Goal: Register for event/course: Sign up to attend an event or enroll in a course

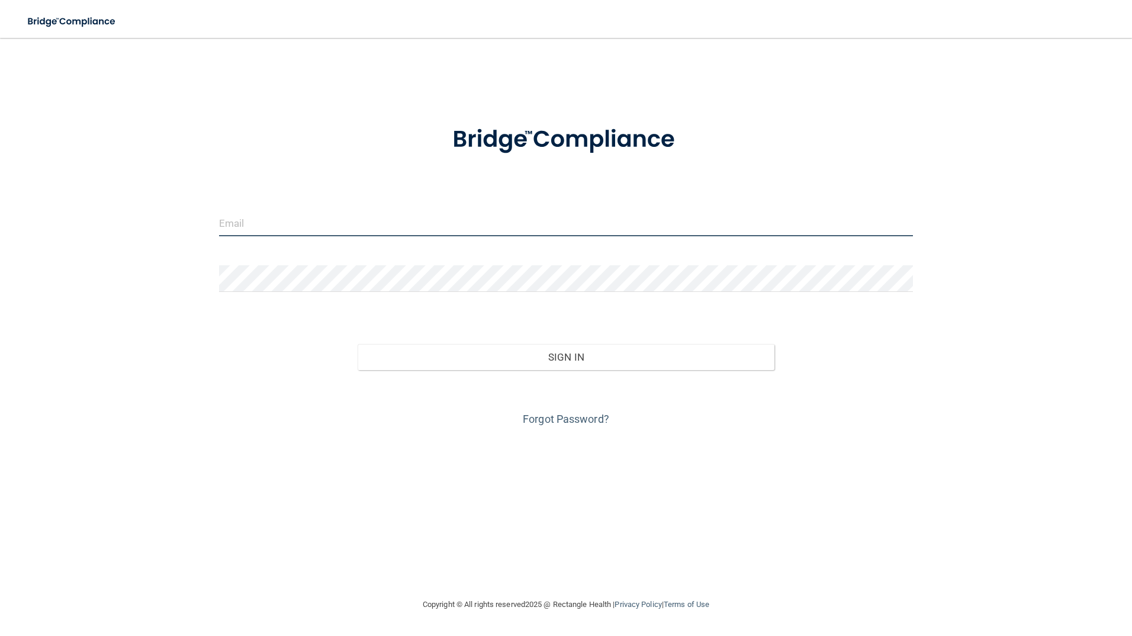
click at [275, 229] on input "email" at bounding box center [566, 223] width 694 height 27
type input "[PERSON_NAME][EMAIL_ADDRESS][DOMAIN_NAME]"
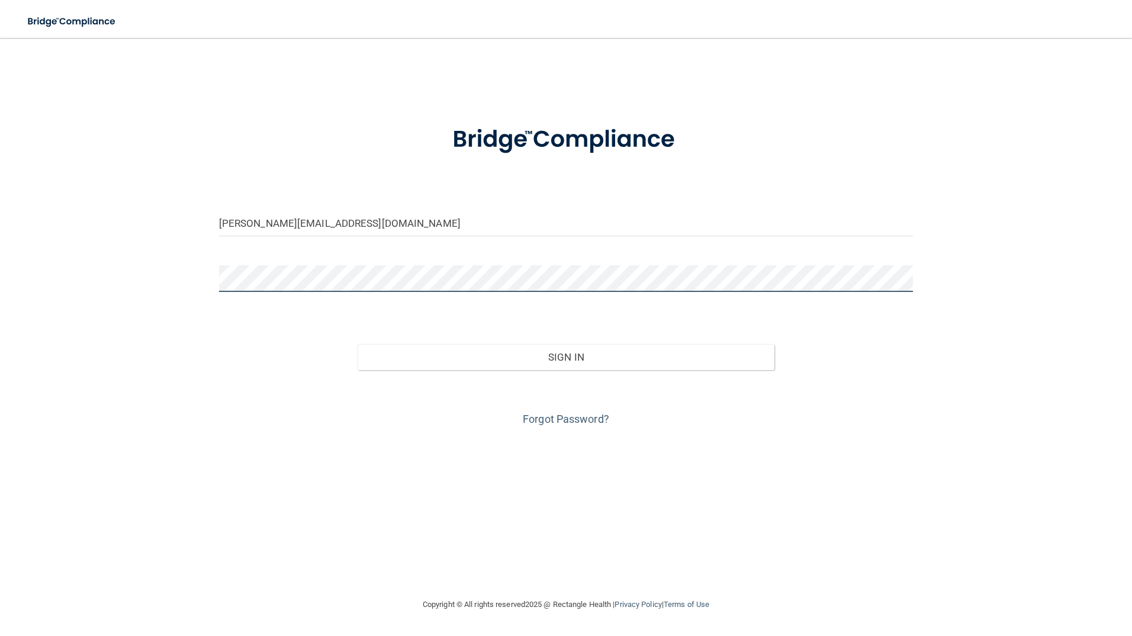
click at [358, 344] on button "Sign In" at bounding box center [566, 357] width 417 height 26
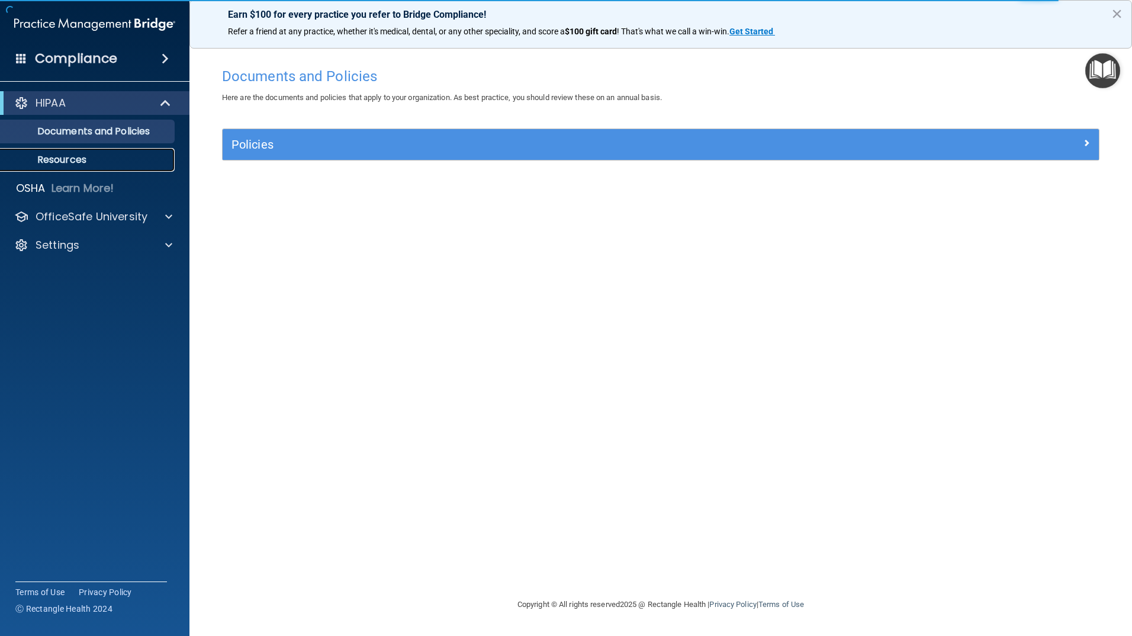
click at [80, 159] on p "Resources" at bounding box center [89, 160] width 162 height 12
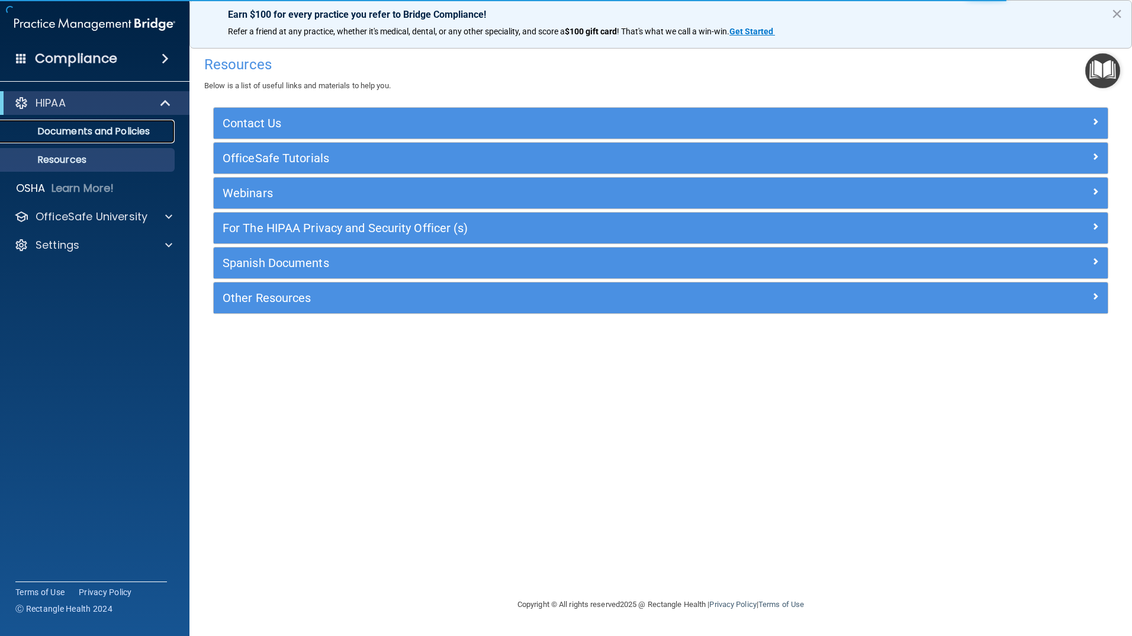
click at [92, 138] on link "Documents and Policies" at bounding box center [81, 132] width 186 height 24
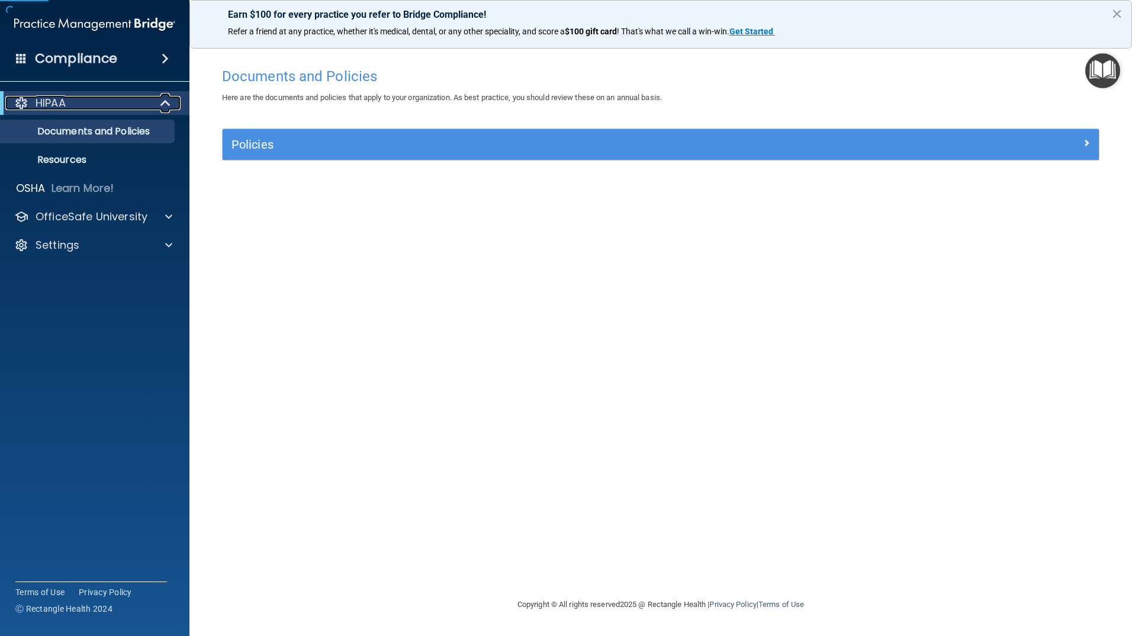
click at [163, 105] on span at bounding box center [167, 103] width 10 height 14
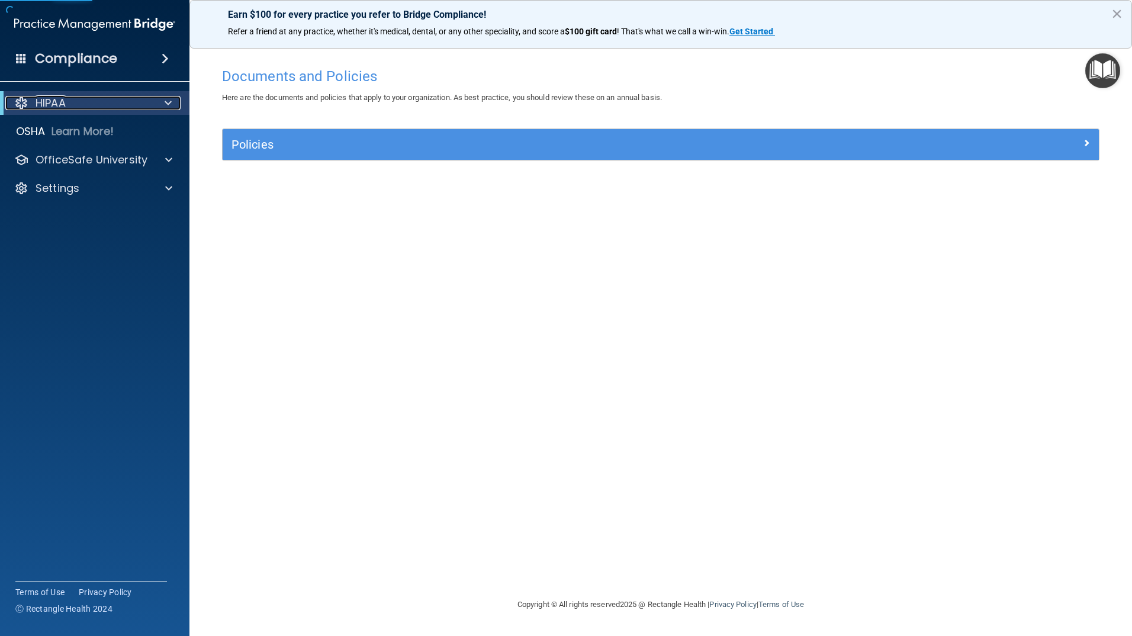
click at [167, 102] on span at bounding box center [168, 103] width 7 height 14
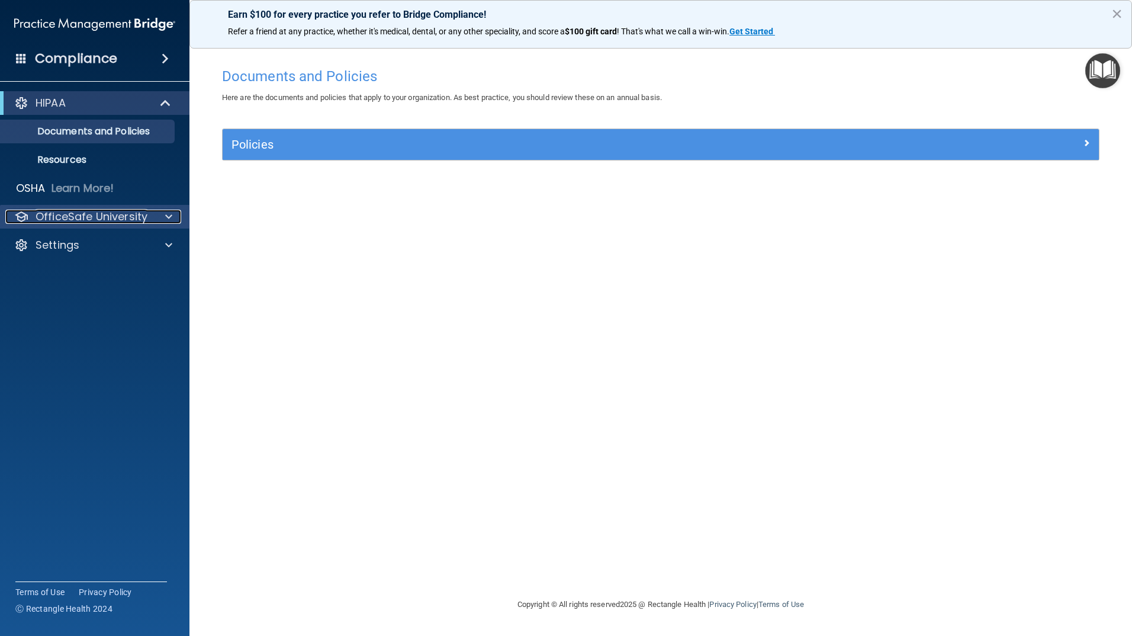
click at [143, 218] on p "OfficeSafe University" at bounding box center [92, 217] width 112 height 14
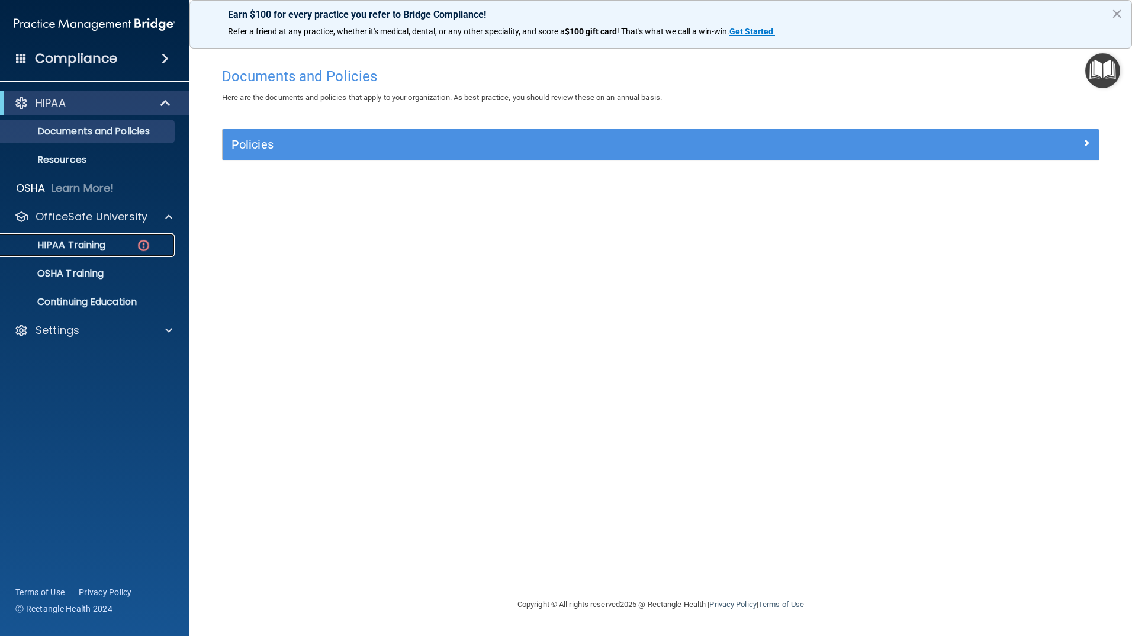
click at [127, 247] on div "HIPAA Training" at bounding box center [89, 245] width 162 height 12
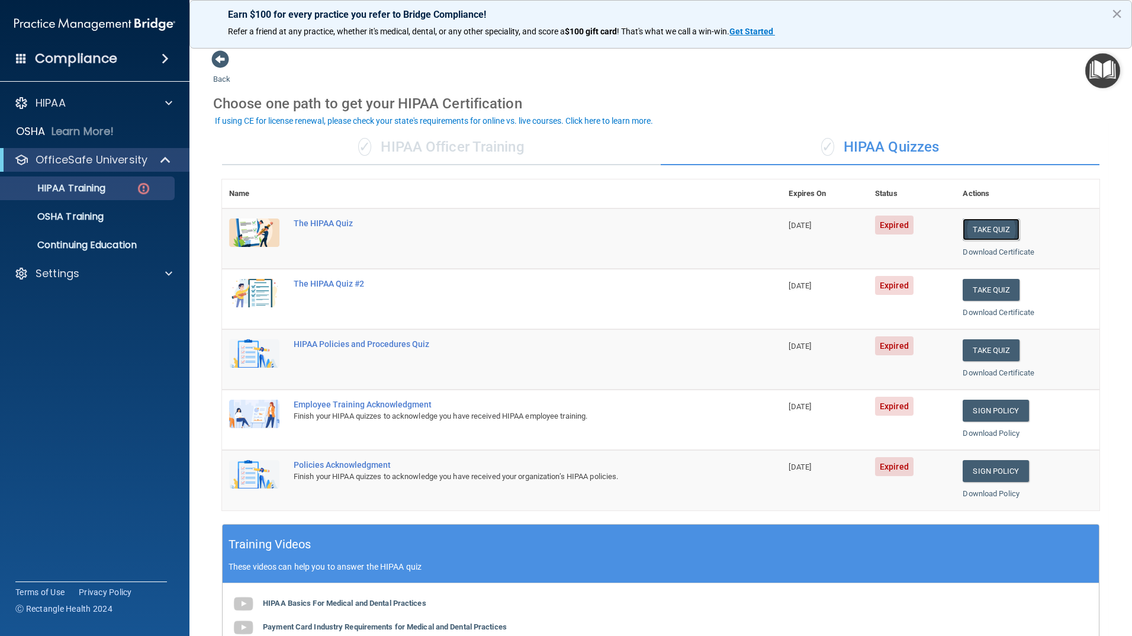
click at [994, 228] on button "Take Quiz" at bounding box center [991, 229] width 57 height 22
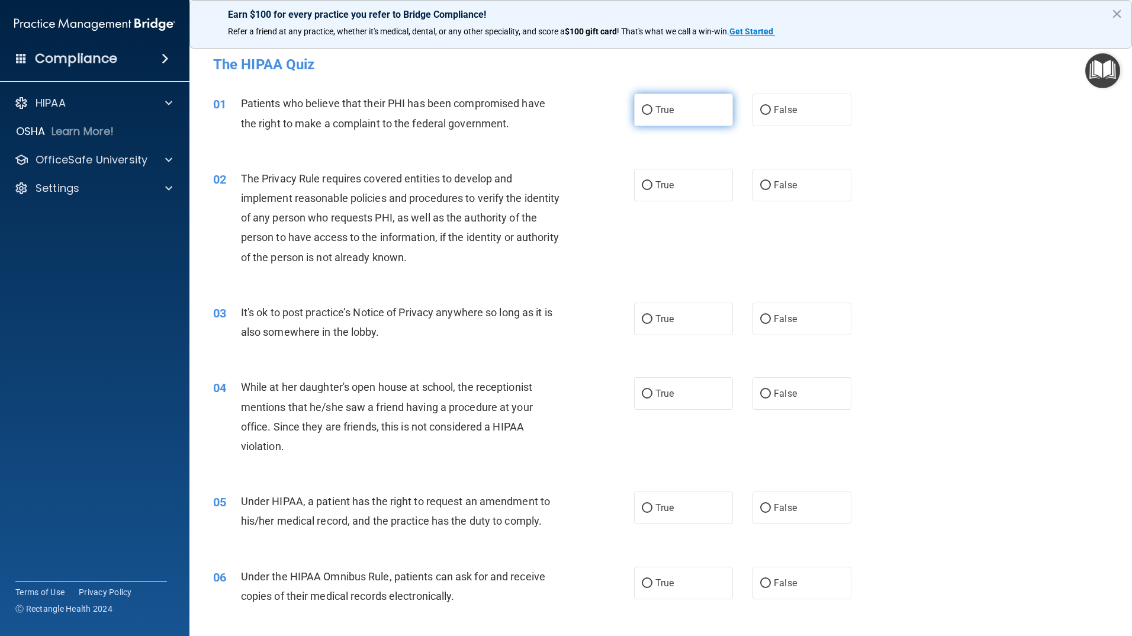
click at [655, 110] on span "True" at bounding box center [664, 109] width 18 height 11
click at [652, 110] on input "True" at bounding box center [647, 110] width 11 height 9
radio input "true"
click at [954, 346] on div "03 It's ok to post practice’s Notice of Privacy anywhere so long as it is also …" at bounding box center [660, 325] width 913 height 75
click at [681, 187] on label "True" at bounding box center [683, 185] width 99 height 33
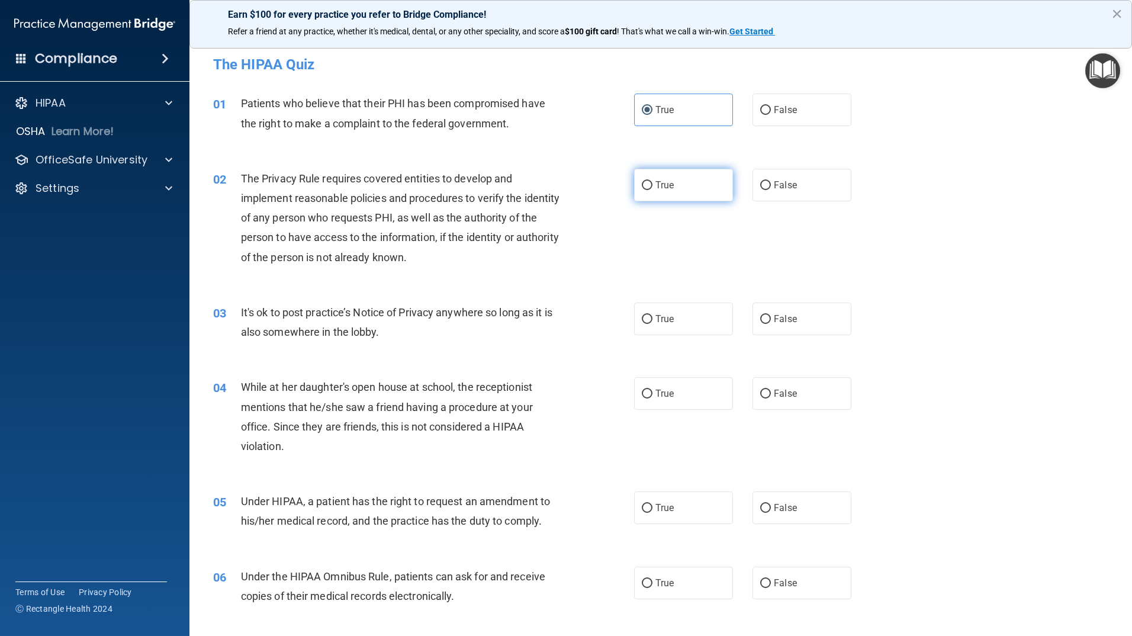
click at [652, 187] on input "True" at bounding box center [647, 185] width 11 height 9
radio input "true"
click at [802, 320] on label "False" at bounding box center [801, 318] width 99 height 33
click at [771, 320] on input "False" at bounding box center [765, 319] width 11 height 9
radio input "true"
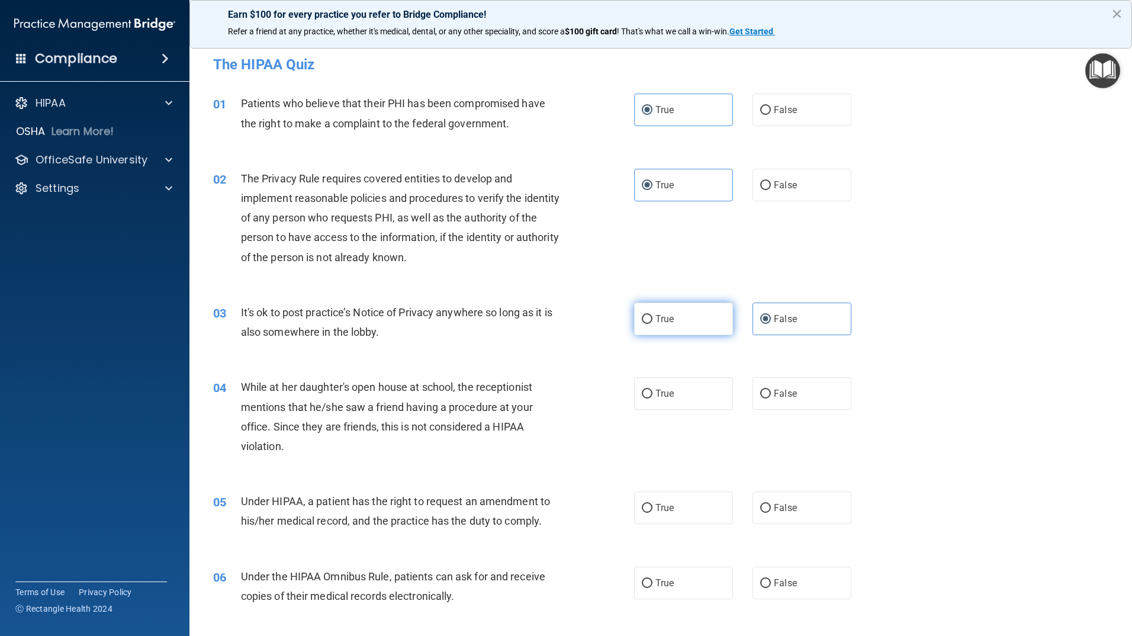
click at [678, 320] on label "True" at bounding box center [683, 318] width 99 height 33
click at [652, 320] on input "True" at bounding box center [647, 319] width 11 height 9
radio input "true"
radio input "false"
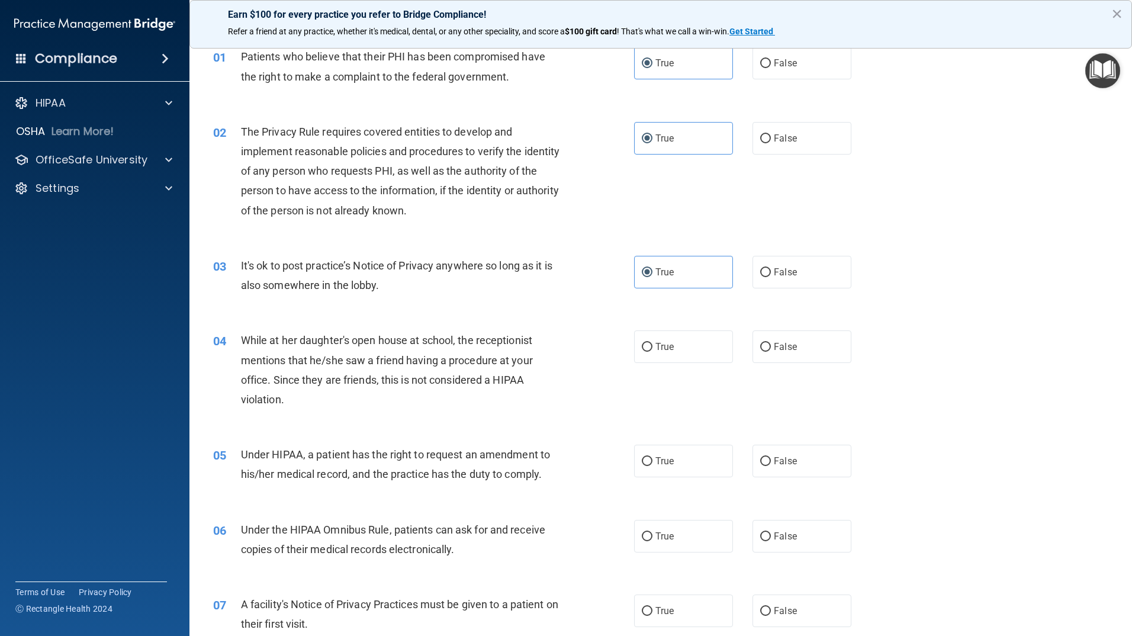
scroll to position [59, 0]
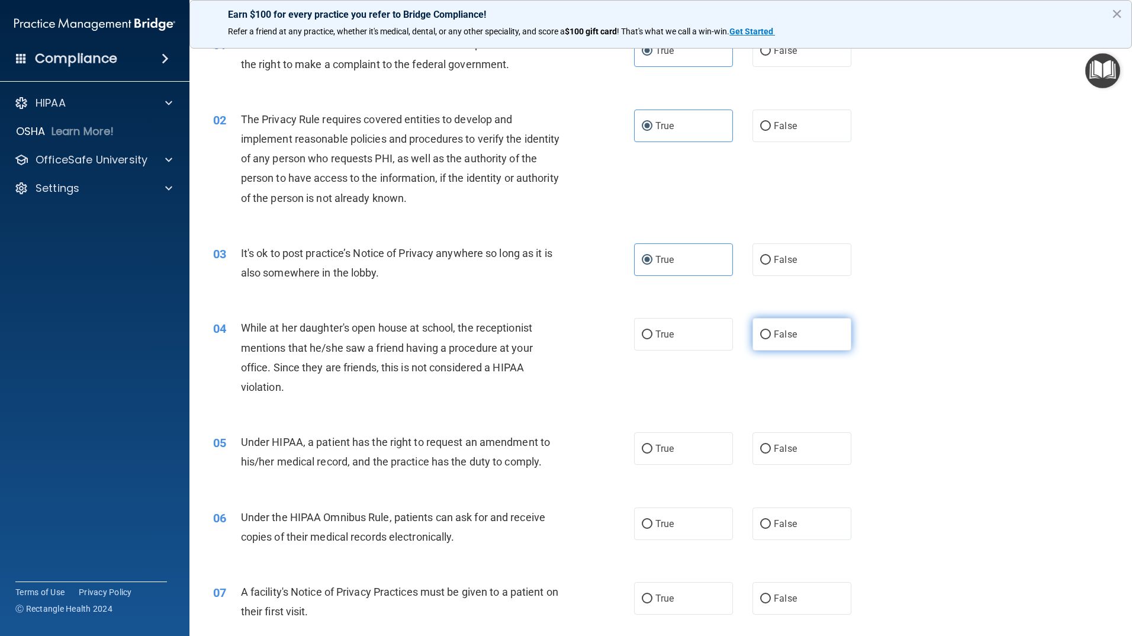
click at [774, 331] on span "False" at bounding box center [785, 334] width 23 height 11
click at [770, 331] on input "False" at bounding box center [765, 334] width 11 height 9
radio input "true"
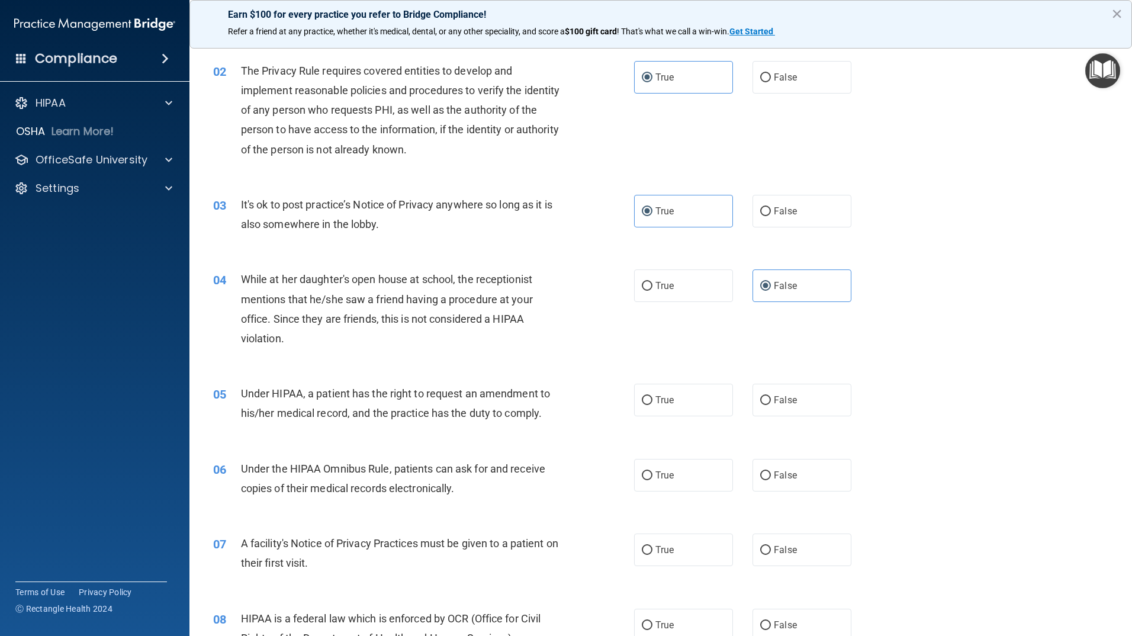
scroll to position [178, 0]
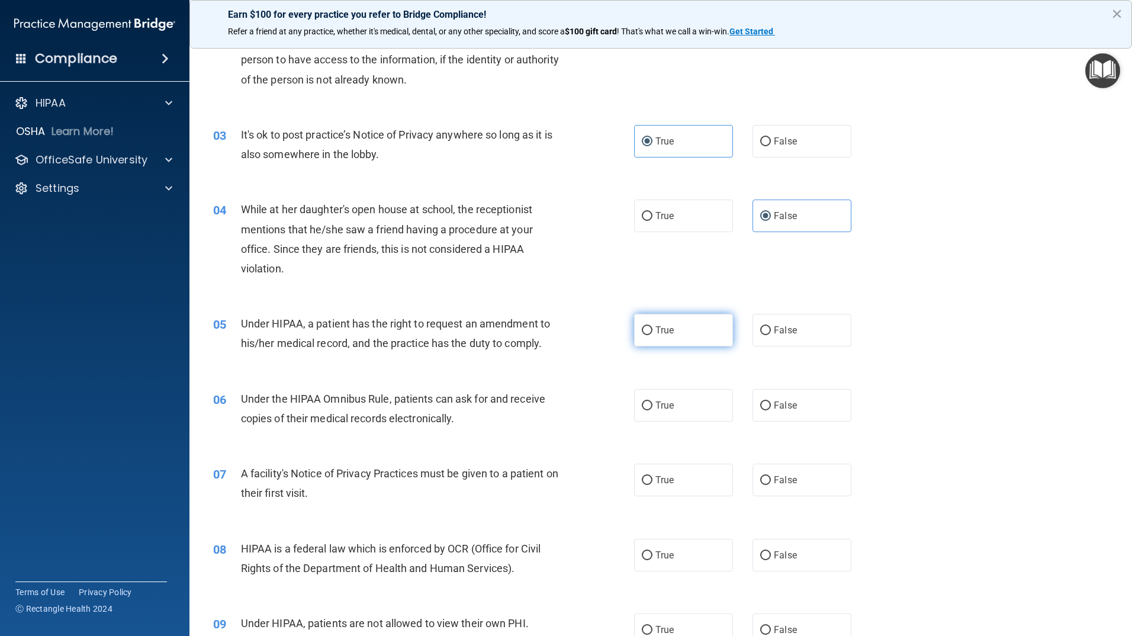
click at [647, 327] on input "True" at bounding box center [647, 330] width 11 height 9
radio input "true"
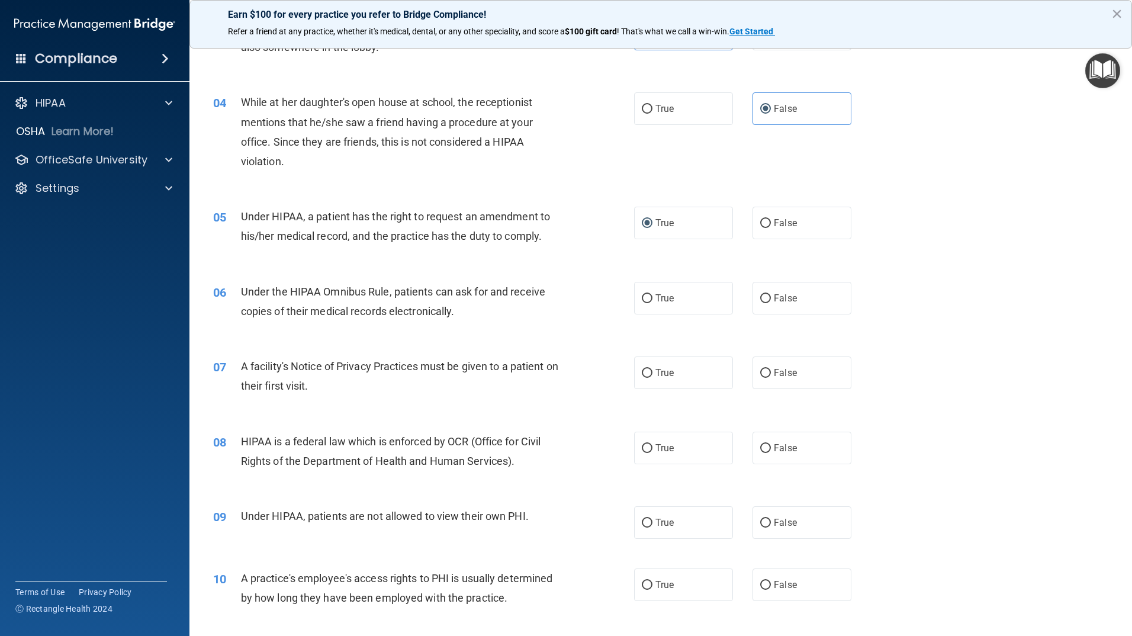
scroll to position [296, 0]
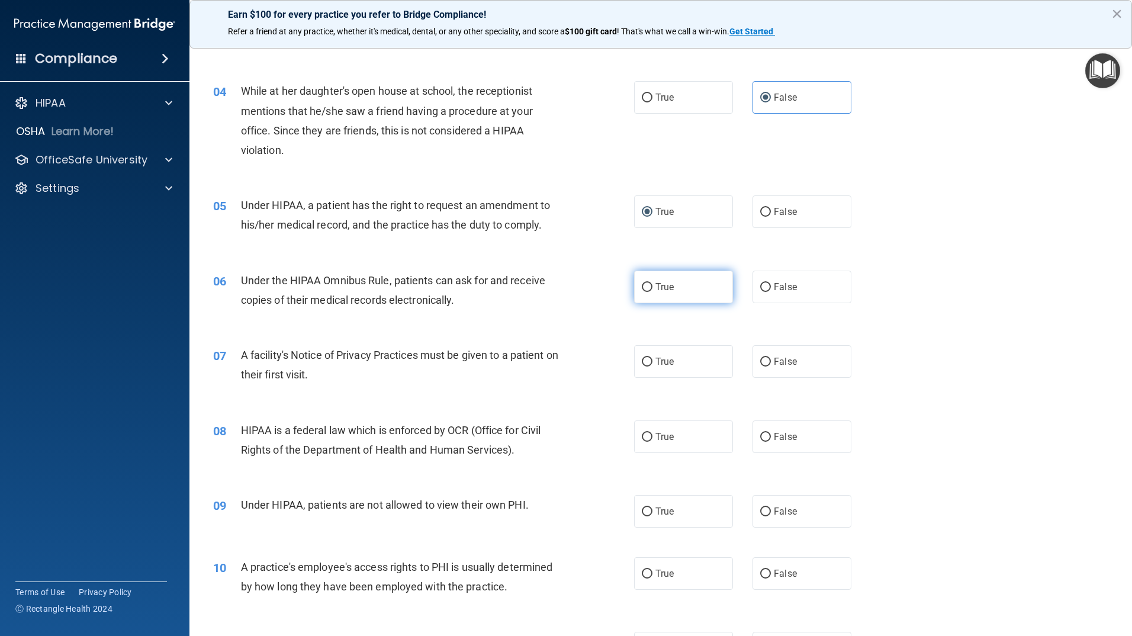
click at [693, 298] on label "True" at bounding box center [683, 287] width 99 height 33
click at [652, 292] on input "True" at bounding box center [647, 287] width 11 height 9
radio input "true"
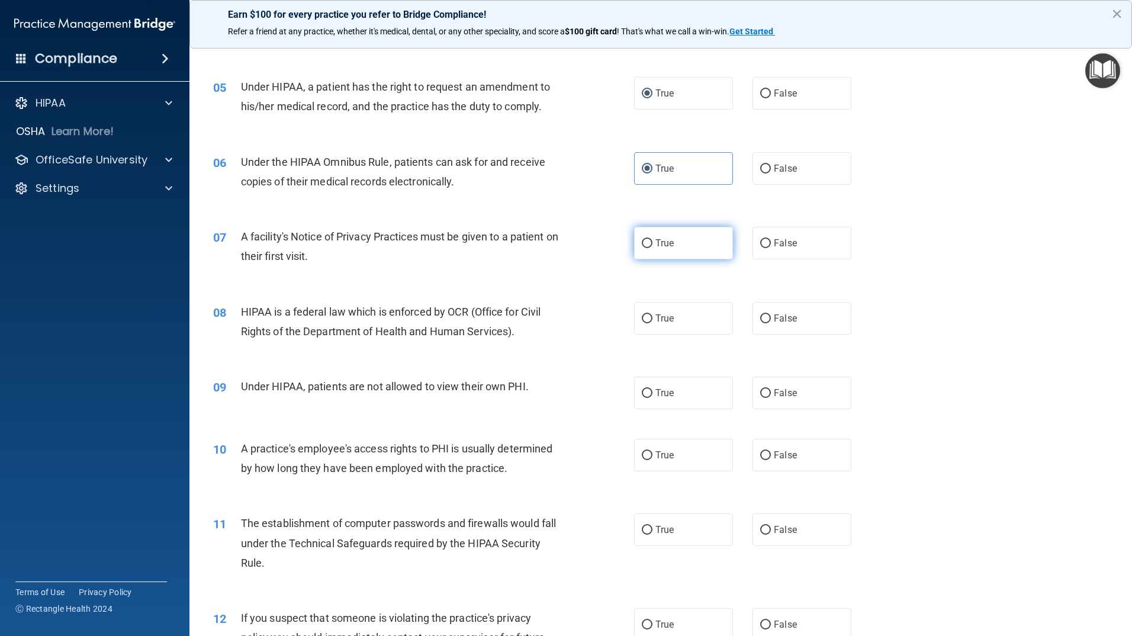
click at [696, 240] on label "True" at bounding box center [683, 243] width 99 height 33
click at [652, 240] on input "True" at bounding box center [647, 243] width 11 height 9
radio input "true"
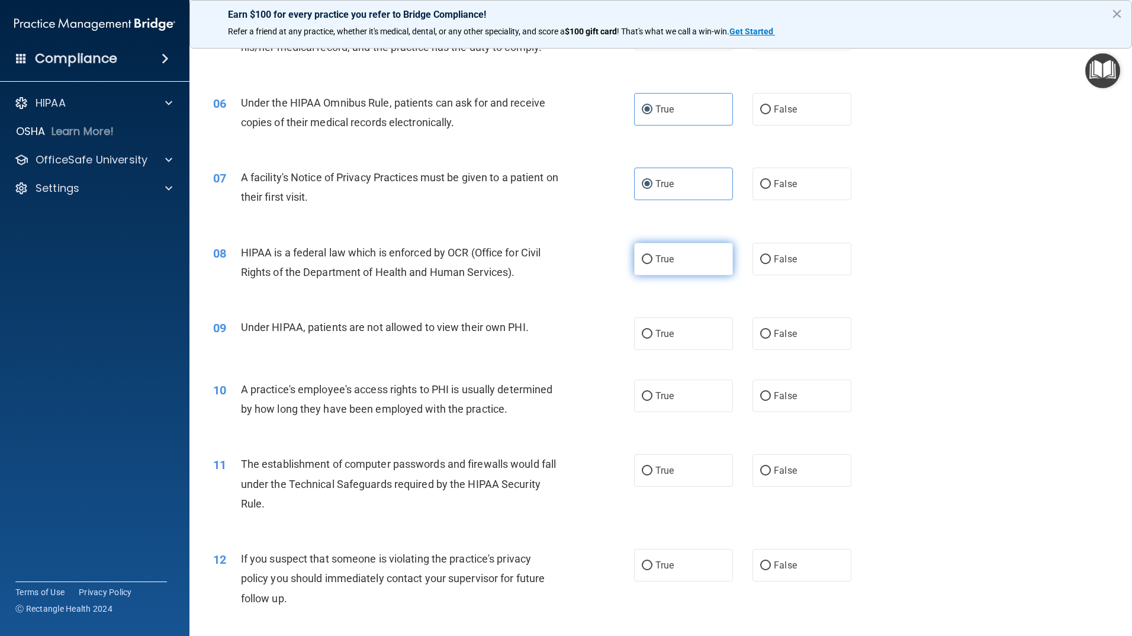
click at [670, 262] on label "True" at bounding box center [683, 259] width 99 height 33
click at [652, 262] on input "True" at bounding box center [647, 259] width 11 height 9
radio input "true"
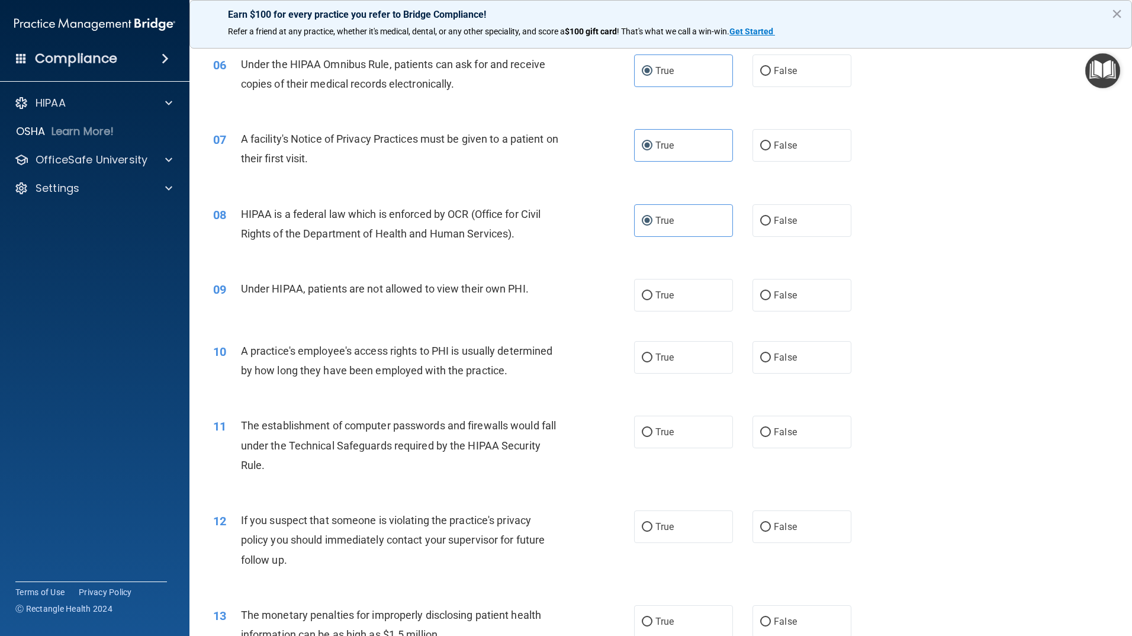
scroll to position [533, 0]
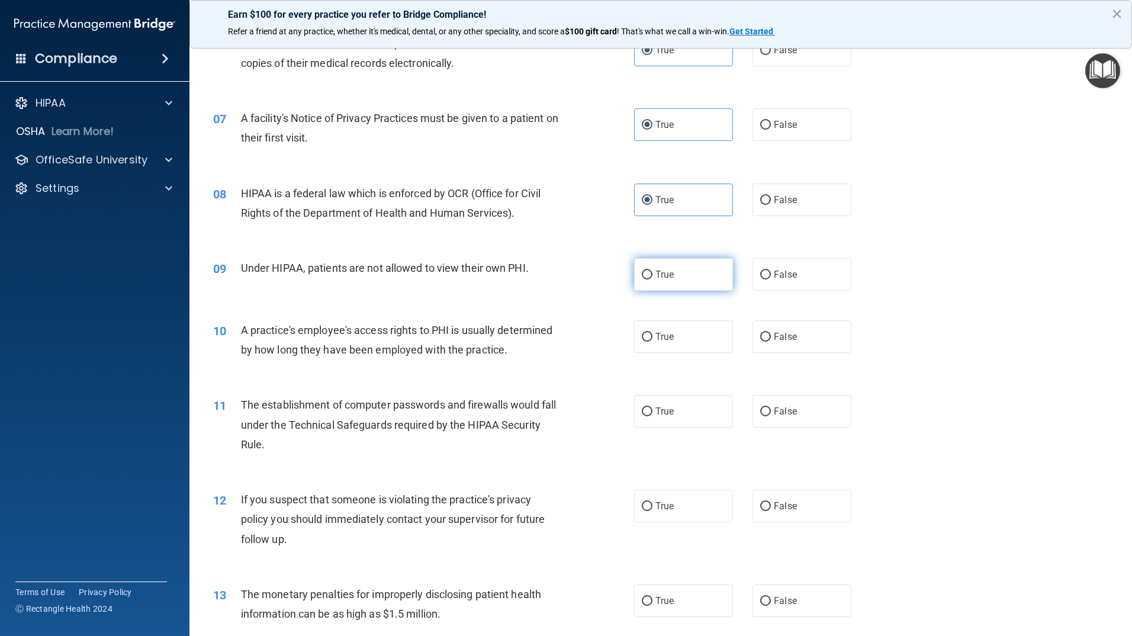
click at [716, 279] on label "True" at bounding box center [683, 274] width 99 height 33
click at [652, 279] on input "True" at bounding box center [647, 275] width 11 height 9
radio input "true"
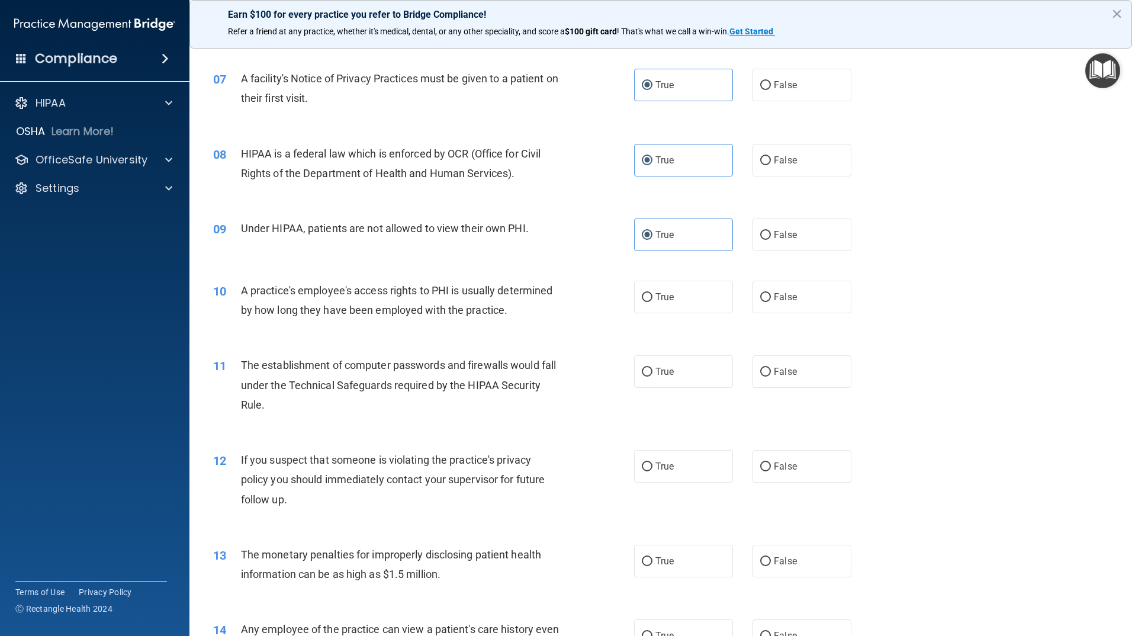
scroll to position [592, 0]
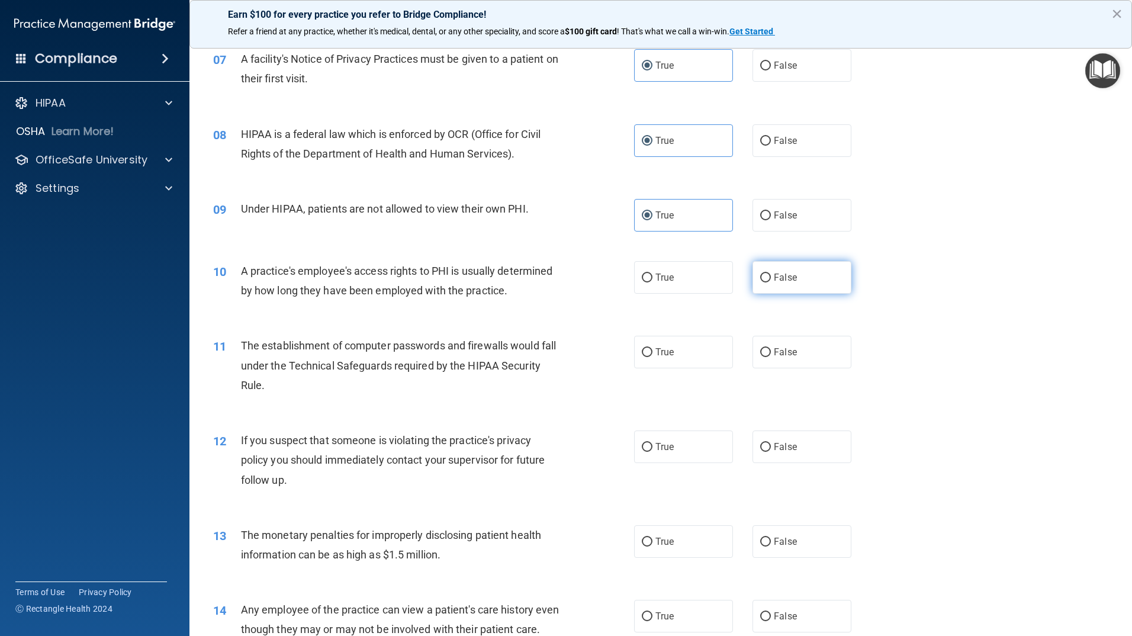
click at [774, 276] on span "False" at bounding box center [785, 277] width 23 height 11
click at [770, 276] on input "False" at bounding box center [765, 277] width 11 height 9
radio input "true"
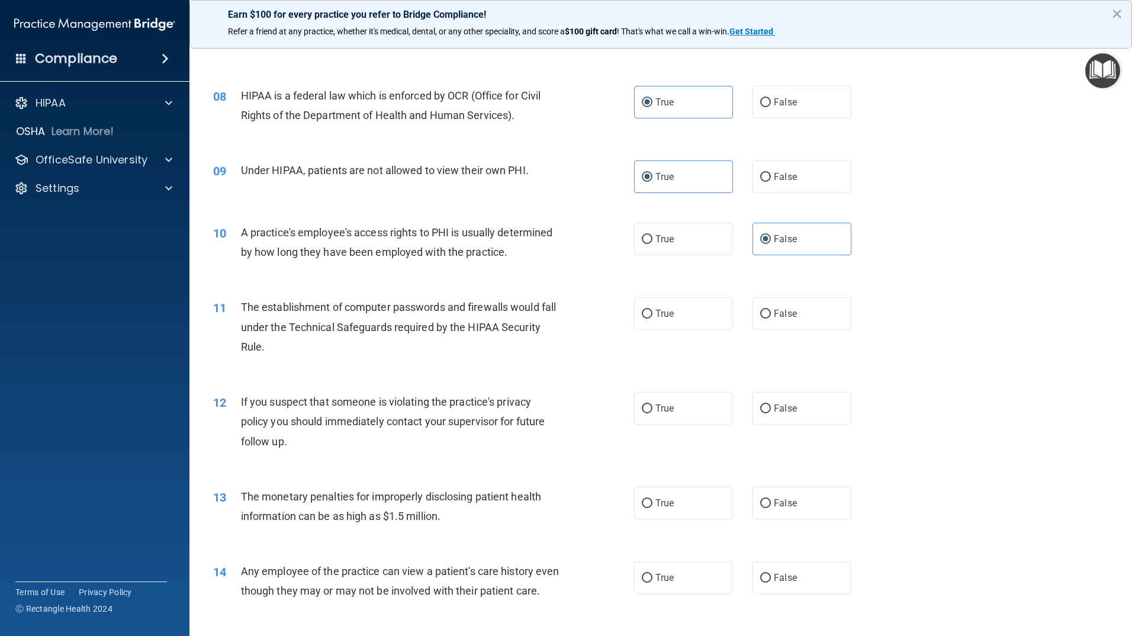
scroll to position [651, 0]
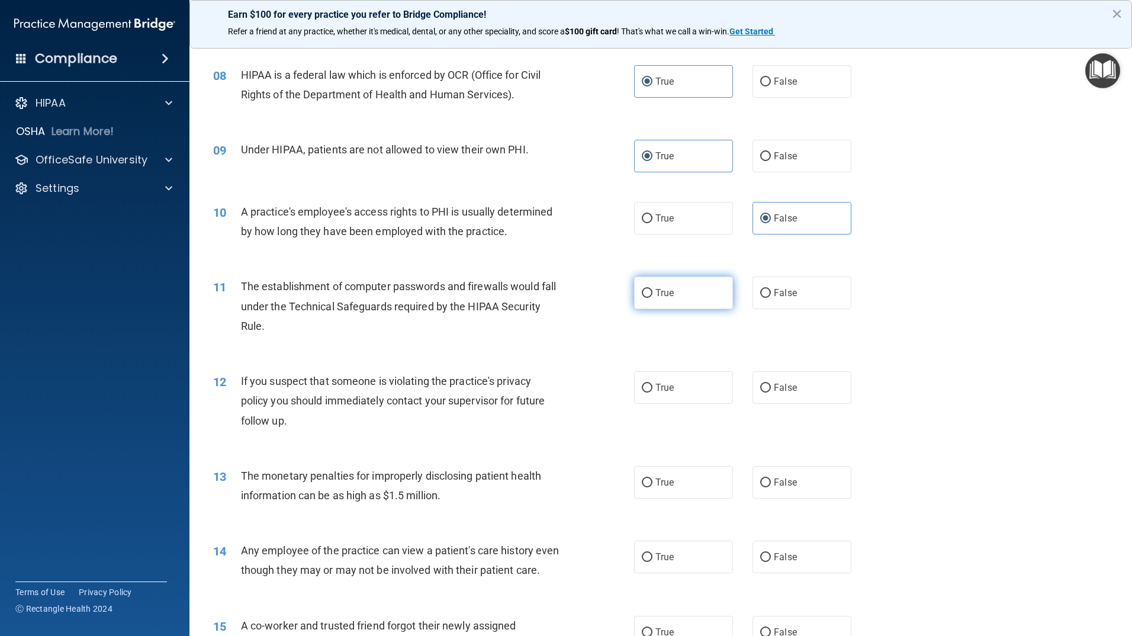
click at [661, 284] on label "True" at bounding box center [683, 292] width 99 height 33
click at [652, 289] on input "True" at bounding box center [647, 293] width 11 height 9
radio input "true"
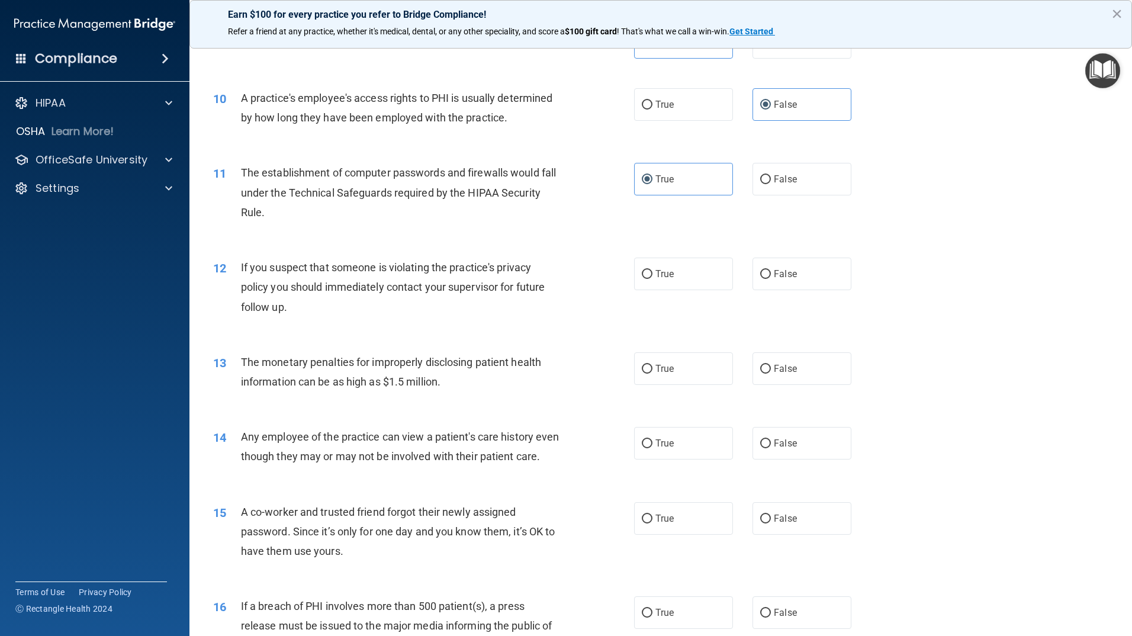
scroll to position [770, 0]
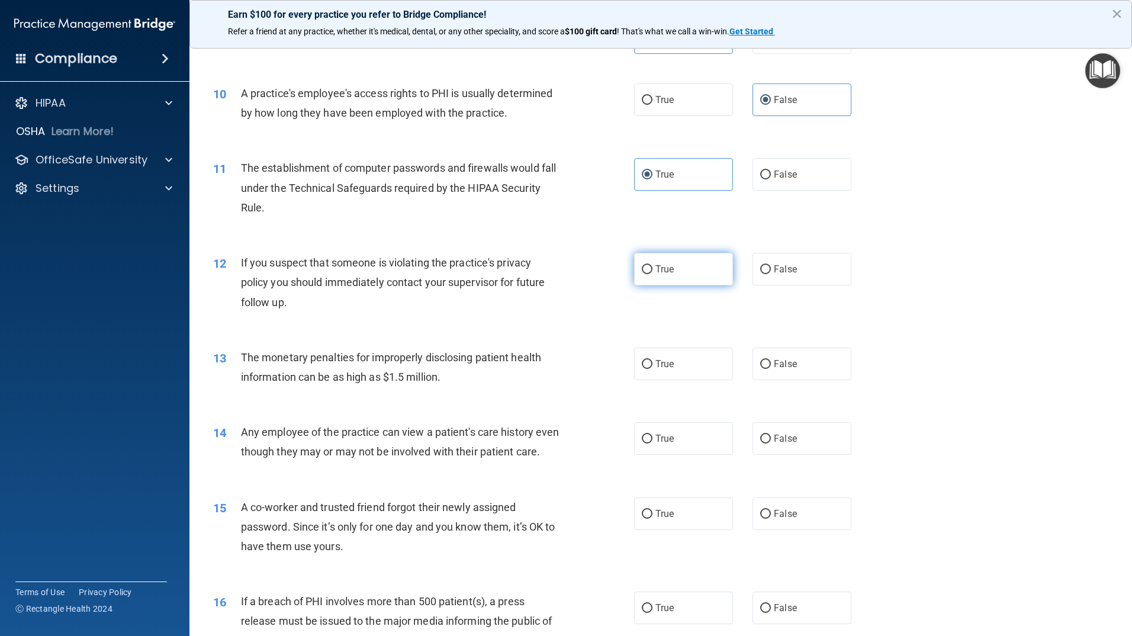
click at [678, 272] on label "True" at bounding box center [683, 269] width 99 height 33
click at [652, 272] on input "True" at bounding box center [647, 269] width 11 height 9
radio input "true"
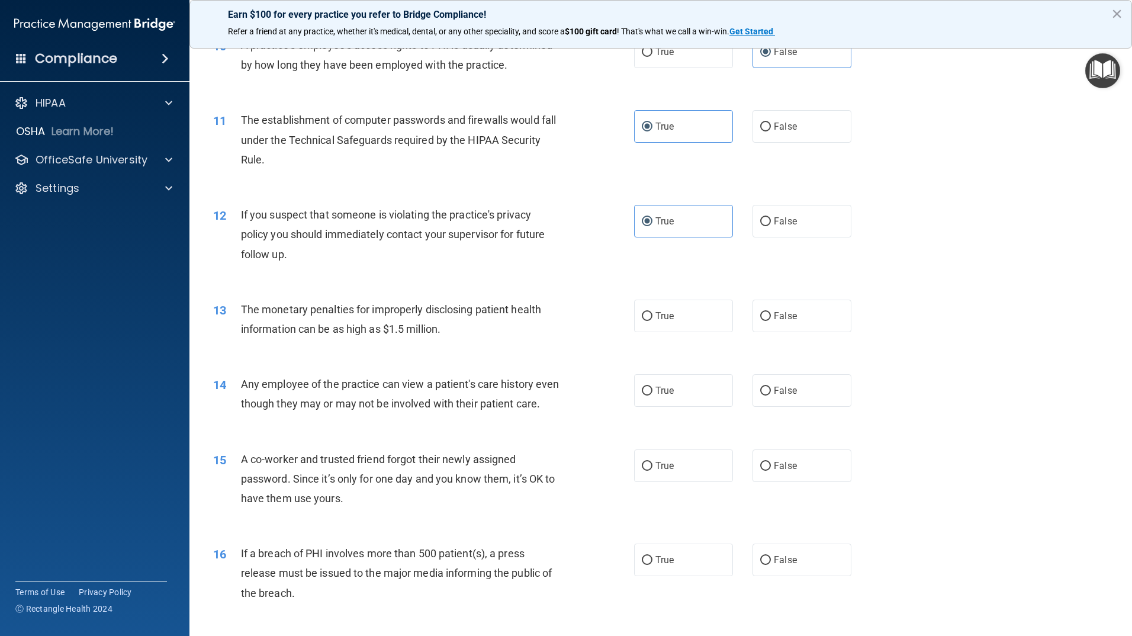
scroll to position [888, 0]
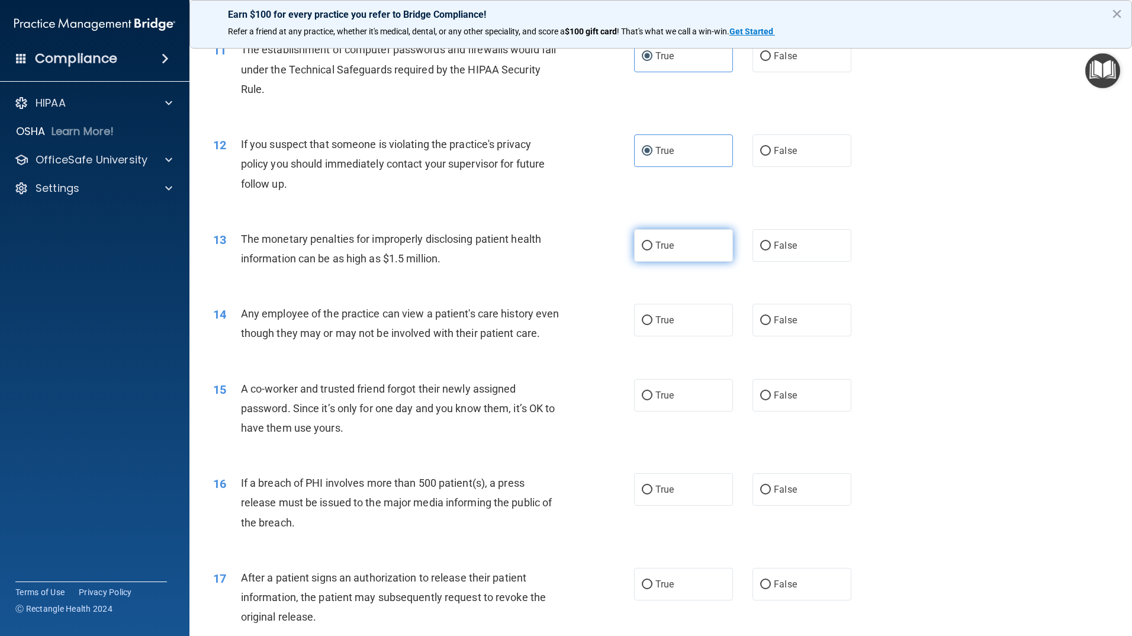
click at [669, 246] on span "True" at bounding box center [664, 245] width 18 height 11
click at [652, 246] on input "True" at bounding box center [647, 246] width 11 height 9
radio input "true"
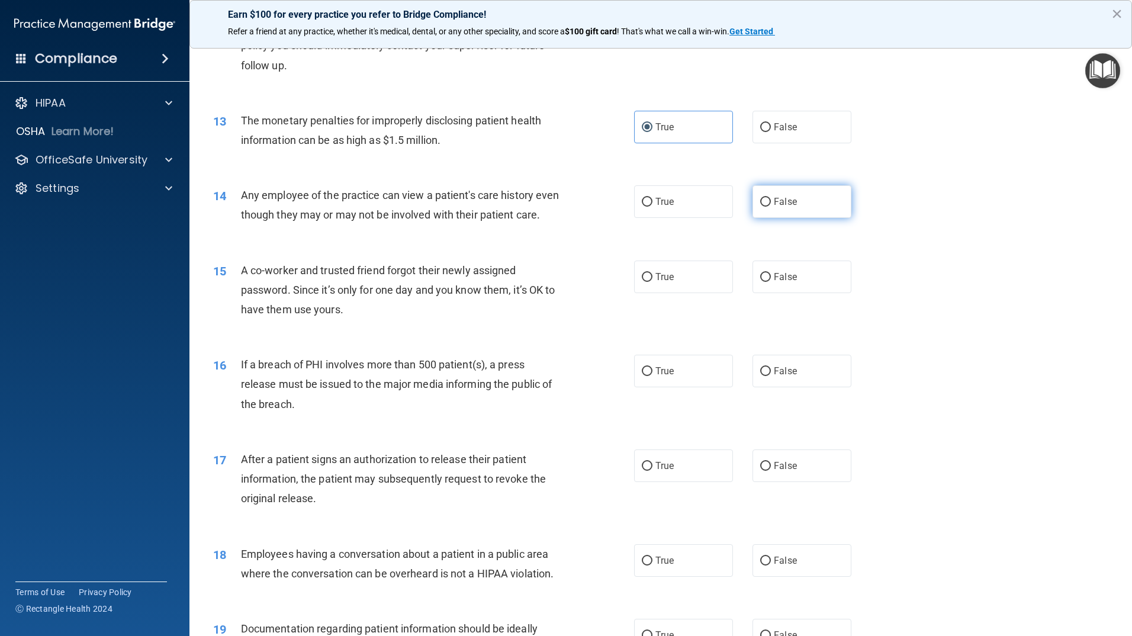
click at [776, 211] on label "False" at bounding box center [801, 201] width 99 height 33
click at [771, 207] on input "False" at bounding box center [765, 202] width 11 height 9
radio input "true"
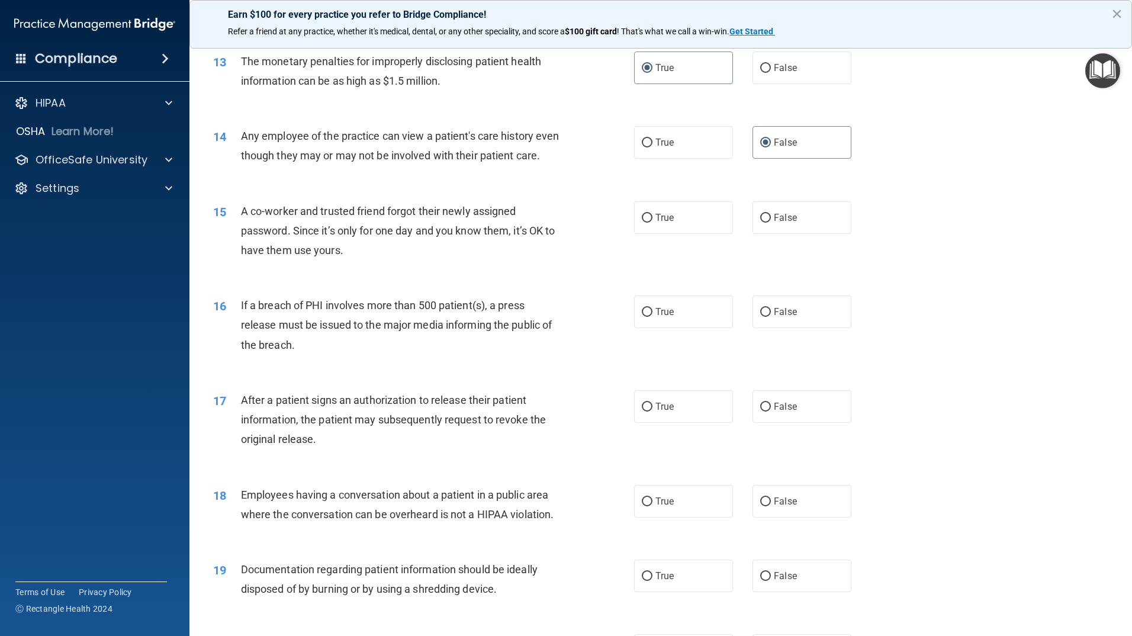
scroll to position [1125, 0]
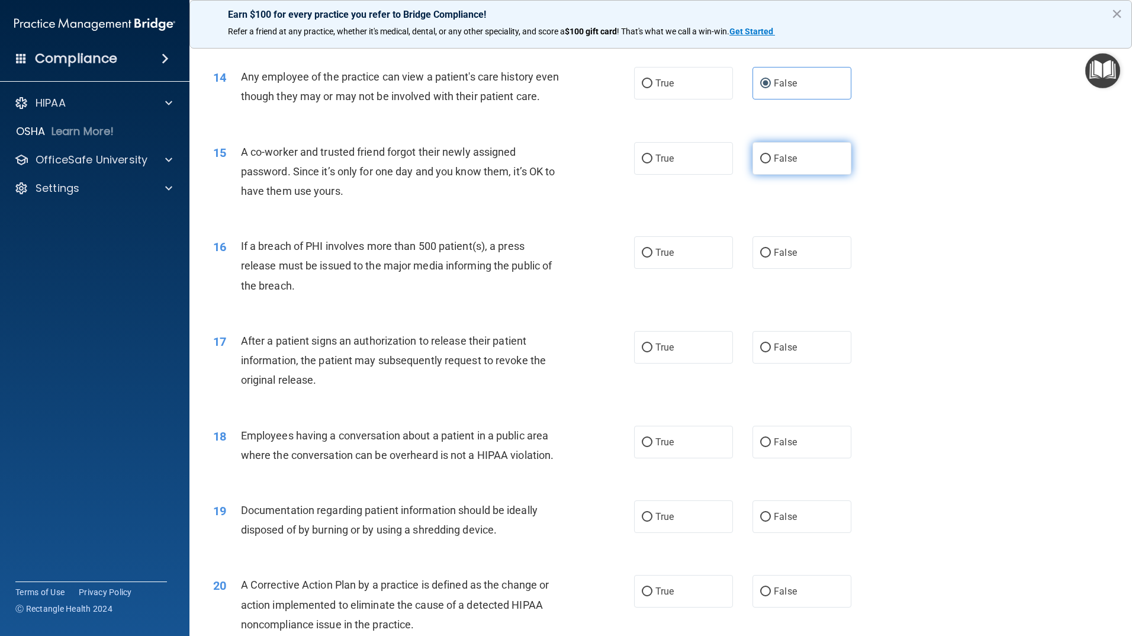
click at [781, 164] on span "False" at bounding box center [785, 158] width 23 height 11
click at [771, 163] on input "False" at bounding box center [765, 159] width 11 height 9
radio input "true"
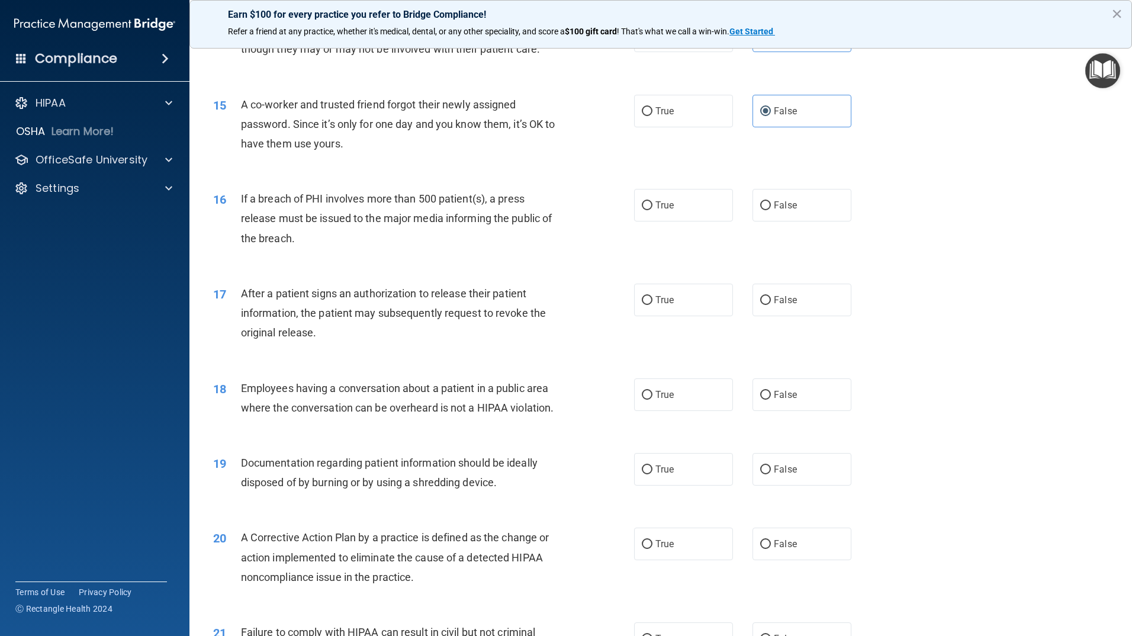
scroll to position [1184, 0]
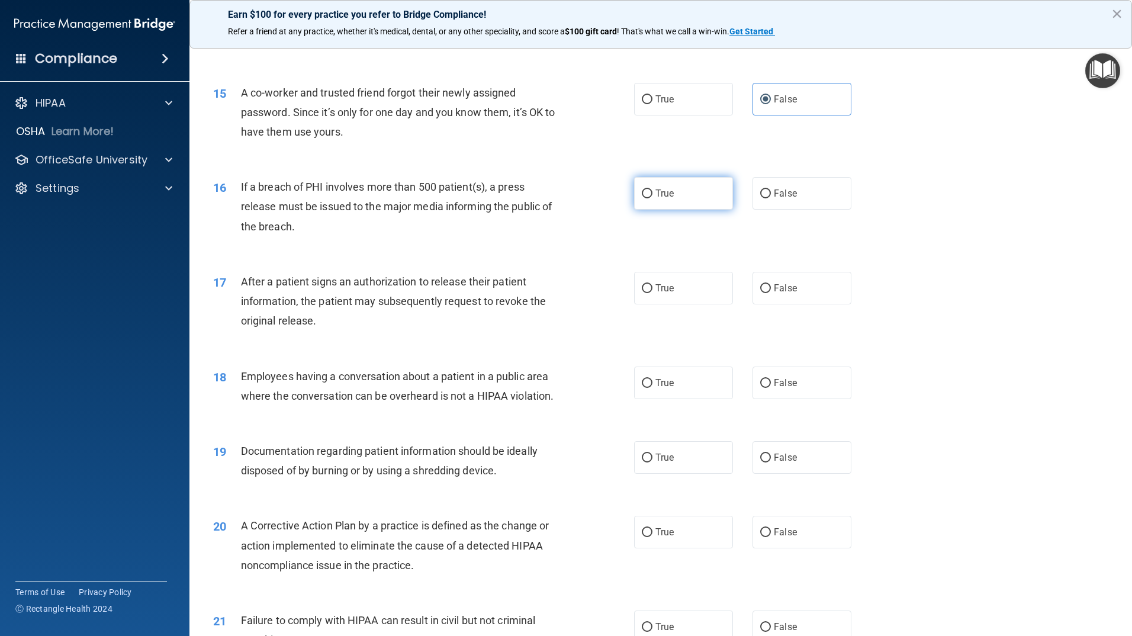
click at [690, 203] on label "True" at bounding box center [683, 193] width 99 height 33
click at [652, 198] on input "True" at bounding box center [647, 193] width 11 height 9
radio input "true"
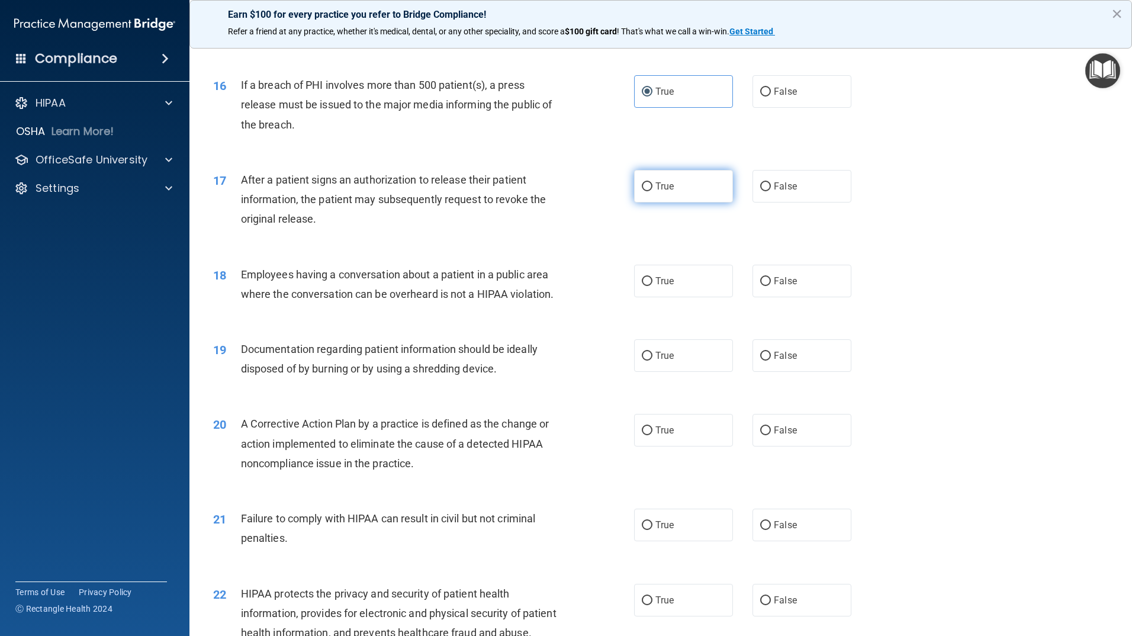
scroll to position [1302, 0]
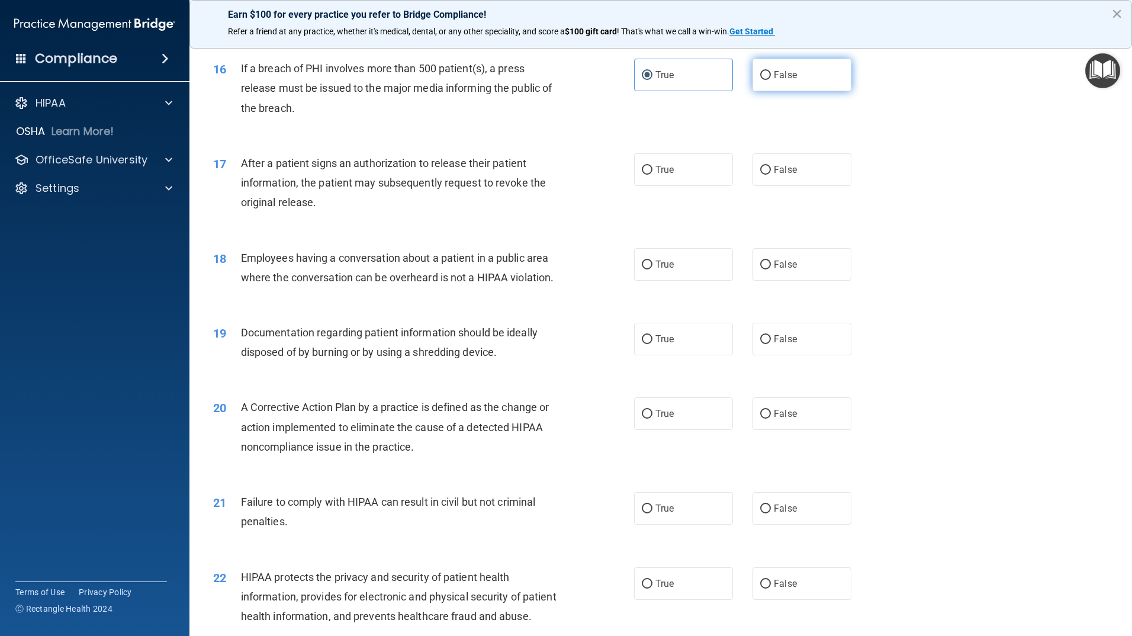
click at [803, 89] on label "False" at bounding box center [801, 75] width 99 height 33
click at [771, 80] on input "False" at bounding box center [765, 75] width 11 height 9
radio input "true"
radio input "false"
click at [678, 182] on label "True" at bounding box center [683, 169] width 99 height 33
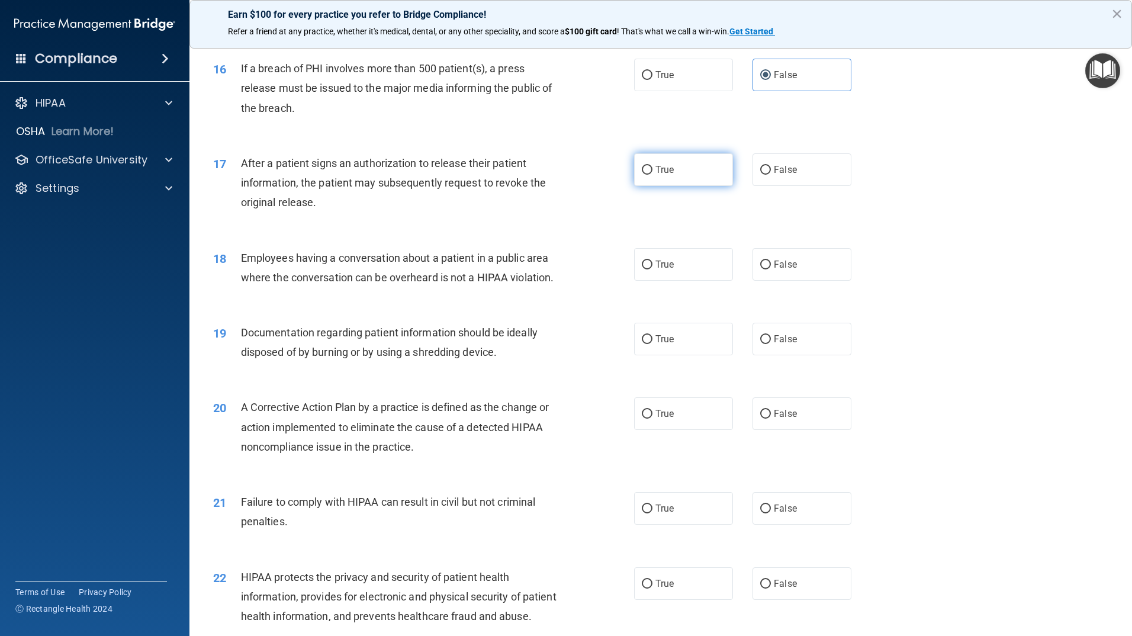
click at [652, 175] on input "True" at bounding box center [647, 170] width 11 height 9
radio input "true"
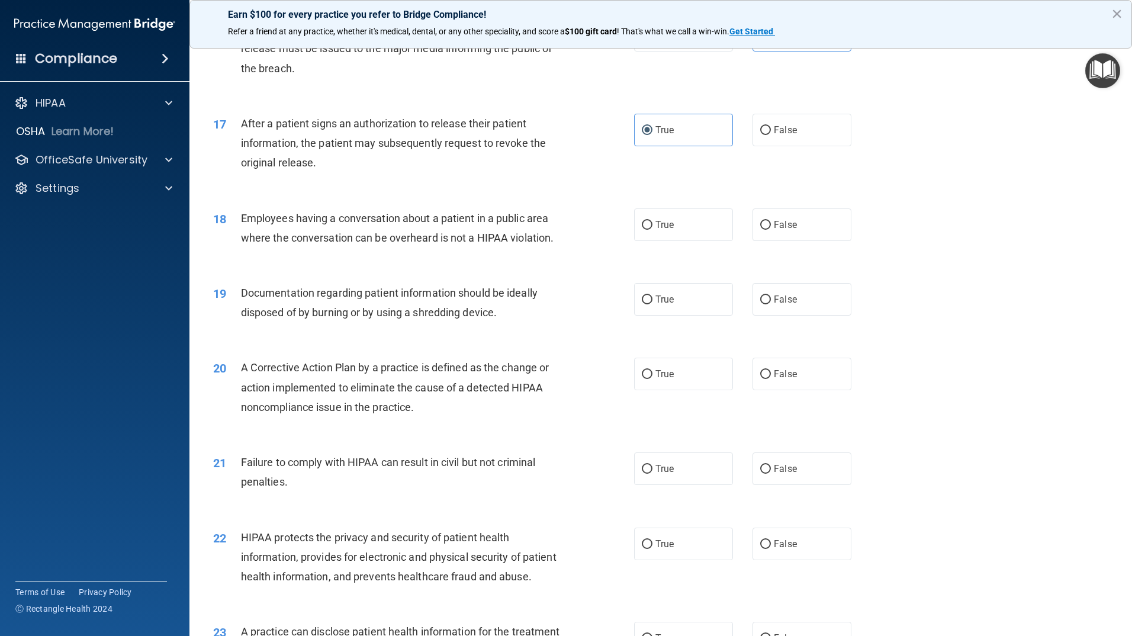
scroll to position [1362, 0]
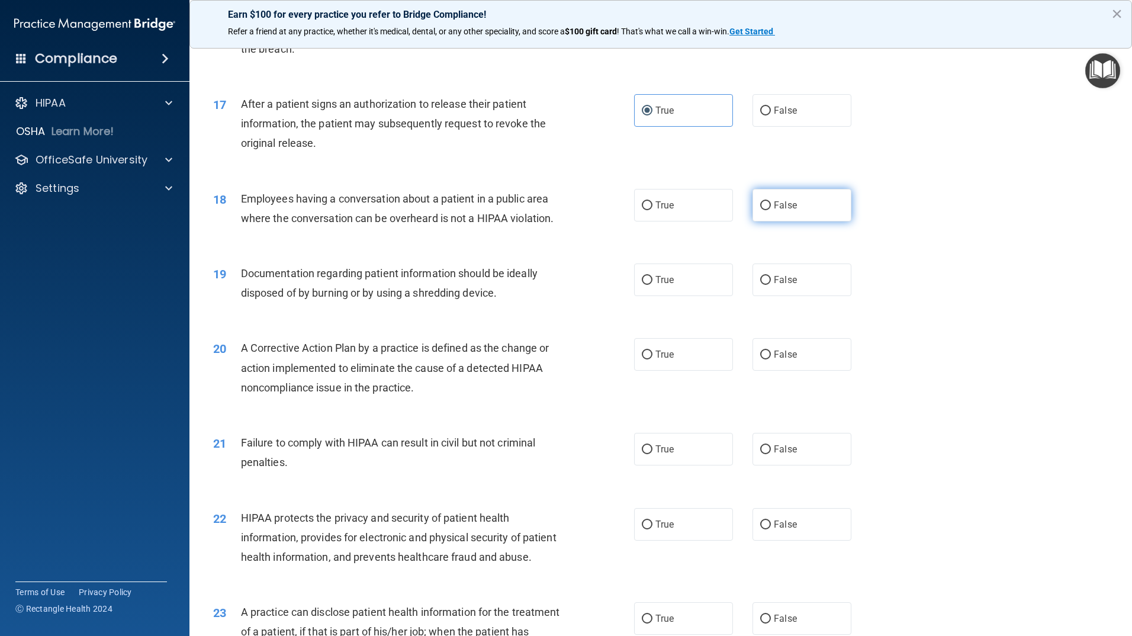
click at [768, 221] on label "False" at bounding box center [801, 205] width 99 height 33
click at [768, 210] on input "False" at bounding box center [765, 205] width 11 height 9
radio input "true"
click at [680, 295] on label "True" at bounding box center [683, 279] width 99 height 33
click at [652, 285] on input "True" at bounding box center [647, 280] width 11 height 9
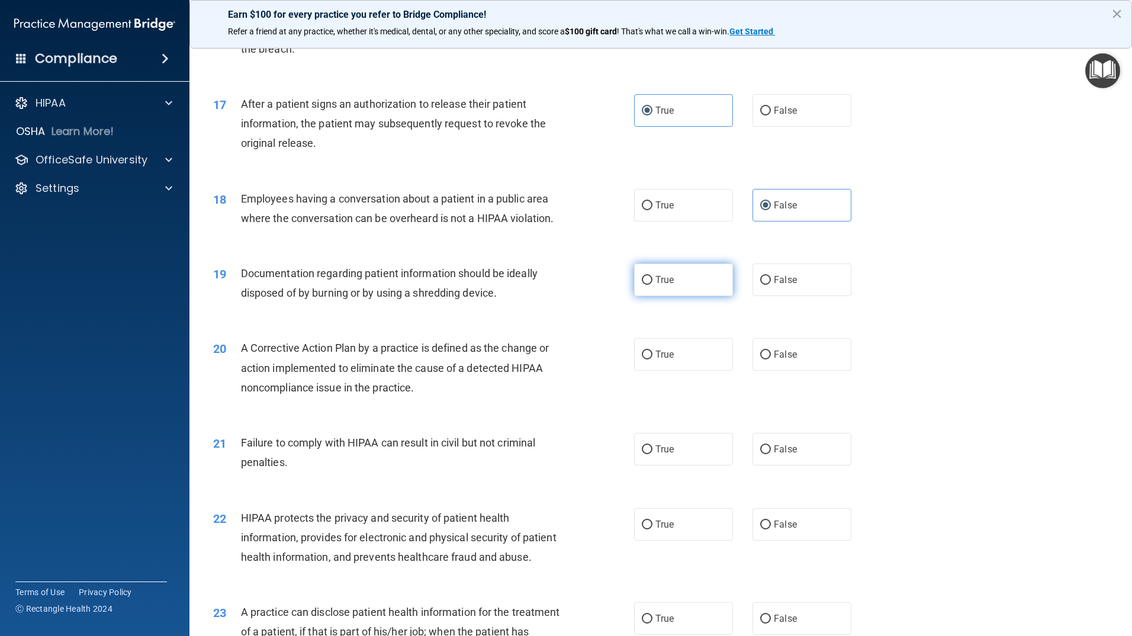
radio input "true"
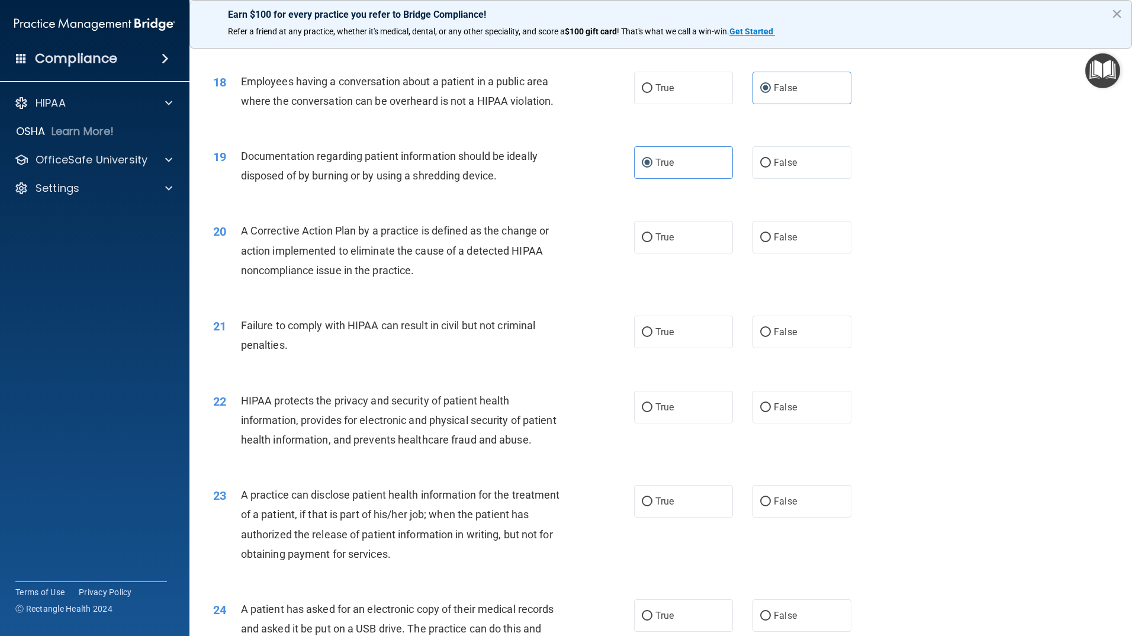
scroll to position [1480, 0]
click at [691, 252] on label "True" at bounding box center [683, 236] width 99 height 33
click at [652, 241] on input "True" at bounding box center [647, 236] width 11 height 9
radio input "true"
click at [775, 336] on span "False" at bounding box center [785, 330] width 23 height 11
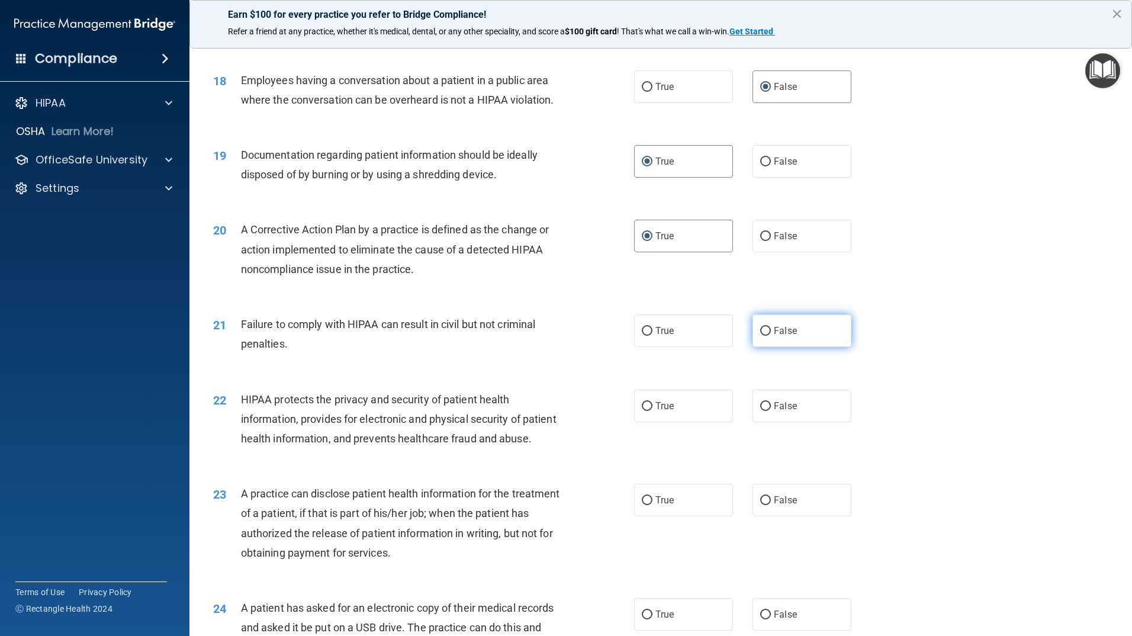
click at [771, 336] on input "False" at bounding box center [765, 331] width 11 height 9
radio input "true"
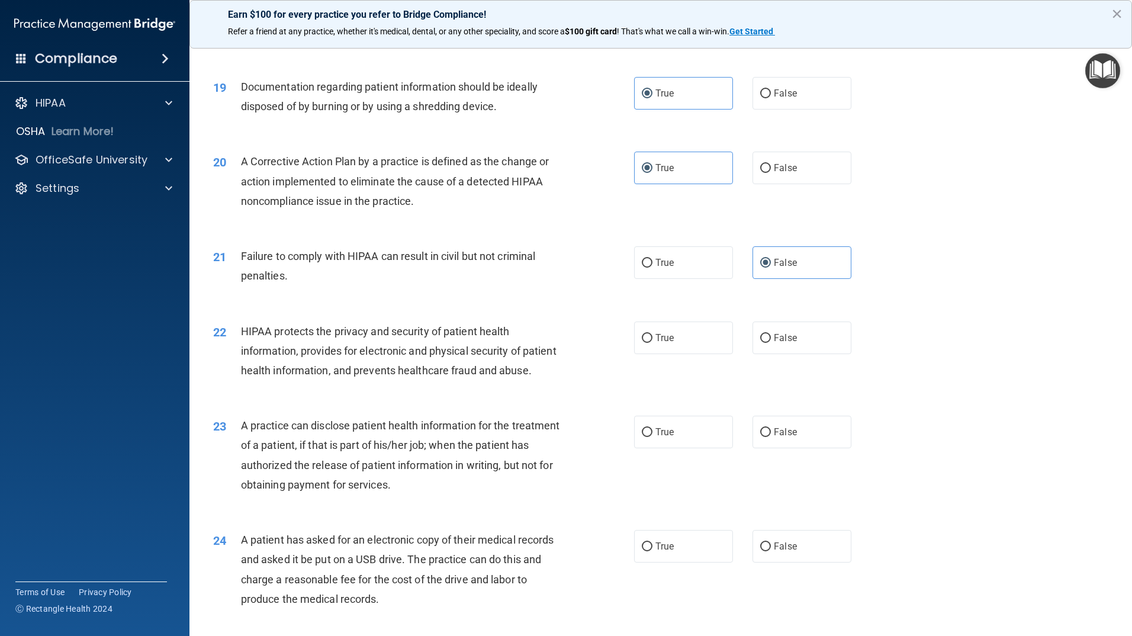
scroll to position [1598, 0]
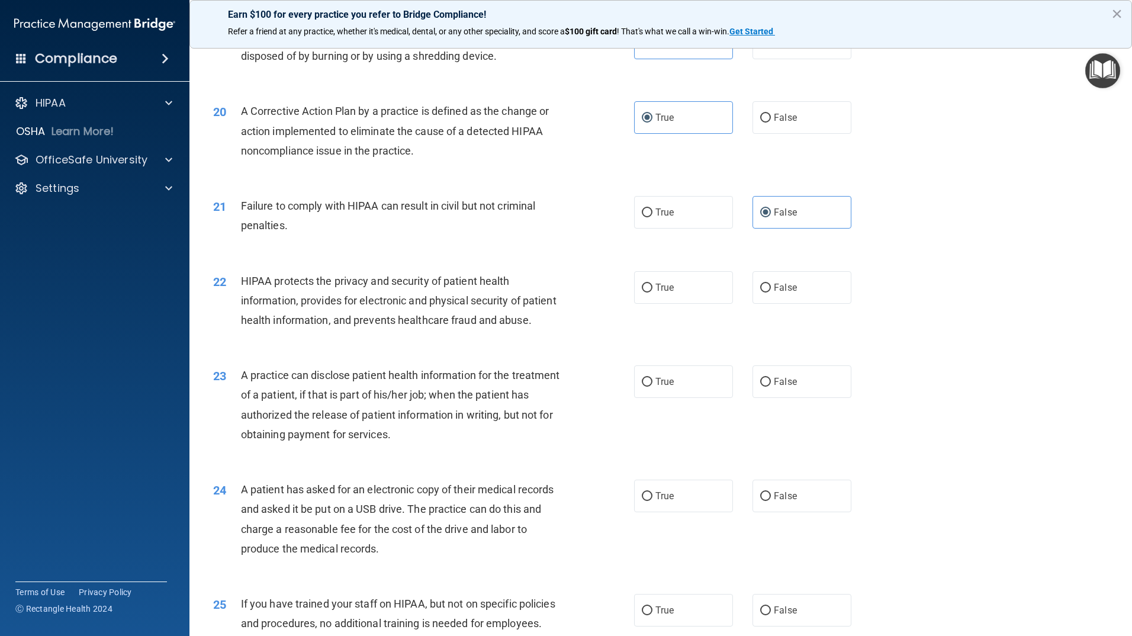
click at [705, 287] on div "22 HIPAA protects the privacy and security of patient health information, provi…" at bounding box center [660, 303] width 913 height 95
click at [704, 298] on label "True" at bounding box center [683, 287] width 99 height 33
click at [652, 292] on input "True" at bounding box center [647, 288] width 11 height 9
radio input "true"
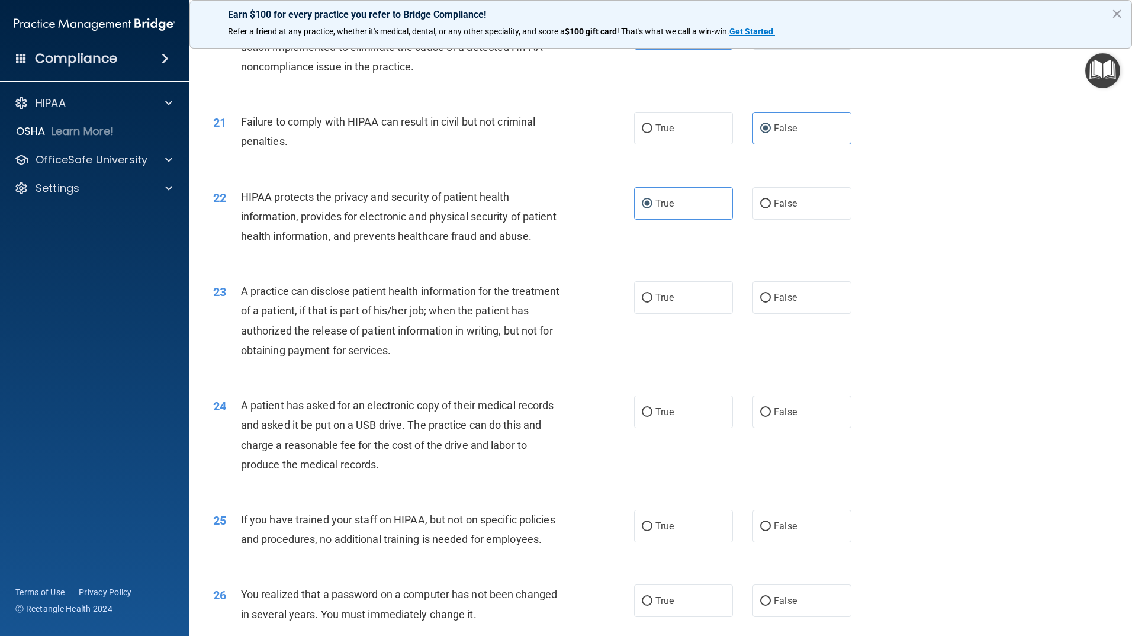
scroll to position [1776, 0]
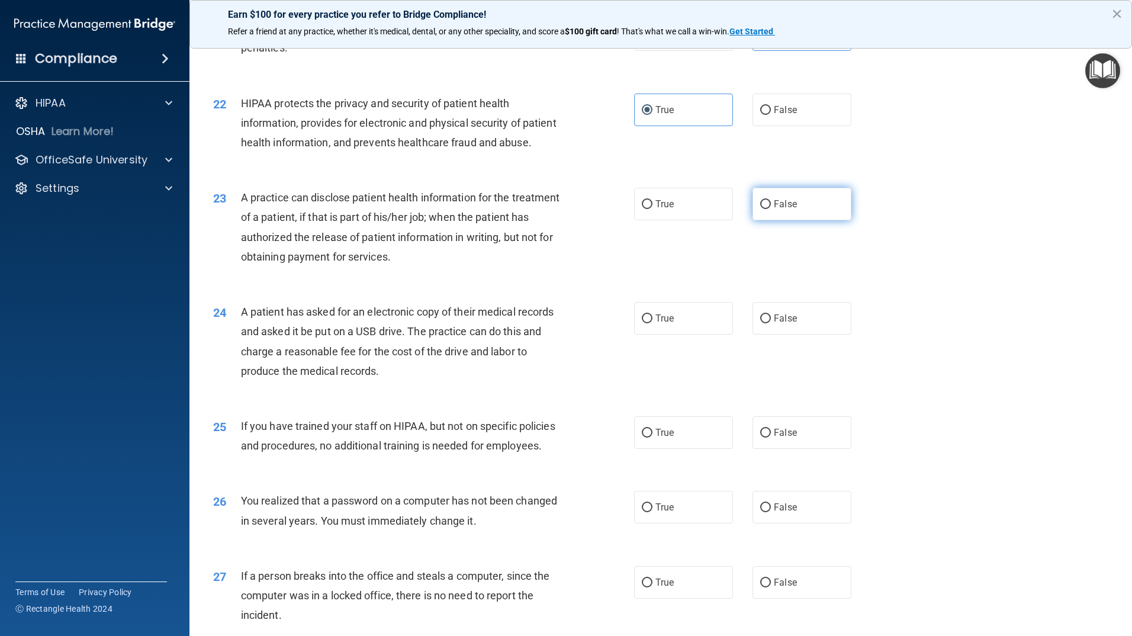
click at [783, 210] on span "False" at bounding box center [785, 203] width 23 height 11
click at [771, 209] on input "False" at bounding box center [765, 204] width 11 height 9
radio input "true"
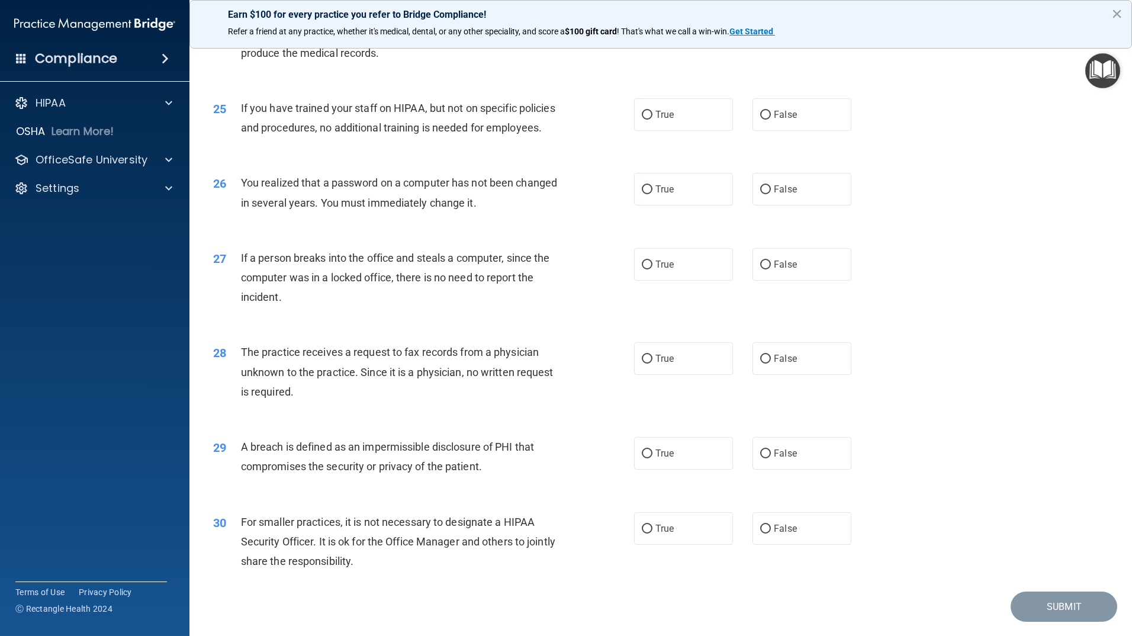
scroll to position [1949, 0]
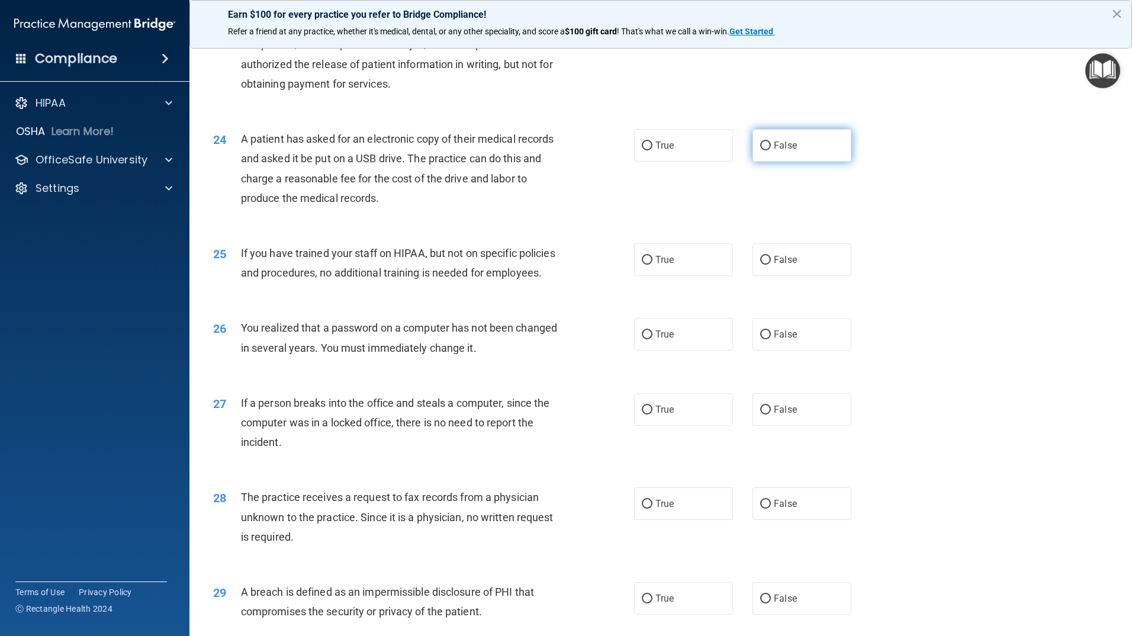
click at [774, 151] on span "False" at bounding box center [785, 145] width 23 height 11
click at [768, 150] on input "False" at bounding box center [765, 145] width 11 height 9
radio input "true"
click at [758, 276] on label "False" at bounding box center [801, 259] width 99 height 33
click at [760, 265] on input "False" at bounding box center [765, 260] width 11 height 9
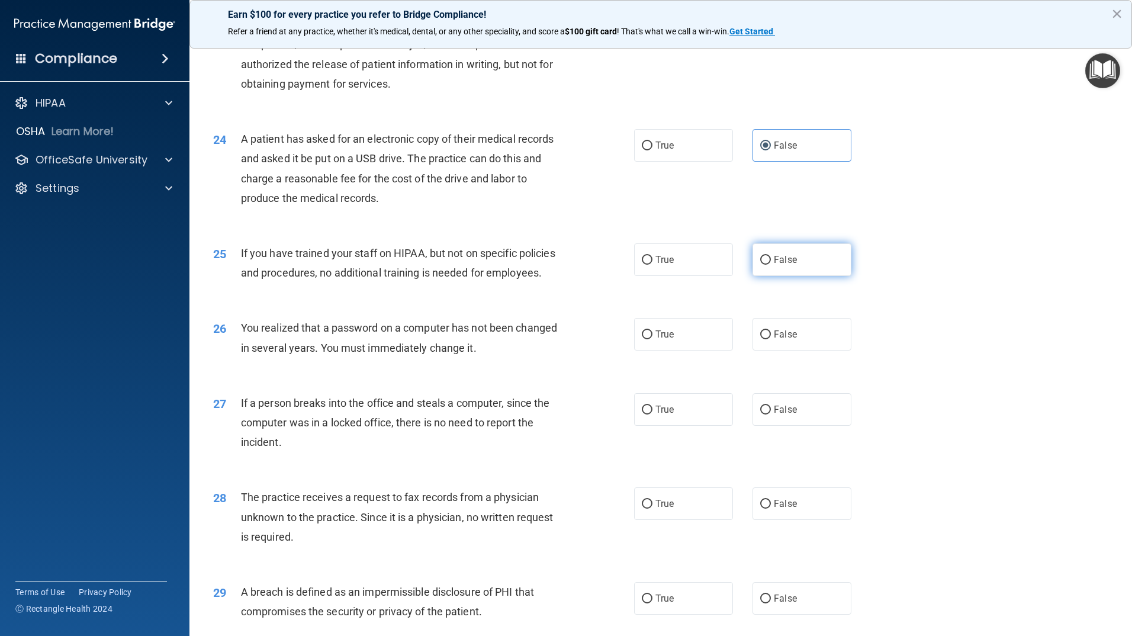
radio input "true"
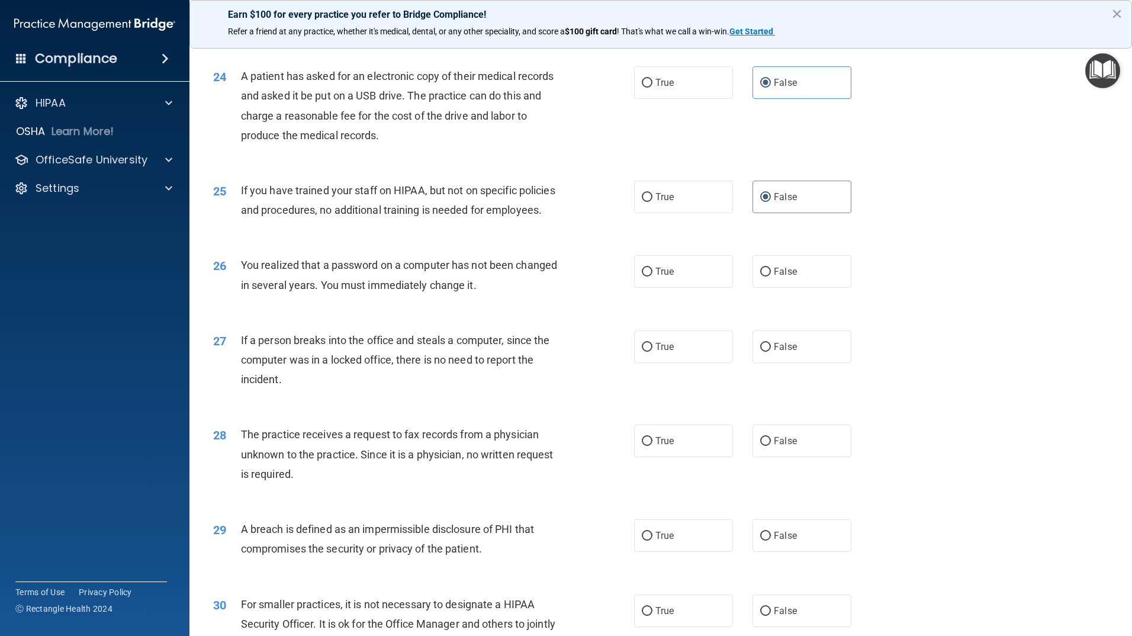
scroll to position [2067, 0]
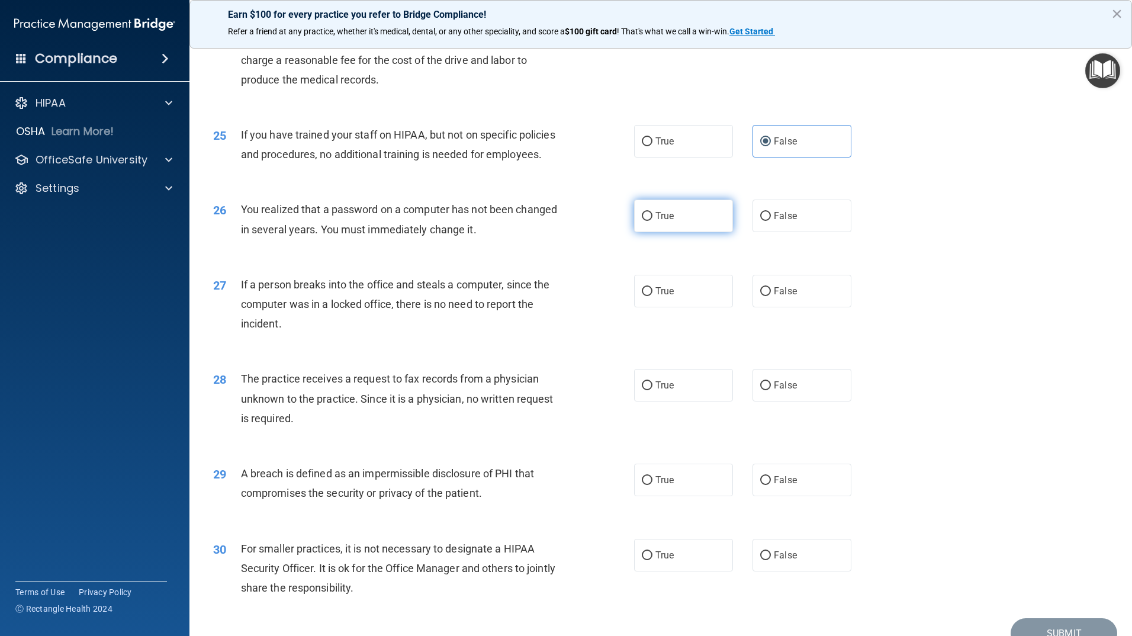
click at [672, 232] on label "True" at bounding box center [683, 215] width 99 height 33
click at [652, 221] on input "True" at bounding box center [647, 216] width 11 height 9
radio input "true"
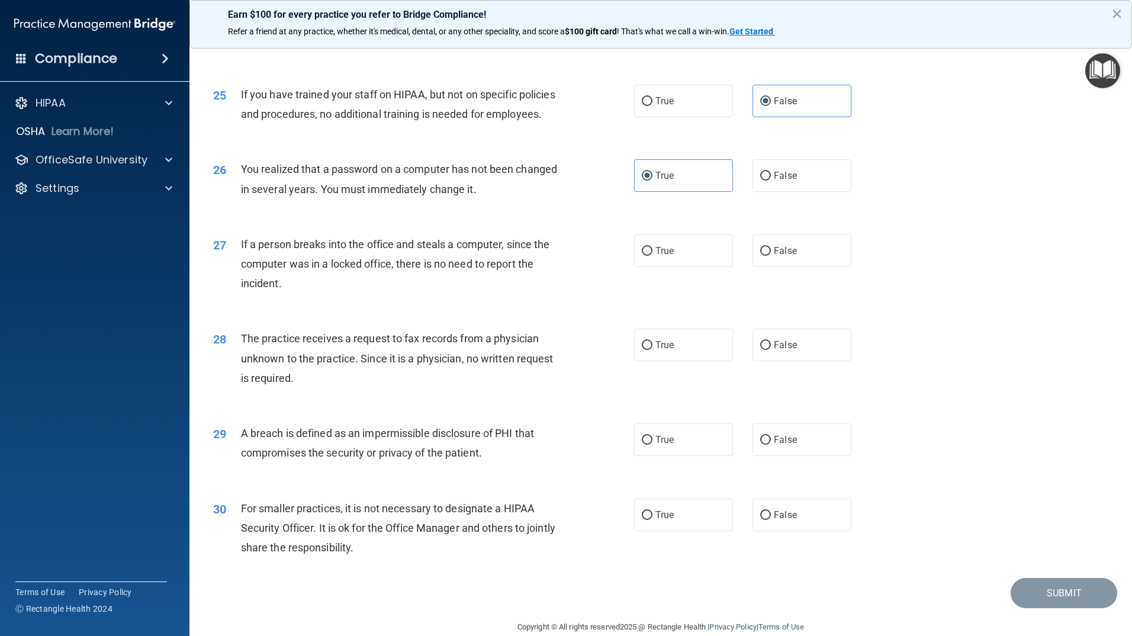
scroll to position [2126, 0]
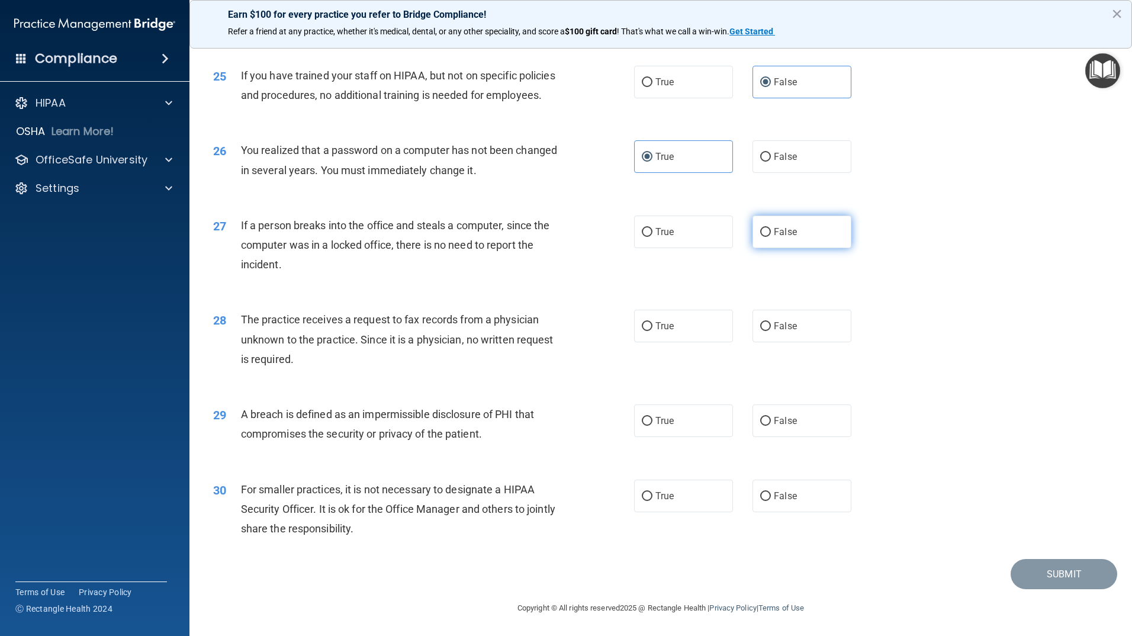
click at [760, 237] on input "False" at bounding box center [765, 232] width 11 height 9
radio input "true"
click at [769, 337] on label "False" at bounding box center [801, 325] width 99 height 33
click at [769, 330] on input "False" at bounding box center [765, 325] width 11 height 9
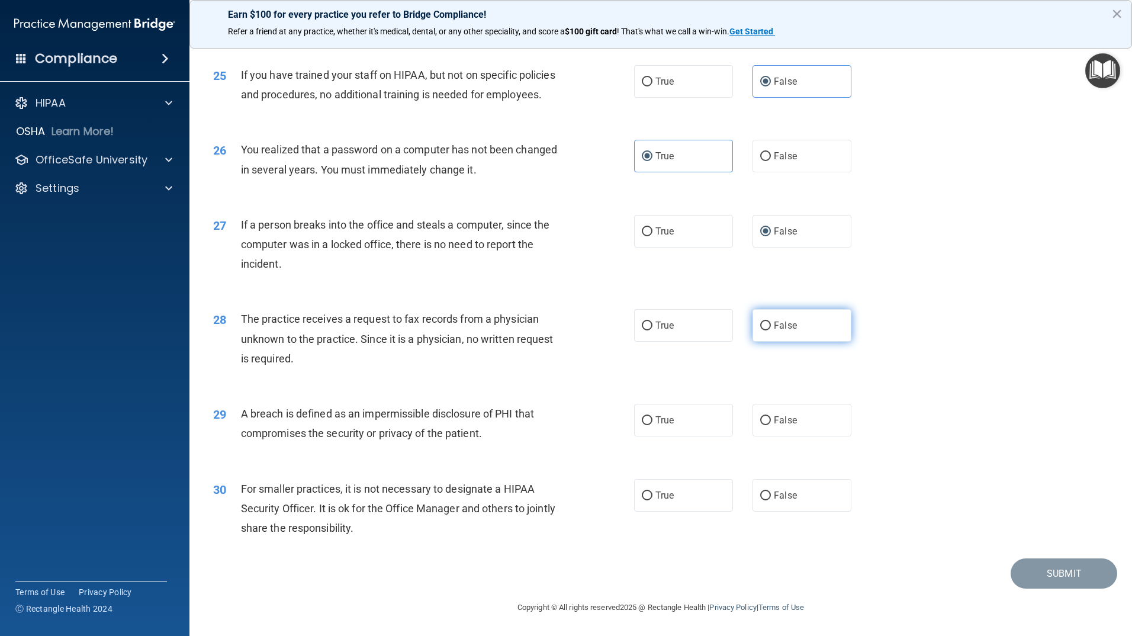
radio input "true"
click at [685, 417] on label "True" at bounding box center [683, 420] width 99 height 33
click at [652, 417] on input "True" at bounding box center [647, 420] width 11 height 9
radio input "true"
click at [731, 489] on div "True False" at bounding box center [752, 495] width 237 height 33
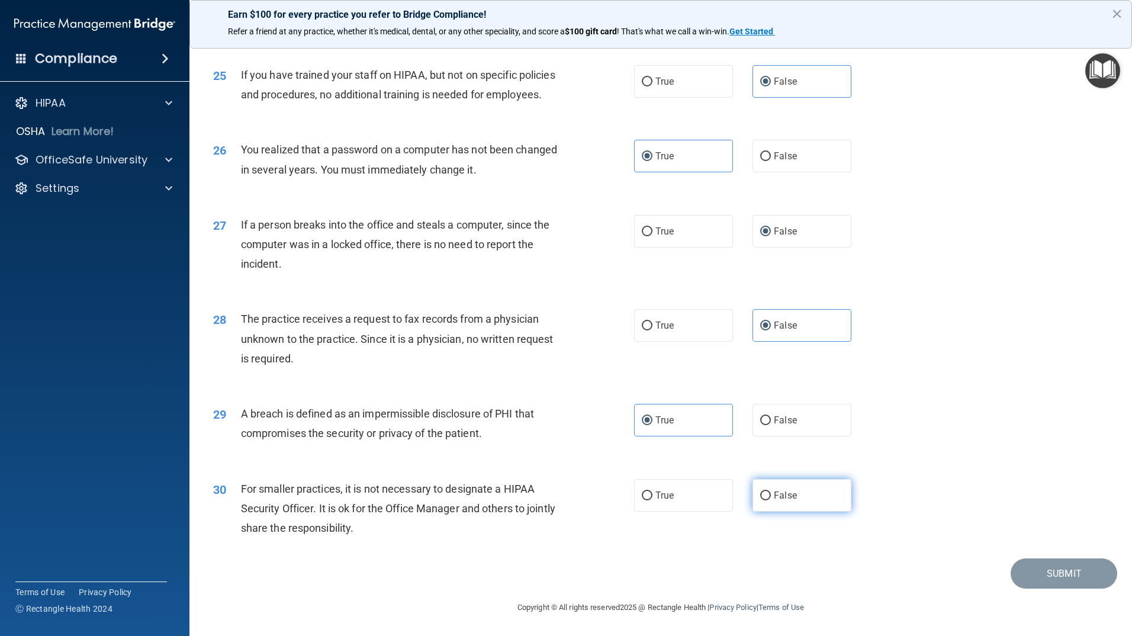
click at [783, 486] on label "False" at bounding box center [801, 495] width 99 height 33
click at [771, 491] on input "False" at bounding box center [765, 495] width 11 height 9
radio input "true"
click at [1080, 575] on button "Submit" at bounding box center [1063, 573] width 107 height 30
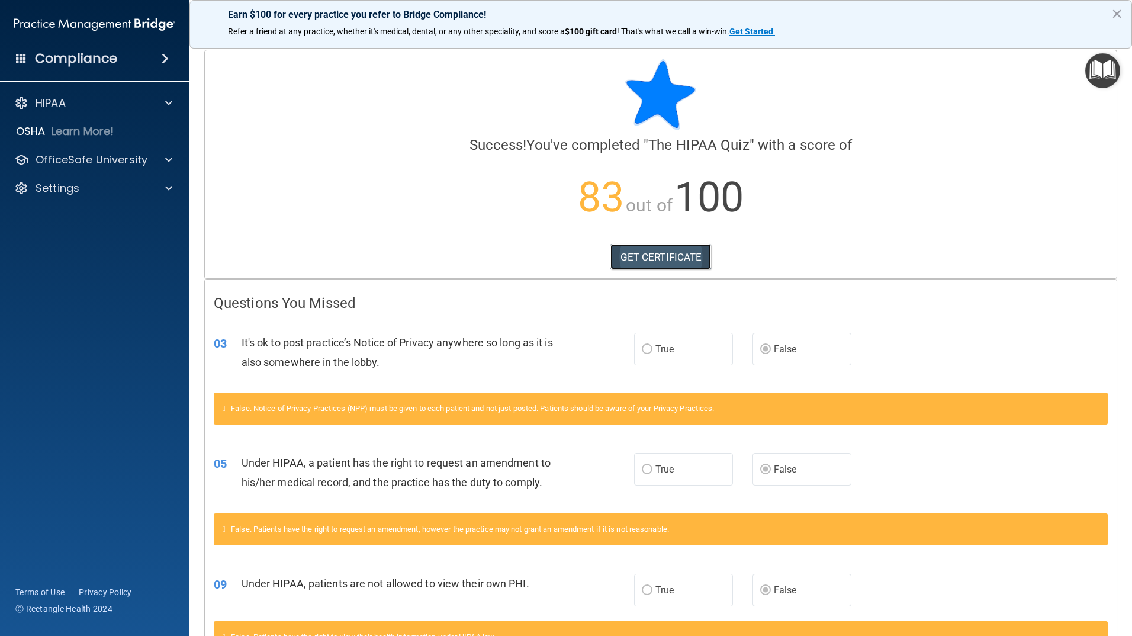
click at [656, 248] on link "GET CERTIFICATE" at bounding box center [660, 257] width 101 height 26
click at [166, 161] on span at bounding box center [168, 160] width 7 height 14
click at [150, 181] on img at bounding box center [143, 188] width 15 height 15
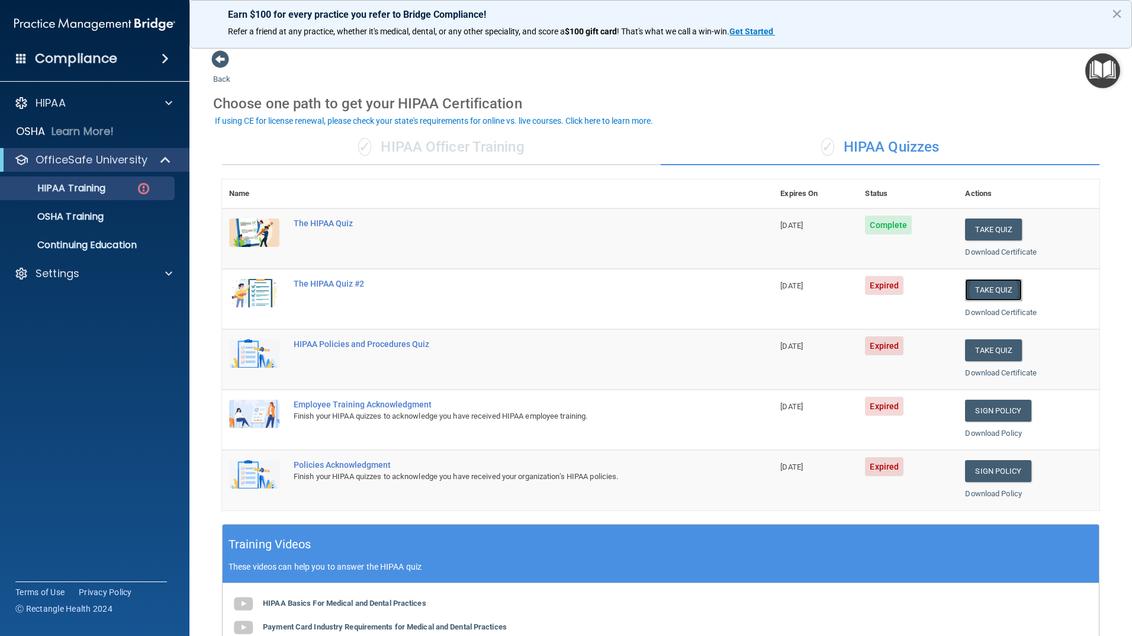
click at [1000, 297] on button "Take Quiz" at bounding box center [993, 290] width 57 height 22
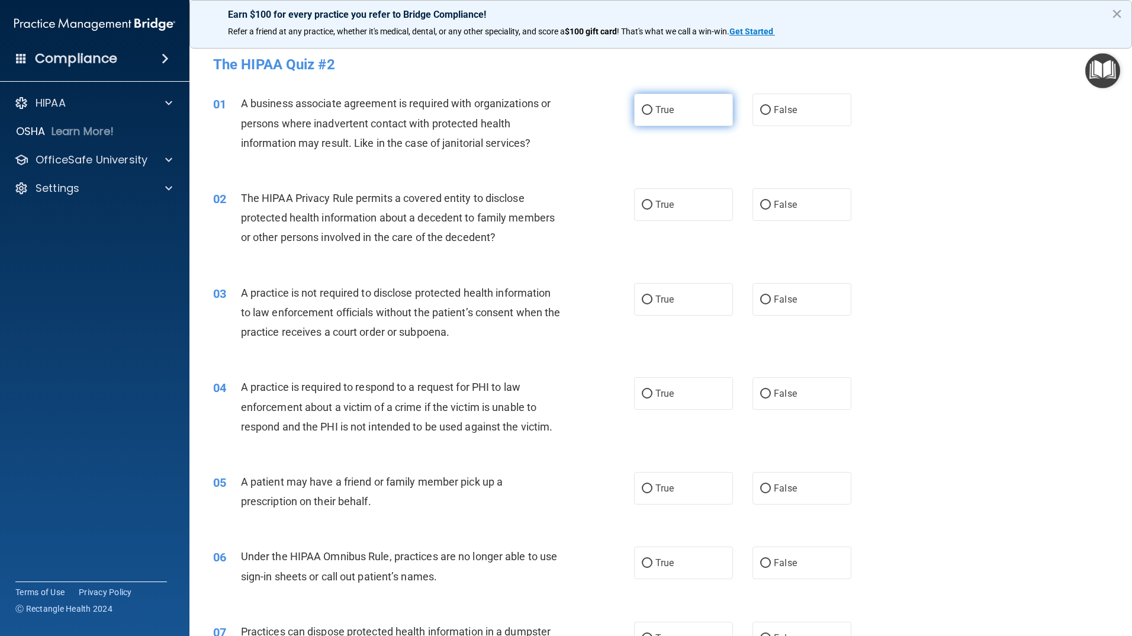
click at [674, 117] on label "True" at bounding box center [683, 110] width 99 height 33
click at [652, 115] on input "True" at bounding box center [647, 110] width 11 height 9
radio input "true"
click at [781, 114] on span "False" at bounding box center [785, 109] width 23 height 11
click at [771, 114] on input "False" at bounding box center [765, 110] width 11 height 9
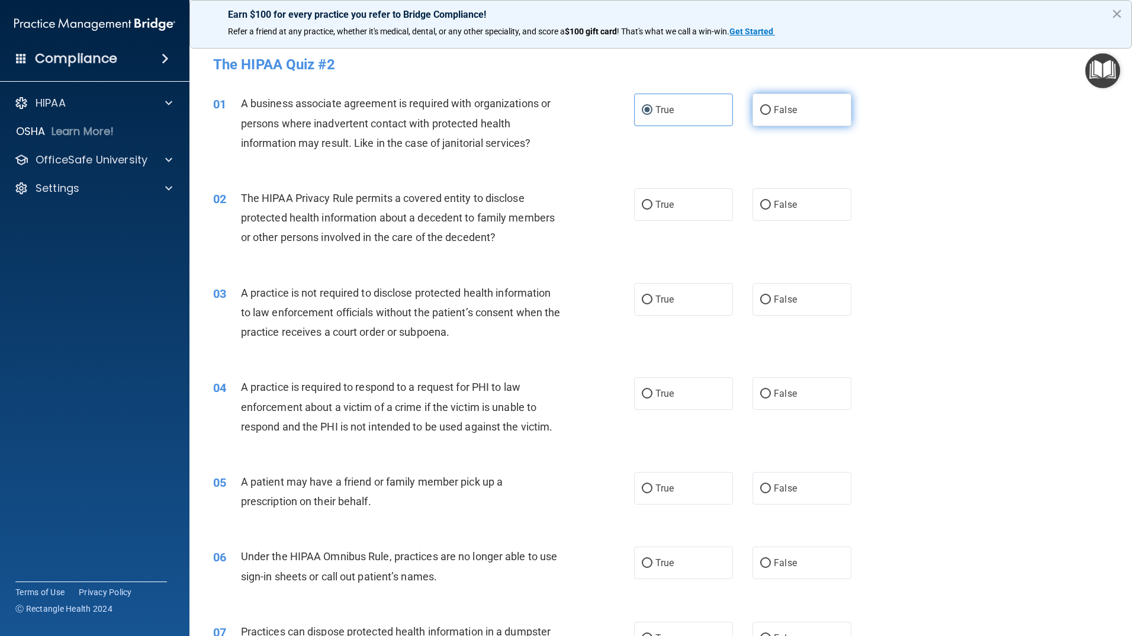
radio input "true"
radio input "false"
click at [799, 206] on label "False" at bounding box center [801, 204] width 99 height 33
click at [771, 206] on input "False" at bounding box center [765, 205] width 11 height 9
radio input "true"
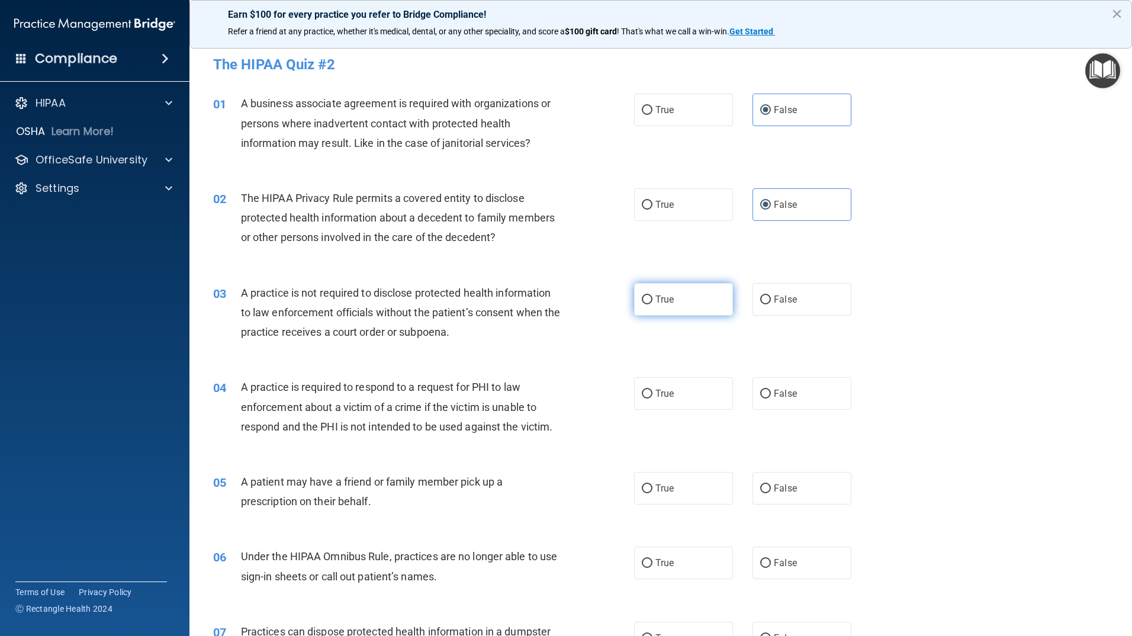
click at [699, 294] on label "True" at bounding box center [683, 299] width 99 height 33
click at [652, 295] on input "True" at bounding box center [647, 299] width 11 height 9
radio input "true"
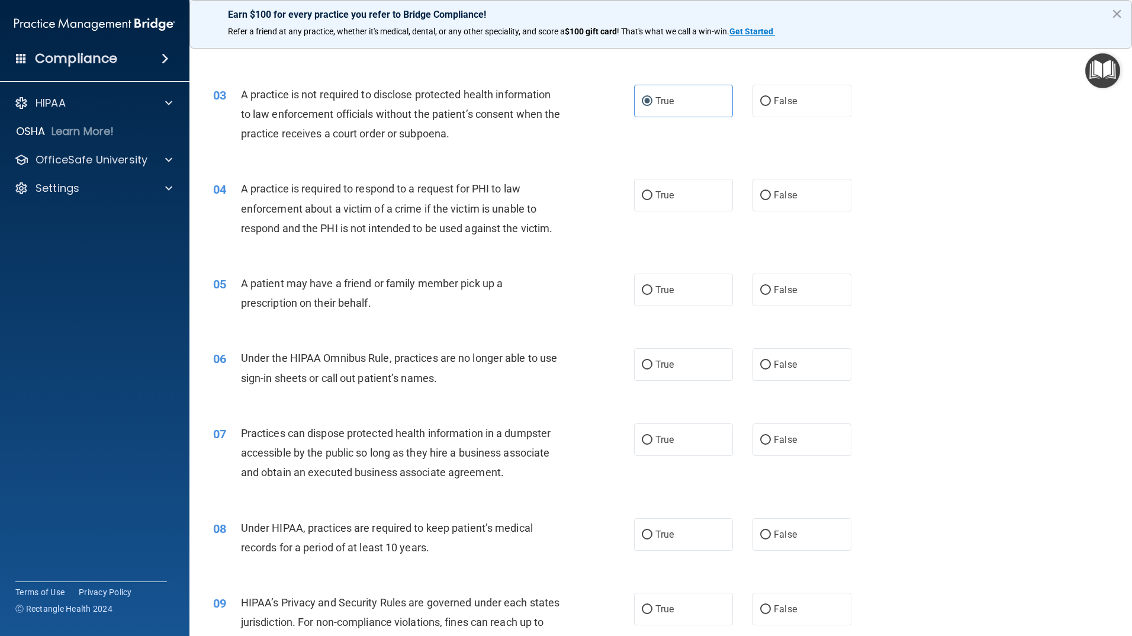
scroll to position [178, 0]
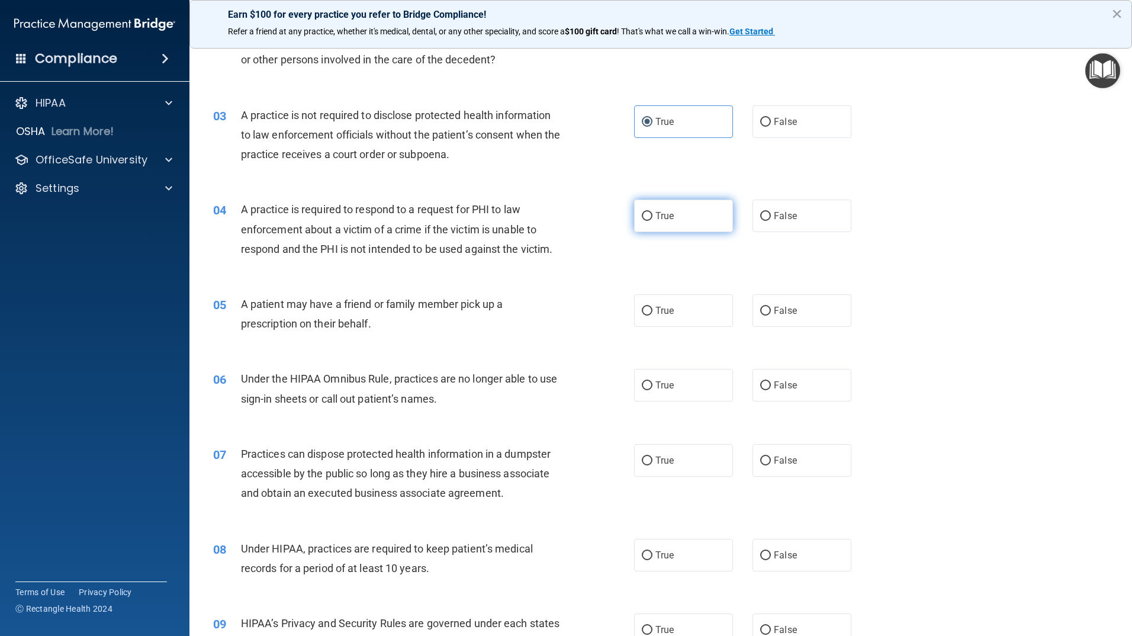
click at [679, 221] on label "True" at bounding box center [683, 215] width 99 height 33
click at [652, 221] on input "True" at bounding box center [647, 216] width 11 height 9
radio input "true"
click at [683, 298] on label "True" at bounding box center [683, 310] width 99 height 33
click at [652, 307] on input "True" at bounding box center [647, 311] width 11 height 9
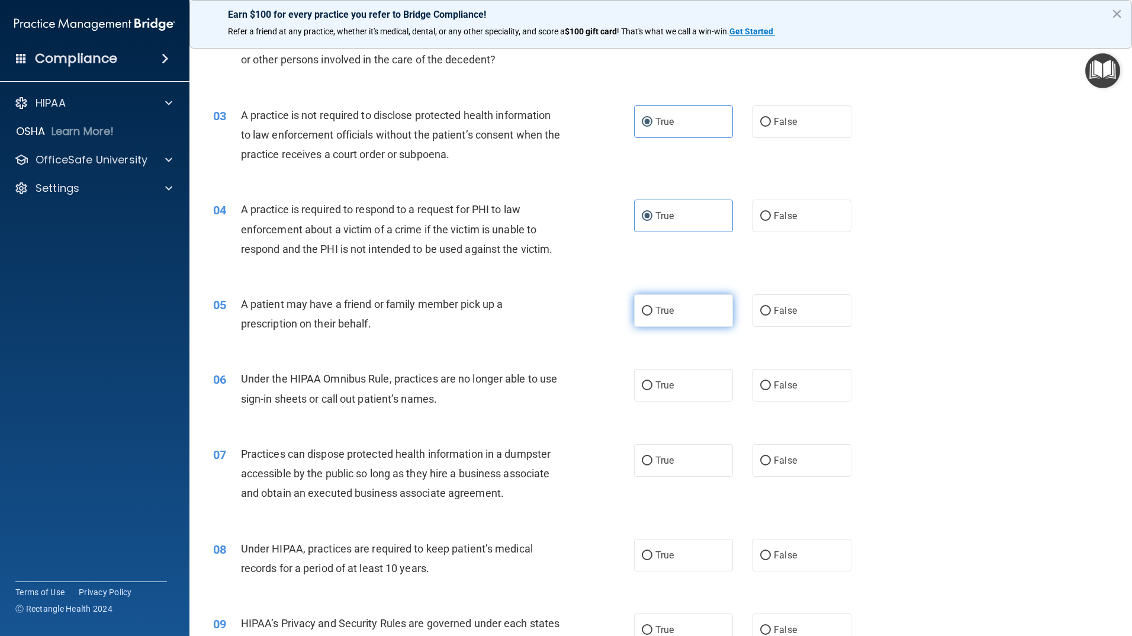
radio input "true"
click at [774, 389] on span "False" at bounding box center [785, 384] width 23 height 11
click at [771, 389] on input "False" at bounding box center [765, 385] width 11 height 9
radio input "true"
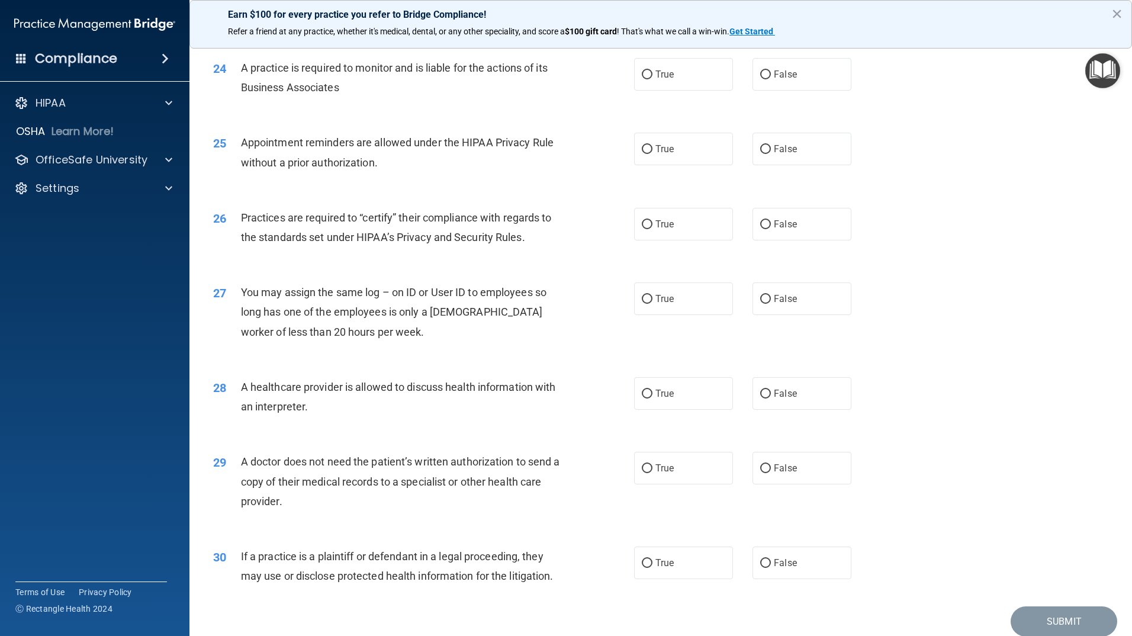
scroll to position [2120, 0]
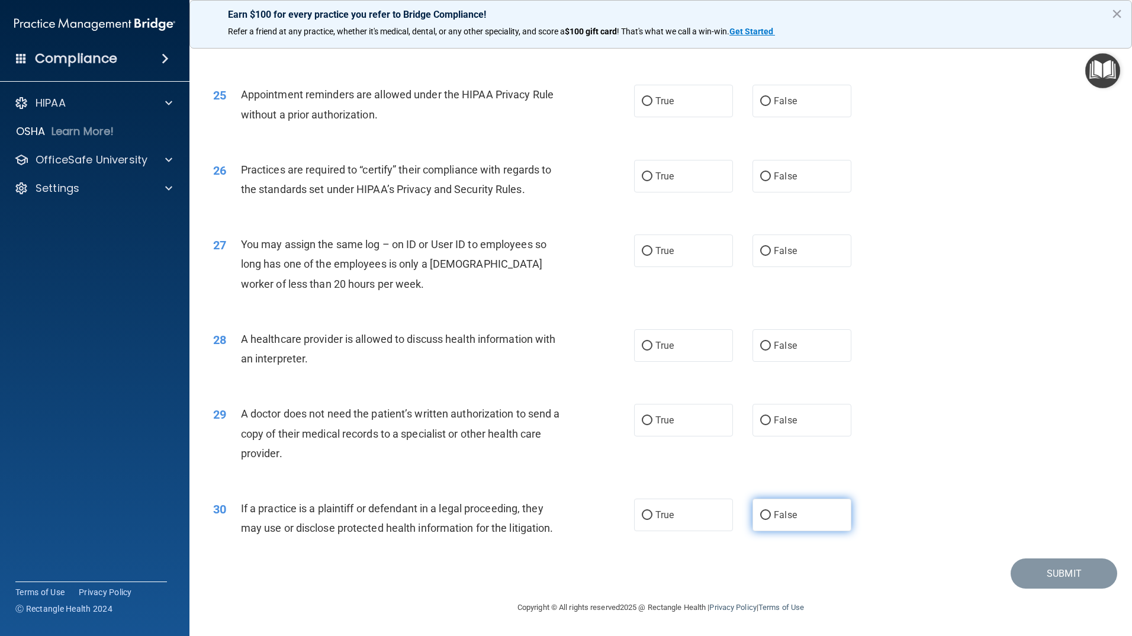
click at [822, 530] on label "False" at bounding box center [801, 514] width 99 height 33
click at [771, 520] on input "False" at bounding box center [765, 515] width 11 height 9
radio input "true"
click at [667, 422] on span "True" at bounding box center [664, 419] width 18 height 11
click at [652, 422] on input "True" at bounding box center [647, 420] width 11 height 9
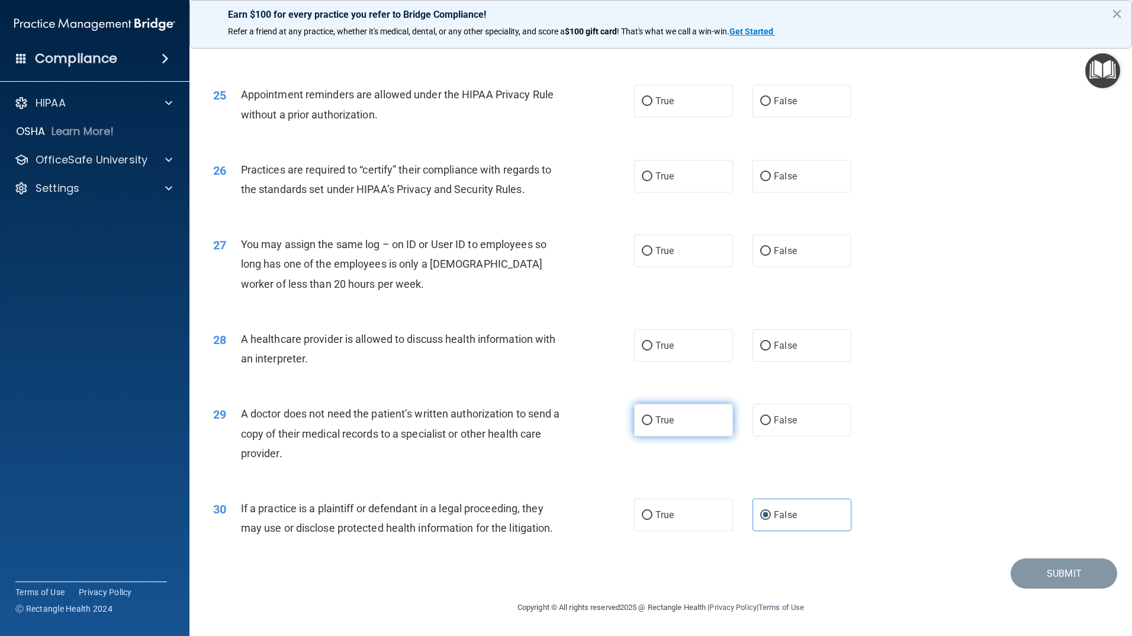
radio input "true"
click at [690, 356] on label "True" at bounding box center [683, 345] width 99 height 33
click at [652, 350] on input "True" at bounding box center [647, 346] width 11 height 9
radio input "true"
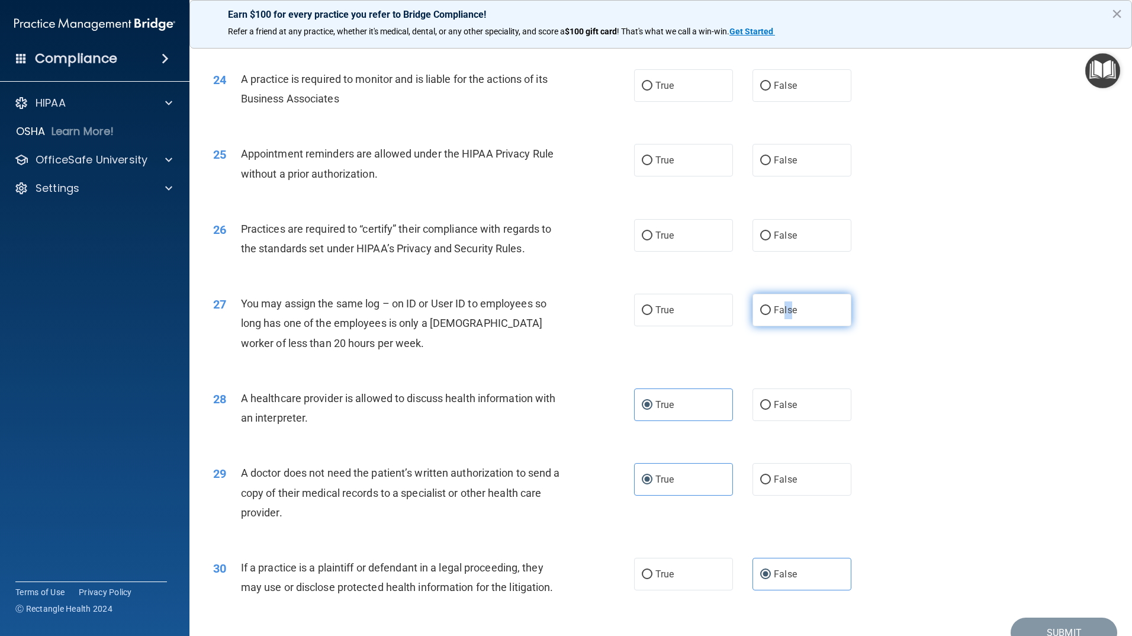
drag, startPoint x: 786, startPoint y: 316, endPoint x: 778, endPoint y: 316, distance: 7.7
click at [778, 316] on label "False" at bounding box center [801, 310] width 99 height 33
click at [804, 310] on label "False" at bounding box center [801, 310] width 99 height 33
click at [771, 310] on input "False" at bounding box center [765, 310] width 11 height 9
radio input "true"
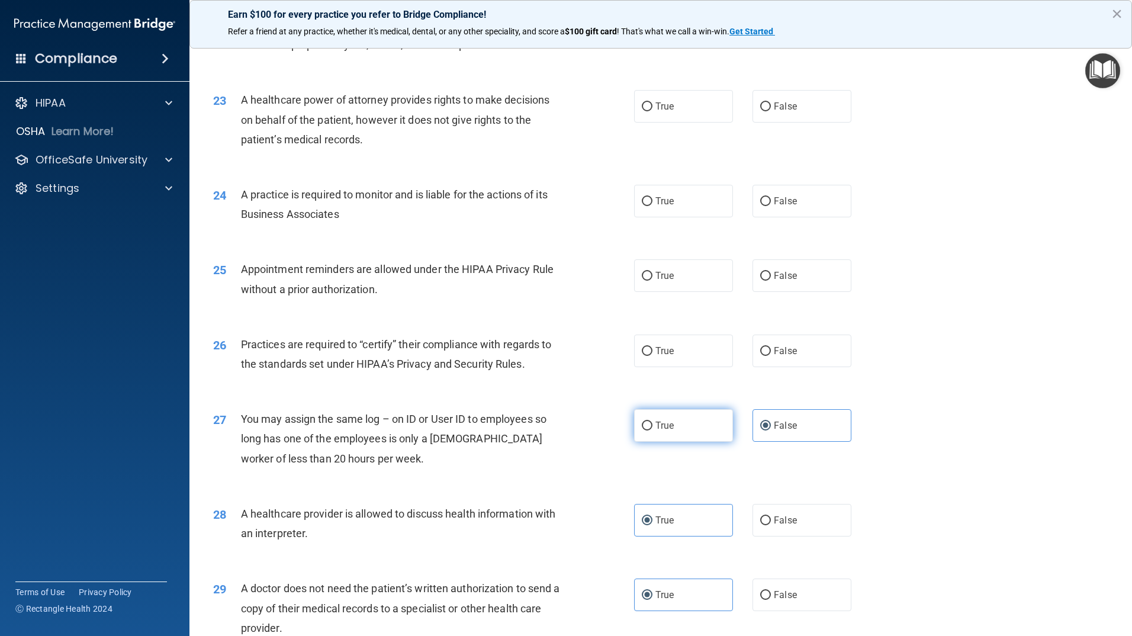
scroll to position [1942, 0]
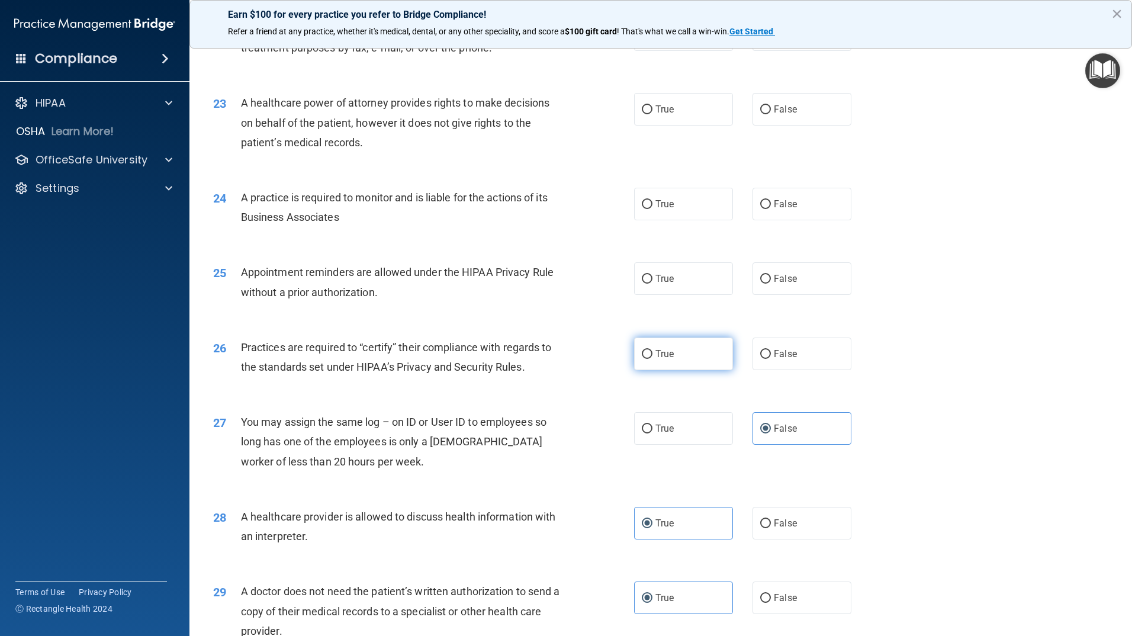
click at [682, 346] on label "True" at bounding box center [683, 353] width 99 height 33
click at [652, 350] on input "True" at bounding box center [647, 354] width 11 height 9
radio input "true"
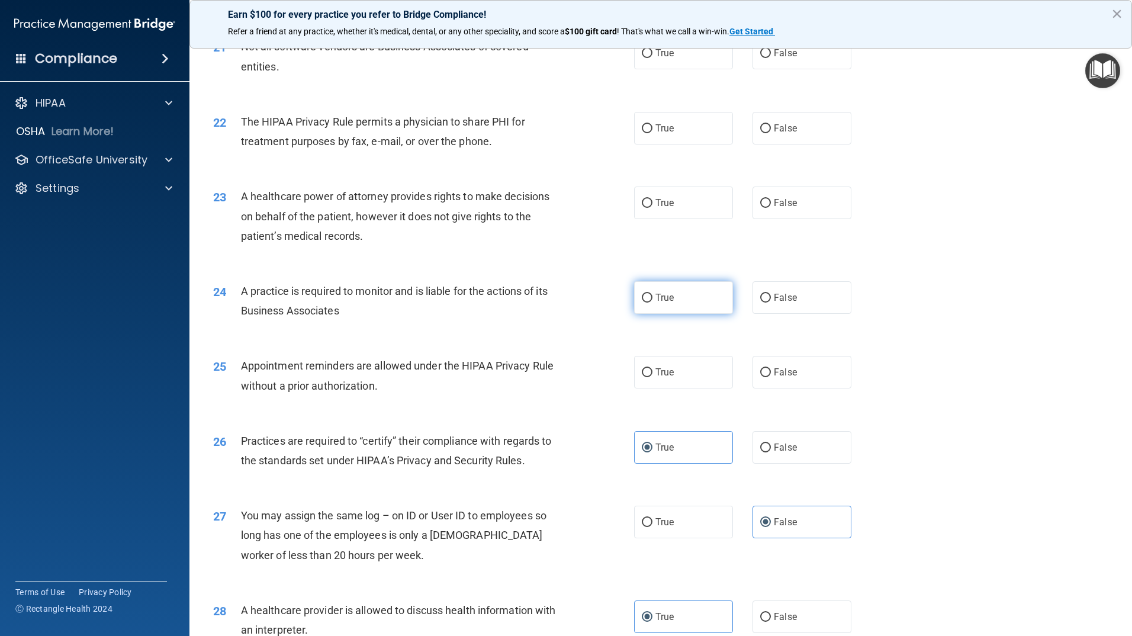
scroll to position [1824, 0]
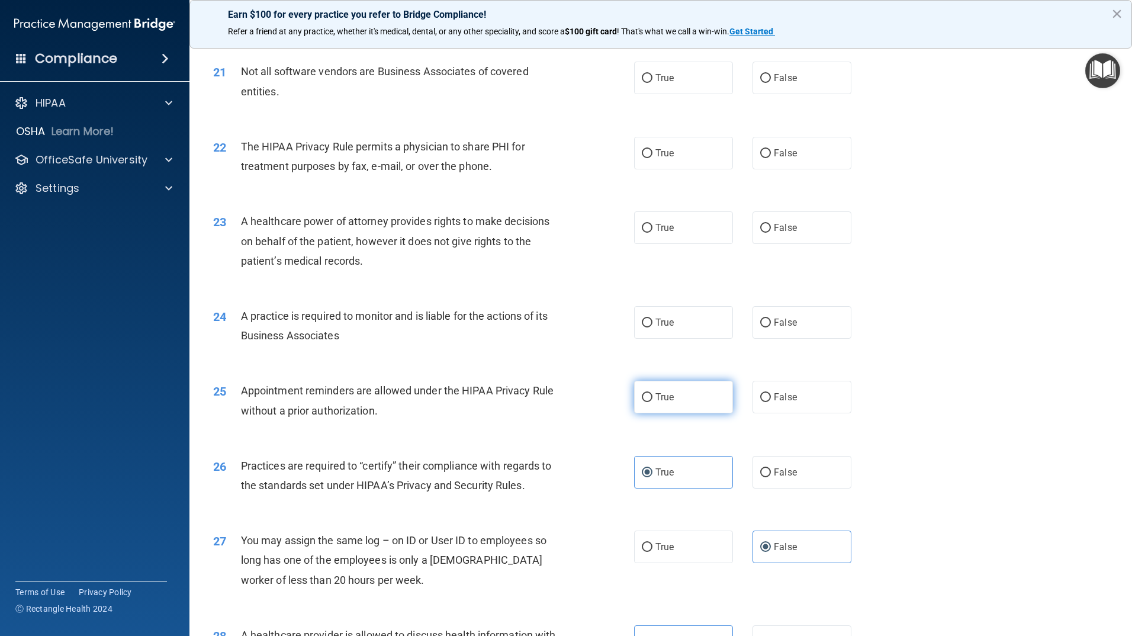
click at [700, 412] on label "True" at bounding box center [683, 397] width 99 height 33
click at [652, 402] on input "True" at bounding box center [647, 397] width 11 height 9
radio input "true"
click at [686, 334] on label "True" at bounding box center [683, 322] width 99 height 33
click at [652, 327] on input "True" at bounding box center [647, 322] width 11 height 9
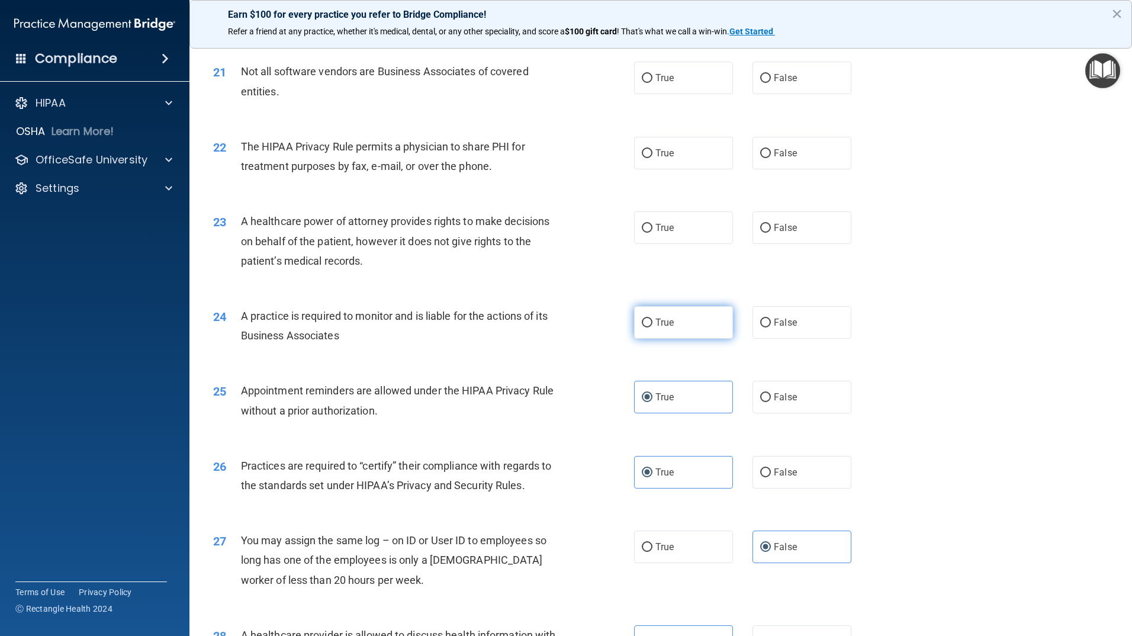
radio input "true"
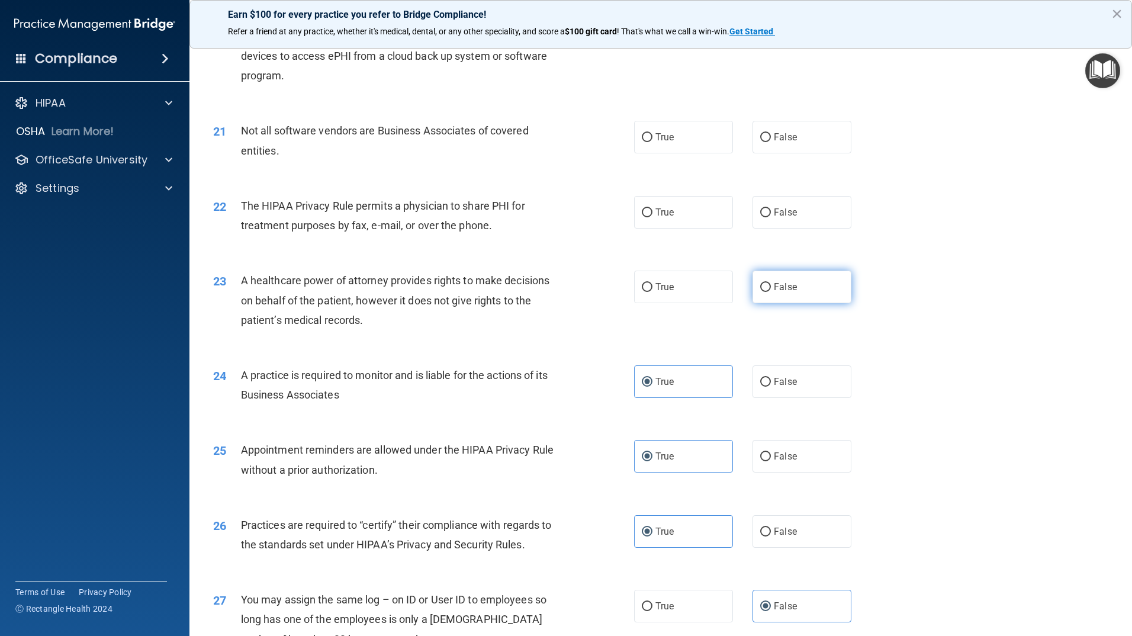
click at [809, 285] on label "False" at bounding box center [801, 287] width 99 height 33
click at [771, 285] on input "False" at bounding box center [765, 287] width 11 height 9
radio input "true"
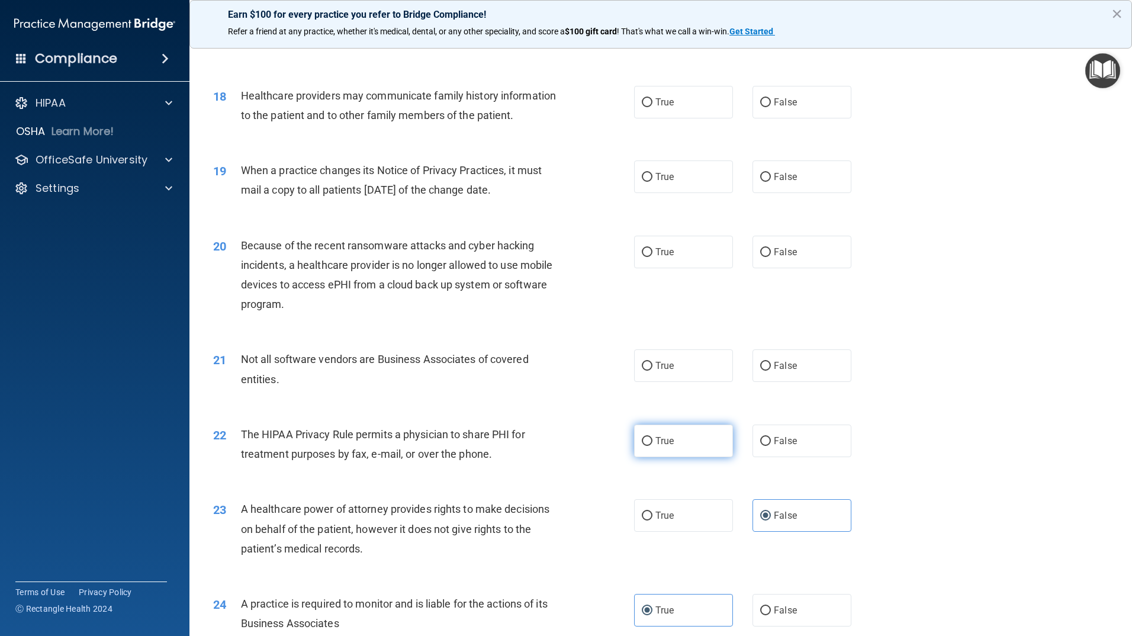
scroll to position [1528, 0]
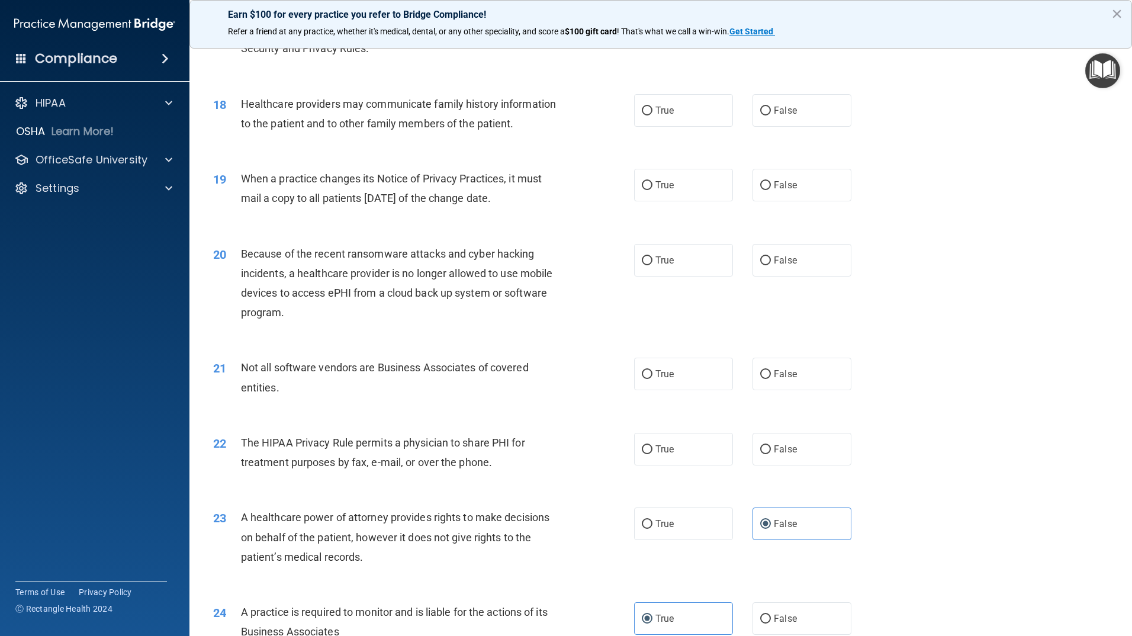
click at [730, 454] on div "True False" at bounding box center [752, 449] width 237 height 33
click at [724, 455] on label "True" at bounding box center [683, 449] width 99 height 33
click at [652, 454] on input "True" at bounding box center [647, 449] width 11 height 9
radio input "true"
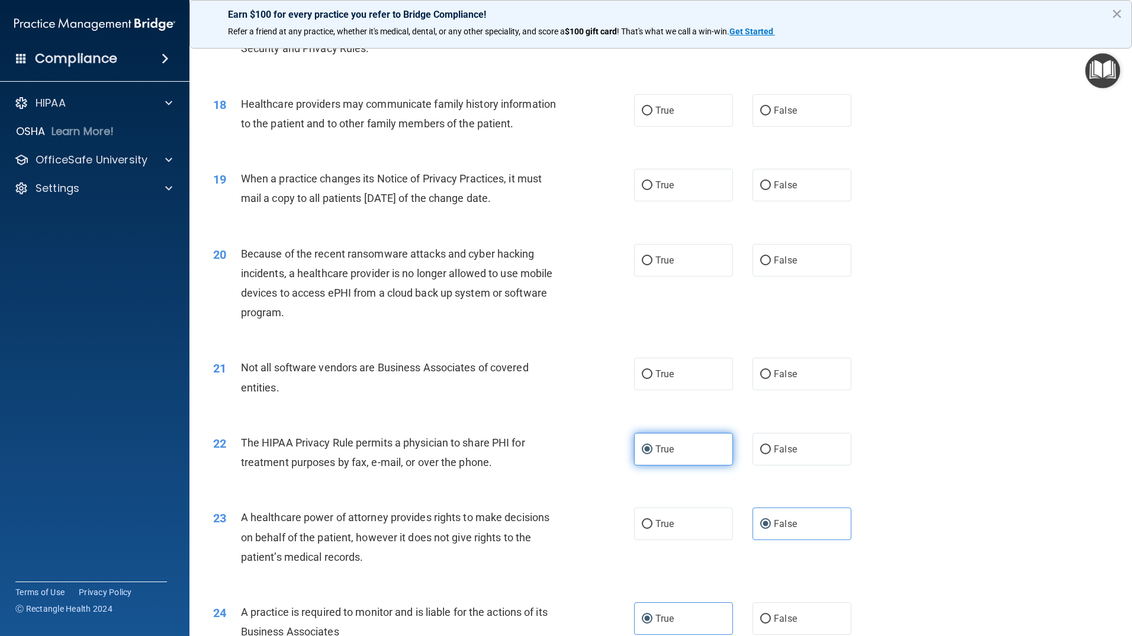
scroll to position [1469, 0]
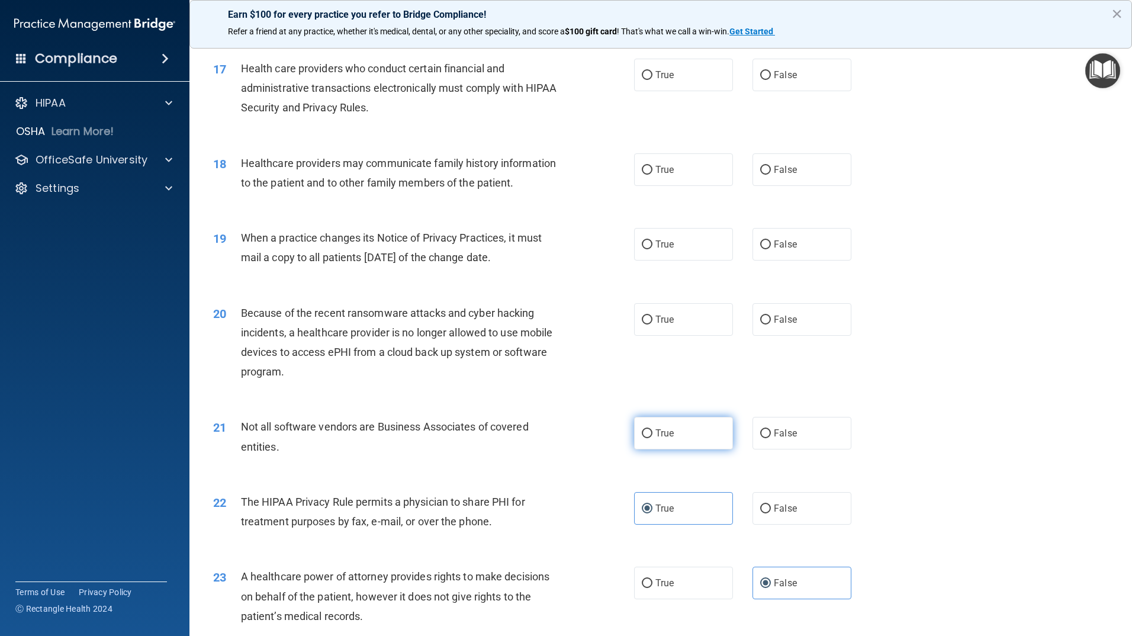
click at [711, 442] on label "True" at bounding box center [683, 433] width 99 height 33
click at [652, 438] on input "True" at bounding box center [647, 433] width 11 height 9
radio input "true"
click at [774, 323] on span "False" at bounding box center [785, 319] width 23 height 11
click at [770, 323] on input "False" at bounding box center [765, 320] width 11 height 9
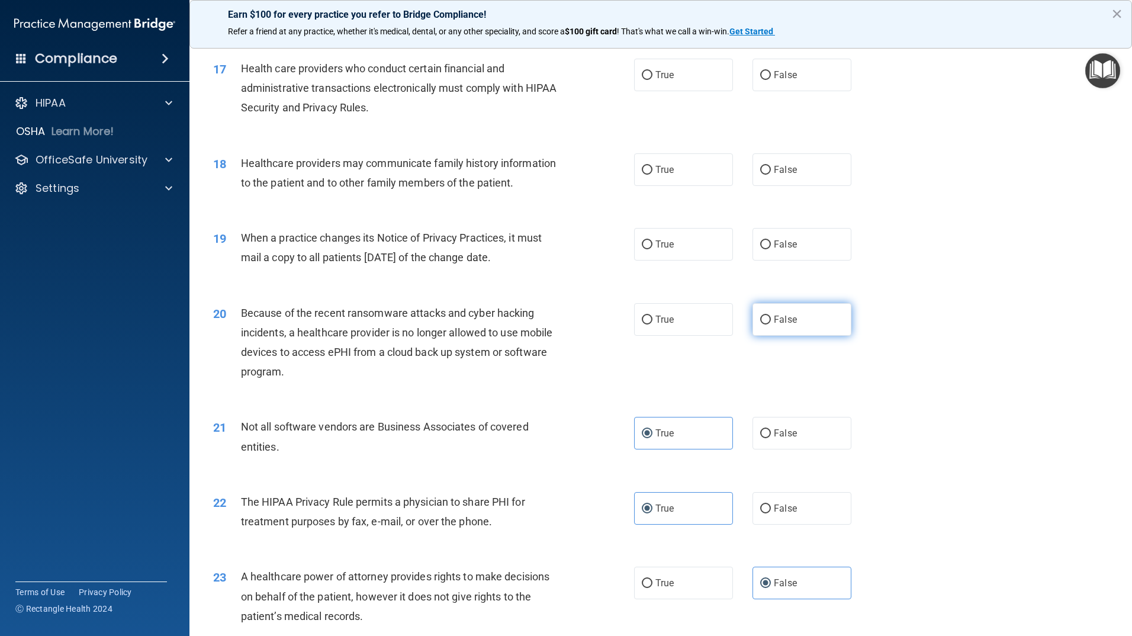
radio input "true"
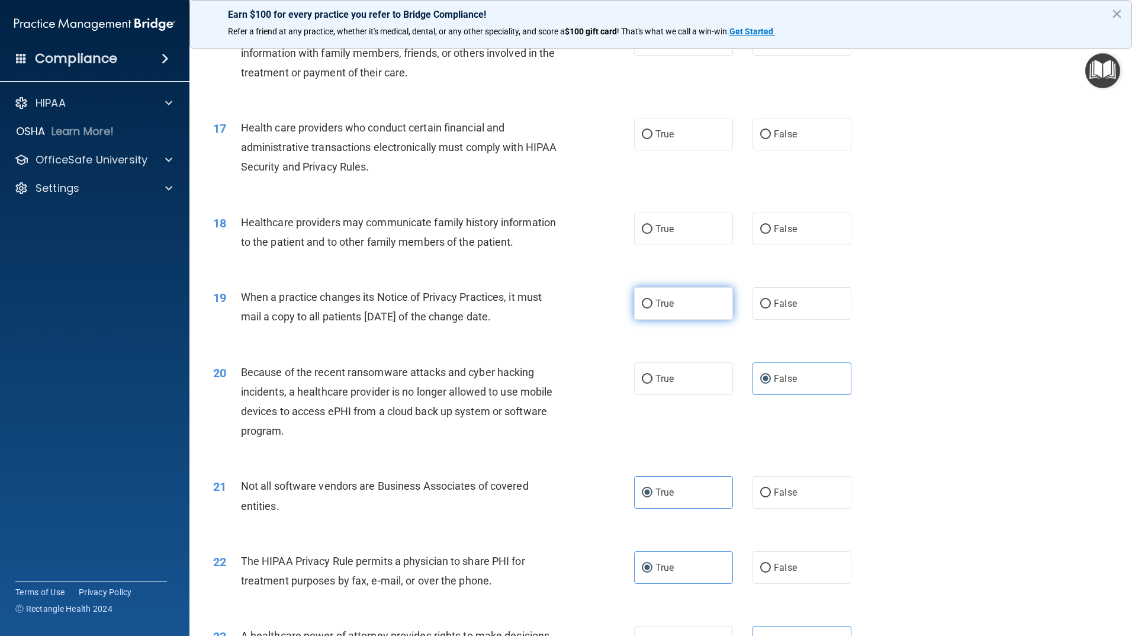
click at [668, 311] on label "True" at bounding box center [683, 303] width 99 height 33
click at [652, 308] on input "True" at bounding box center [647, 304] width 11 height 9
radio input "true"
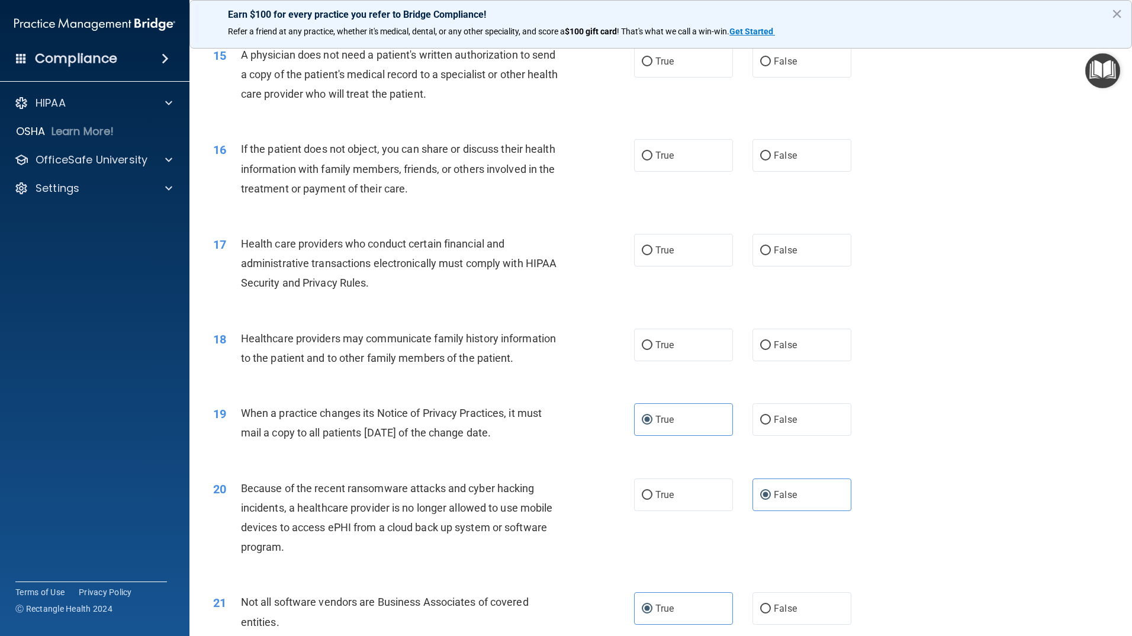
scroll to position [1291, 0]
click at [809, 347] on label "False" at bounding box center [801, 347] width 99 height 33
click at [771, 347] on input "False" at bounding box center [765, 347] width 11 height 9
radio input "true"
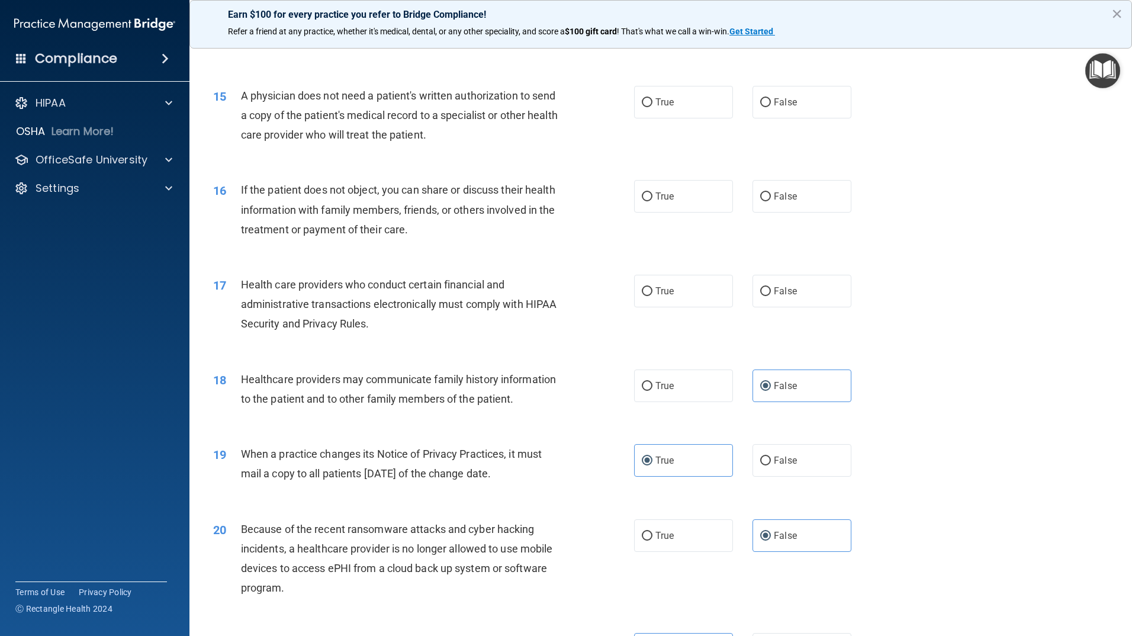
scroll to position [1232, 0]
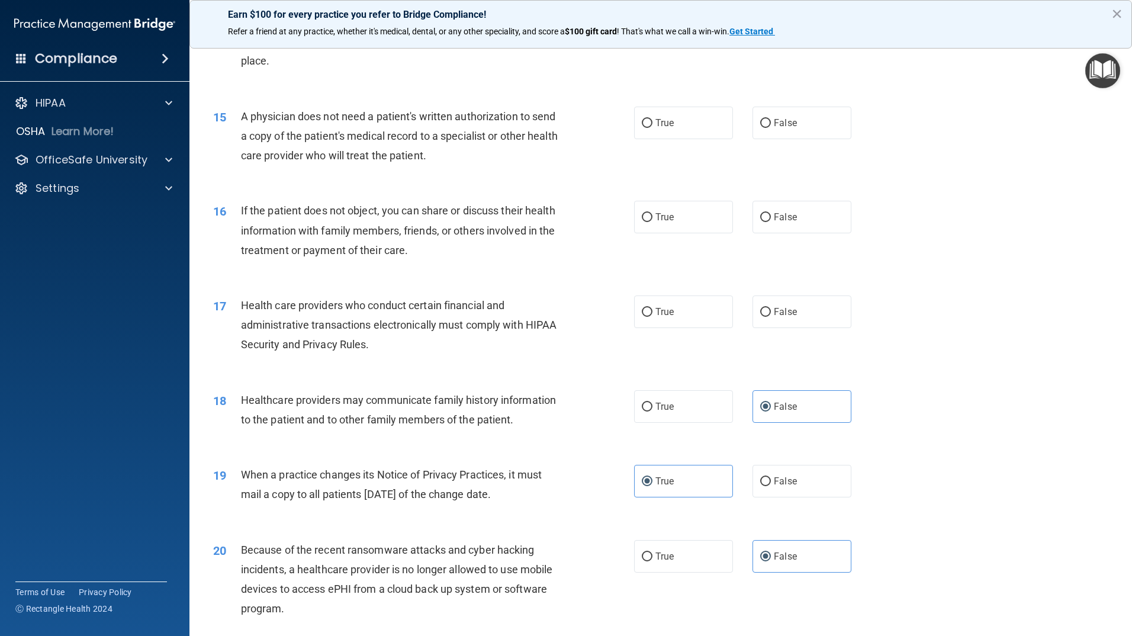
click at [697, 294] on div "17 Health care providers who conduct certain financial and administrative trans…" at bounding box center [660, 328] width 913 height 95
click at [697, 304] on label "True" at bounding box center [683, 311] width 99 height 33
click at [652, 308] on input "True" at bounding box center [647, 312] width 11 height 9
radio input "true"
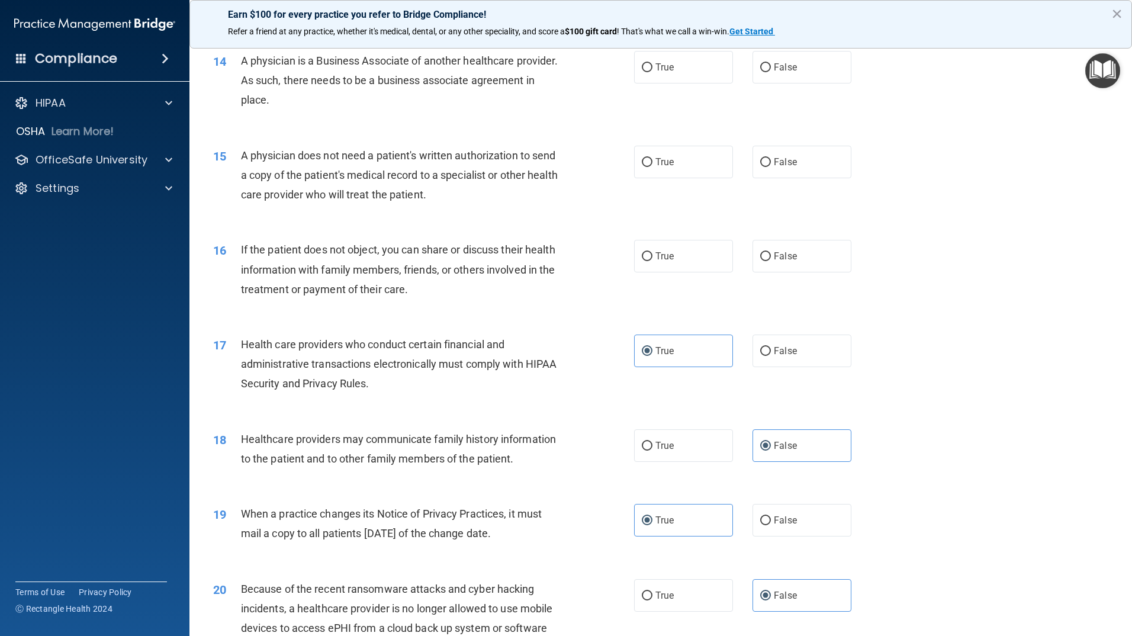
scroll to position [1173, 0]
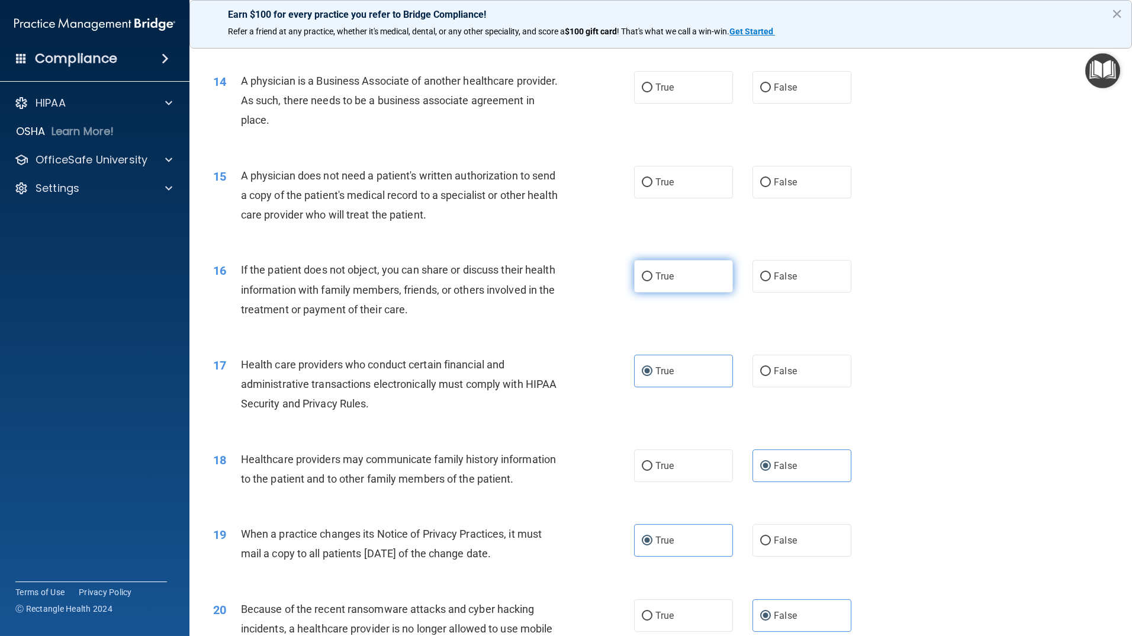
click at [665, 289] on label "True" at bounding box center [683, 276] width 99 height 33
click at [652, 281] on input "True" at bounding box center [647, 276] width 11 height 9
radio input "true"
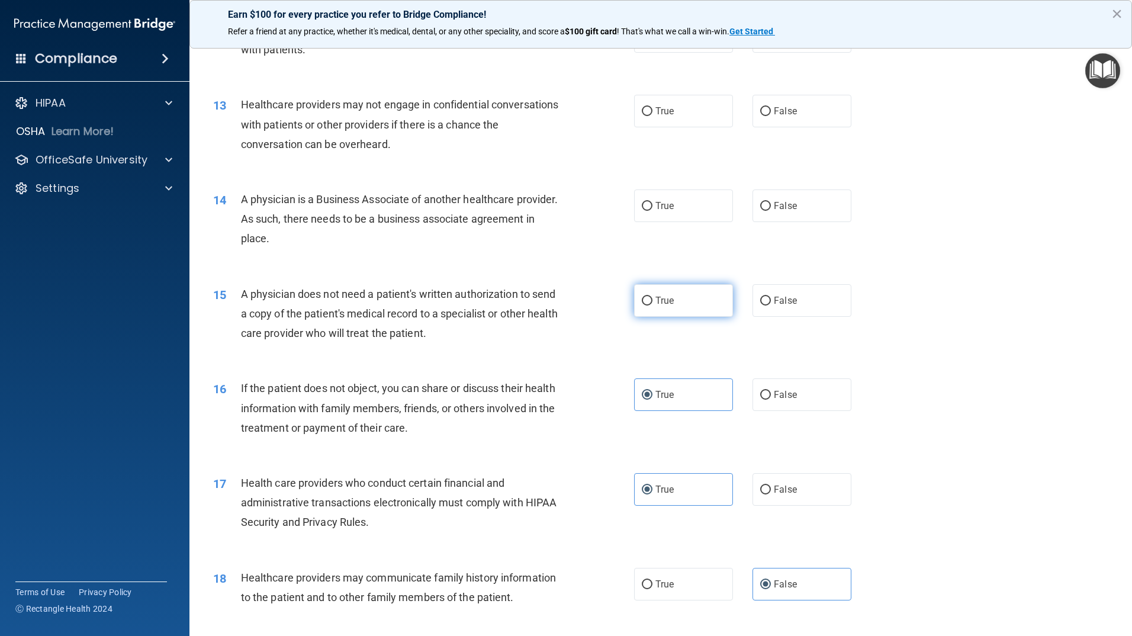
click at [676, 311] on label "True" at bounding box center [683, 300] width 99 height 33
click at [652, 305] on input "True" at bounding box center [647, 301] width 11 height 9
radio input "true"
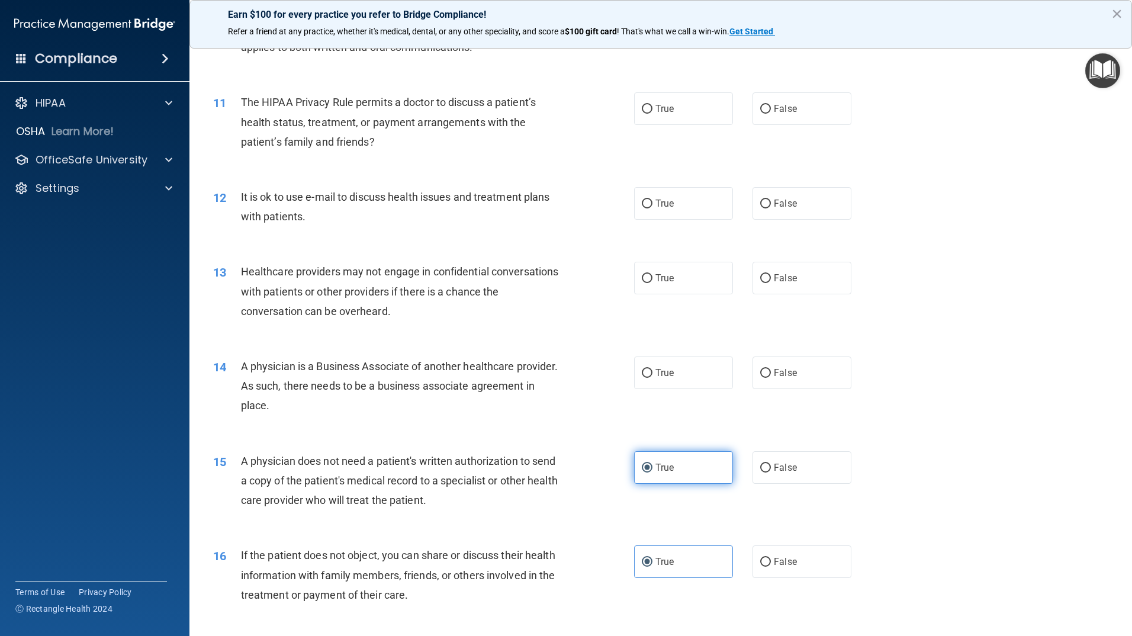
scroll to position [877, 0]
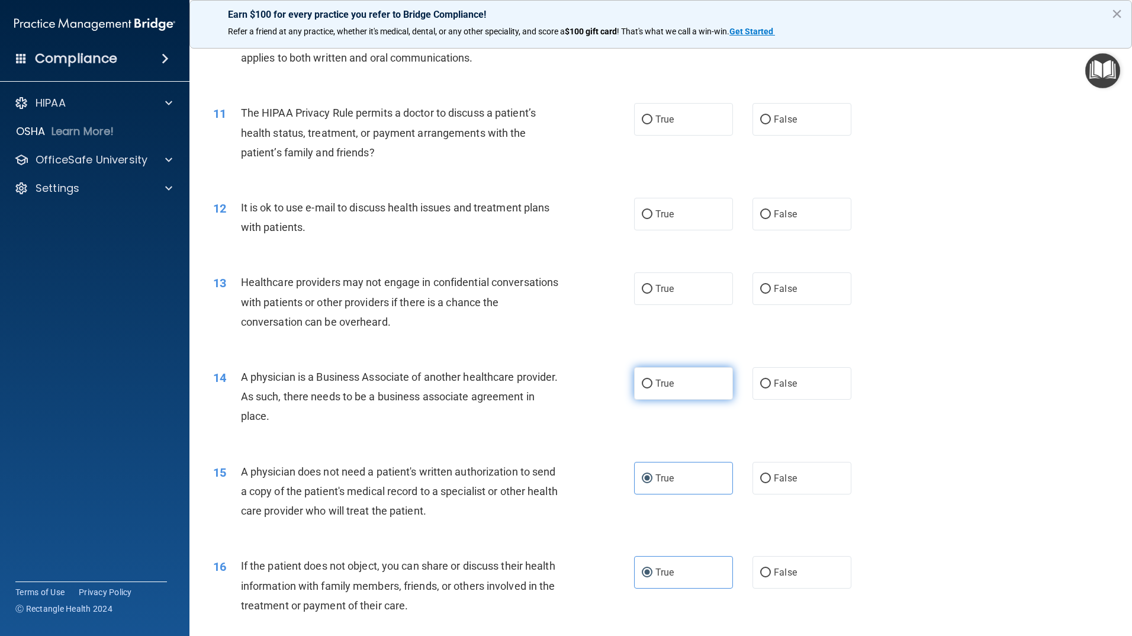
click at [677, 391] on label "True" at bounding box center [683, 383] width 99 height 33
click at [652, 388] on input "True" at bounding box center [647, 383] width 11 height 9
radio input "true"
click at [656, 298] on label "True" at bounding box center [683, 288] width 99 height 33
click at [652, 294] on input "True" at bounding box center [647, 289] width 11 height 9
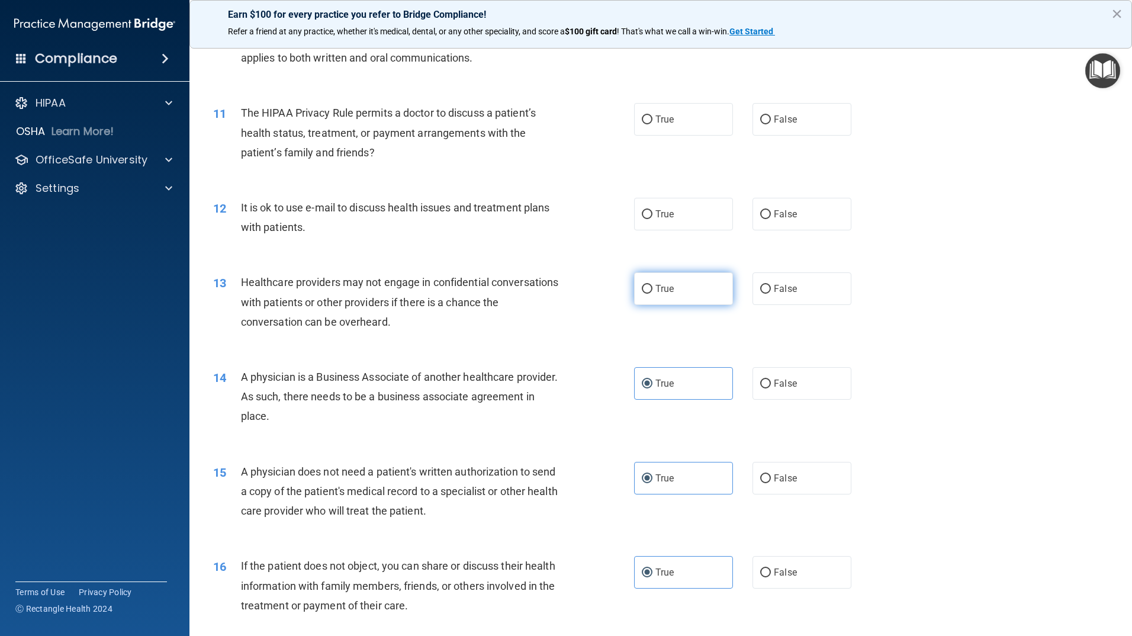
radio input "true"
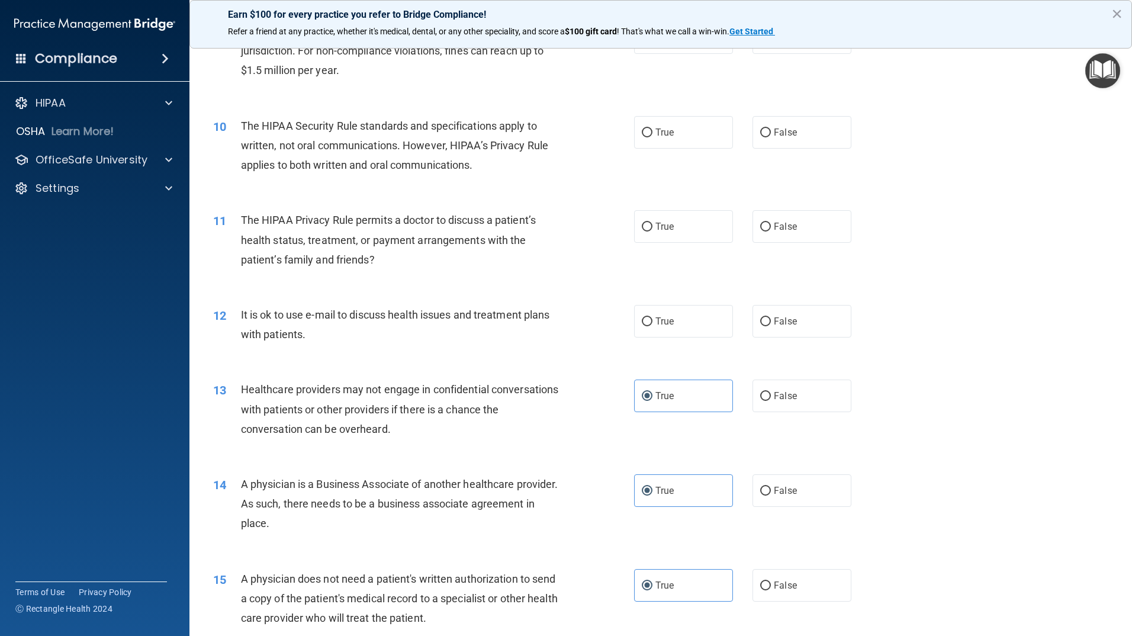
scroll to position [758, 0]
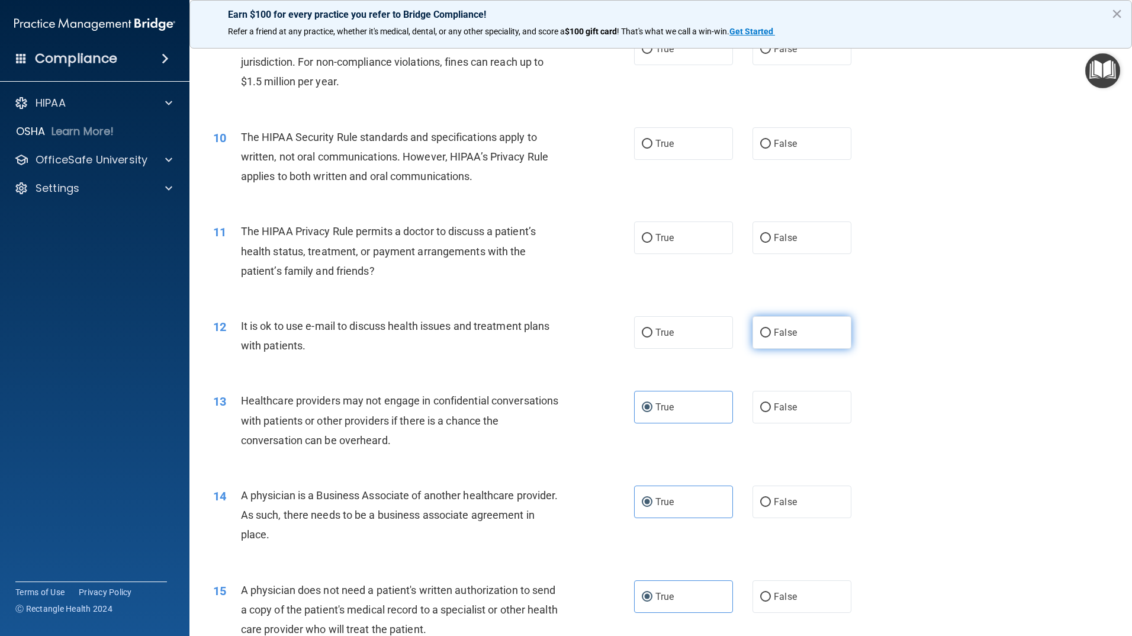
click at [763, 335] on input "False" at bounding box center [765, 333] width 11 height 9
radio input "true"
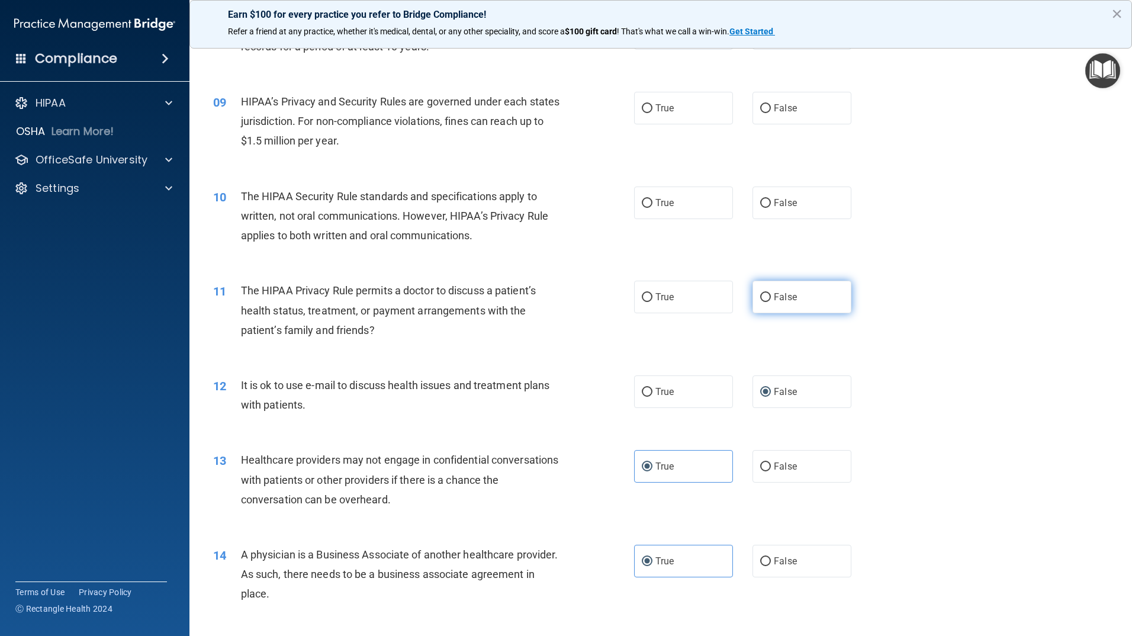
click at [767, 308] on label "False" at bounding box center [801, 297] width 99 height 33
click at [767, 302] on input "False" at bounding box center [765, 297] width 11 height 9
radio input "true"
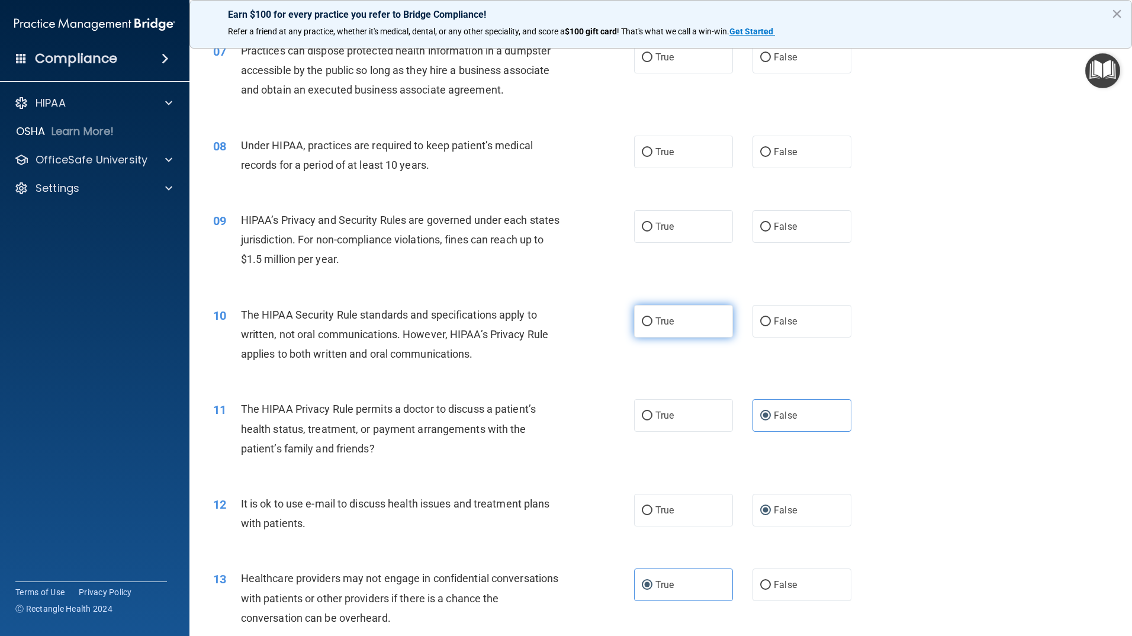
drag, startPoint x: 575, startPoint y: 333, endPoint x: 696, endPoint y: 333, distance: 120.8
click at [578, 333] on div "10 The HIPAA Security Rule standards and specifications apply to written, not o…" at bounding box center [423, 337] width 456 height 65
click at [696, 333] on label "True" at bounding box center [683, 321] width 99 height 33
click at [652, 326] on input "True" at bounding box center [647, 321] width 11 height 9
radio input "true"
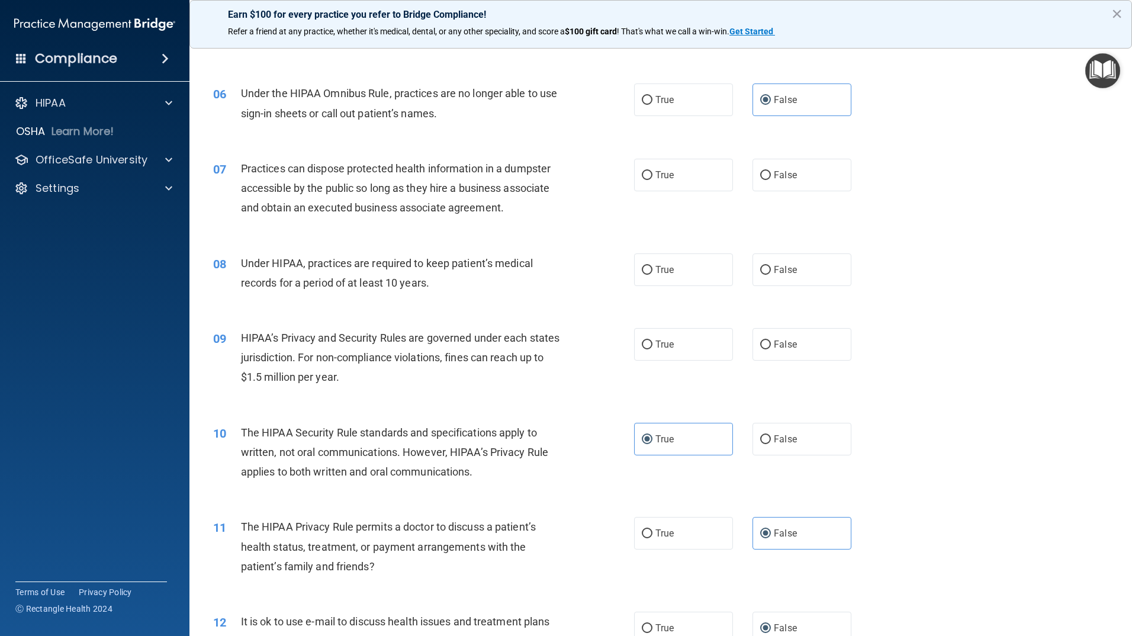
scroll to position [462, 0]
click at [664, 347] on span "True" at bounding box center [664, 344] width 18 height 11
click at [652, 347] on input "True" at bounding box center [647, 345] width 11 height 9
radio input "true"
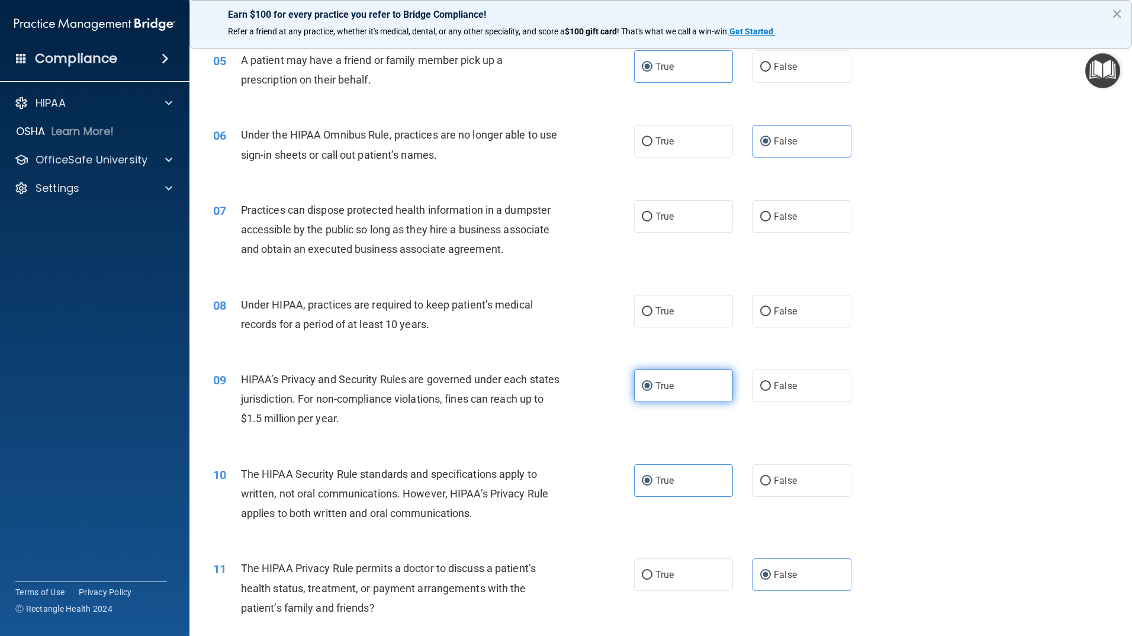
scroll to position [403, 0]
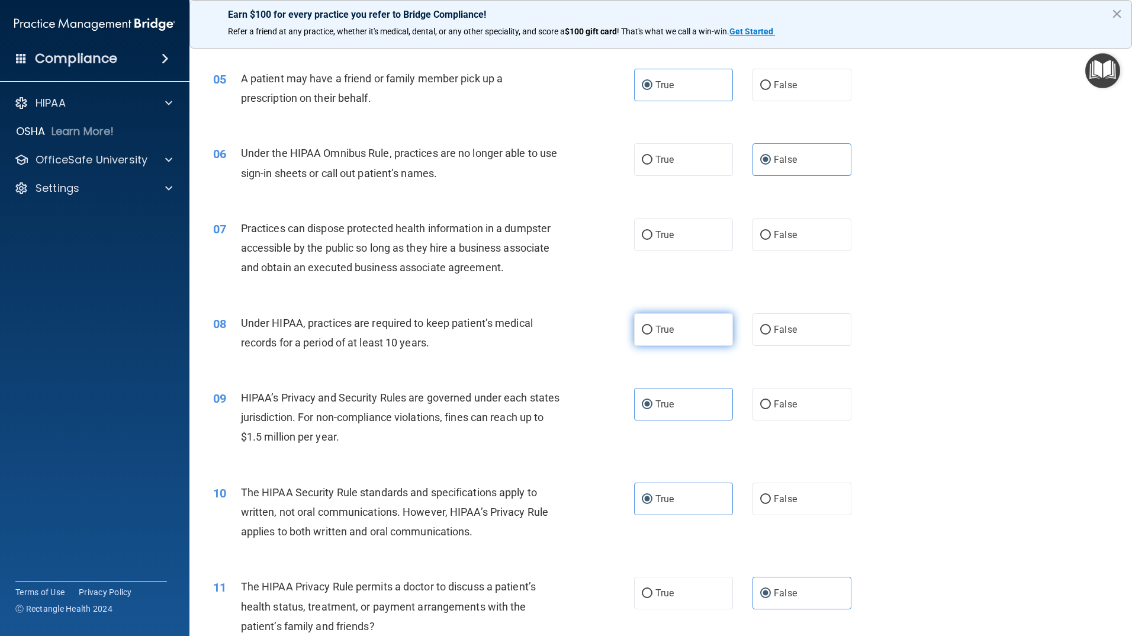
click at [634, 329] on label "True" at bounding box center [683, 329] width 99 height 33
click at [642, 329] on input "True" at bounding box center [647, 330] width 11 height 9
radio input "true"
click at [787, 239] on span "False" at bounding box center [785, 234] width 23 height 11
click at [771, 239] on input "False" at bounding box center [765, 235] width 11 height 9
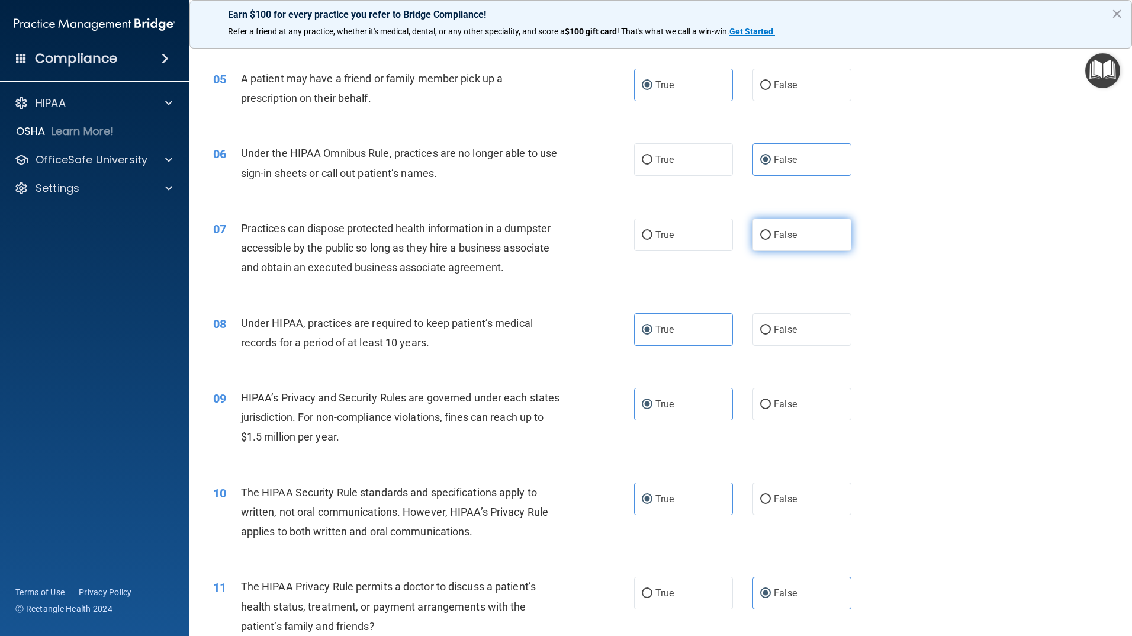
radio input "true"
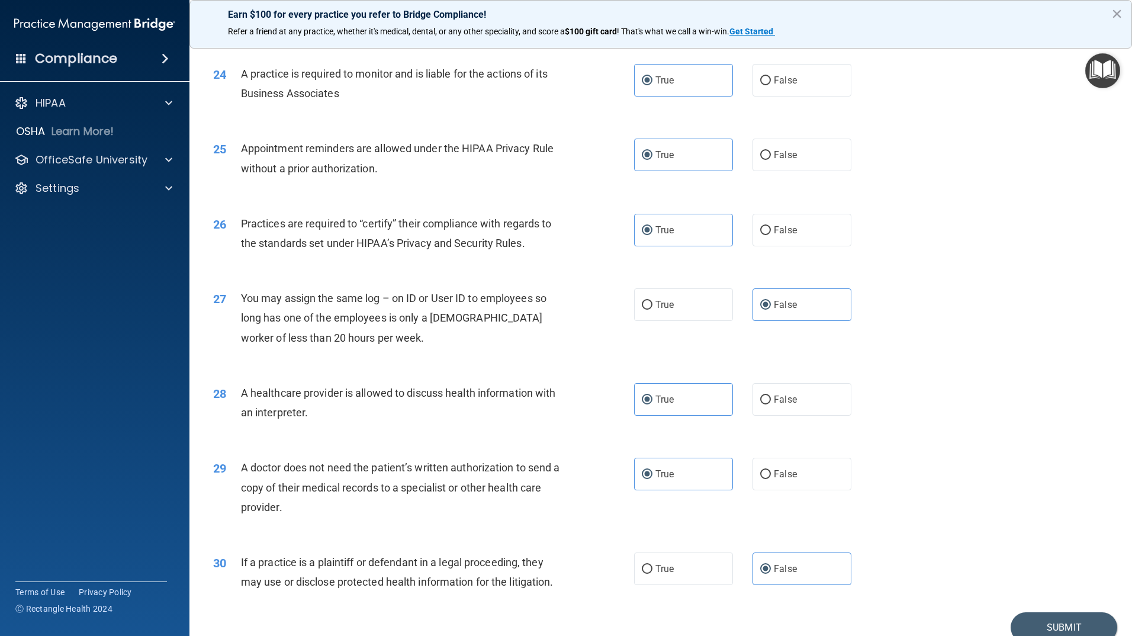
scroll to position [2120, 0]
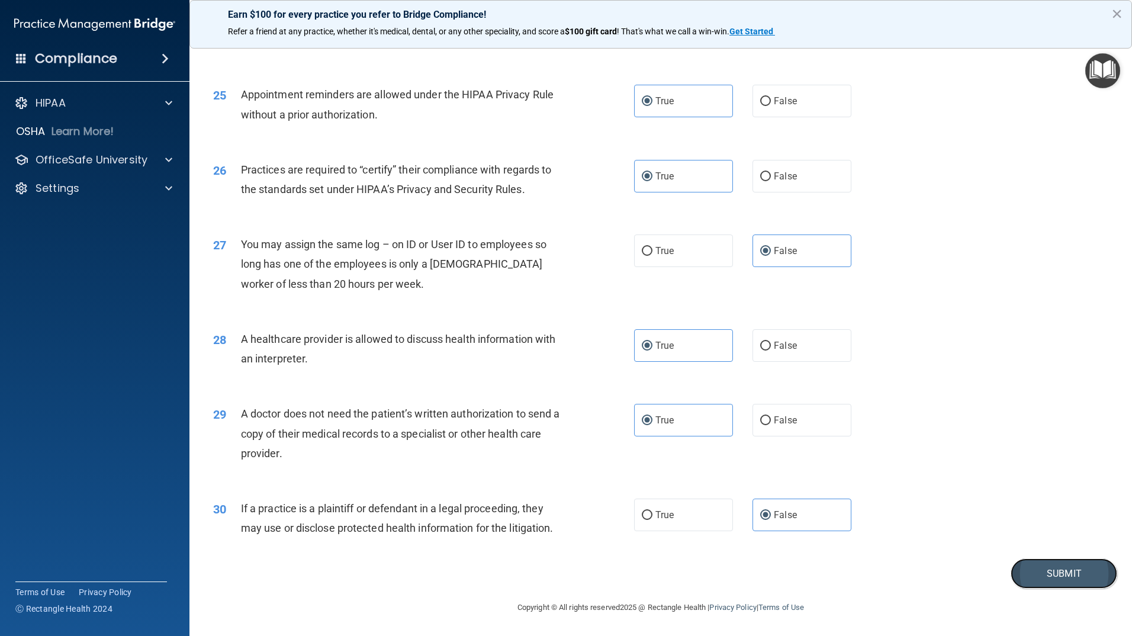
click at [1069, 572] on button "Submit" at bounding box center [1063, 573] width 107 height 30
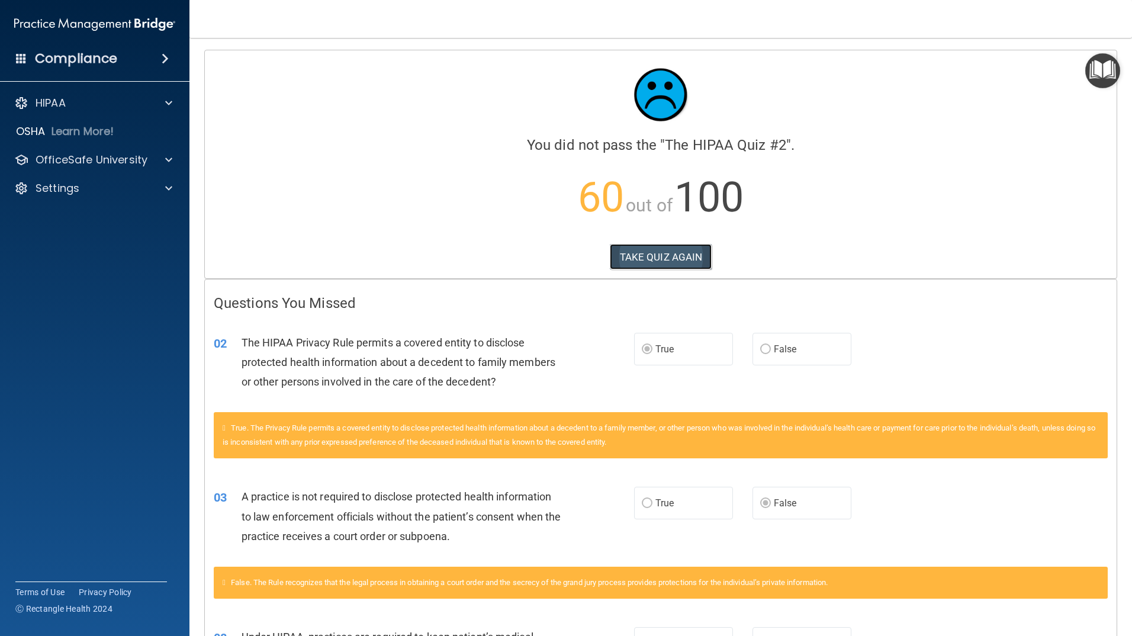
click at [667, 256] on button "TAKE QUIZ AGAIN" at bounding box center [661, 257] width 102 height 26
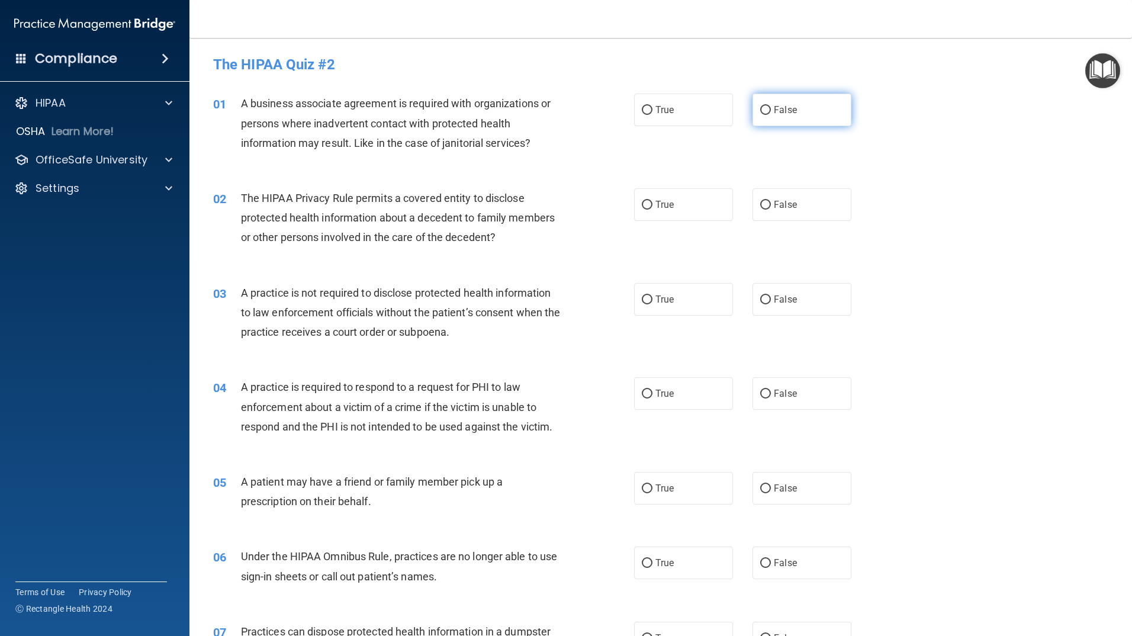
click at [783, 113] on span "False" at bounding box center [785, 109] width 23 height 11
click at [771, 113] on input "False" at bounding box center [765, 110] width 11 height 9
radio input "true"
click at [660, 207] on span "True" at bounding box center [664, 204] width 18 height 11
click at [652, 207] on input "True" at bounding box center [647, 205] width 11 height 9
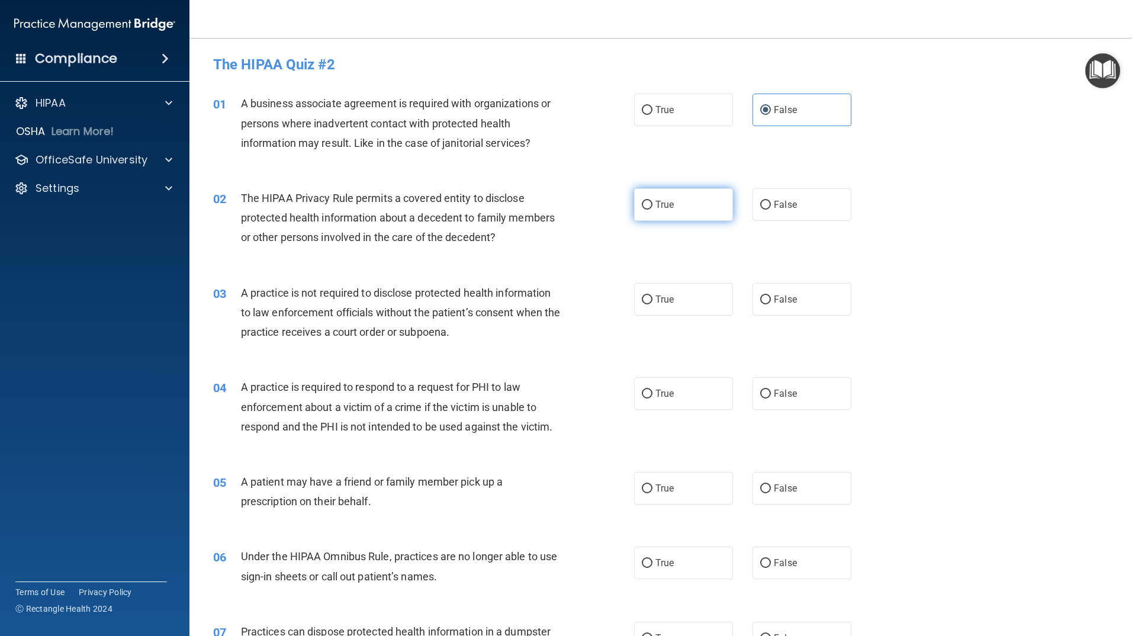
radio input "true"
click at [802, 305] on label "False" at bounding box center [801, 299] width 99 height 33
click at [771, 304] on input "False" at bounding box center [765, 299] width 11 height 9
radio input "true"
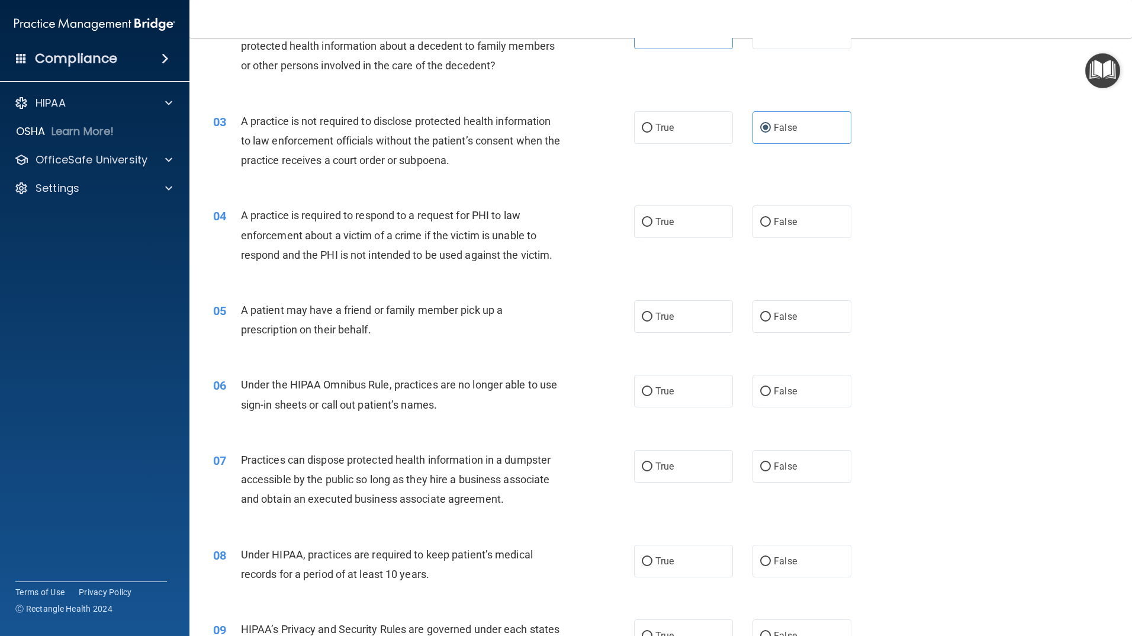
scroll to position [178, 0]
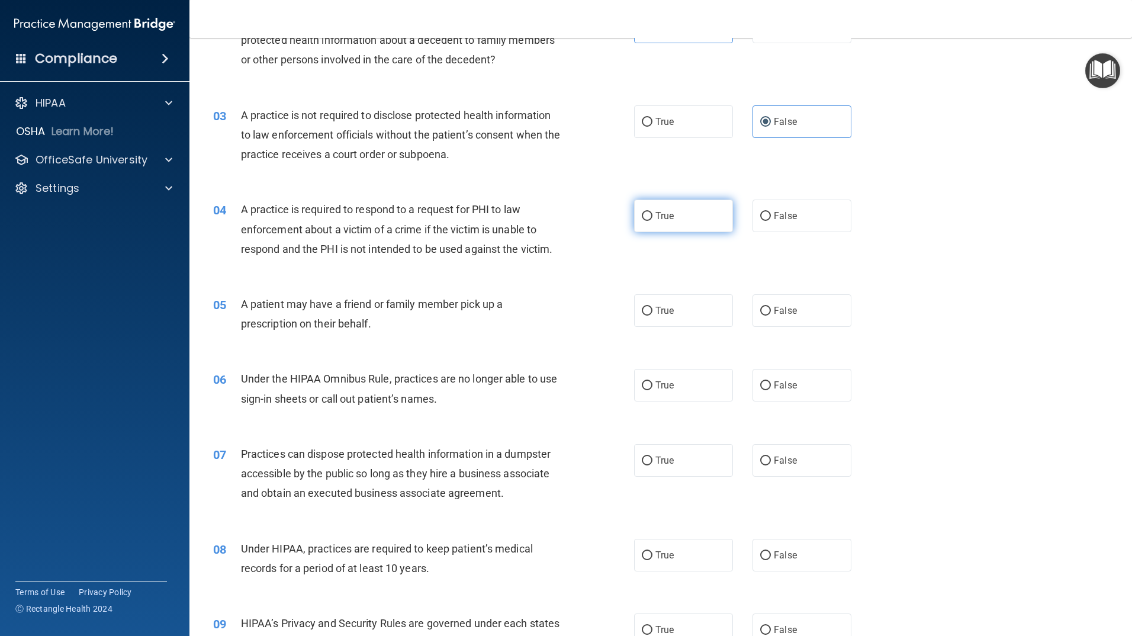
click at [662, 228] on label "True" at bounding box center [683, 215] width 99 height 33
click at [652, 221] on input "True" at bounding box center [647, 216] width 11 height 9
radio input "true"
click at [681, 311] on label "True" at bounding box center [683, 310] width 99 height 33
click at [652, 311] on input "True" at bounding box center [647, 311] width 11 height 9
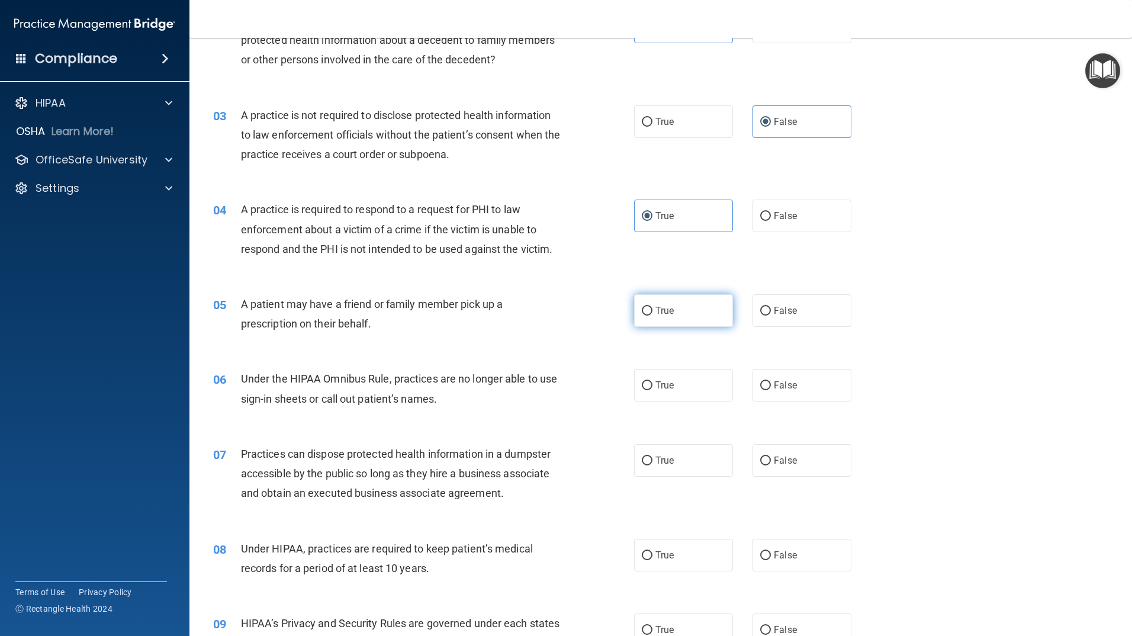
radio input "true"
click at [774, 392] on label "False" at bounding box center [801, 385] width 99 height 33
click at [771, 390] on input "False" at bounding box center [765, 385] width 11 height 9
radio input "true"
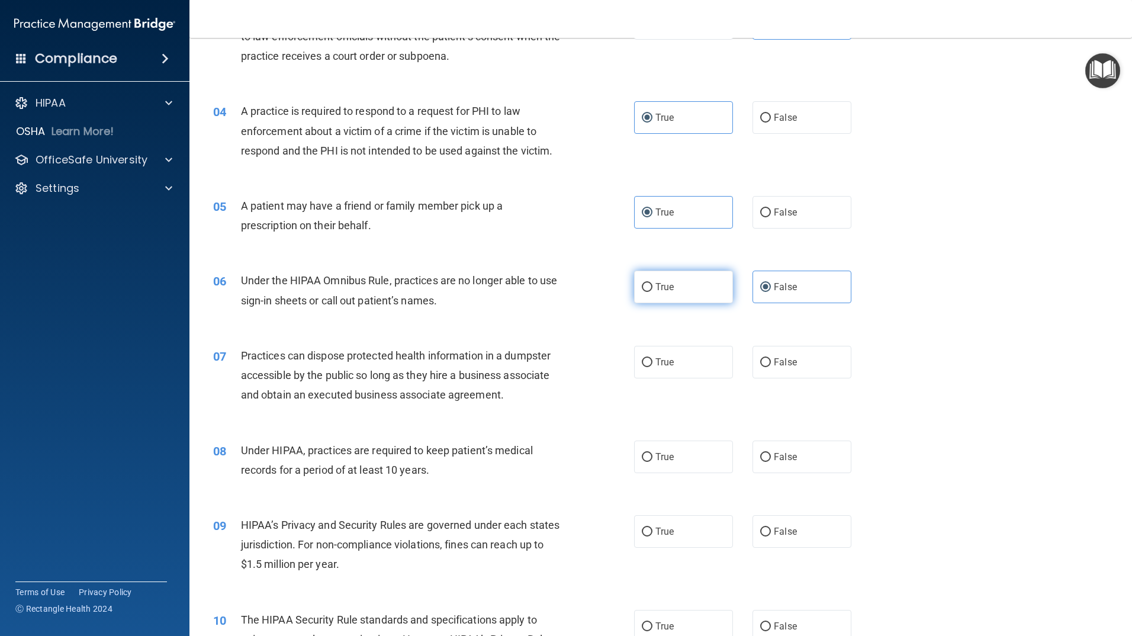
scroll to position [296, 0]
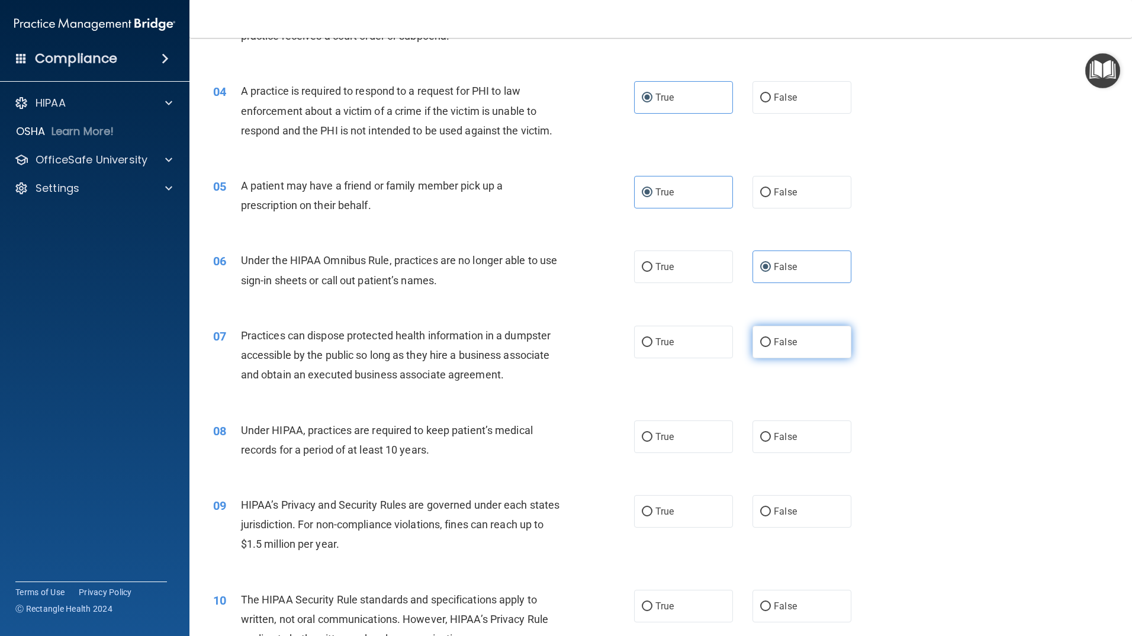
click at [791, 349] on label "False" at bounding box center [801, 342] width 99 height 33
click at [771, 347] on input "False" at bounding box center [765, 342] width 11 height 9
radio input "true"
click at [825, 440] on label "False" at bounding box center [801, 436] width 99 height 33
click at [771, 440] on input "False" at bounding box center [765, 437] width 11 height 9
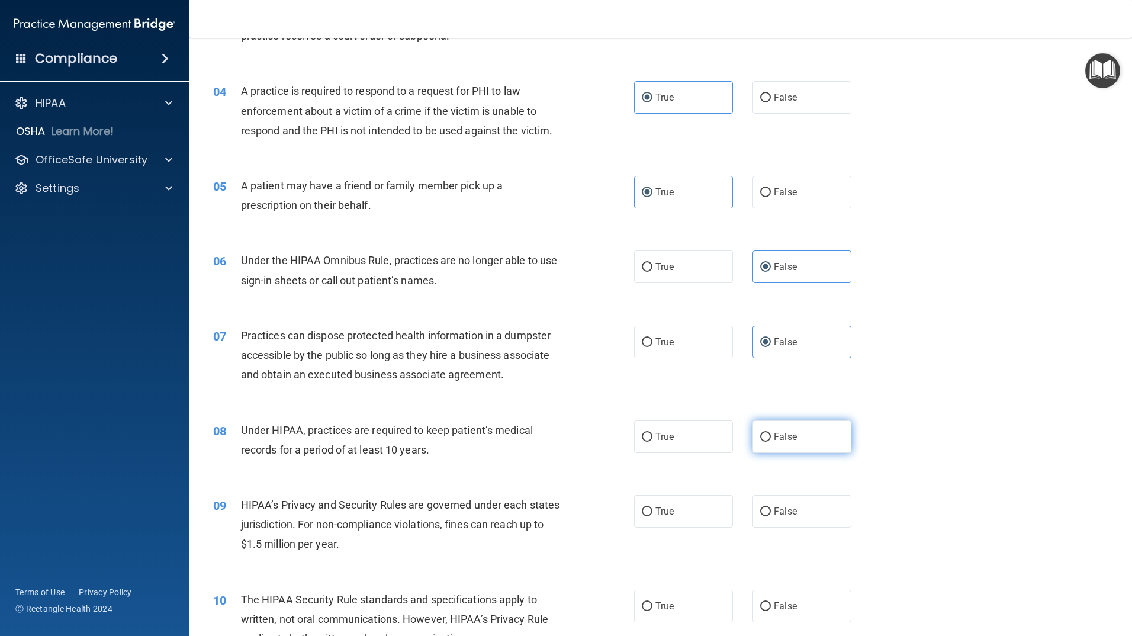
radio input "true"
click at [796, 522] on label "False" at bounding box center [801, 511] width 99 height 33
click at [771, 516] on input "False" at bounding box center [765, 511] width 11 height 9
radio input "true"
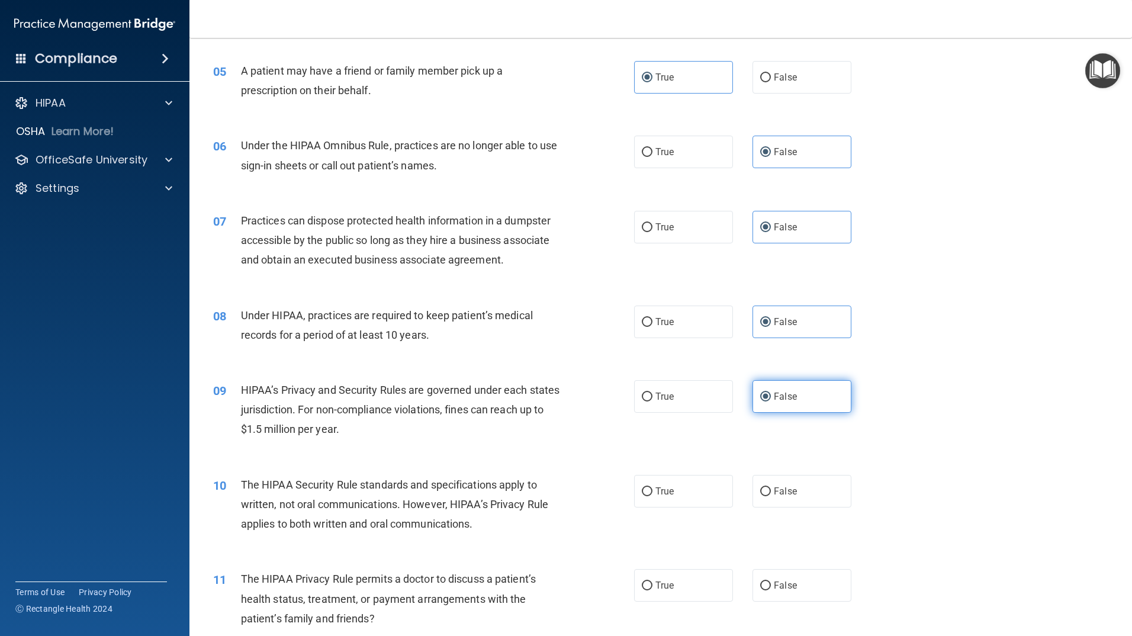
scroll to position [414, 0]
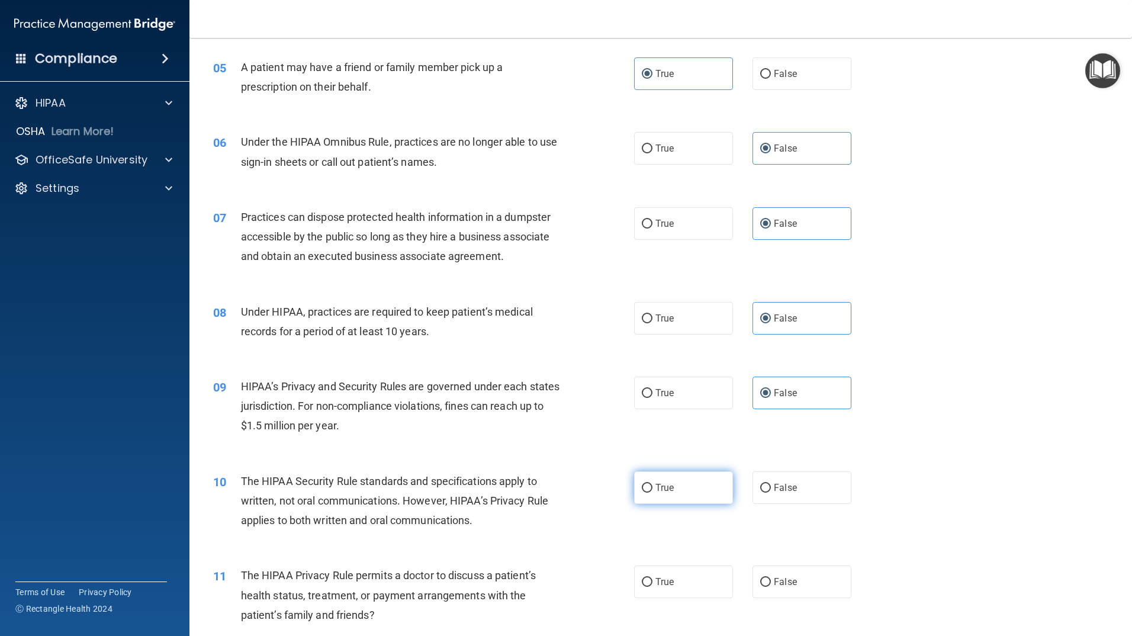
click at [697, 501] on label "True" at bounding box center [683, 487] width 99 height 33
click at [652, 493] on input "True" at bounding box center [647, 488] width 11 height 9
radio input "true"
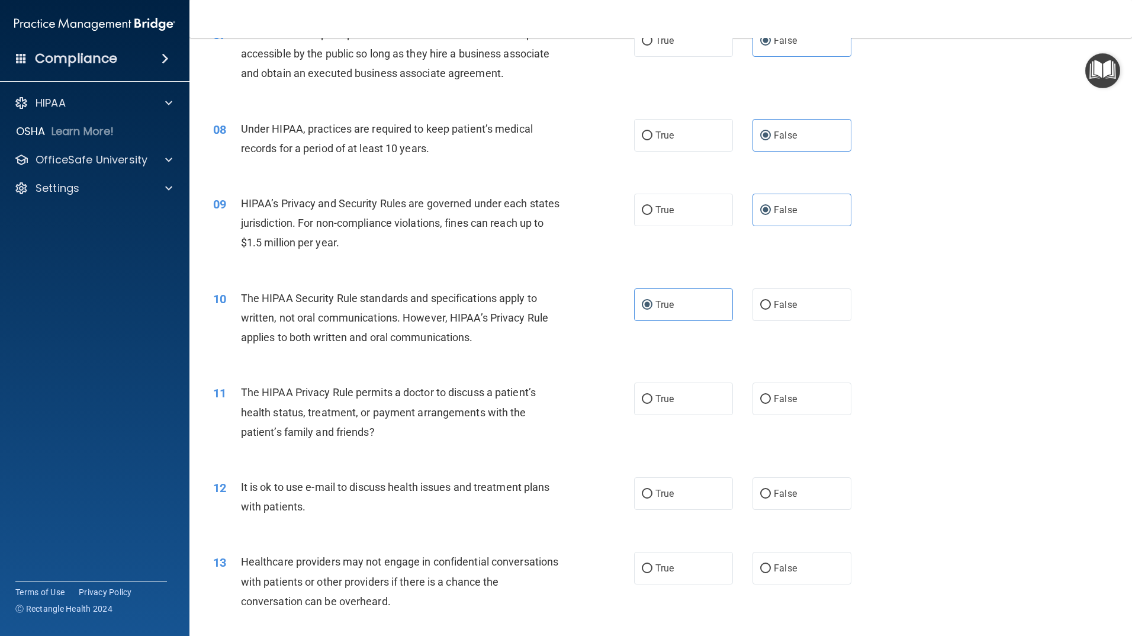
scroll to position [651, 0]
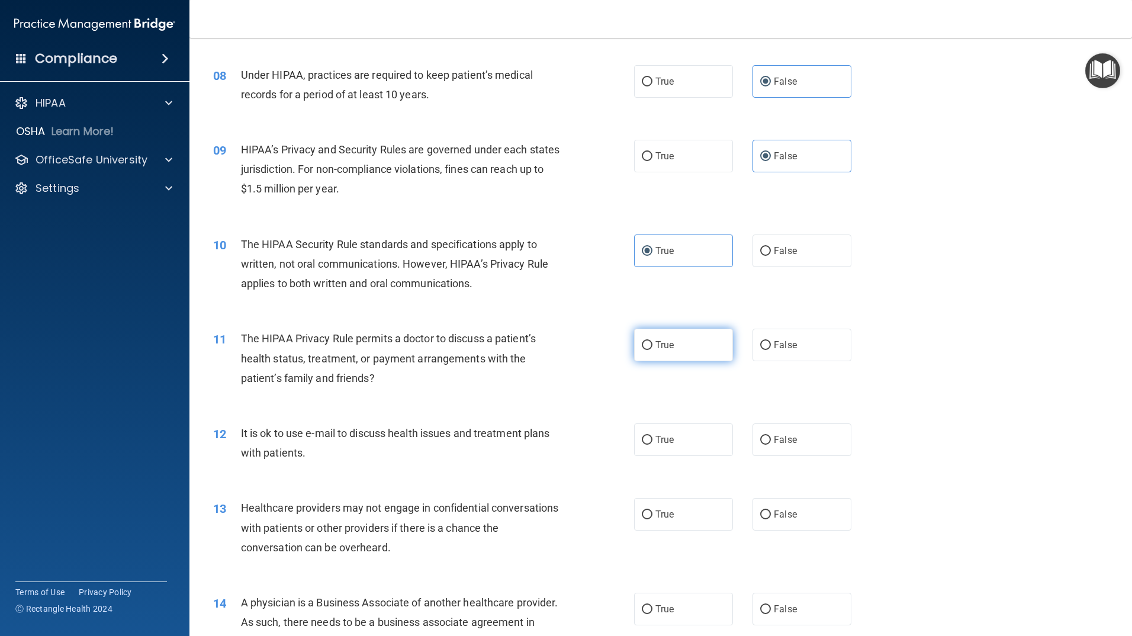
click at [659, 350] on span "True" at bounding box center [664, 344] width 18 height 11
click at [652, 350] on input "True" at bounding box center [647, 345] width 11 height 9
radio input "true"
click at [669, 432] on label "True" at bounding box center [683, 439] width 99 height 33
click at [652, 436] on input "True" at bounding box center [647, 440] width 11 height 9
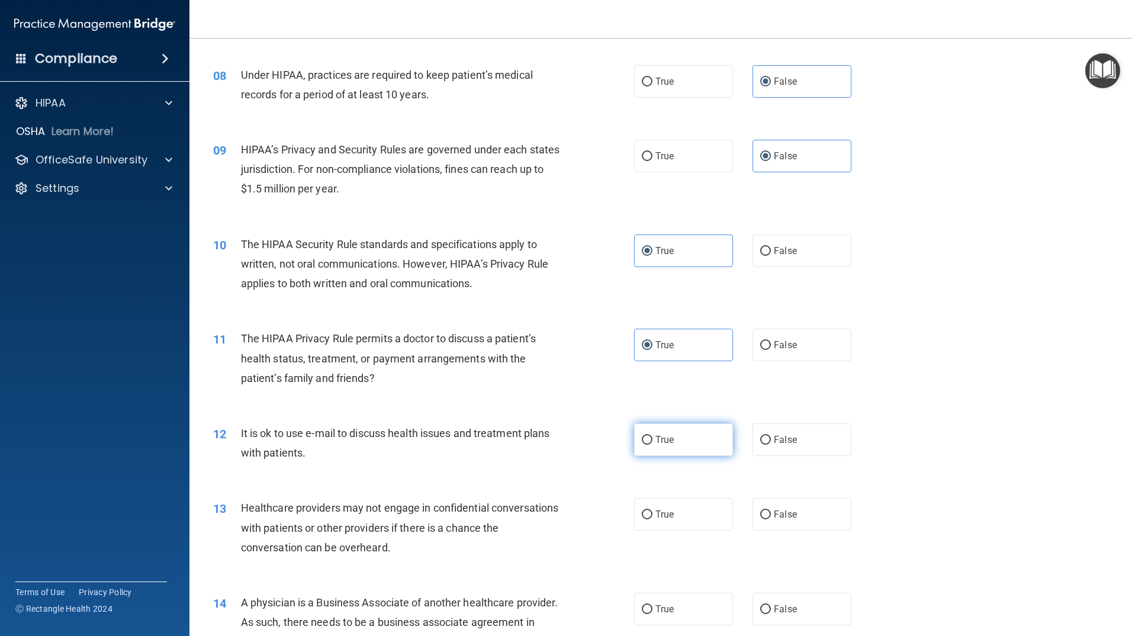
radio input "true"
click at [784, 502] on label "False" at bounding box center [801, 514] width 99 height 33
click at [771, 510] on input "False" at bounding box center [765, 514] width 11 height 9
radio input "true"
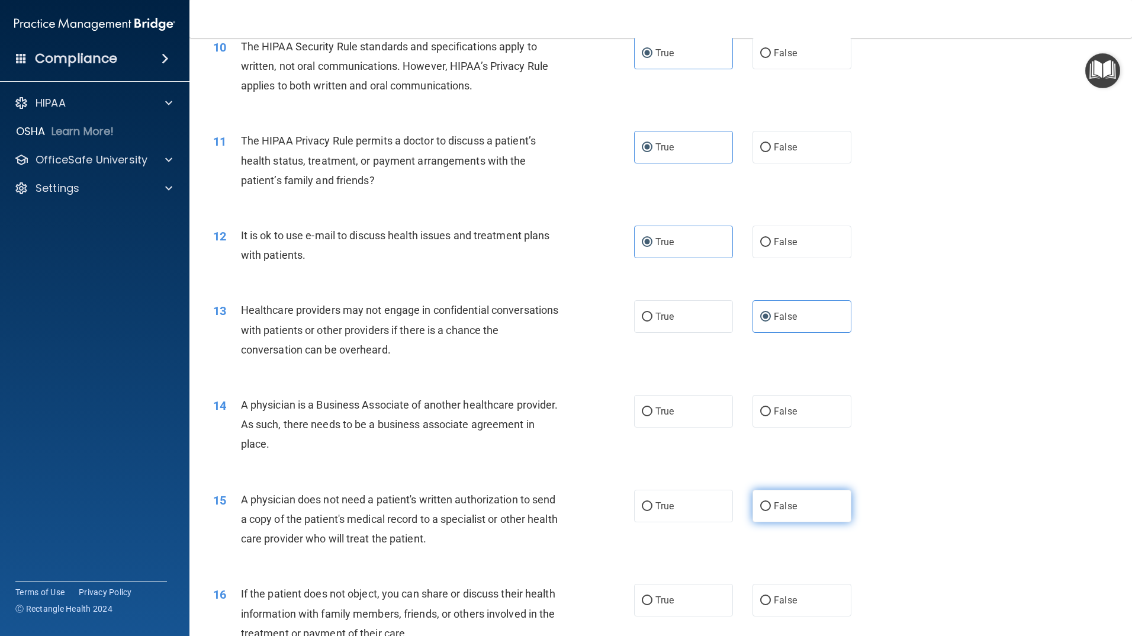
scroll to position [888, 0]
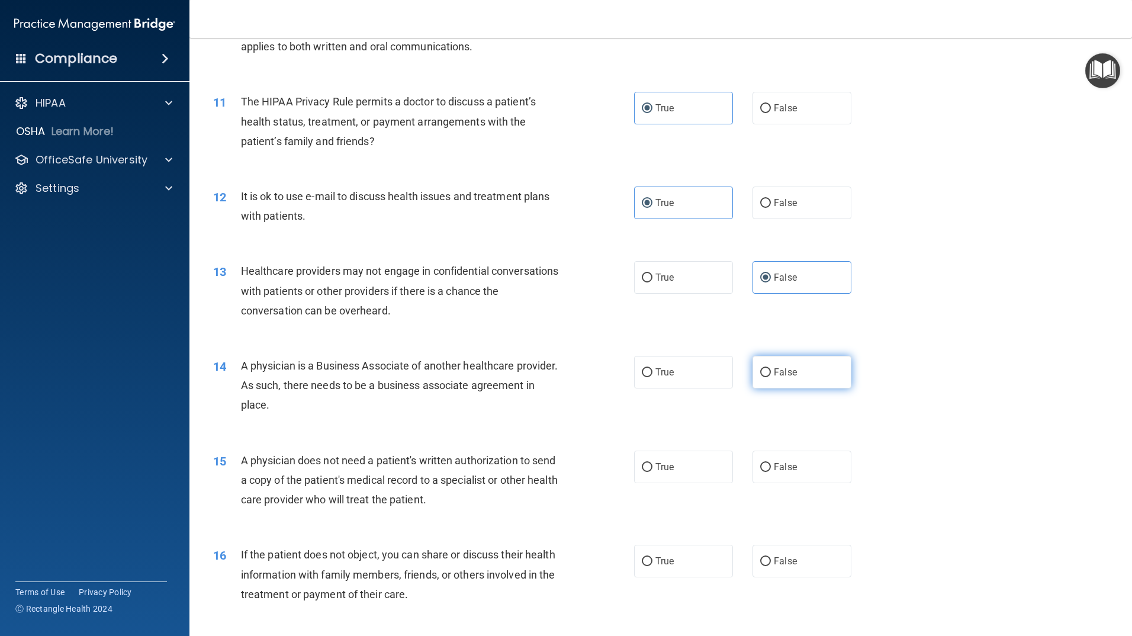
click at [760, 371] on input "False" at bounding box center [765, 372] width 11 height 9
radio input "true"
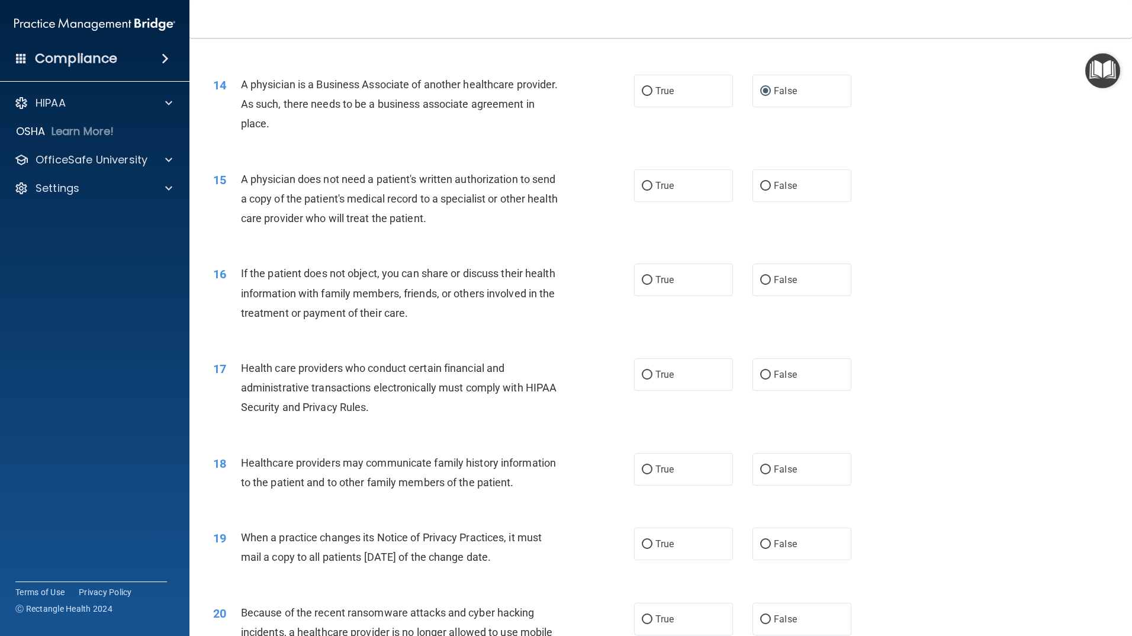
scroll to position [1184, 0]
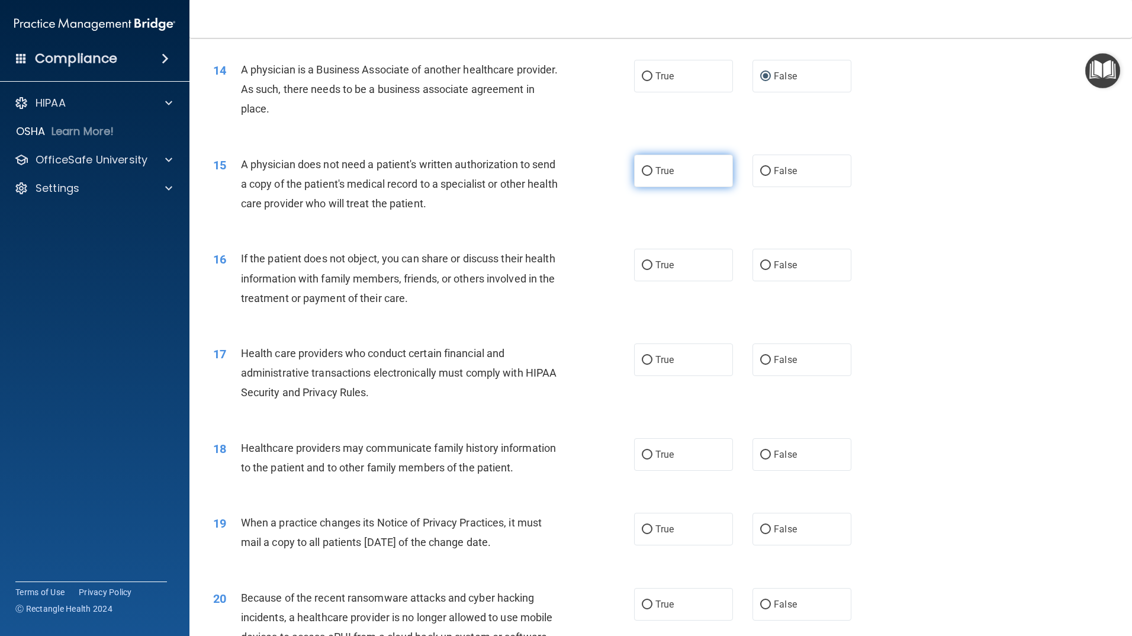
click at [674, 176] on label "True" at bounding box center [683, 171] width 99 height 33
click at [652, 176] on input "True" at bounding box center [647, 171] width 11 height 9
radio input "true"
click at [703, 263] on label "True" at bounding box center [683, 265] width 99 height 33
click at [652, 263] on input "True" at bounding box center [647, 265] width 11 height 9
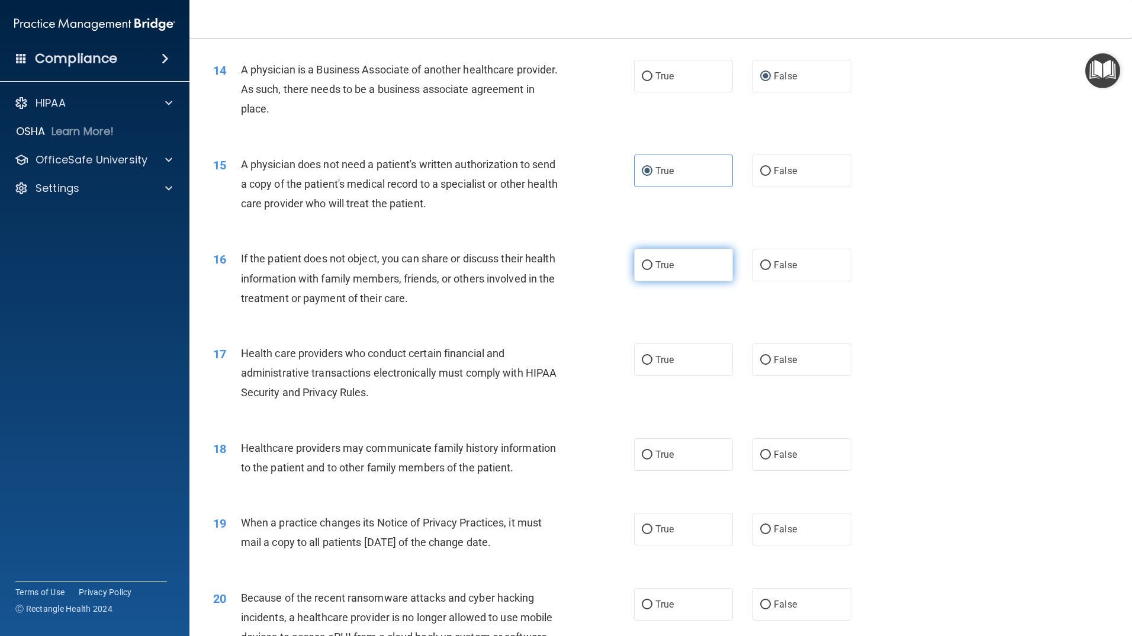
radio input "true"
click at [672, 367] on label "True" at bounding box center [683, 359] width 99 height 33
click at [652, 365] on input "True" at bounding box center [647, 360] width 11 height 9
radio input "true"
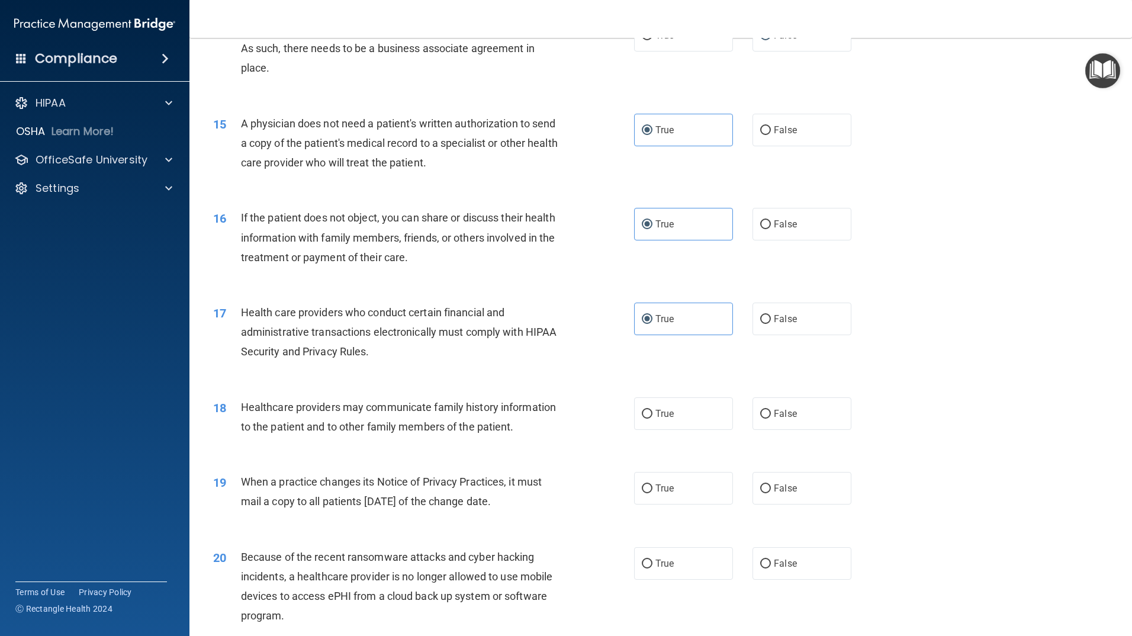
scroll to position [1243, 0]
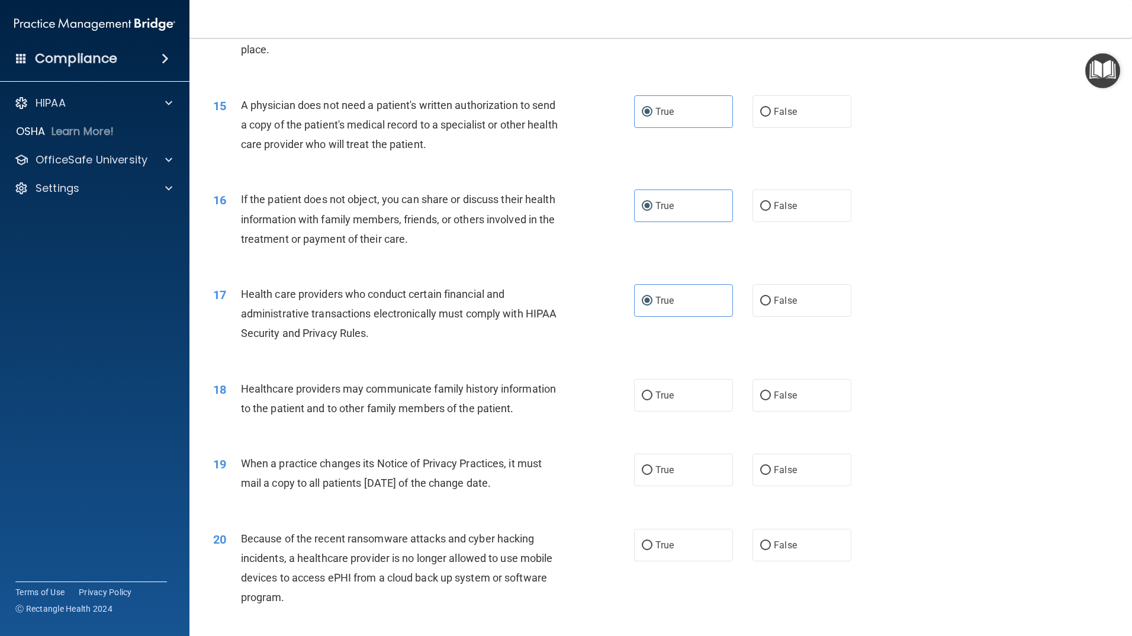
click at [789, 413] on div "18 Healthcare providers may communicate family history information to the patie…" at bounding box center [660, 401] width 913 height 75
click at [786, 404] on label "False" at bounding box center [801, 395] width 99 height 33
click at [771, 400] on input "False" at bounding box center [765, 395] width 11 height 9
radio input "true"
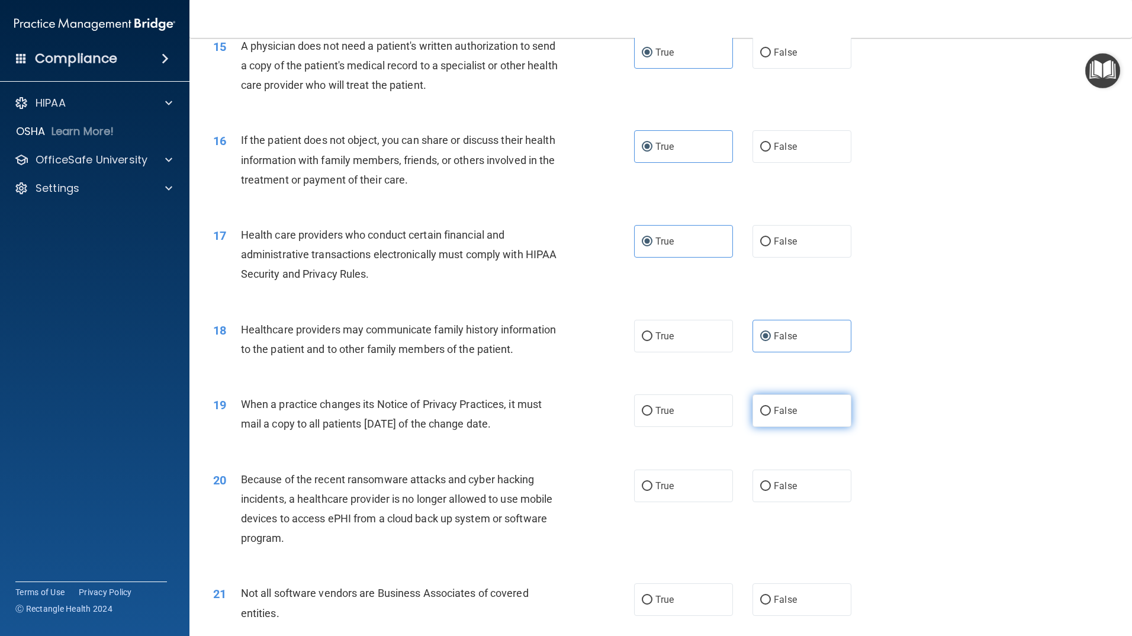
click at [775, 416] on span "False" at bounding box center [785, 410] width 23 height 11
click at [771, 416] on input "False" at bounding box center [765, 411] width 11 height 9
radio input "true"
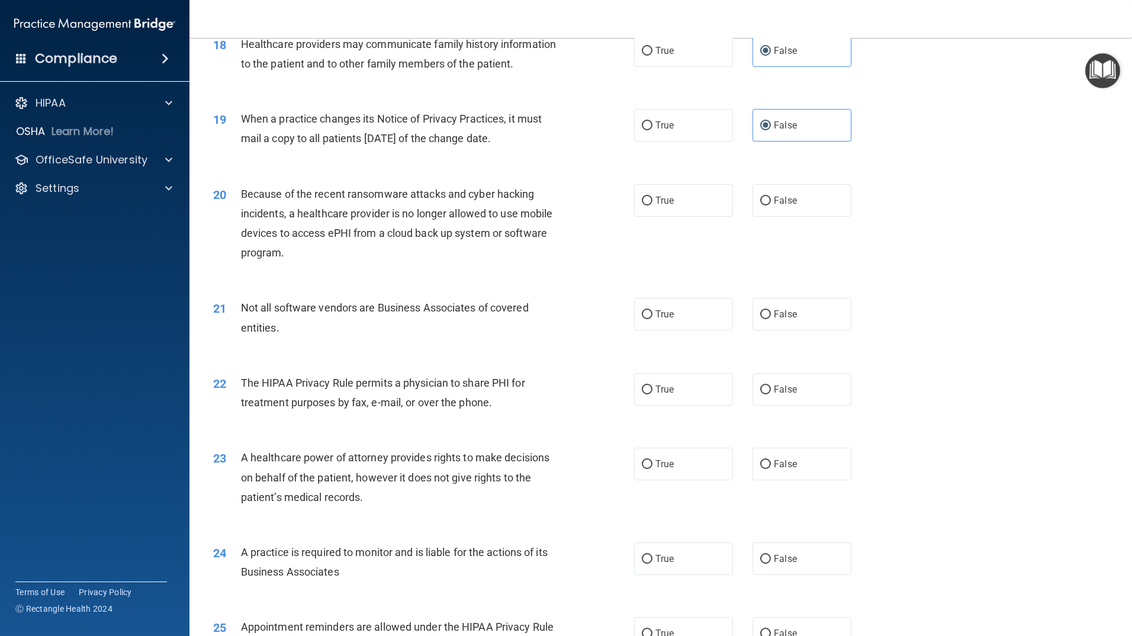
scroll to position [1598, 0]
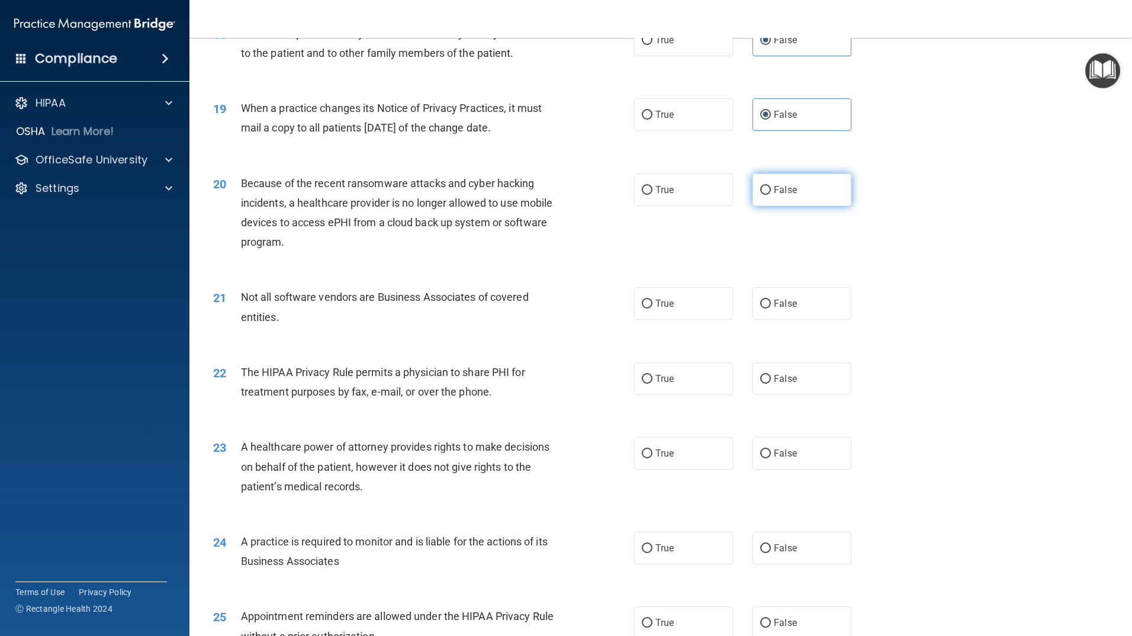
click at [786, 201] on label "False" at bounding box center [801, 189] width 99 height 33
click at [771, 195] on input "False" at bounding box center [765, 190] width 11 height 9
radio input "true"
click at [806, 299] on label "False" at bounding box center [801, 303] width 99 height 33
click at [771, 300] on input "False" at bounding box center [765, 304] width 11 height 9
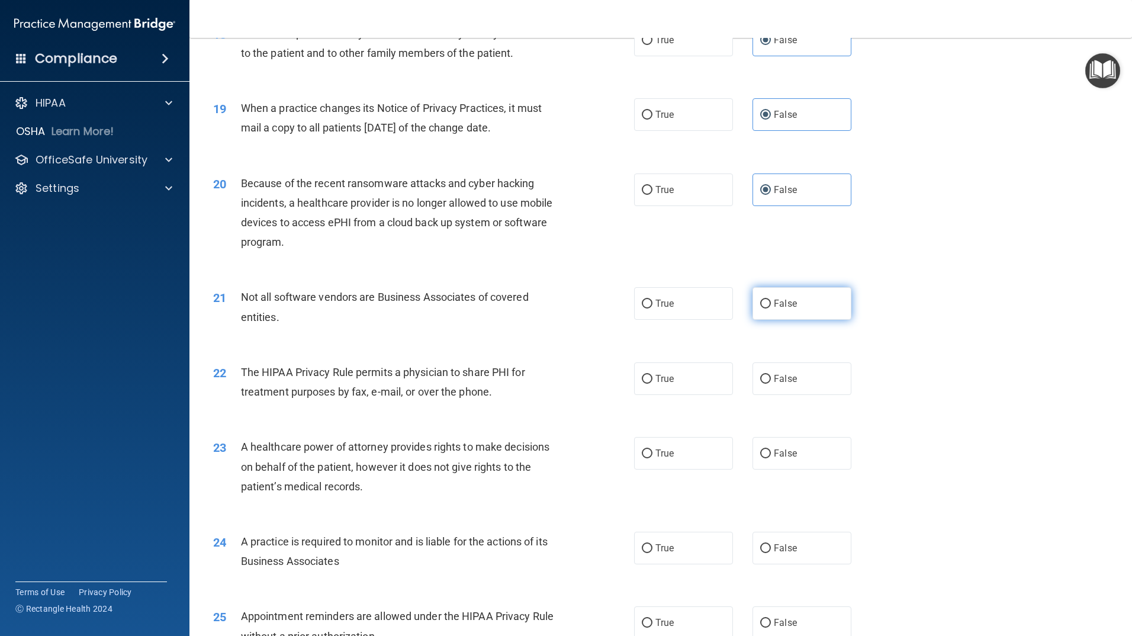
radio input "true"
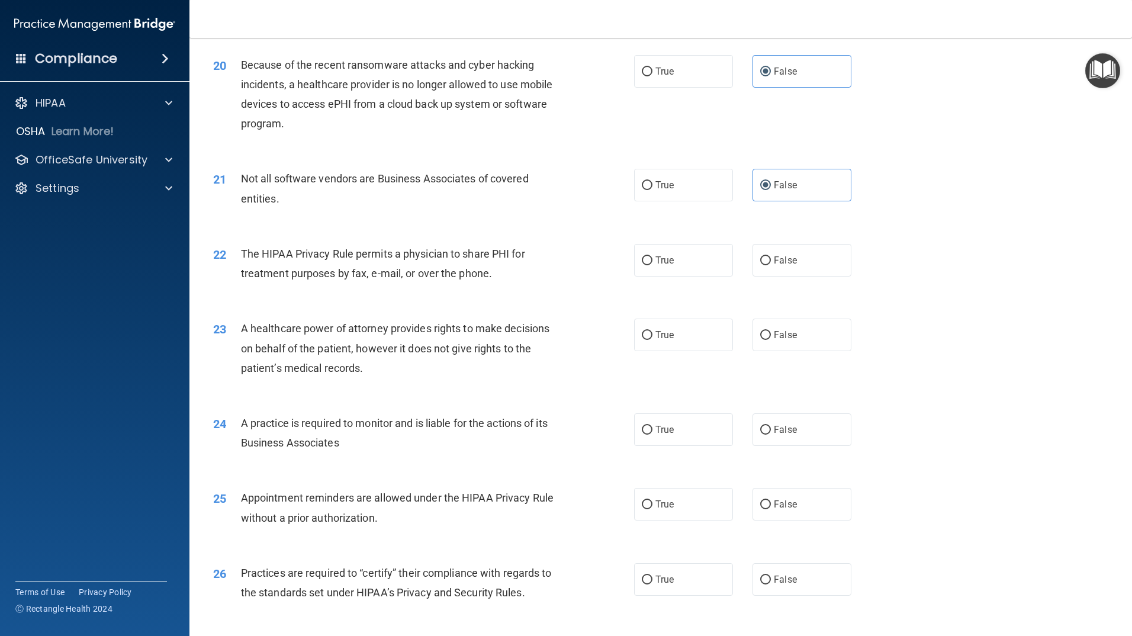
scroll to position [1776, 0]
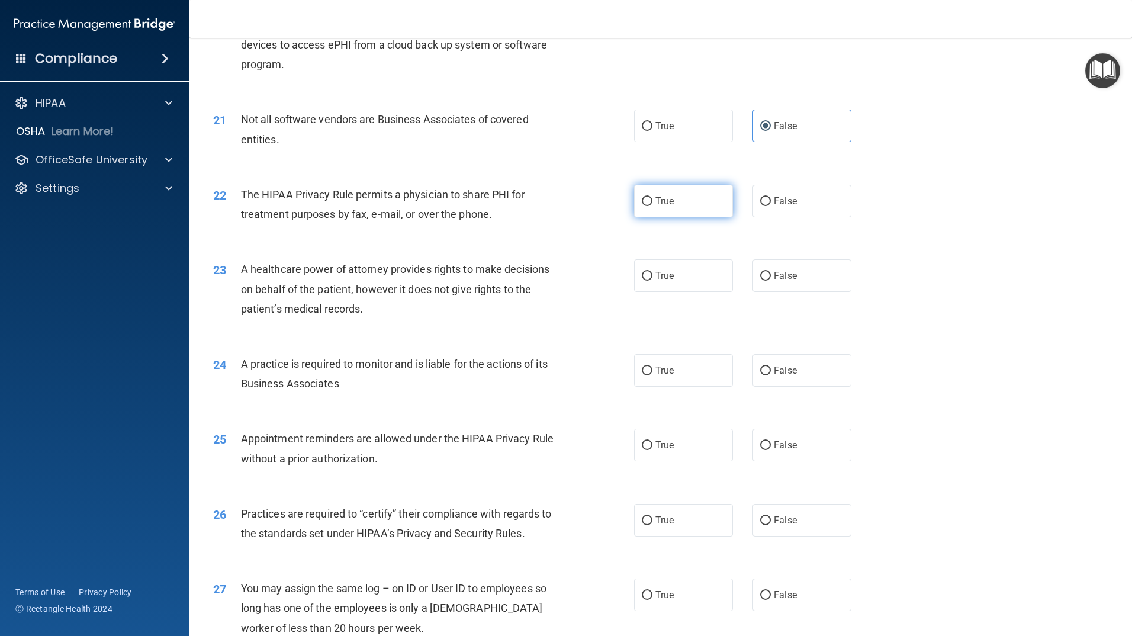
click at [714, 206] on label "True" at bounding box center [683, 201] width 99 height 33
click at [652, 206] on input "True" at bounding box center [647, 201] width 11 height 9
radio input "true"
click at [692, 276] on label "True" at bounding box center [683, 275] width 99 height 33
click at [652, 276] on input "True" at bounding box center [647, 276] width 11 height 9
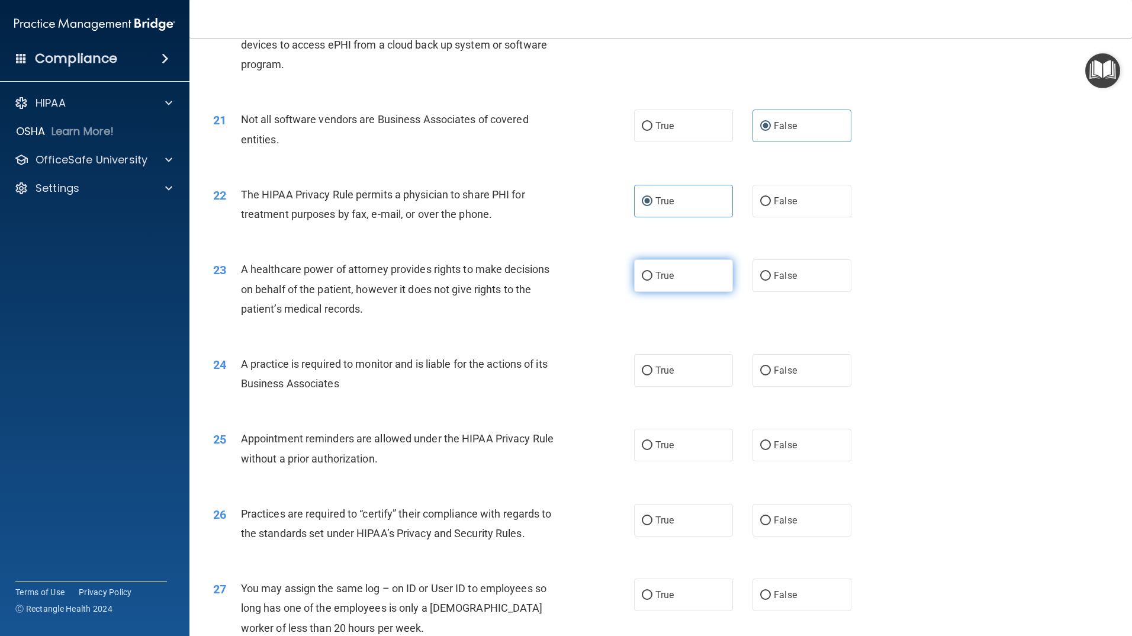
radio input "true"
click at [692, 276] on label "True" at bounding box center [683, 275] width 99 height 33
click at [652, 276] on input "True" at bounding box center [647, 276] width 11 height 9
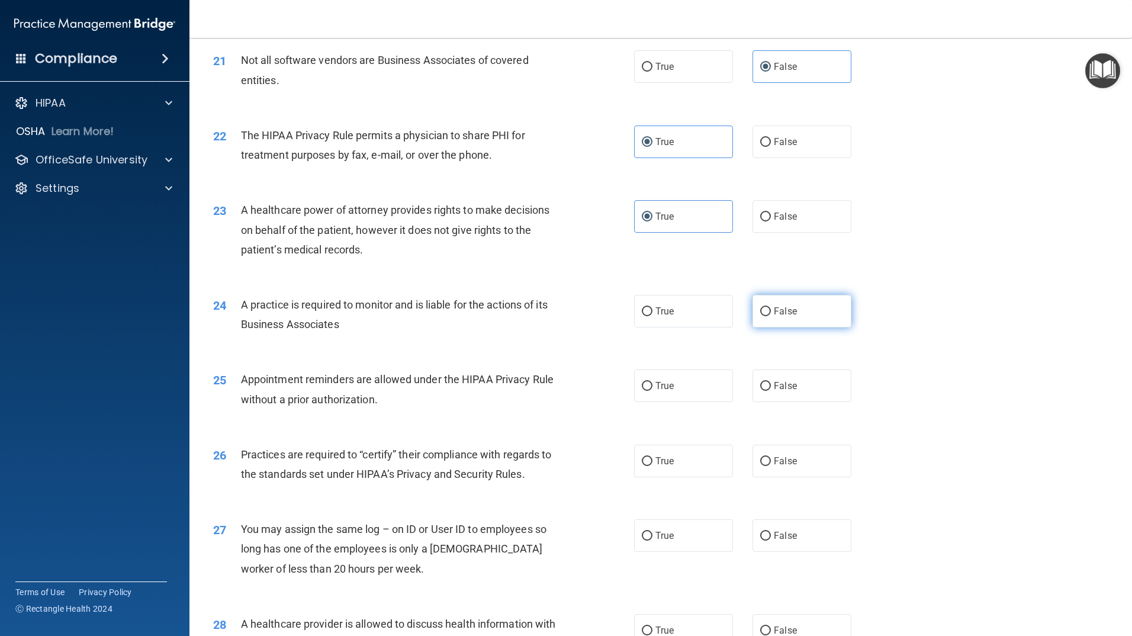
click at [798, 321] on label "False" at bounding box center [801, 311] width 99 height 33
click at [771, 316] on input "False" at bounding box center [765, 311] width 11 height 9
radio input "true"
click at [683, 388] on label "True" at bounding box center [683, 385] width 99 height 33
click at [652, 388] on input "True" at bounding box center [647, 386] width 11 height 9
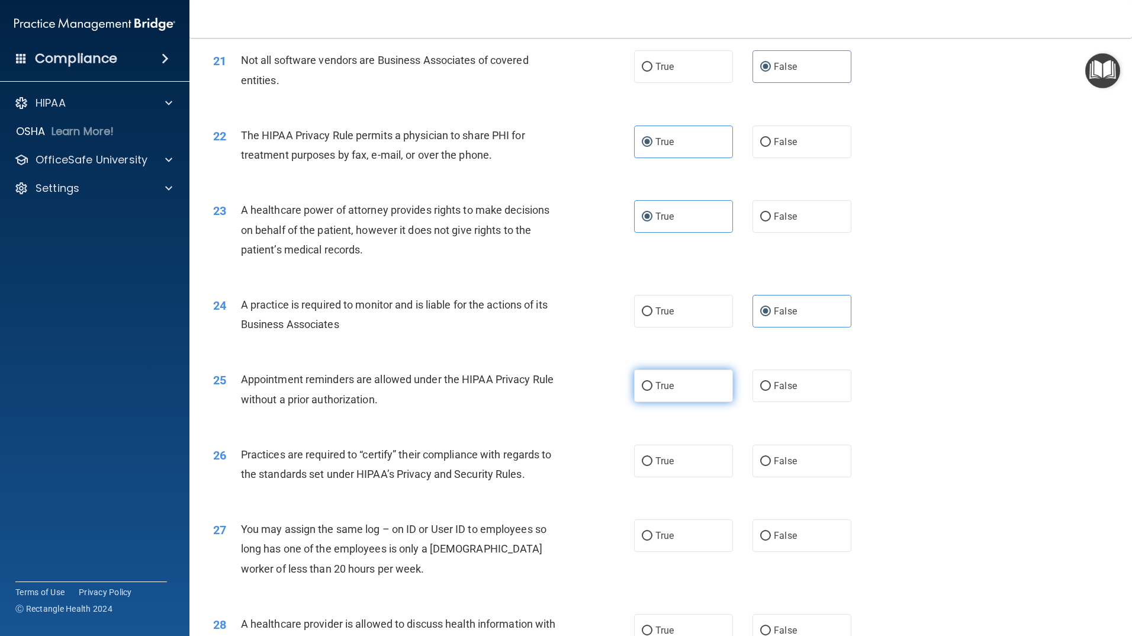
radio input "true"
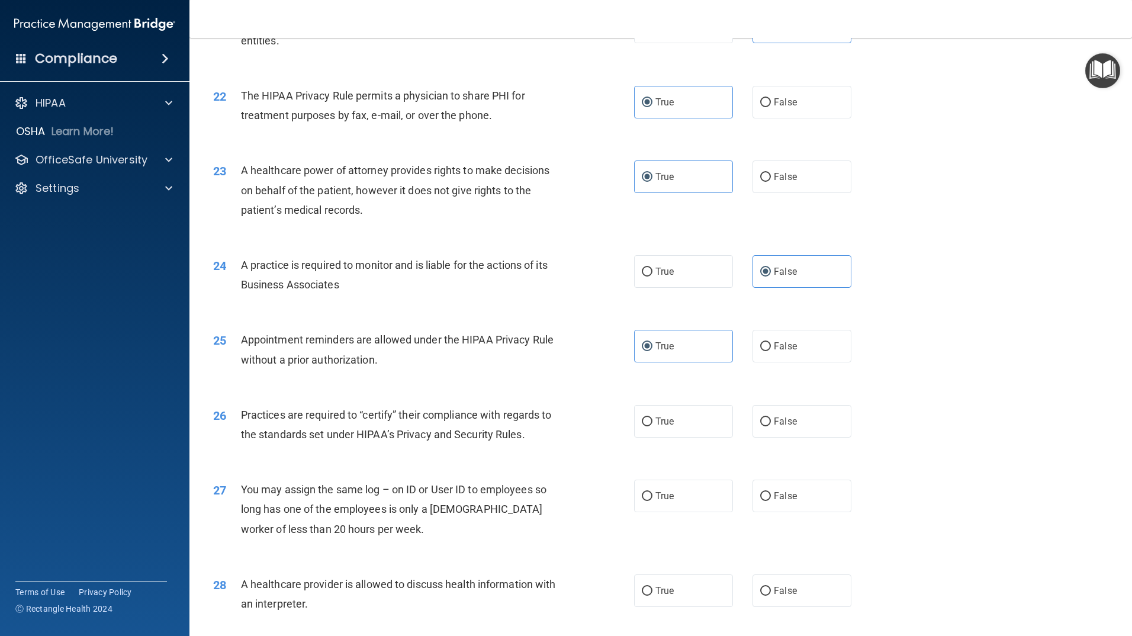
scroll to position [1894, 0]
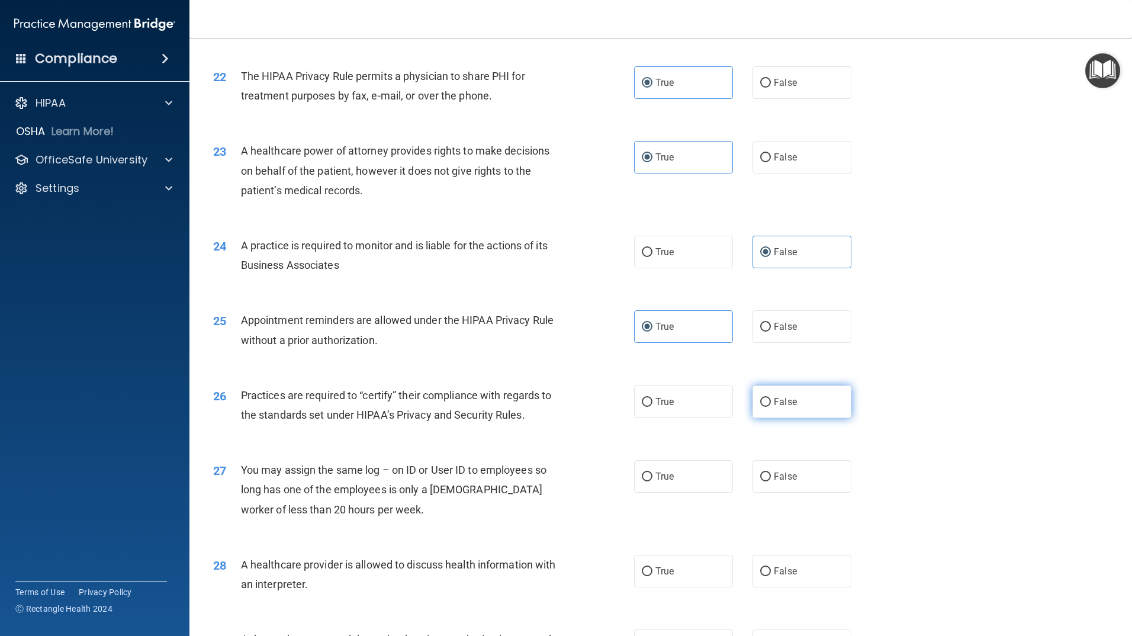
click at [775, 409] on label "False" at bounding box center [801, 401] width 99 height 33
click at [771, 407] on input "False" at bounding box center [765, 402] width 11 height 9
radio input "true"
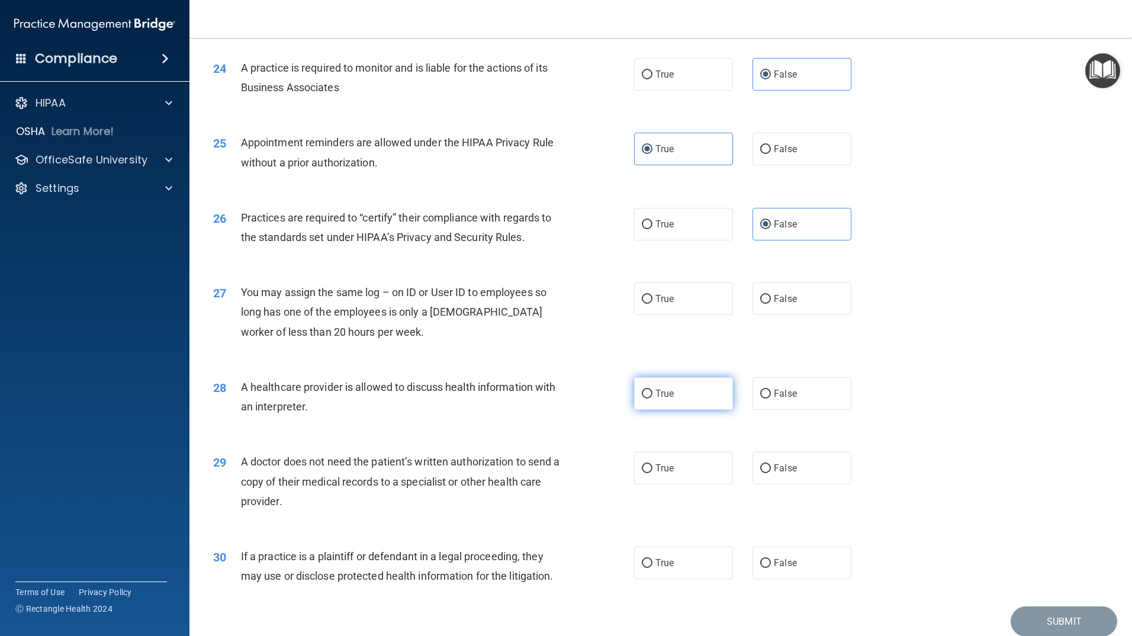
scroll to position [2120, 0]
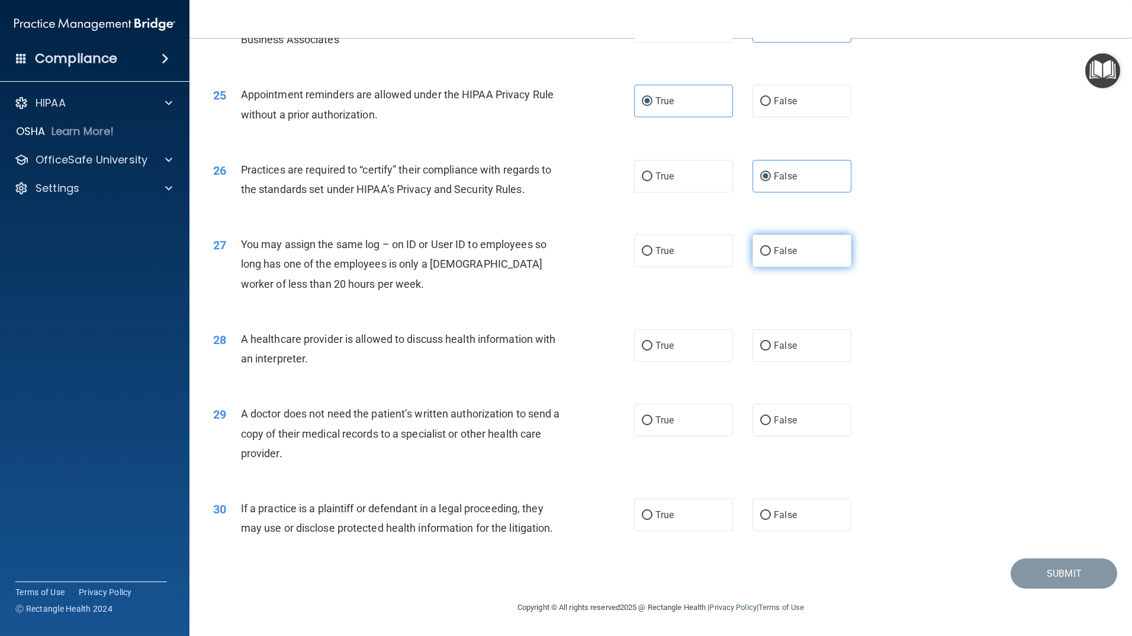
click at [797, 255] on label "False" at bounding box center [801, 250] width 99 height 33
click at [771, 255] on input "False" at bounding box center [765, 251] width 11 height 9
radio input "true"
click at [708, 359] on label "True" at bounding box center [683, 345] width 99 height 33
click at [652, 350] on input "True" at bounding box center [647, 346] width 11 height 9
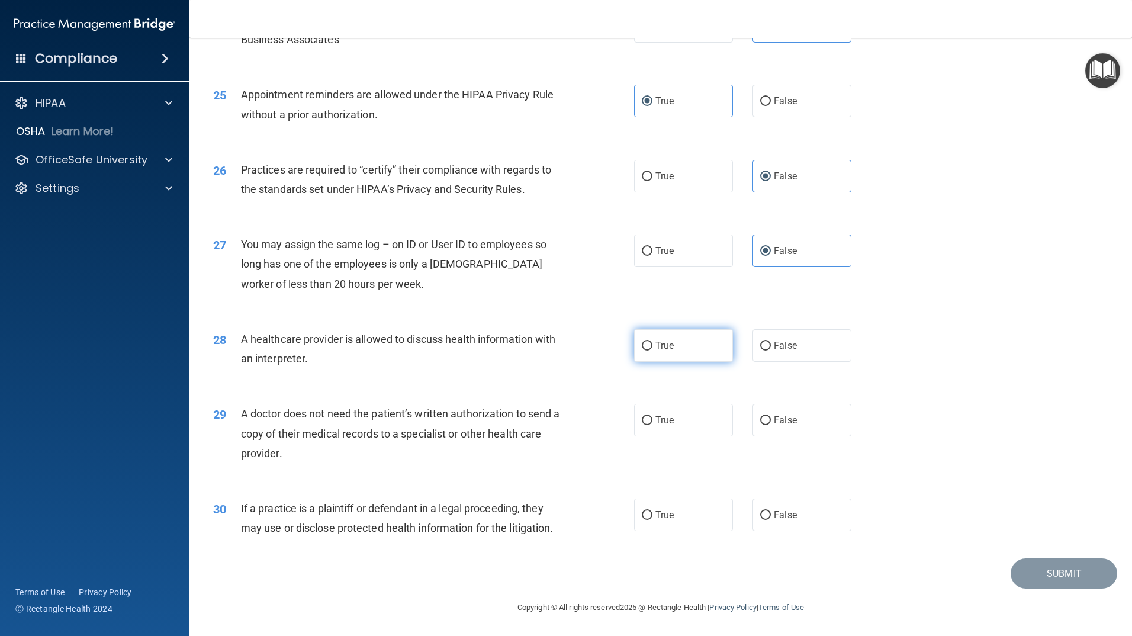
radio input "true"
click at [677, 427] on label "True" at bounding box center [683, 420] width 99 height 33
click at [652, 425] on input "True" at bounding box center [647, 420] width 11 height 9
radio input "true"
click at [678, 499] on label "True" at bounding box center [683, 514] width 99 height 33
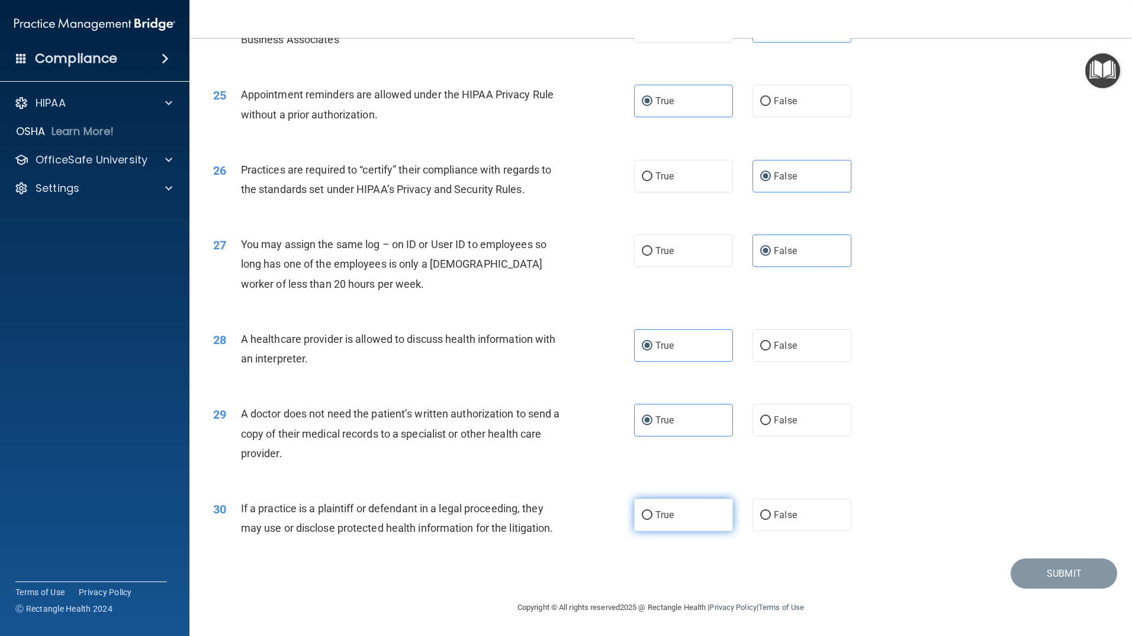
click at [652, 511] on input "True" at bounding box center [647, 515] width 11 height 9
radio input "true"
click at [1057, 577] on button "Submit" at bounding box center [1063, 573] width 107 height 30
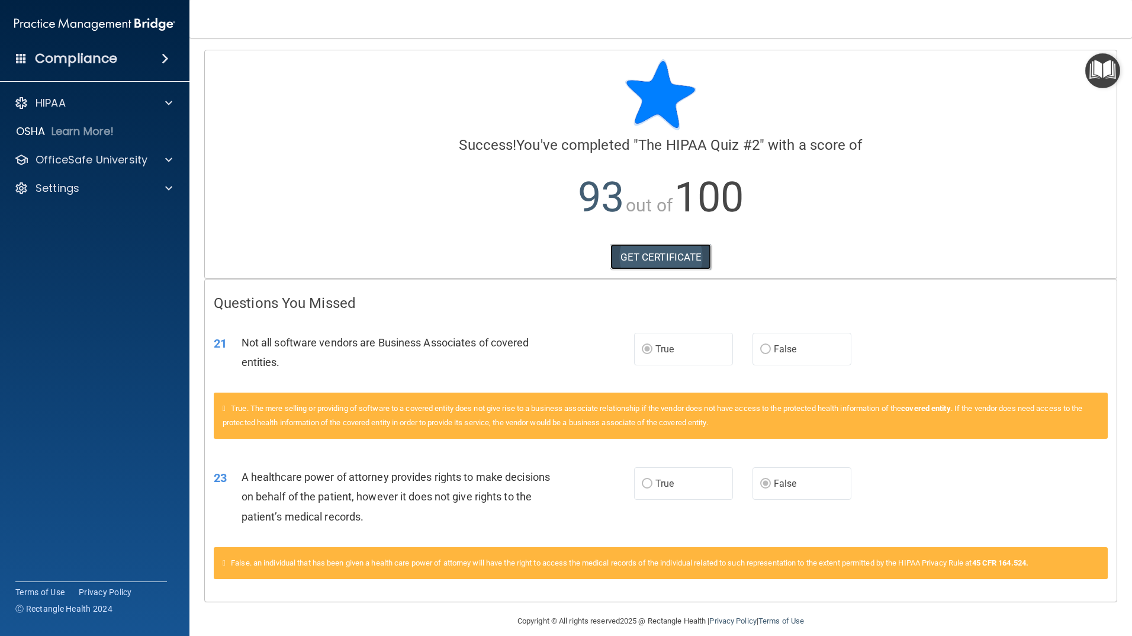
click at [664, 262] on link "GET CERTIFICATE" at bounding box center [660, 257] width 101 height 26
click at [152, 156] on div at bounding box center [167, 160] width 30 height 14
click at [144, 185] on img at bounding box center [143, 188] width 15 height 15
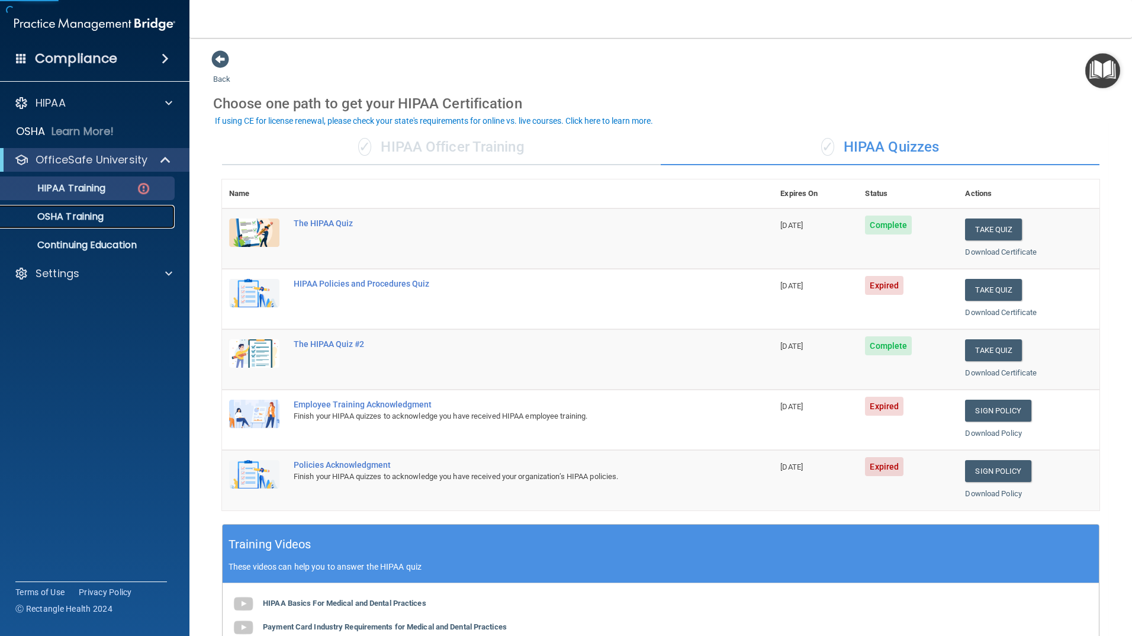
click at [117, 208] on link "OSHA Training" at bounding box center [81, 217] width 186 height 24
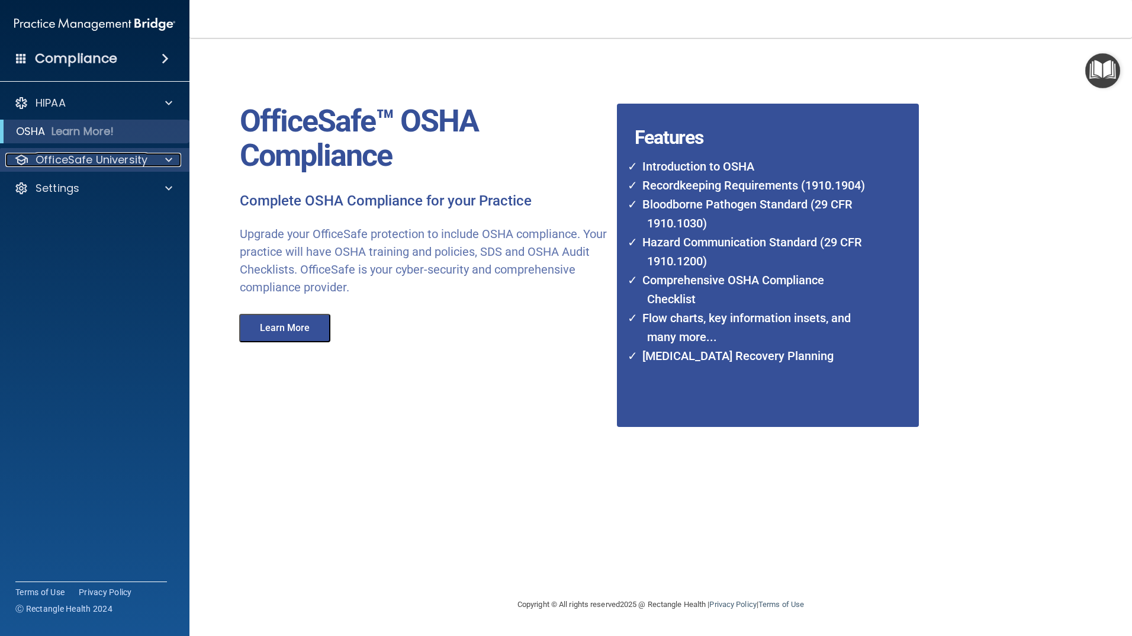
click at [175, 159] on div at bounding box center [167, 160] width 30 height 14
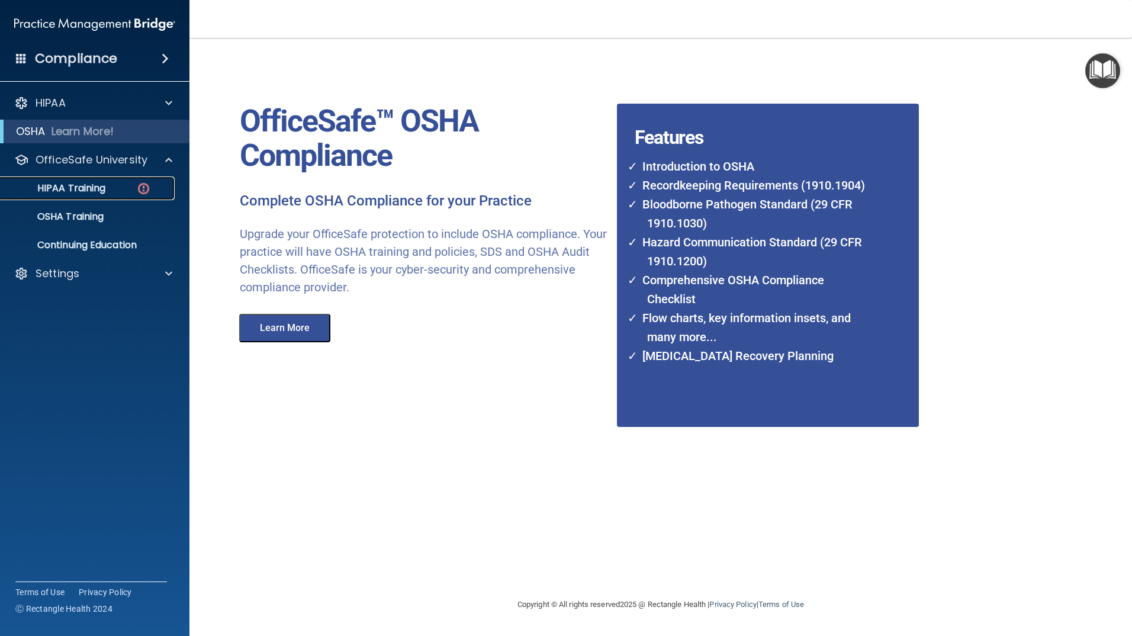
click at [110, 182] on link "HIPAA Training" at bounding box center [81, 188] width 186 height 24
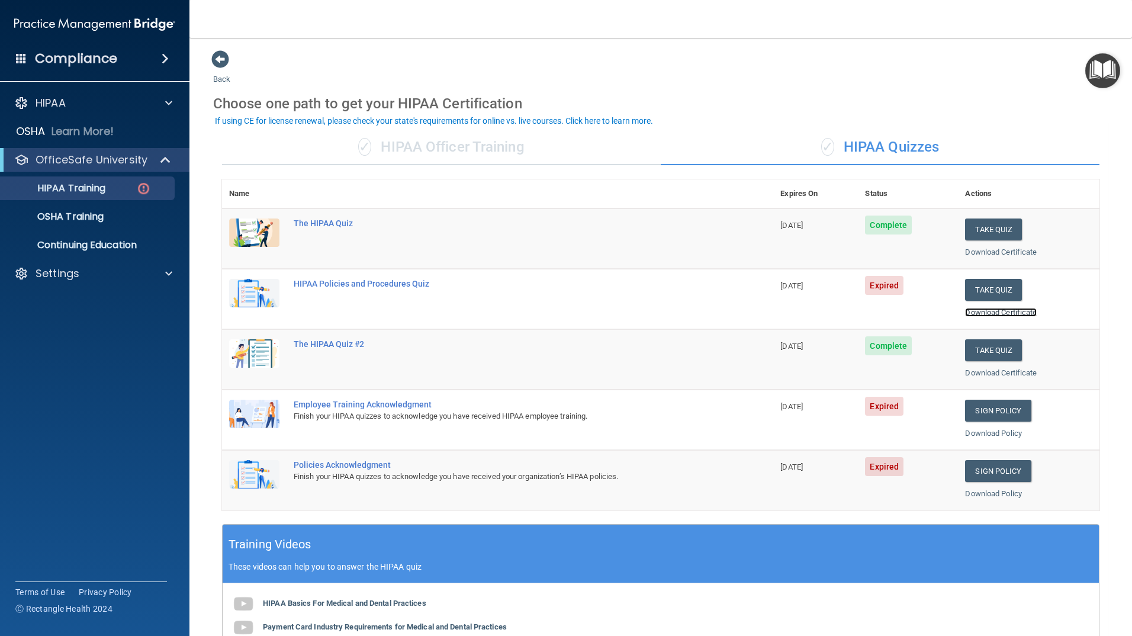
click at [1002, 312] on link "Download Certificate" at bounding box center [1001, 312] width 72 height 9
click at [999, 291] on button "Take Quiz" at bounding box center [993, 290] width 57 height 22
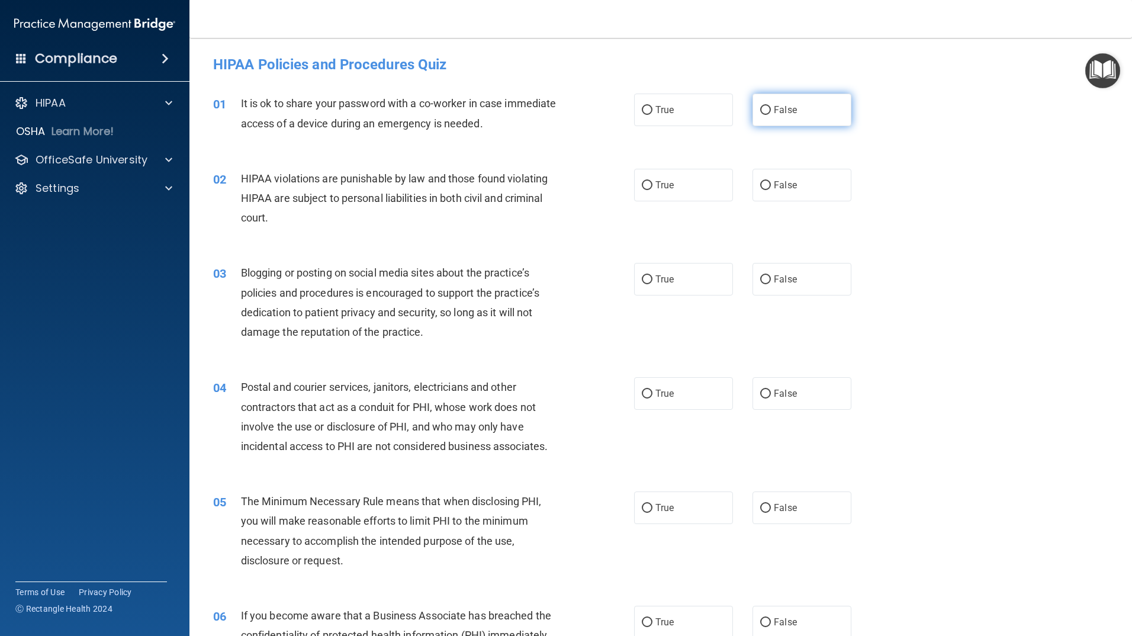
click at [776, 118] on label "False" at bounding box center [801, 110] width 99 height 33
click at [771, 115] on input "False" at bounding box center [765, 110] width 11 height 9
radio input "true"
click at [700, 173] on label "True" at bounding box center [683, 185] width 99 height 33
click at [652, 181] on input "True" at bounding box center [647, 185] width 11 height 9
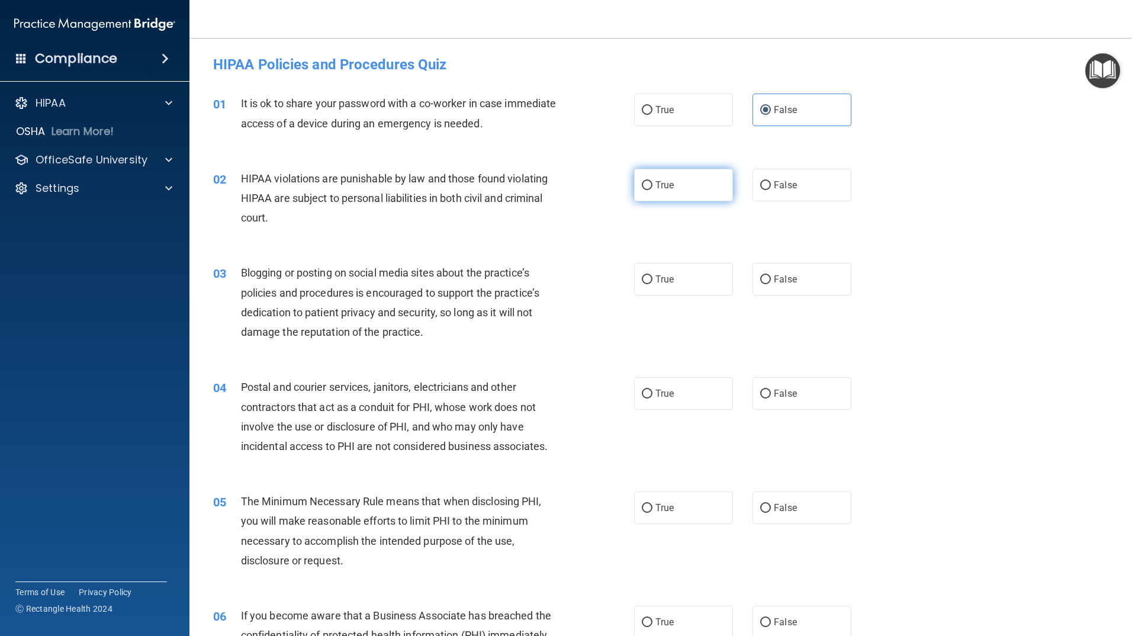
radio input "true"
click at [799, 281] on label "False" at bounding box center [801, 279] width 99 height 33
click at [771, 281] on input "False" at bounding box center [765, 279] width 11 height 9
radio input "true"
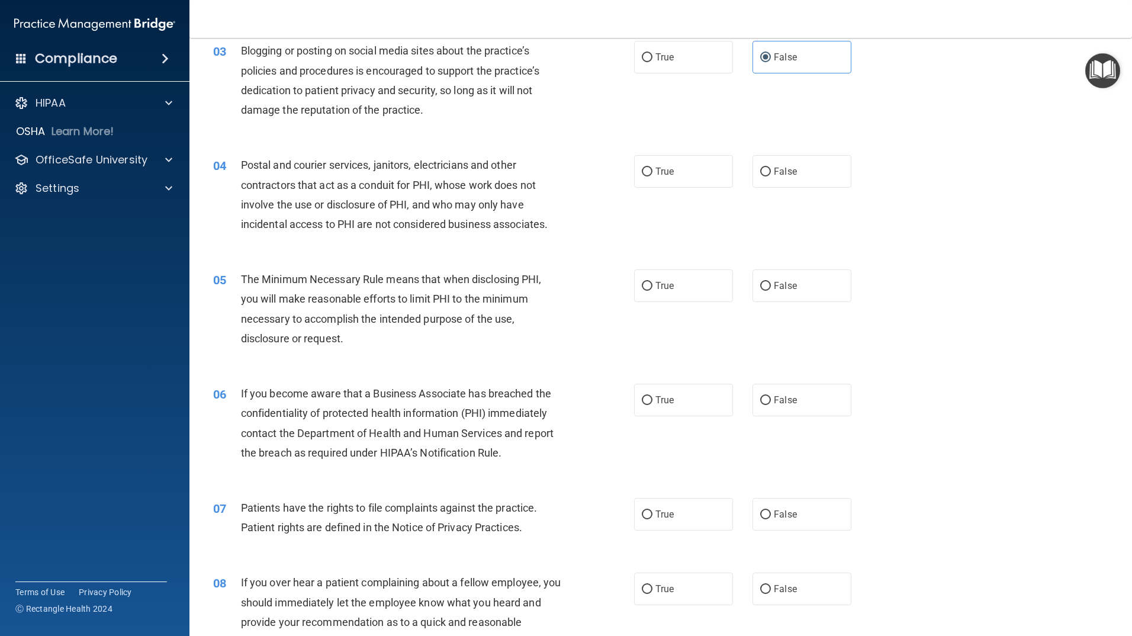
scroll to position [237, 0]
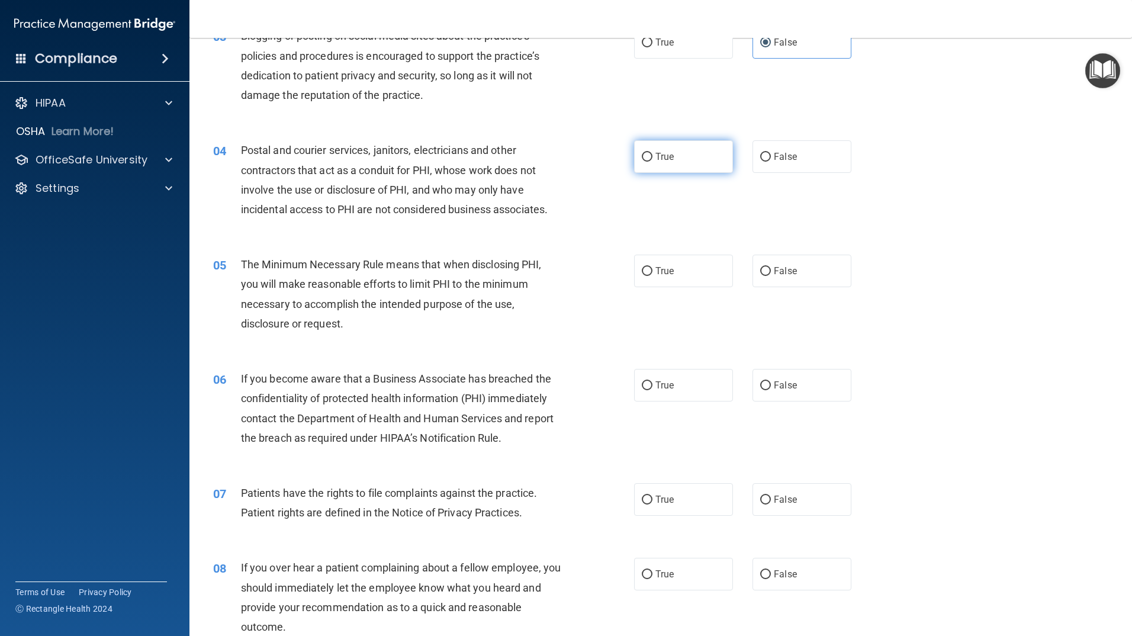
click at [710, 156] on label "True" at bounding box center [683, 156] width 99 height 33
click at [652, 156] on input "True" at bounding box center [647, 157] width 11 height 9
radio input "true"
drag, startPoint x: 710, startPoint y: 156, endPoint x: 843, endPoint y: 159, distance: 132.6
click at [713, 156] on label "True" at bounding box center [683, 156] width 99 height 33
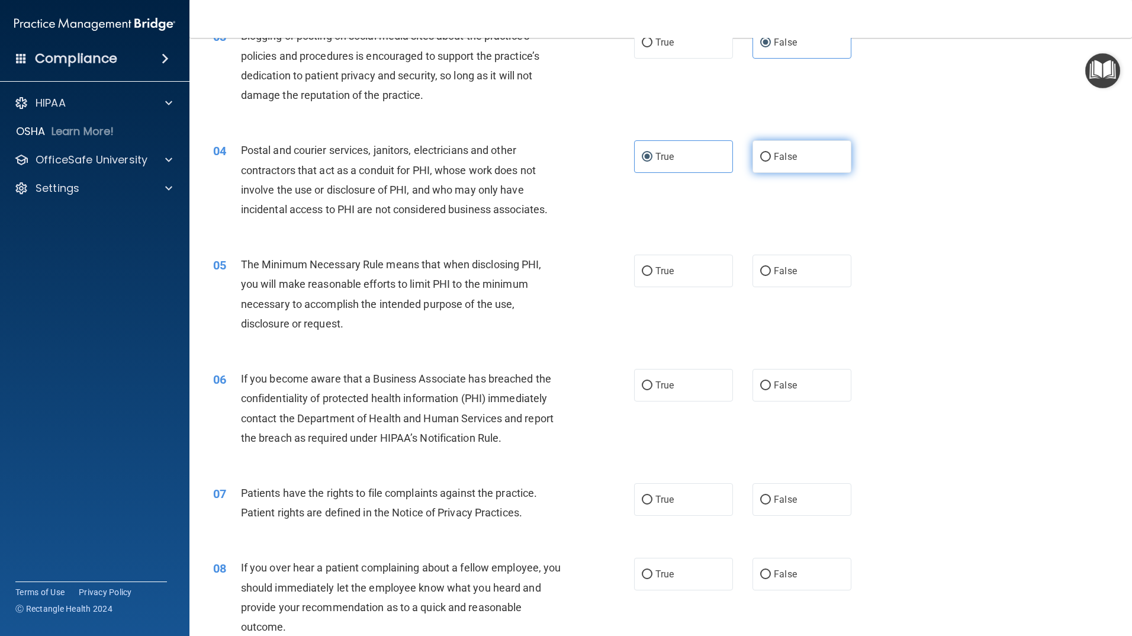
click at [652, 156] on input "True" at bounding box center [647, 157] width 11 height 9
click at [843, 159] on label "False" at bounding box center [801, 156] width 99 height 33
click at [771, 159] on input "False" at bounding box center [765, 157] width 11 height 9
radio input "true"
radio input "false"
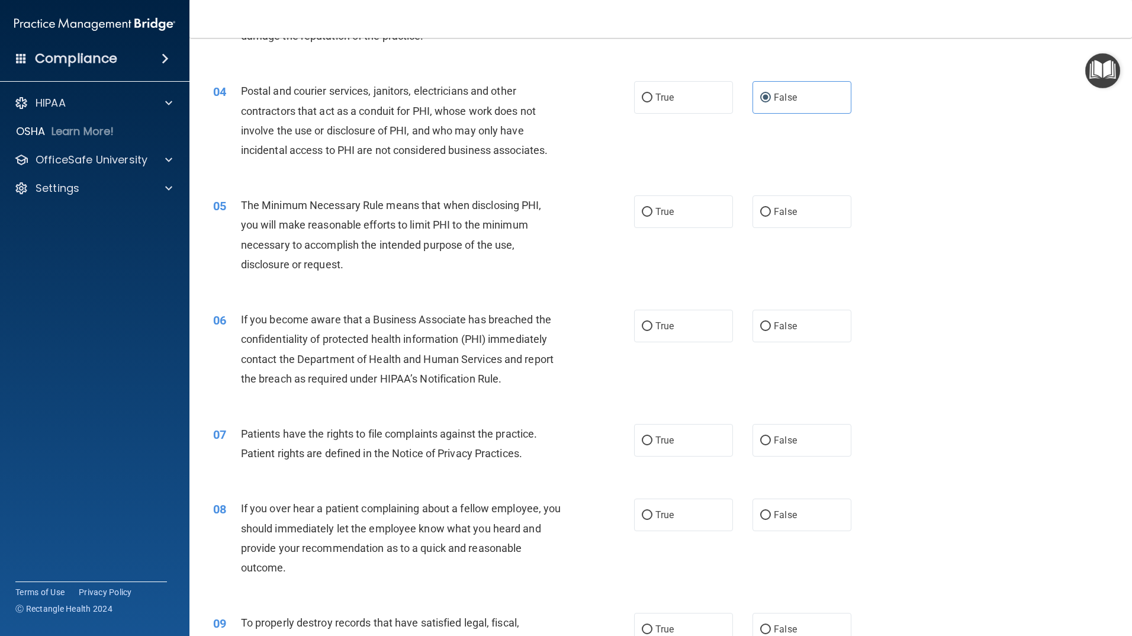
scroll to position [355, 0]
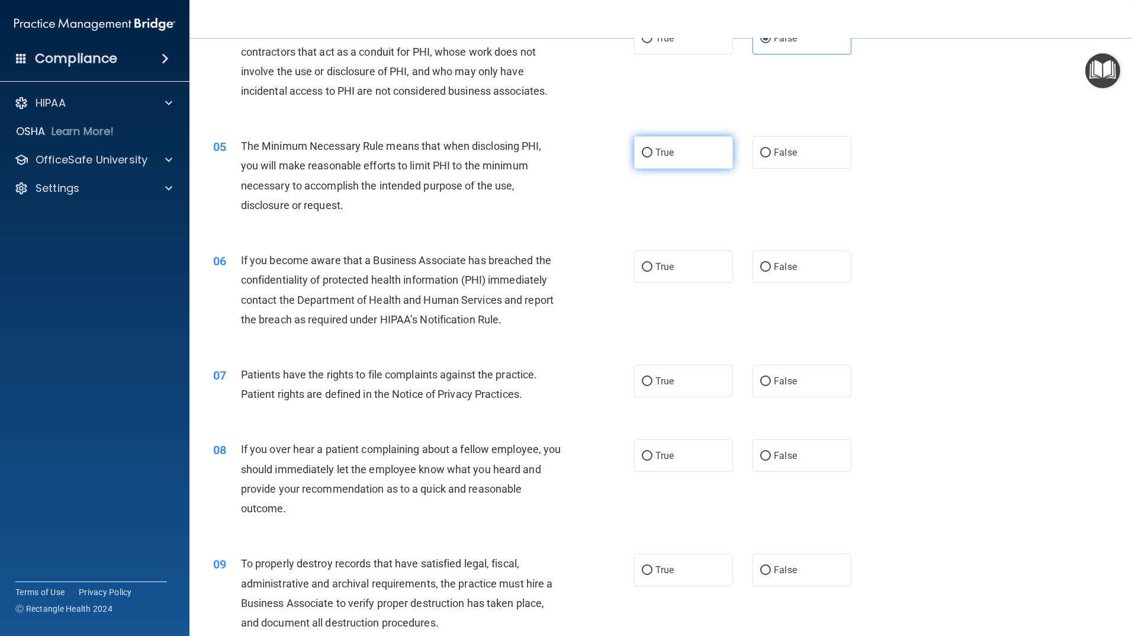
click at [679, 152] on label "True" at bounding box center [683, 152] width 99 height 33
click at [652, 152] on input "True" at bounding box center [647, 153] width 11 height 9
radio input "true"
click at [692, 266] on label "True" at bounding box center [683, 266] width 99 height 33
click at [652, 266] on input "True" at bounding box center [647, 267] width 11 height 9
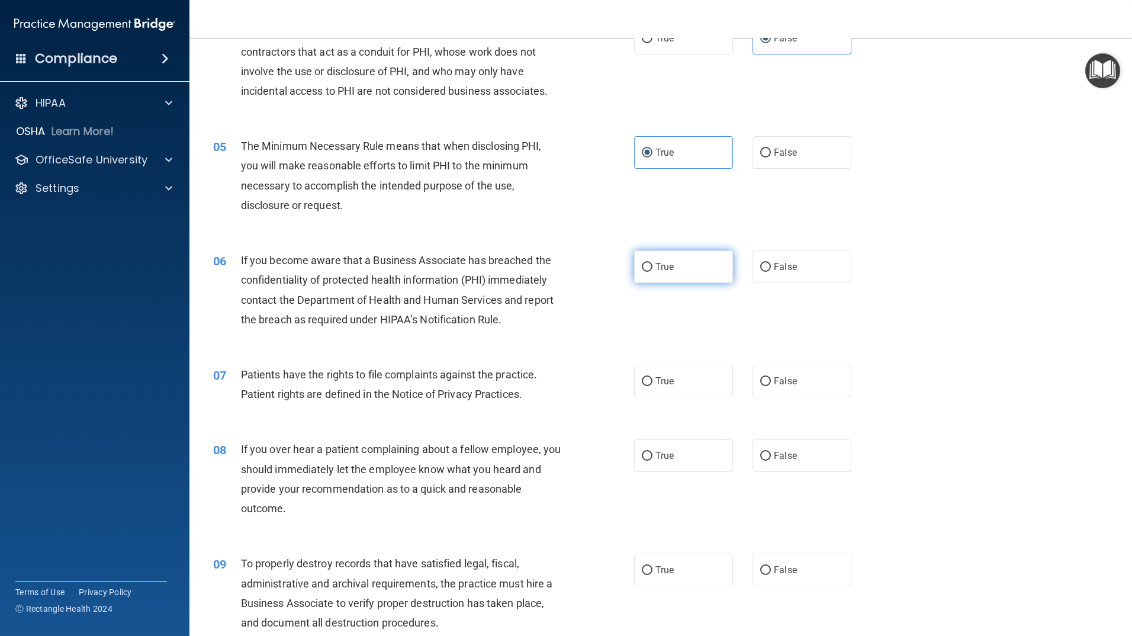
radio input "true"
click at [662, 382] on span "True" at bounding box center [664, 380] width 18 height 11
click at [652, 382] on input "True" at bounding box center [647, 381] width 11 height 9
radio input "true"
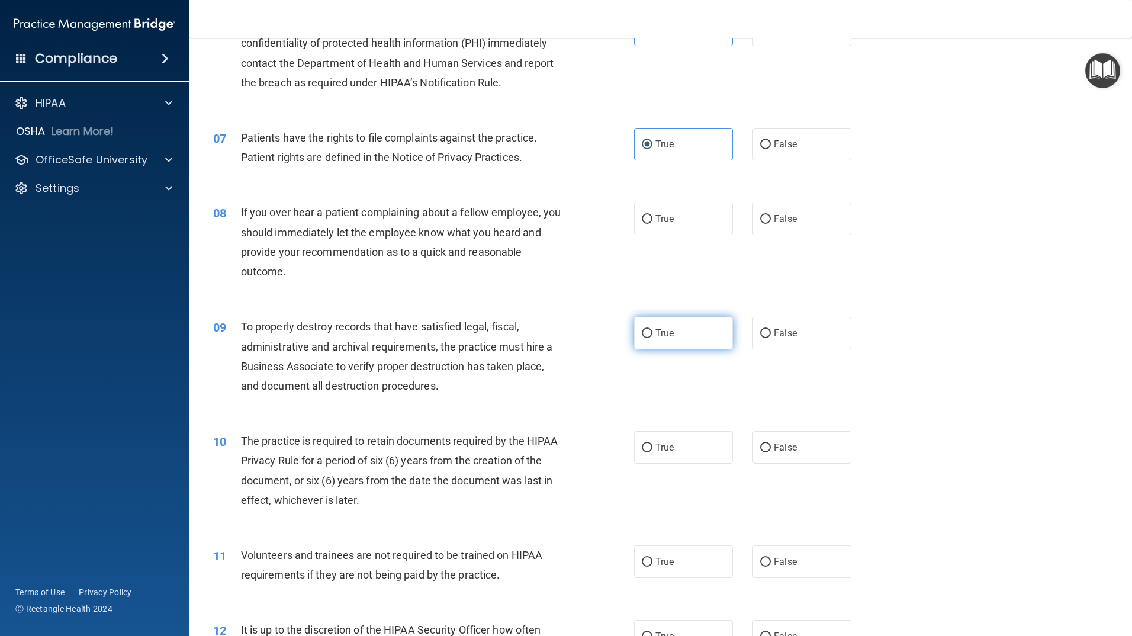
scroll to position [533, 0]
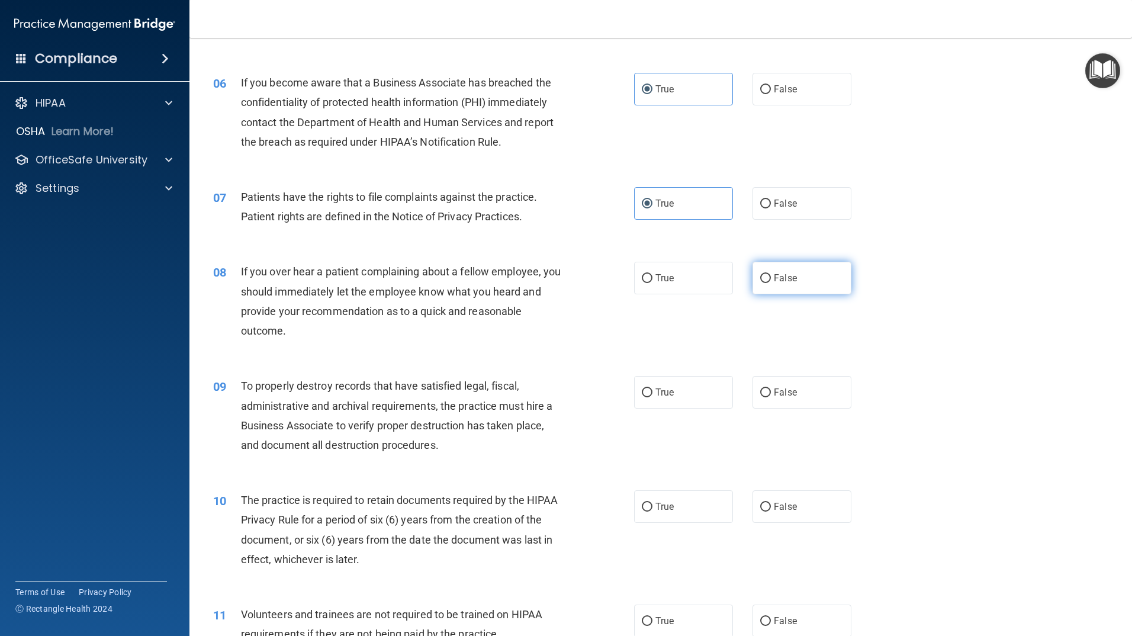
click at [794, 282] on label "False" at bounding box center [801, 278] width 99 height 33
click at [771, 282] on input "False" at bounding box center [765, 278] width 11 height 9
radio input "true"
click at [794, 378] on label "False" at bounding box center [801, 392] width 99 height 33
click at [771, 388] on input "False" at bounding box center [765, 392] width 11 height 9
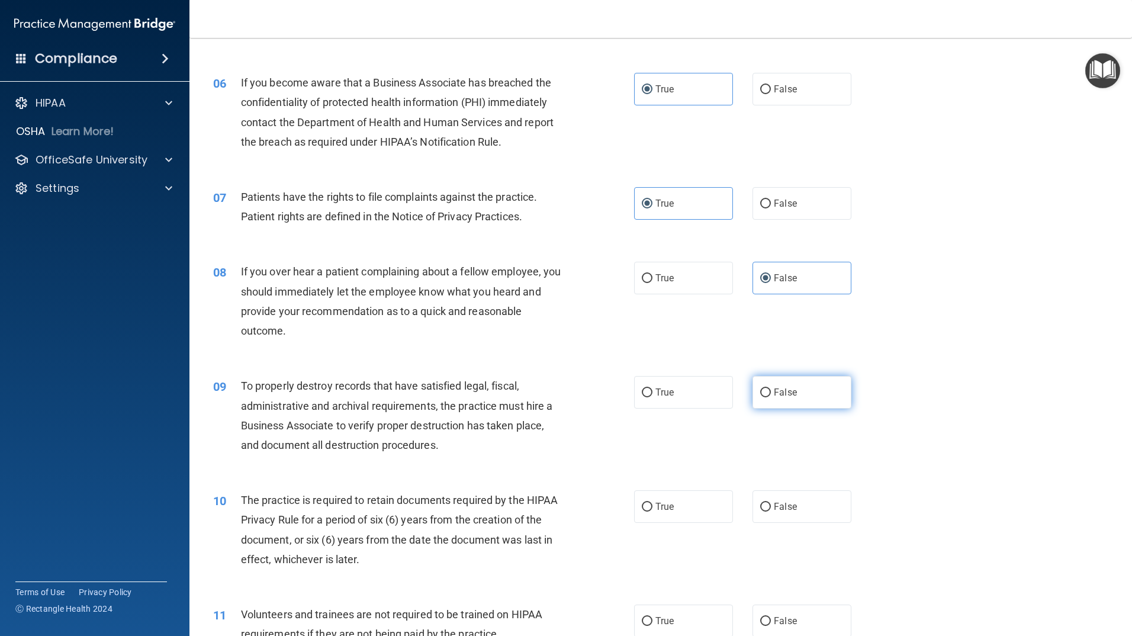
radio input "true"
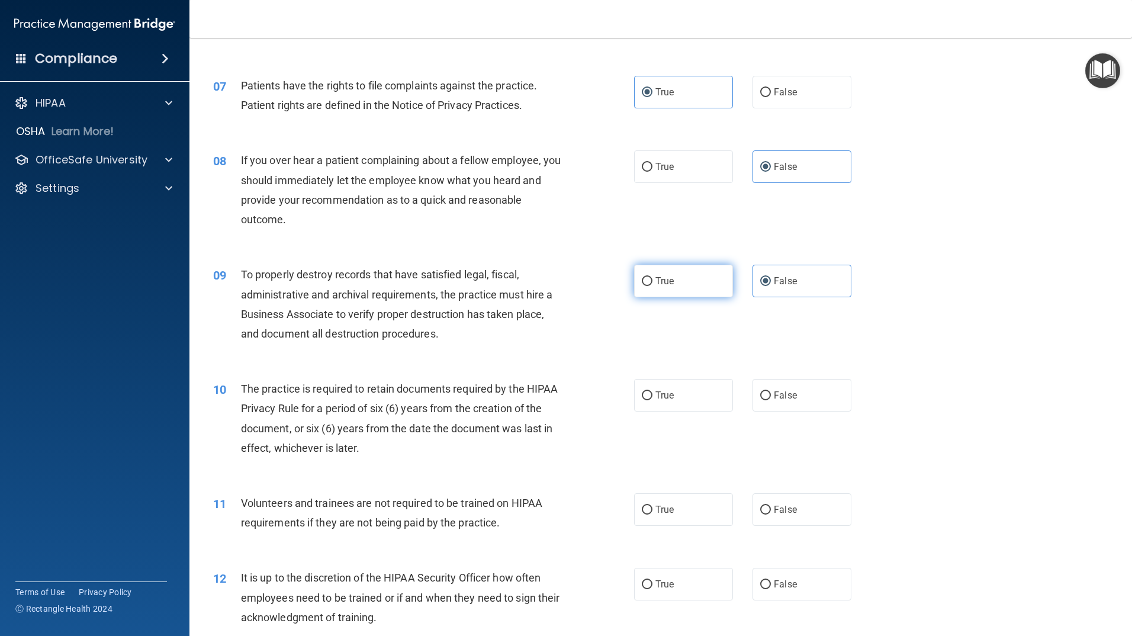
scroll to position [651, 0]
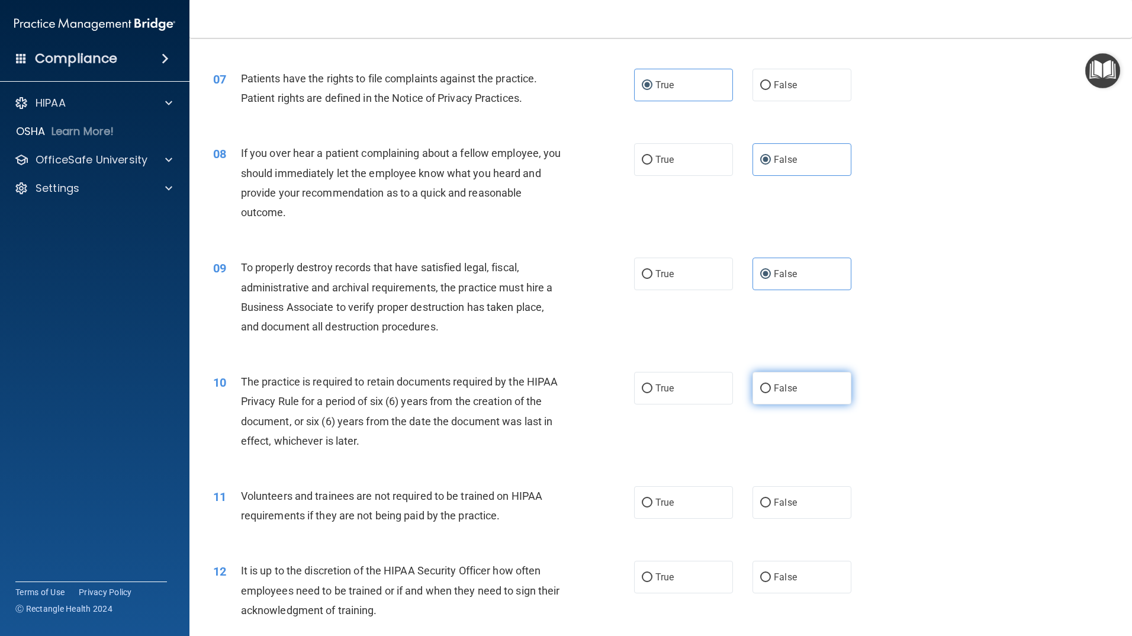
click at [800, 390] on label "False" at bounding box center [801, 388] width 99 height 33
click at [771, 390] on input "False" at bounding box center [765, 388] width 11 height 9
radio input "true"
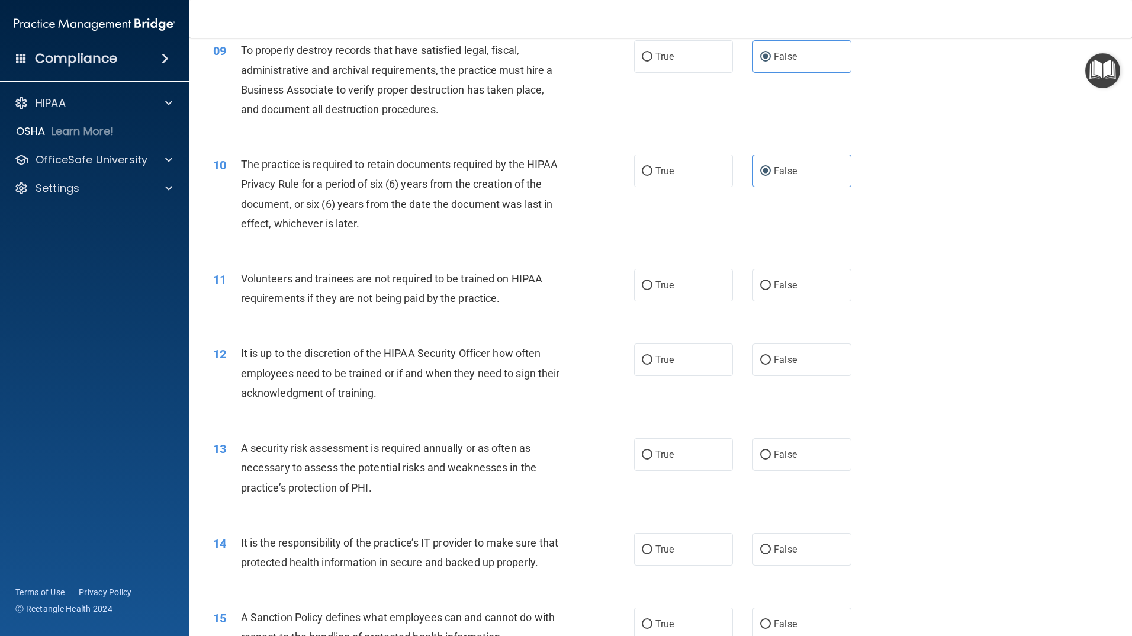
scroll to position [888, 0]
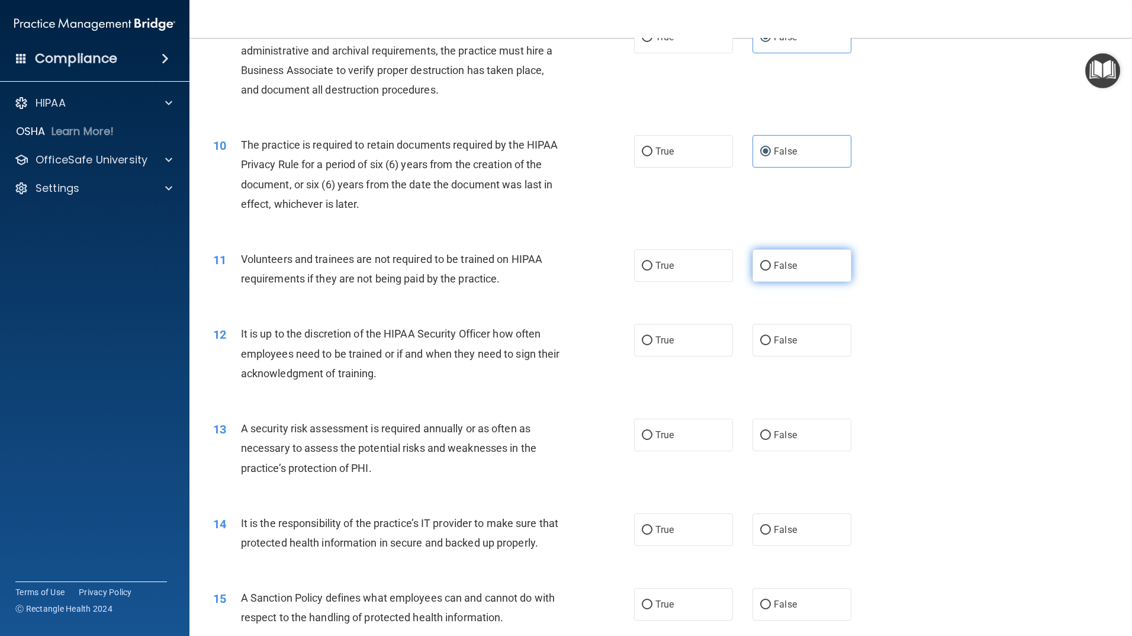
click at [800, 270] on label "False" at bounding box center [801, 265] width 99 height 33
click at [771, 270] on input "False" at bounding box center [765, 266] width 11 height 9
radio input "true"
click at [706, 345] on label "True" at bounding box center [683, 340] width 99 height 33
click at [652, 345] on input "True" at bounding box center [647, 340] width 11 height 9
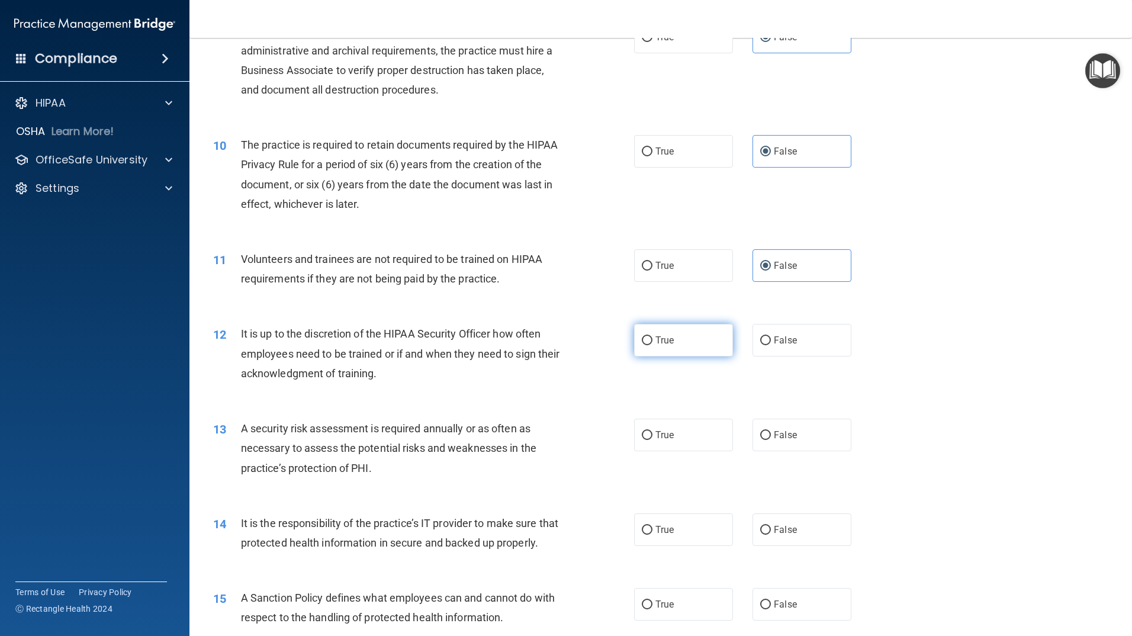
radio input "true"
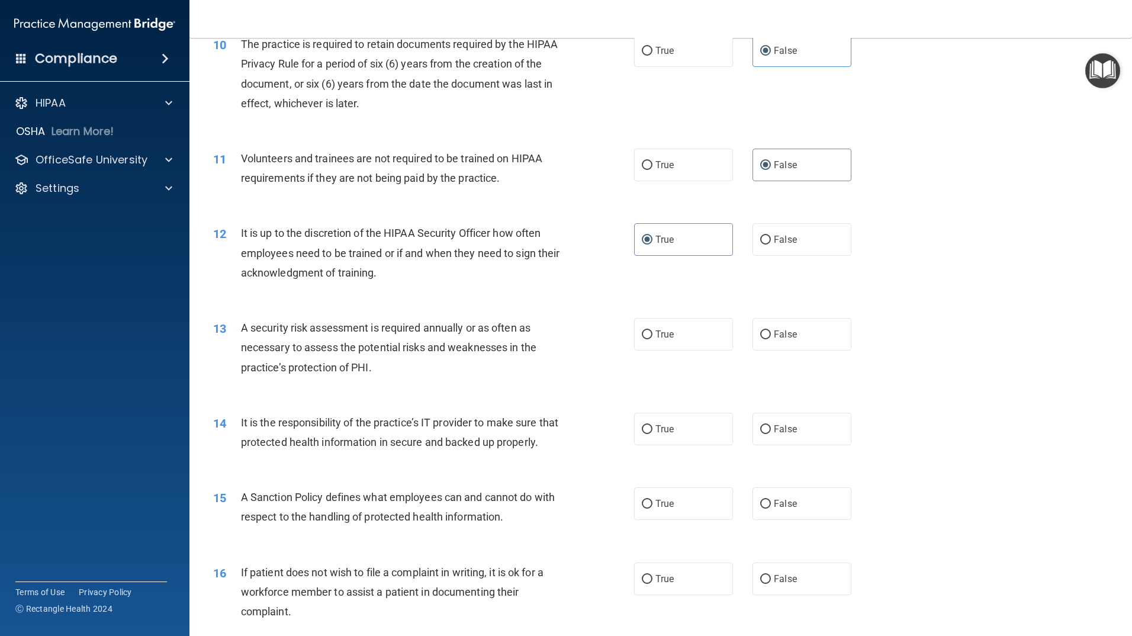
scroll to position [1006, 0]
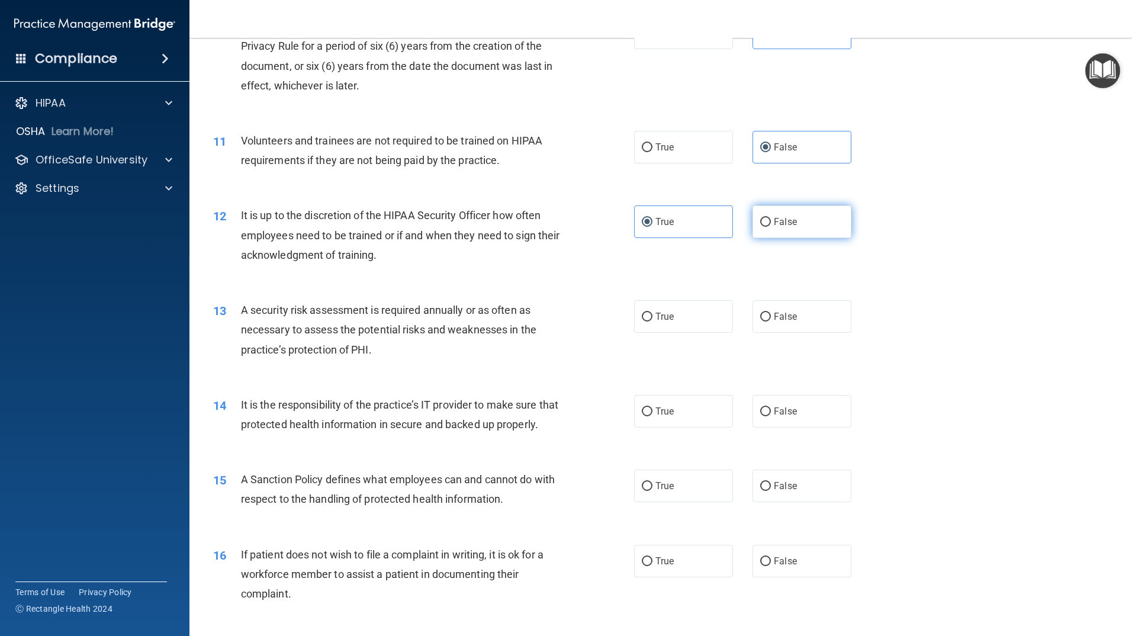
click at [804, 236] on label "False" at bounding box center [801, 221] width 99 height 33
click at [771, 227] on input "False" at bounding box center [765, 222] width 11 height 9
radio input "true"
radio input "false"
click at [692, 327] on label "True" at bounding box center [683, 316] width 99 height 33
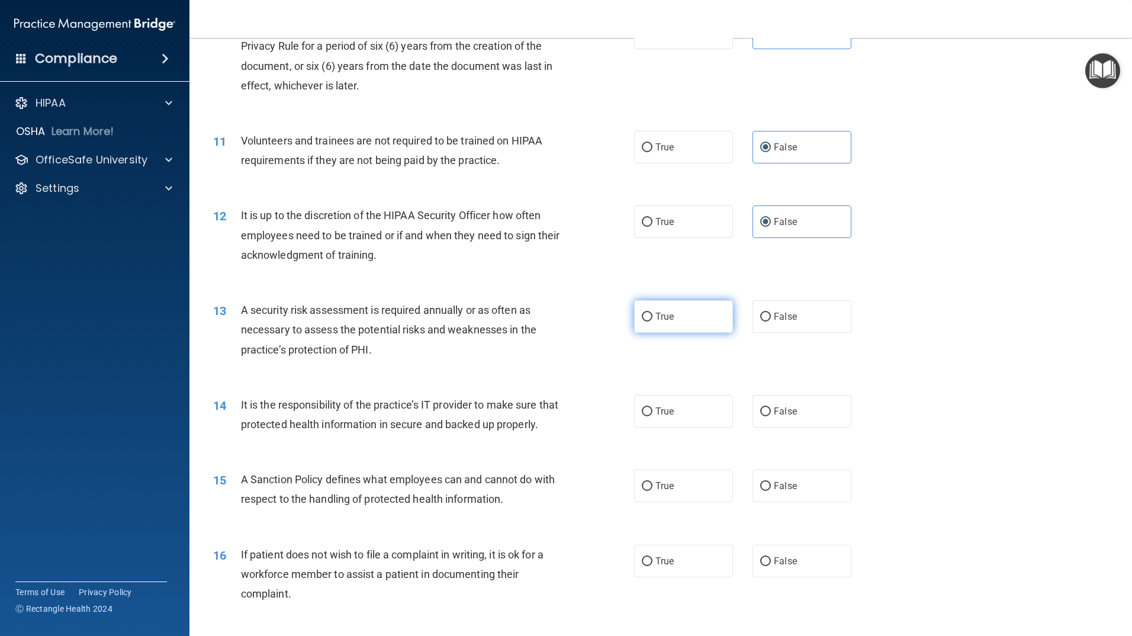
click at [652, 321] on input "True" at bounding box center [647, 317] width 11 height 9
radio input "true"
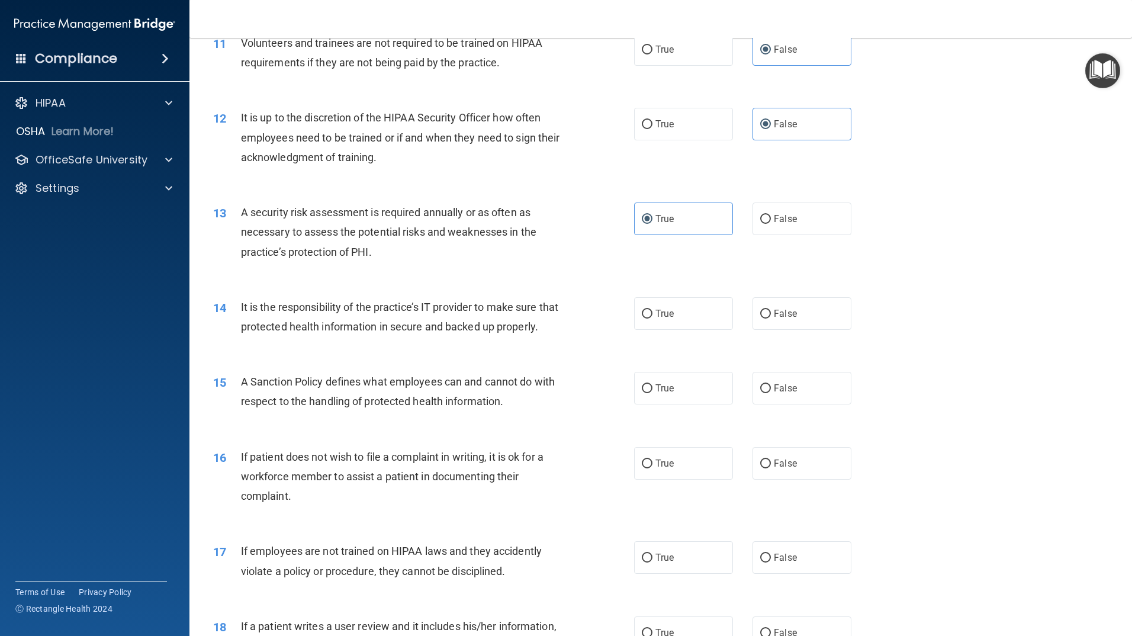
scroll to position [1125, 0]
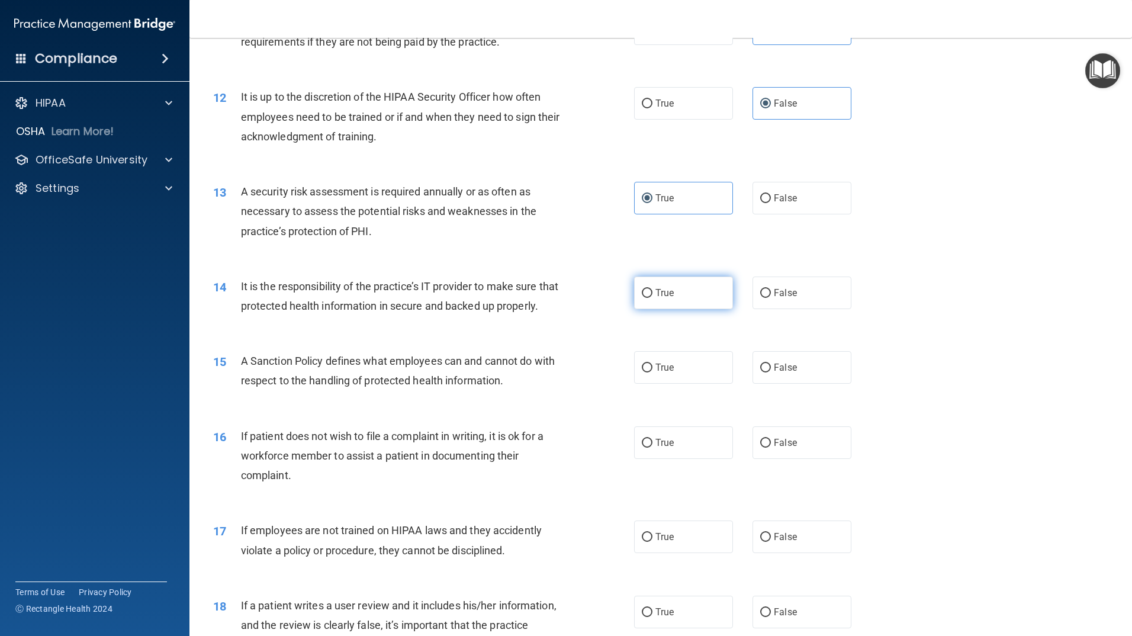
drag, startPoint x: 668, startPoint y: 288, endPoint x: 701, endPoint y: 300, distance: 35.0
click at [675, 289] on label "True" at bounding box center [683, 292] width 99 height 33
click at [652, 289] on input "True" at bounding box center [647, 293] width 11 height 9
radio input "true"
click at [687, 384] on label "True" at bounding box center [683, 367] width 99 height 33
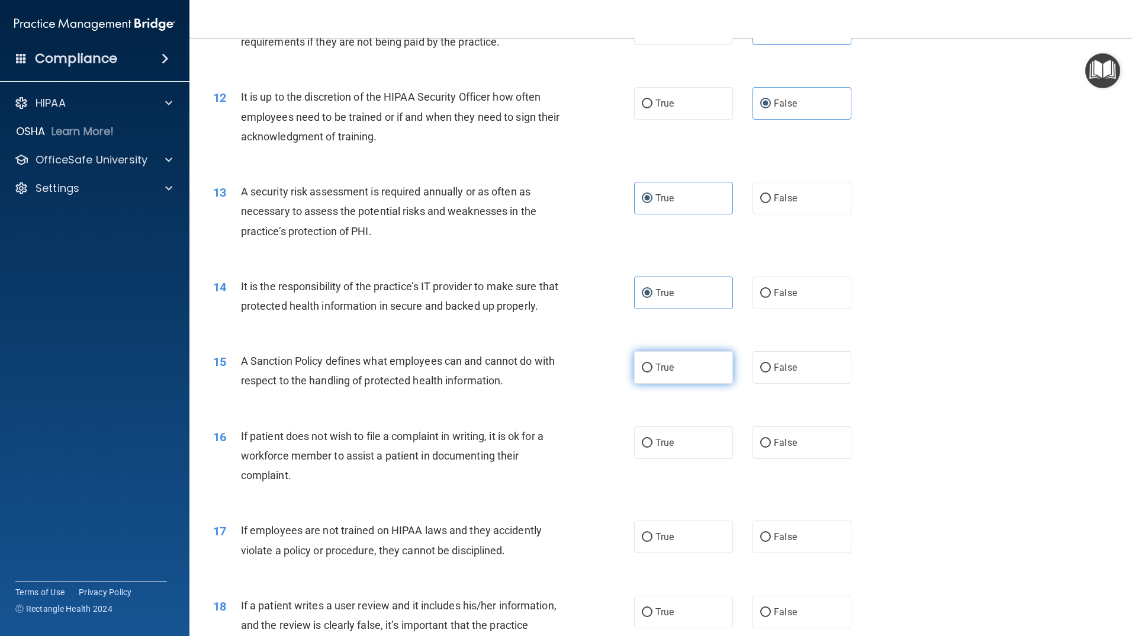
click at [652, 372] on input "True" at bounding box center [647, 367] width 11 height 9
radio input "true"
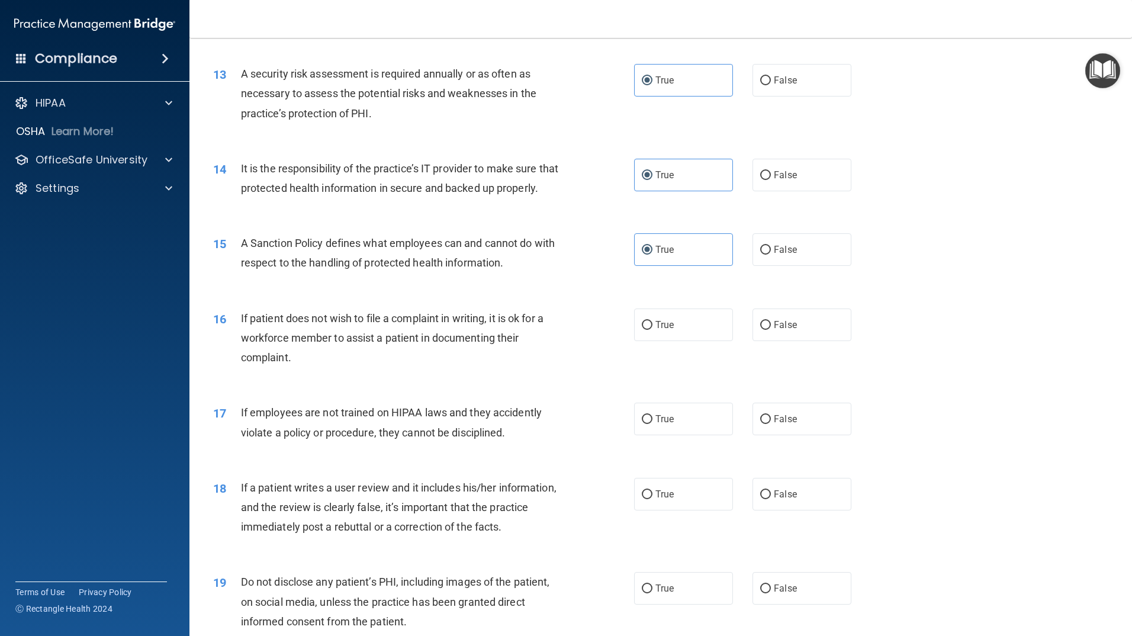
scroll to position [1243, 0]
click at [803, 340] on label "False" at bounding box center [801, 324] width 99 height 33
click at [771, 329] on input "False" at bounding box center [765, 324] width 11 height 9
radio input "true"
click at [783, 424] on span "False" at bounding box center [785, 418] width 23 height 11
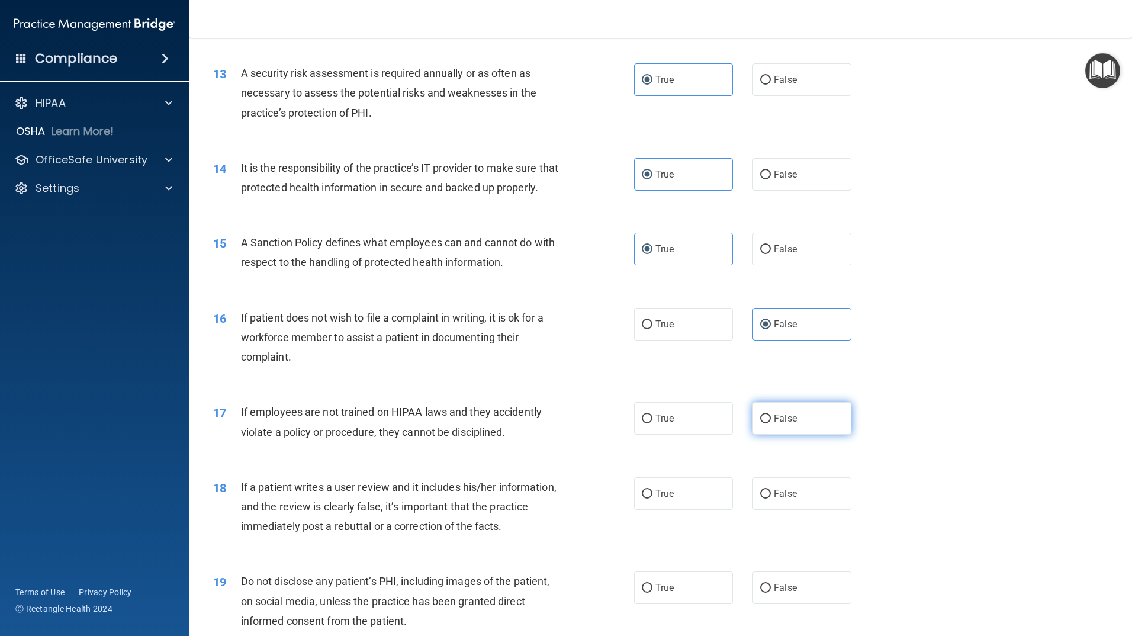
click at [771, 423] on input "False" at bounding box center [765, 418] width 11 height 9
radio input "true"
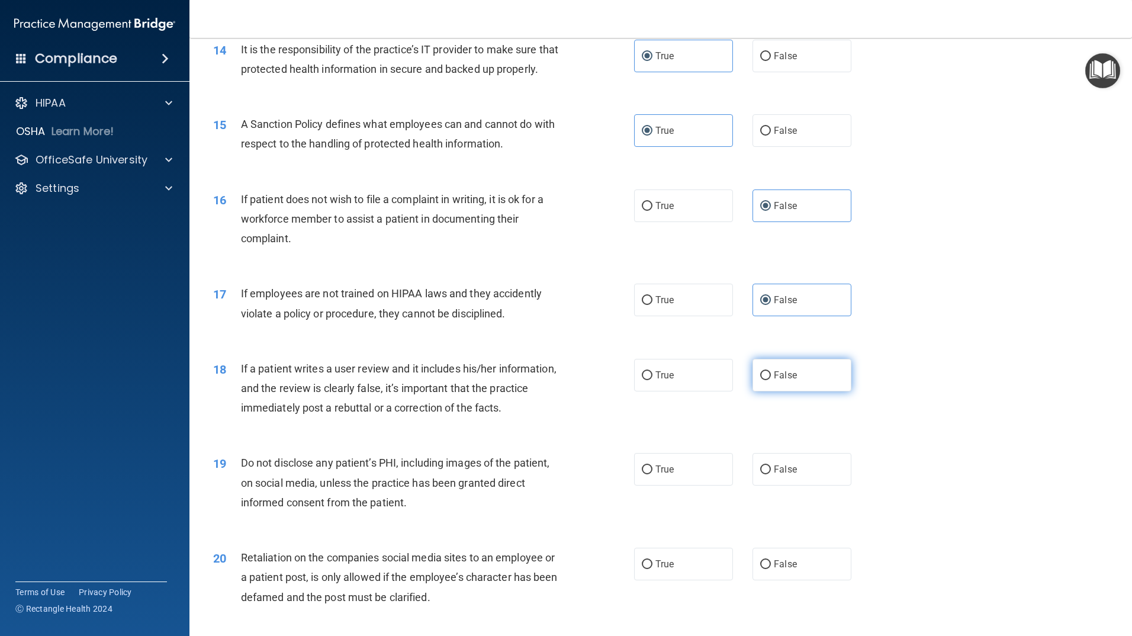
click at [816, 391] on label "False" at bounding box center [801, 375] width 99 height 33
click at [771, 380] on input "False" at bounding box center [765, 375] width 11 height 9
radio input "true"
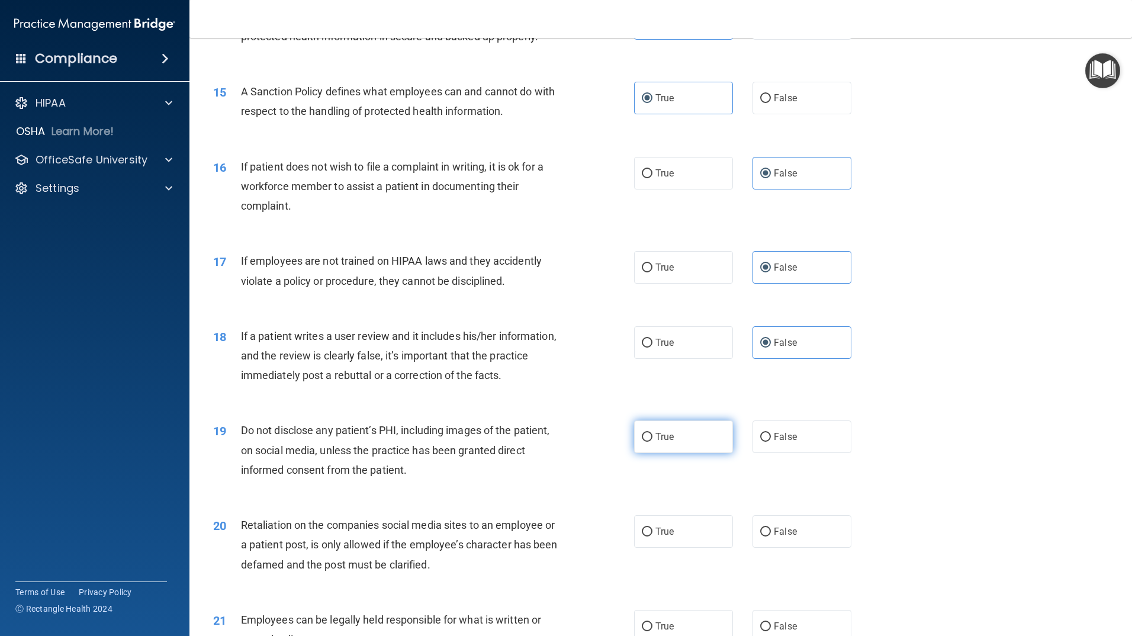
scroll to position [1421, 0]
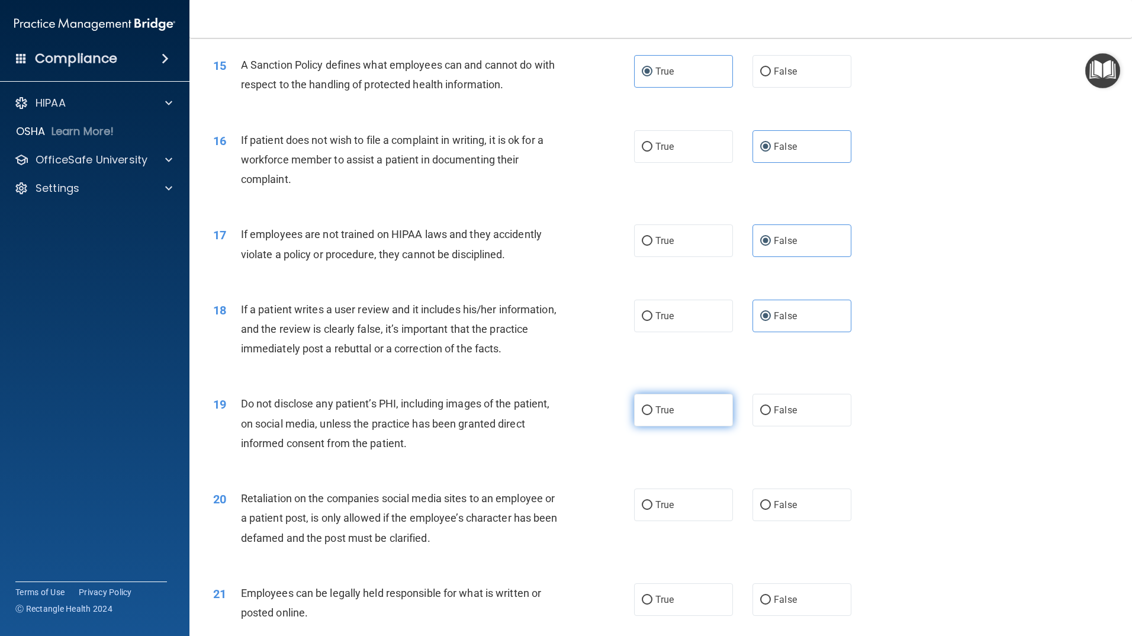
click at [674, 426] on label "True" at bounding box center [683, 410] width 99 height 33
click at [652, 415] on input "True" at bounding box center [647, 410] width 11 height 9
radio input "true"
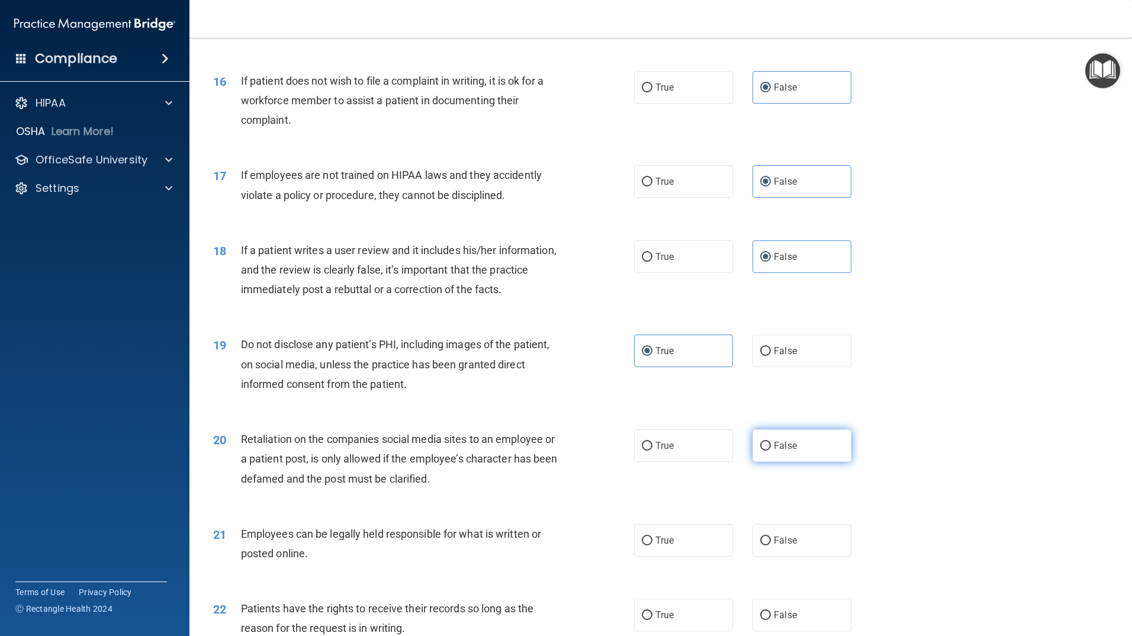
click at [777, 452] on label "False" at bounding box center [801, 445] width 99 height 33
click at [771, 450] on input "False" at bounding box center [765, 446] width 11 height 9
radio input "true"
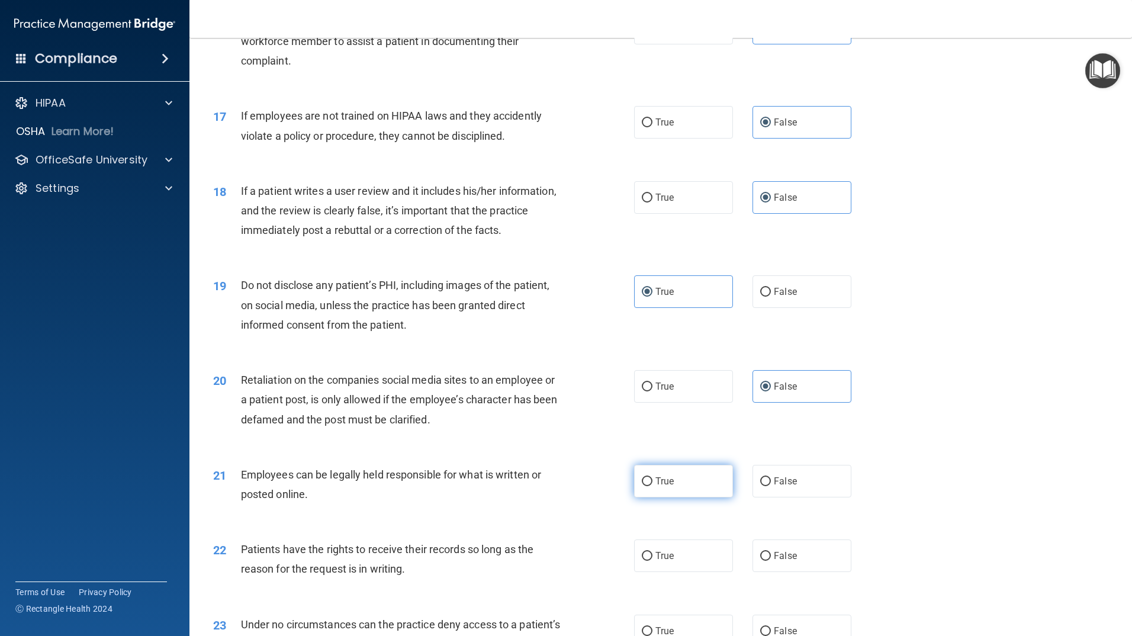
scroll to position [1598, 0]
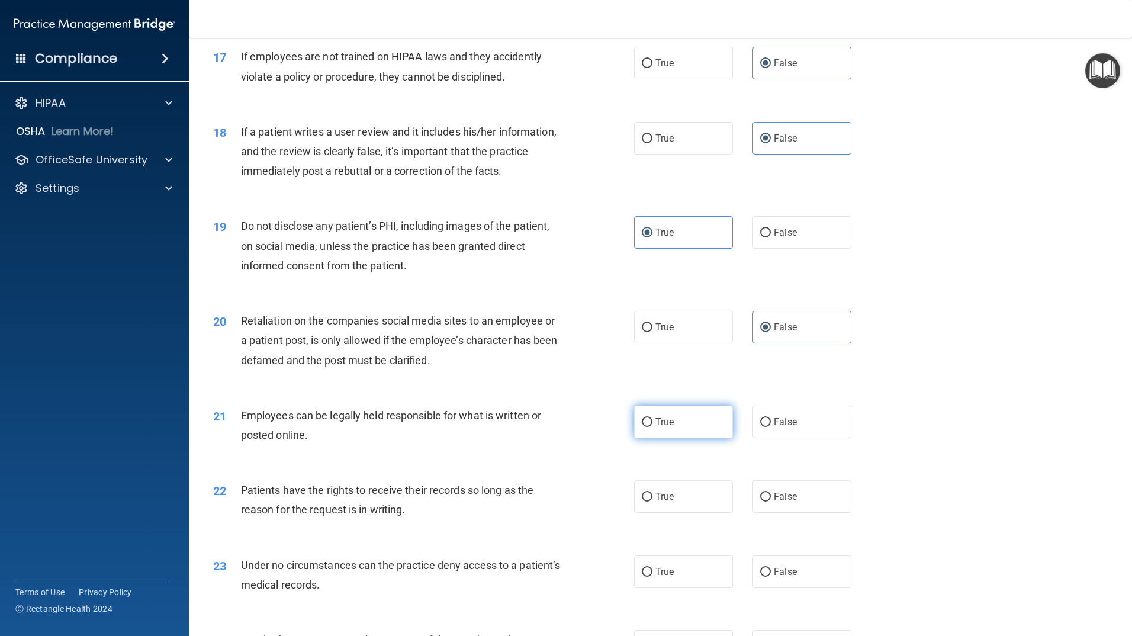
click at [707, 438] on label "True" at bounding box center [683, 421] width 99 height 33
click at [652, 427] on input "True" at bounding box center [647, 422] width 11 height 9
radio input "true"
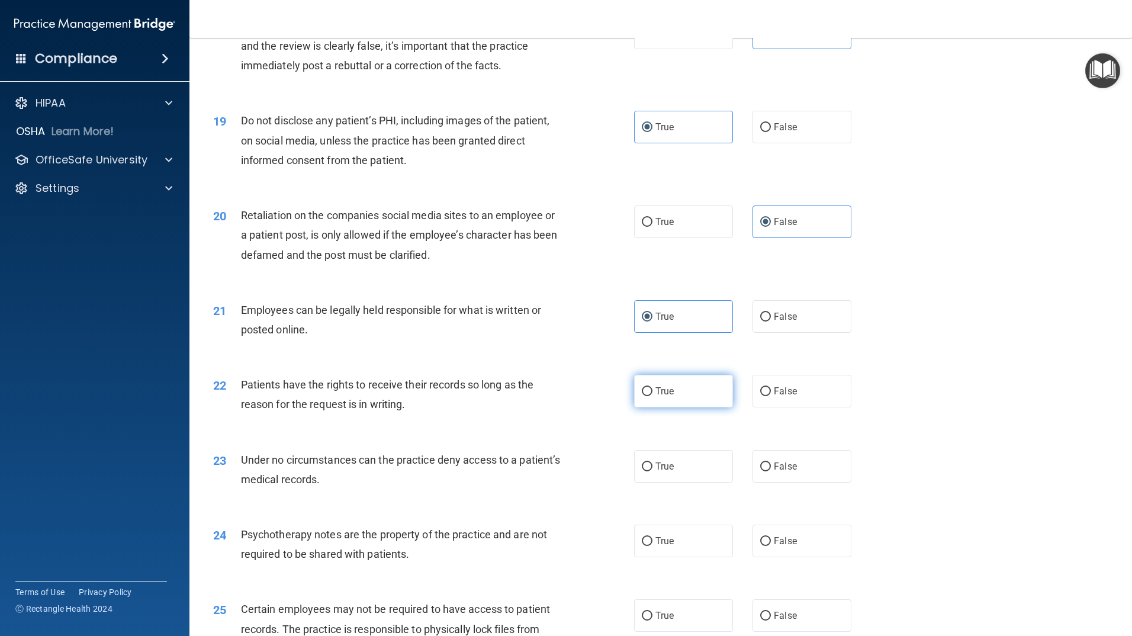
scroll to position [1717, 0]
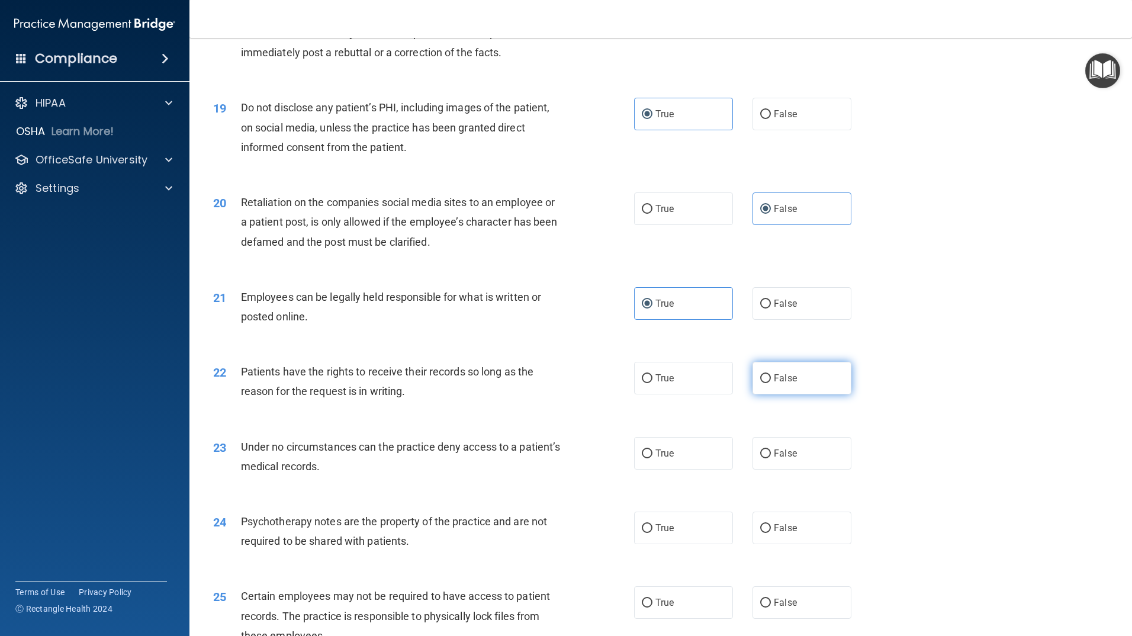
click at [790, 394] on label "False" at bounding box center [801, 378] width 99 height 33
click at [771, 383] on input "False" at bounding box center [765, 378] width 11 height 9
radio input "true"
click at [678, 469] on label "True" at bounding box center [683, 453] width 99 height 33
click at [652, 458] on input "True" at bounding box center [647, 453] width 11 height 9
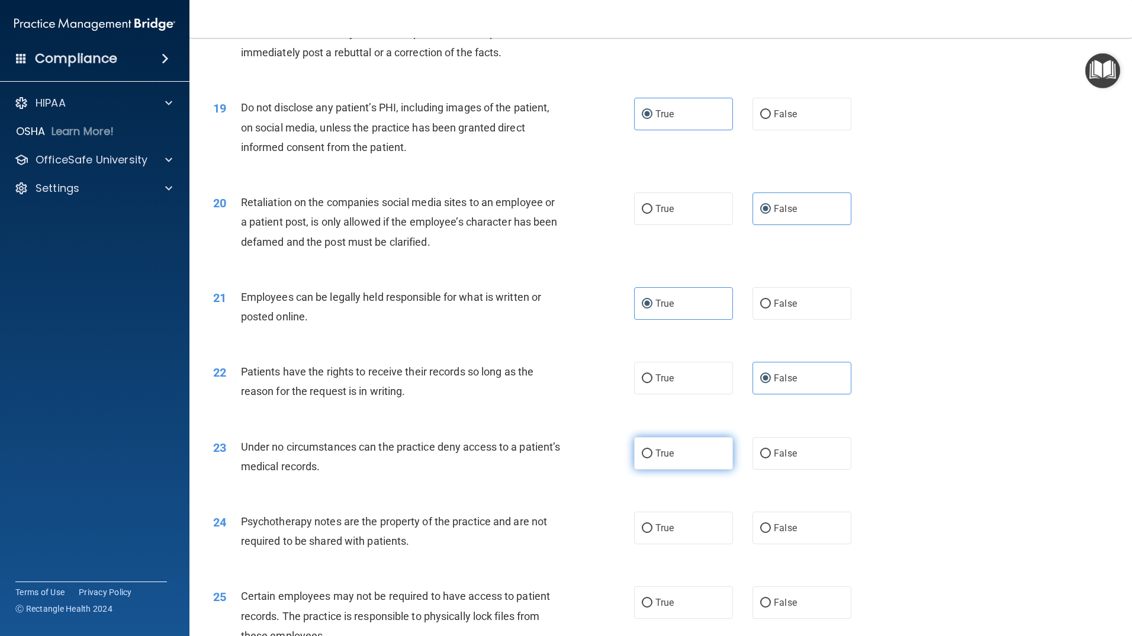
radio input "true"
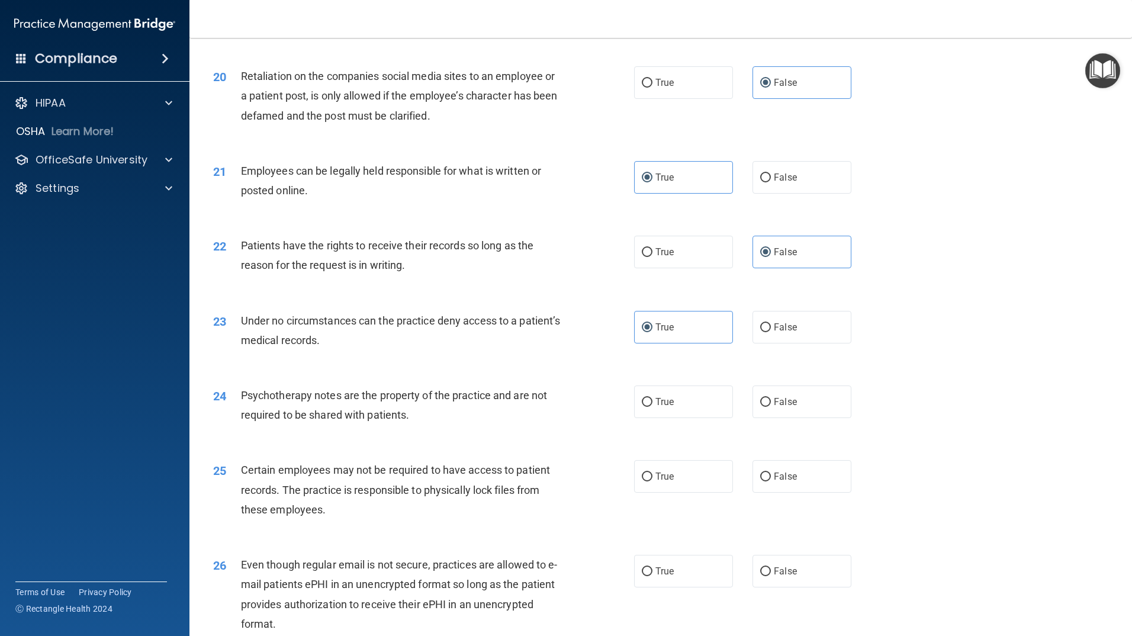
scroll to position [1894, 0]
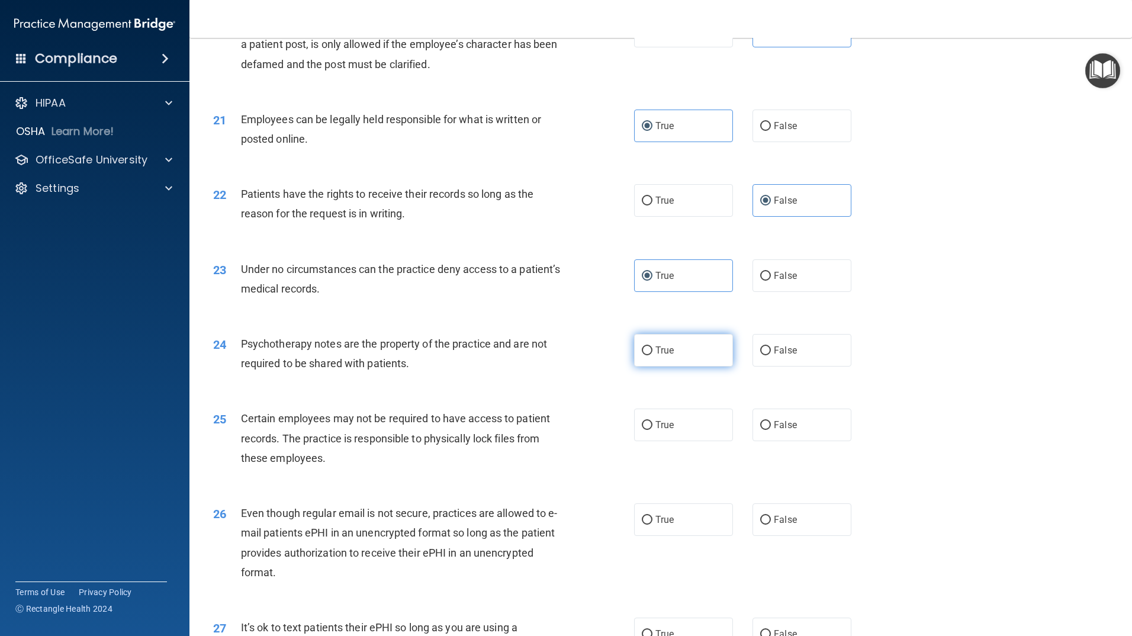
click at [708, 366] on label "True" at bounding box center [683, 350] width 99 height 33
click at [652, 355] on input "True" at bounding box center [647, 350] width 11 height 9
radio input "true"
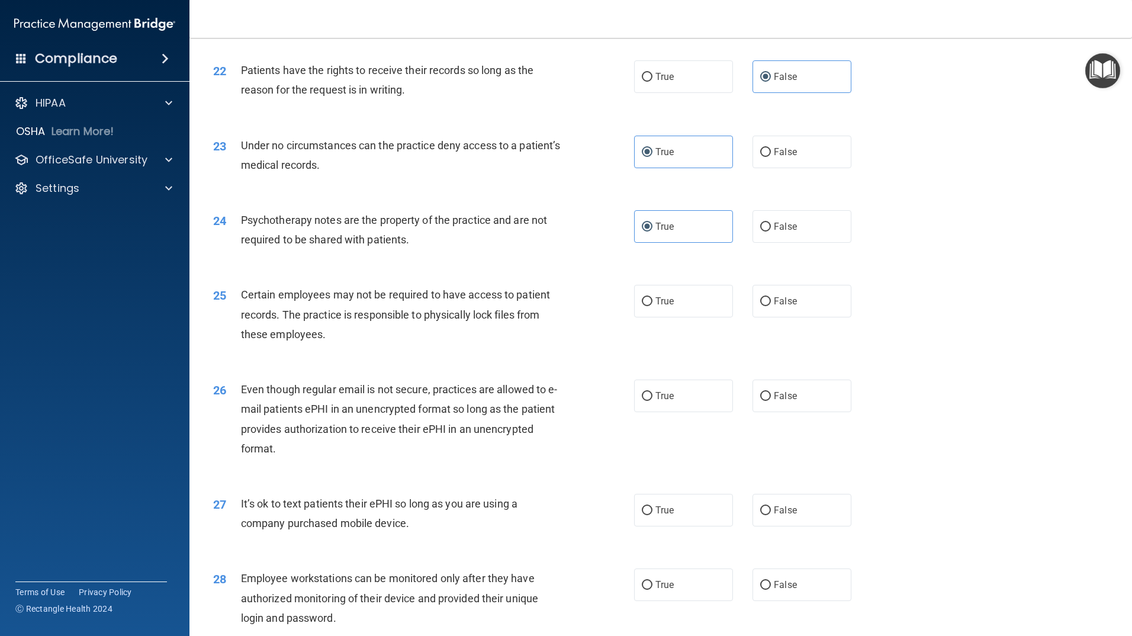
scroll to position [2072, 0]
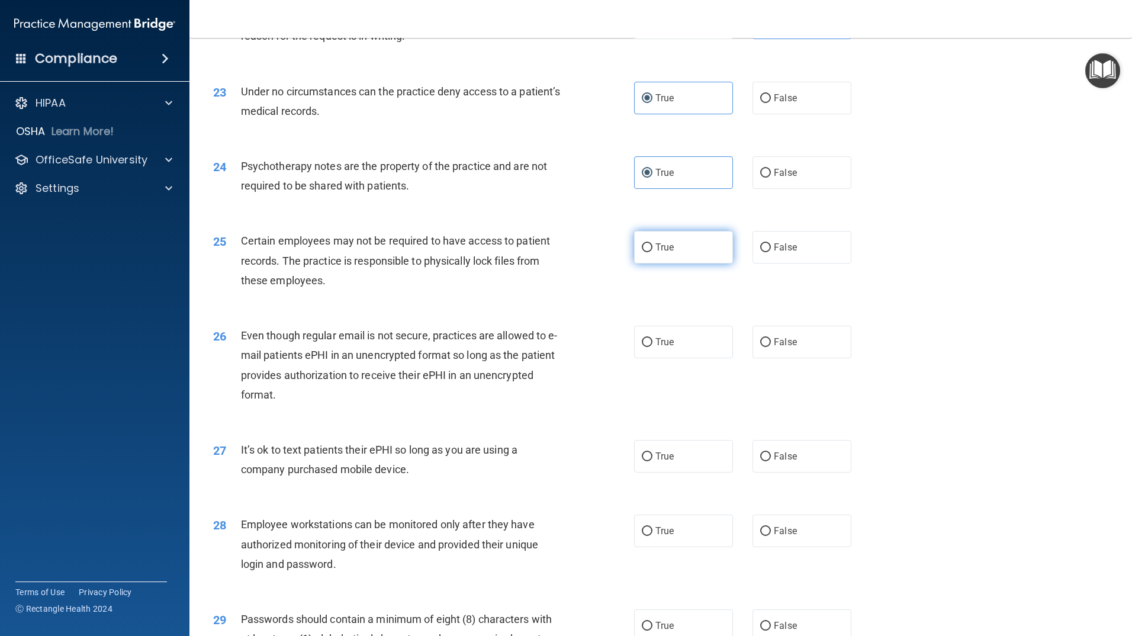
click at [687, 263] on label "True" at bounding box center [683, 247] width 99 height 33
click at [652, 252] on input "True" at bounding box center [647, 247] width 11 height 9
radio input "true"
click at [774, 347] on span "False" at bounding box center [785, 341] width 23 height 11
click at [771, 347] on input "False" at bounding box center [765, 342] width 11 height 9
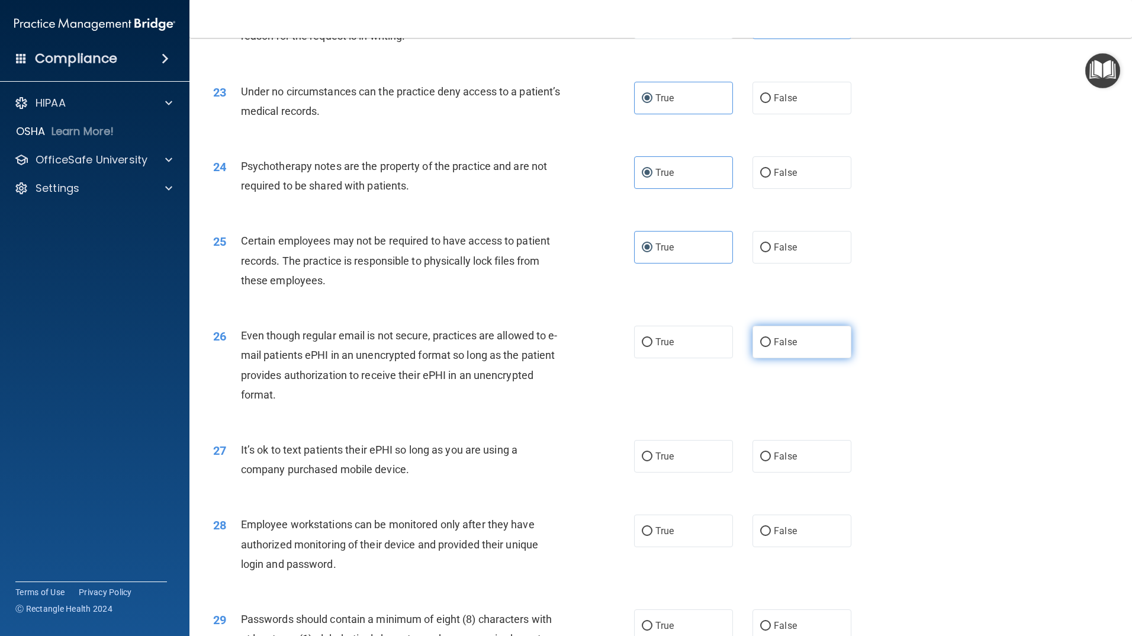
radio input "true"
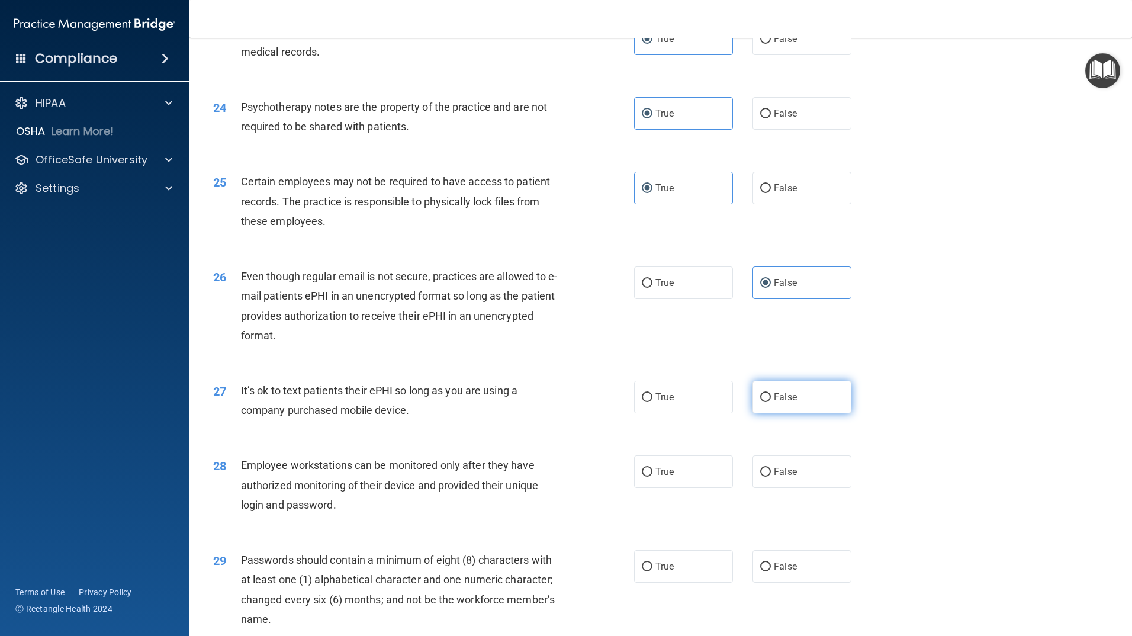
click at [780, 403] on span "False" at bounding box center [785, 396] width 23 height 11
click at [771, 402] on input "False" at bounding box center [765, 397] width 11 height 9
radio input "true"
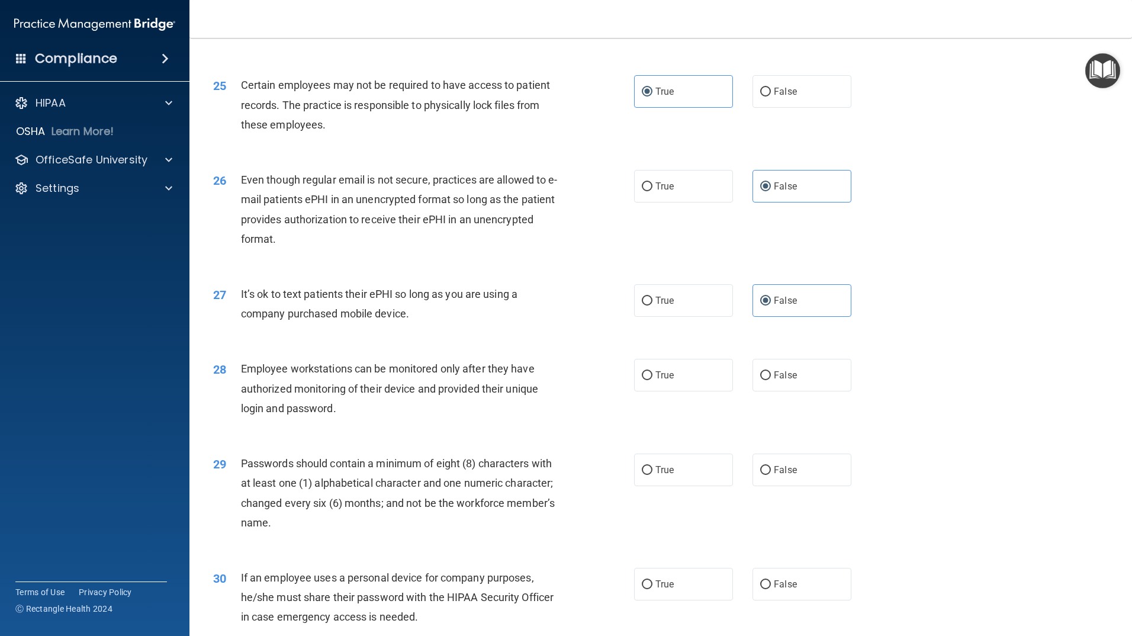
scroll to position [2249, 0]
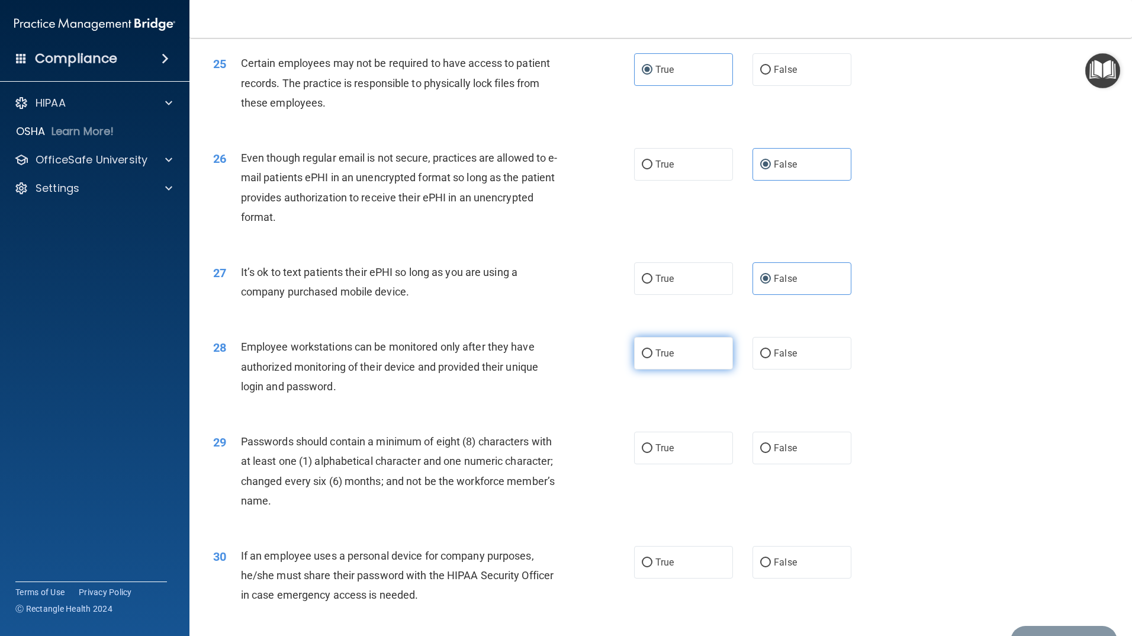
click at [713, 369] on label "True" at bounding box center [683, 353] width 99 height 33
click at [652, 358] on input "True" at bounding box center [647, 353] width 11 height 9
radio input "true"
click at [773, 369] on label "False" at bounding box center [801, 353] width 99 height 33
click at [771, 358] on input "False" at bounding box center [765, 353] width 11 height 9
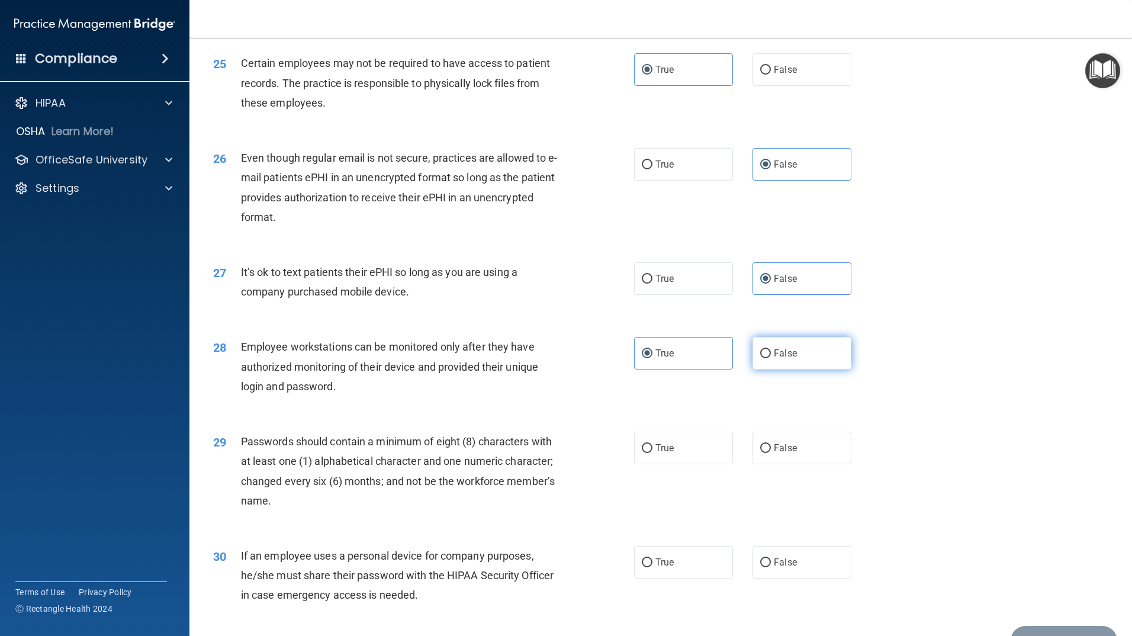
radio input "true"
radio input "false"
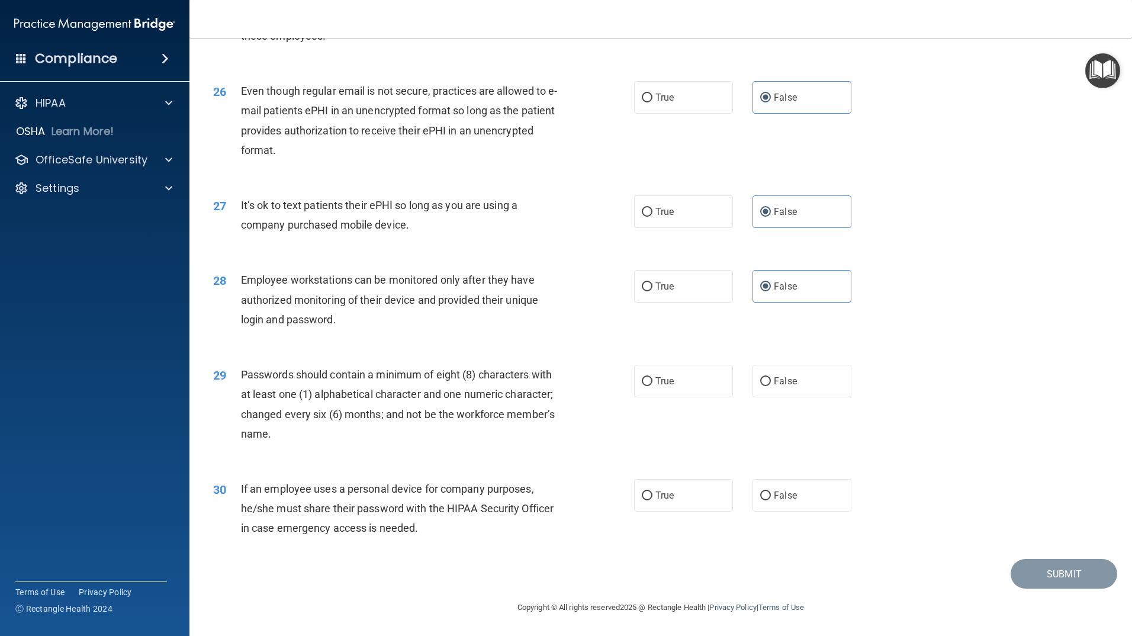
scroll to position [2336, 0]
click at [674, 388] on label "True" at bounding box center [683, 381] width 99 height 33
click at [652, 386] on input "True" at bounding box center [647, 381] width 11 height 9
radio input "true"
click at [786, 508] on label "False" at bounding box center [801, 495] width 99 height 33
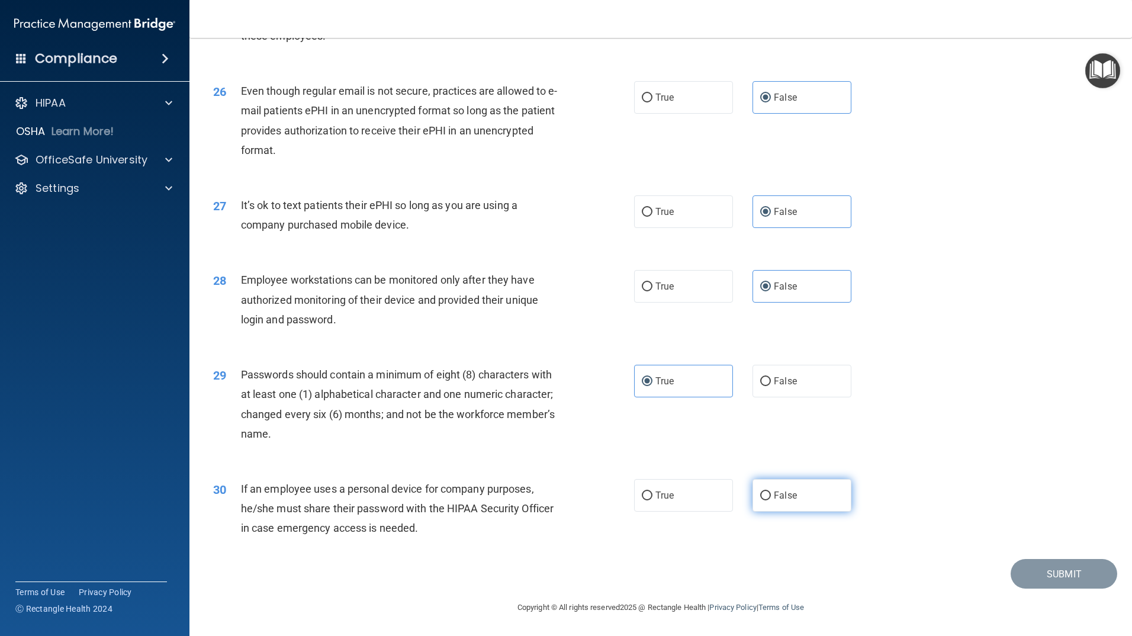
click at [771, 500] on input "False" at bounding box center [765, 495] width 11 height 9
radio input "true"
click at [1024, 569] on button "Submit" at bounding box center [1063, 574] width 107 height 30
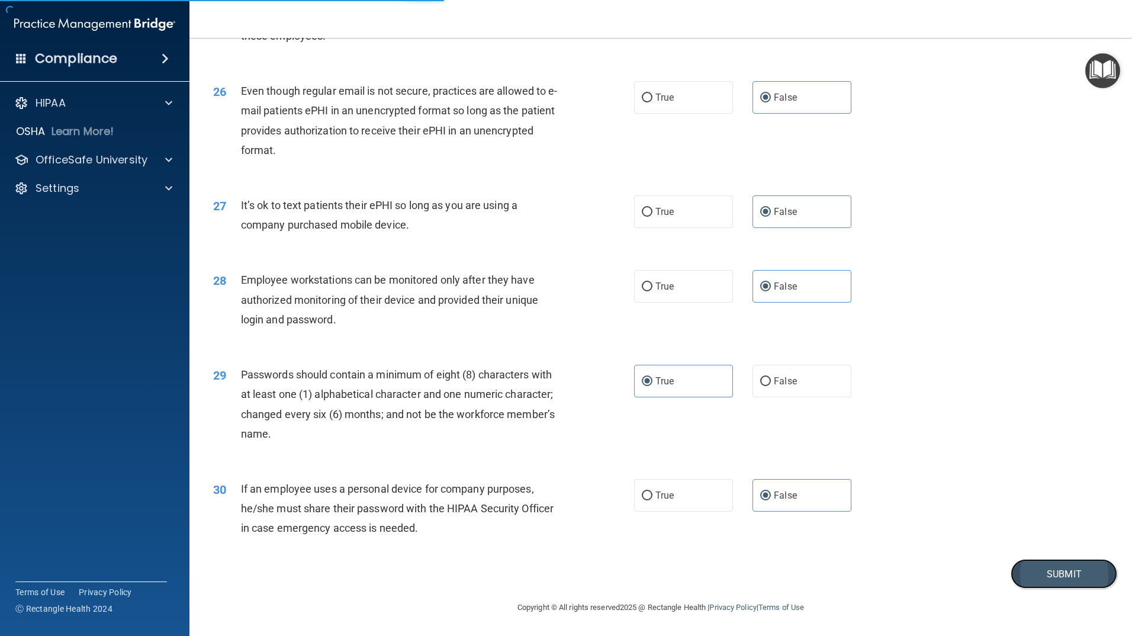
click at [1040, 575] on button "Submit" at bounding box center [1063, 574] width 107 height 30
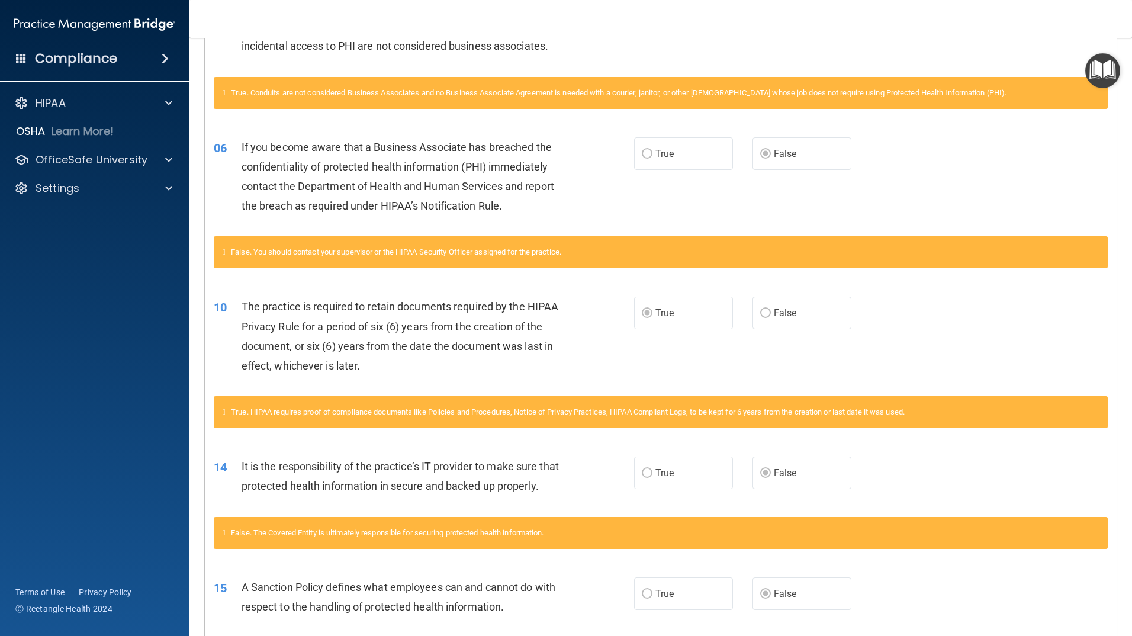
scroll to position [59, 0]
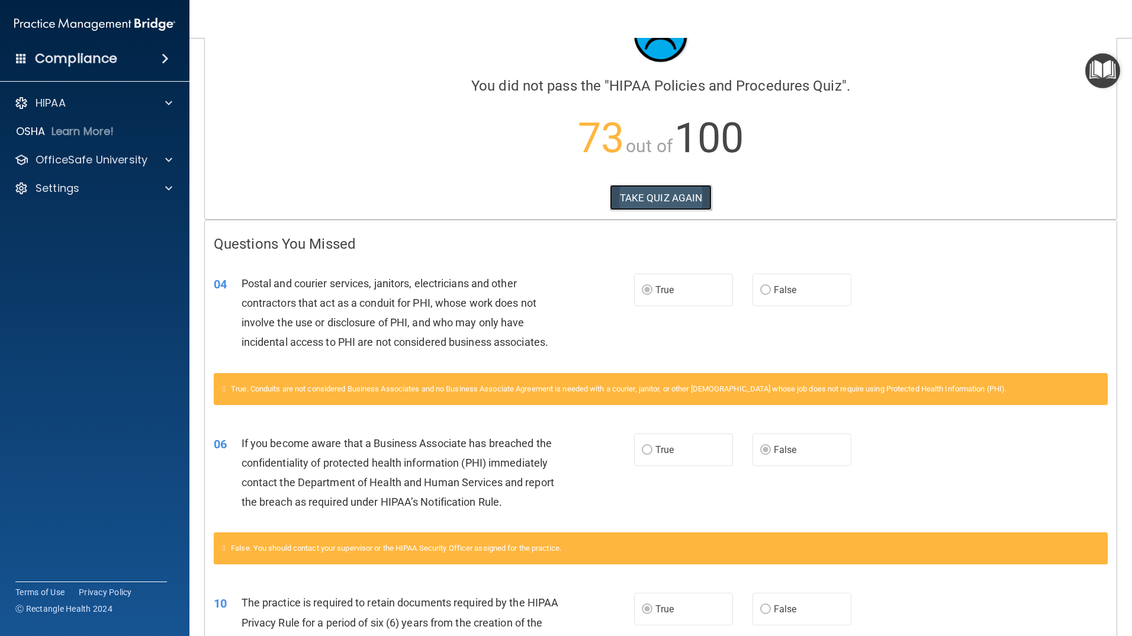
click at [688, 205] on button "TAKE QUIZ AGAIN" at bounding box center [661, 198] width 102 height 26
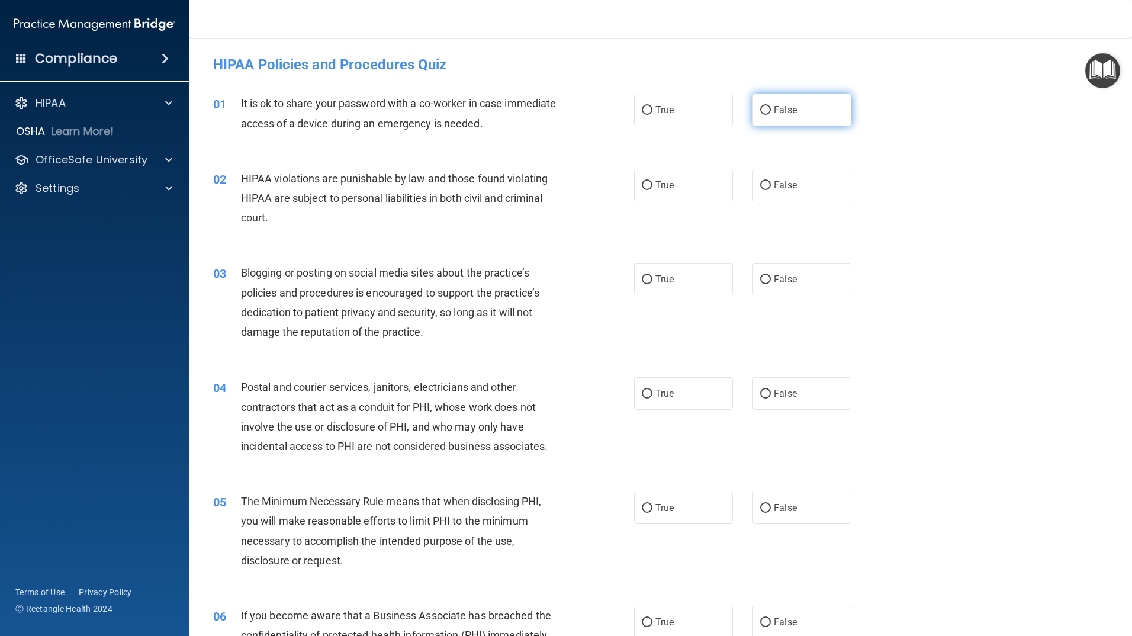
click at [769, 119] on label "False" at bounding box center [801, 110] width 99 height 33
click at [769, 115] on input "False" at bounding box center [765, 110] width 11 height 9
radio input "true"
click at [718, 176] on label "True" at bounding box center [683, 185] width 99 height 33
click at [652, 181] on input "True" at bounding box center [647, 185] width 11 height 9
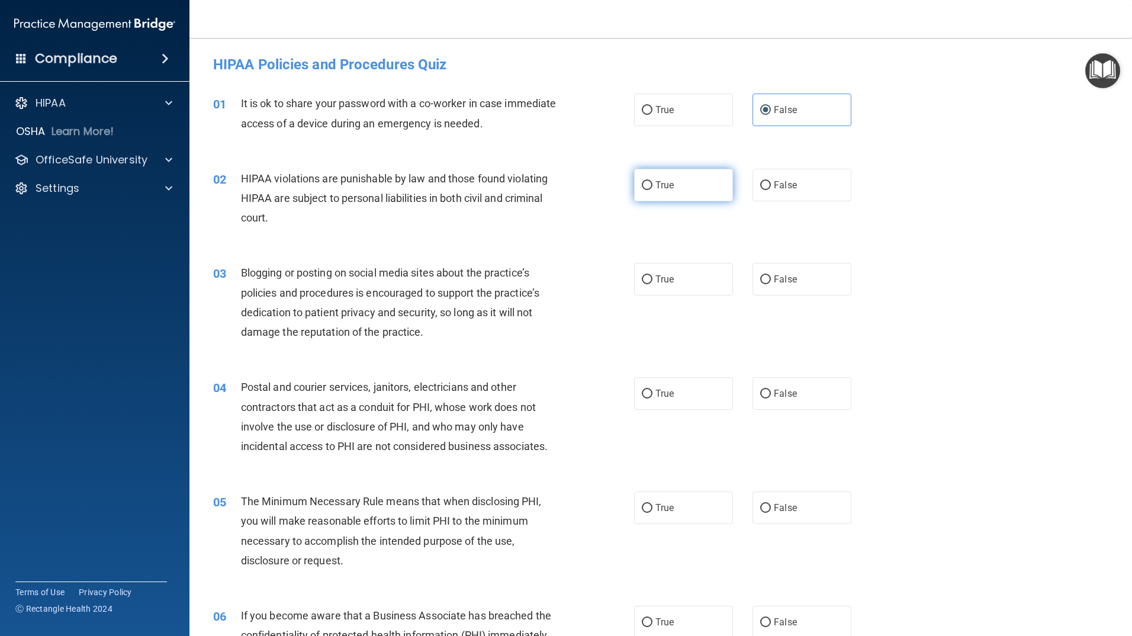
radio input "true"
click at [738, 276] on div "True False" at bounding box center [752, 279] width 237 height 33
click at [774, 281] on span "False" at bounding box center [785, 278] width 23 height 11
click at [770, 281] on input "False" at bounding box center [765, 279] width 11 height 9
radio input "true"
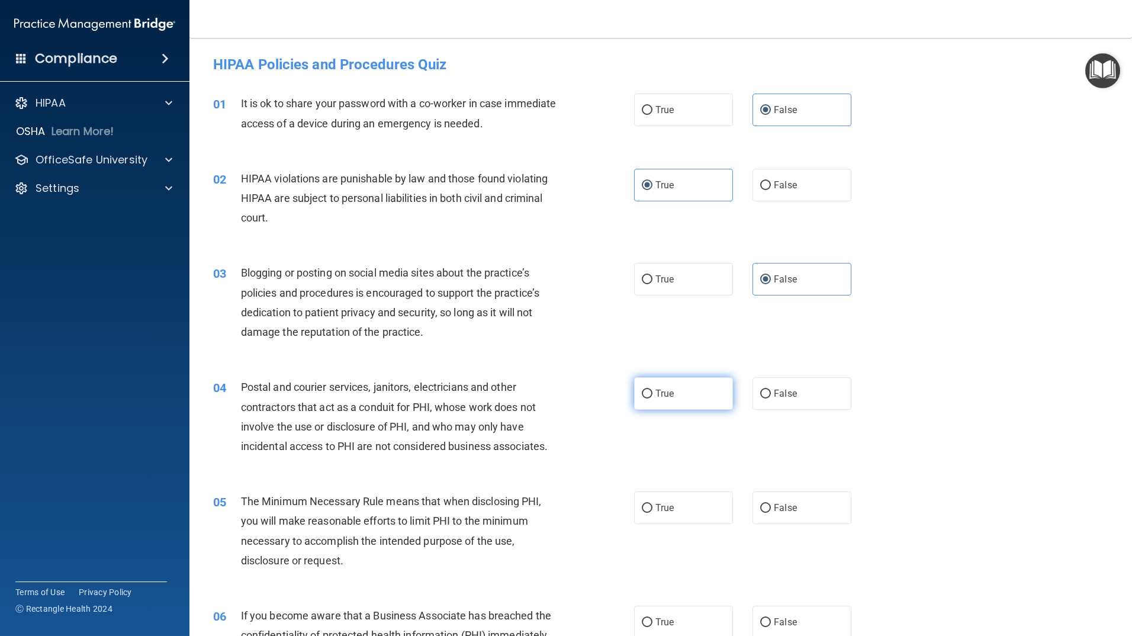
click at [661, 394] on span "True" at bounding box center [664, 393] width 18 height 11
click at [652, 394] on input "True" at bounding box center [647, 394] width 11 height 9
radio input "true"
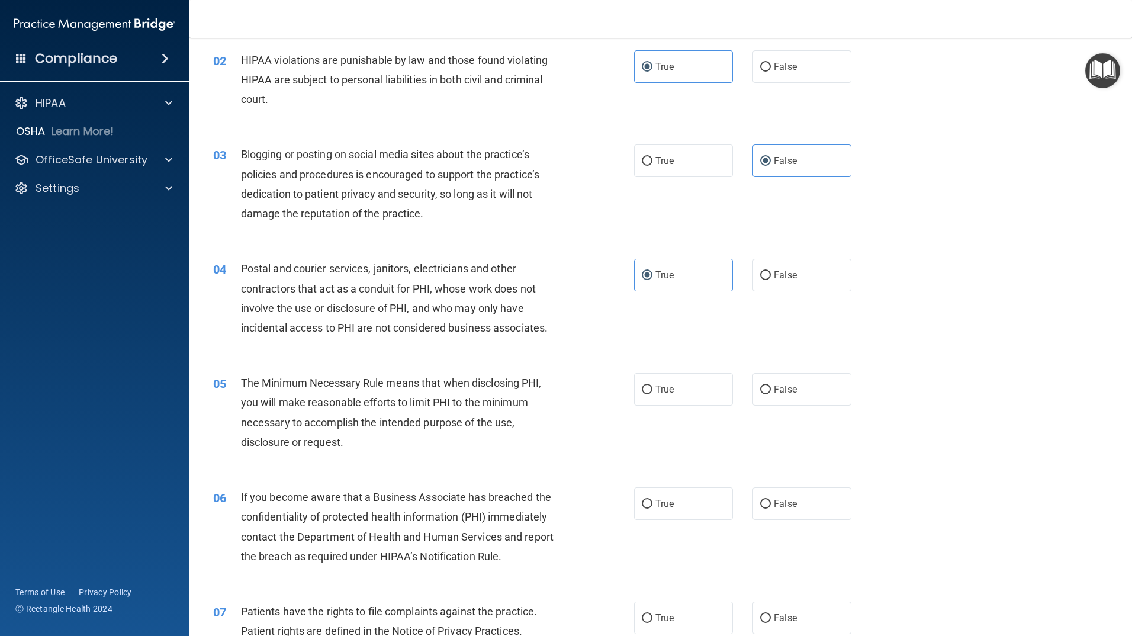
scroll to position [178, 0]
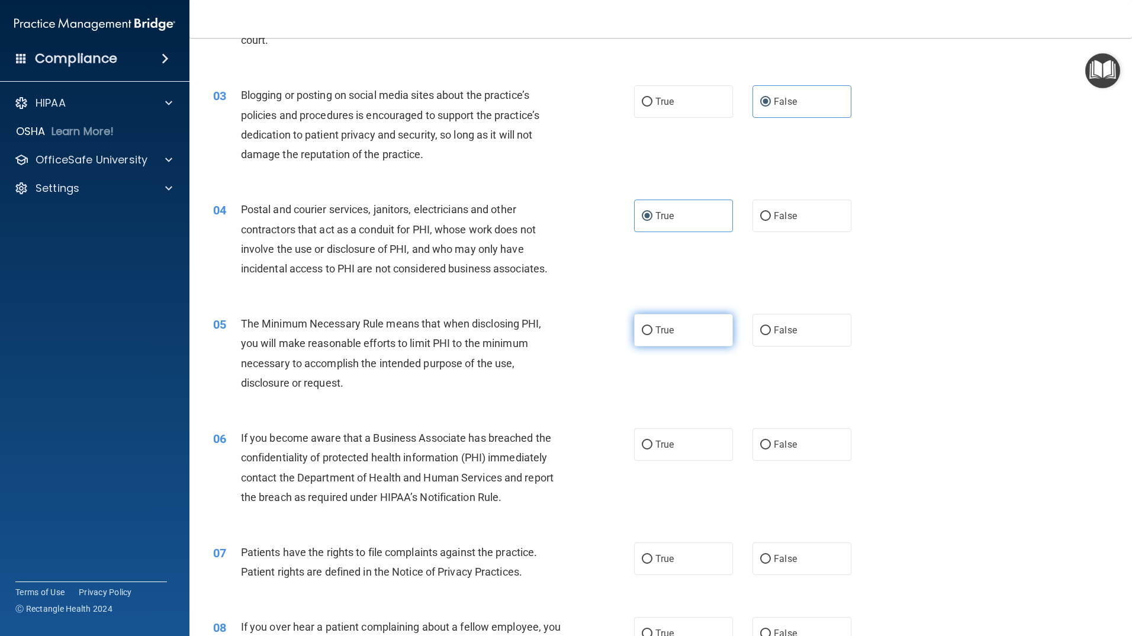
click at [672, 338] on label "True" at bounding box center [683, 330] width 99 height 33
click at [652, 335] on input "True" at bounding box center [647, 330] width 11 height 9
radio input "true"
click at [832, 442] on label "False" at bounding box center [801, 444] width 99 height 33
click at [771, 442] on input "False" at bounding box center [765, 444] width 11 height 9
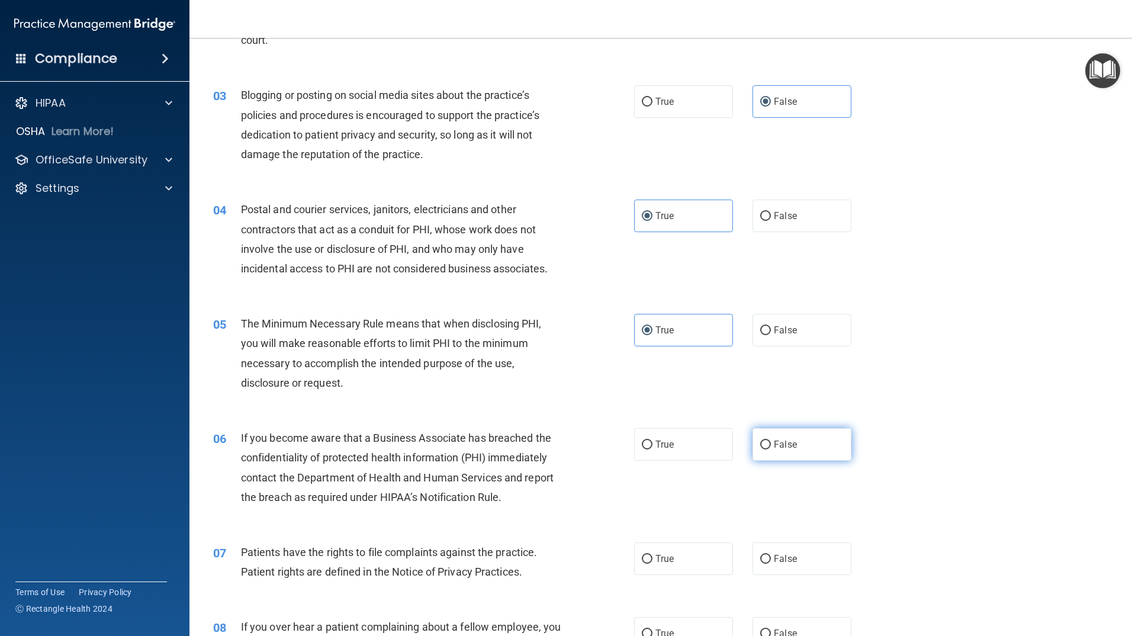
radio input "true"
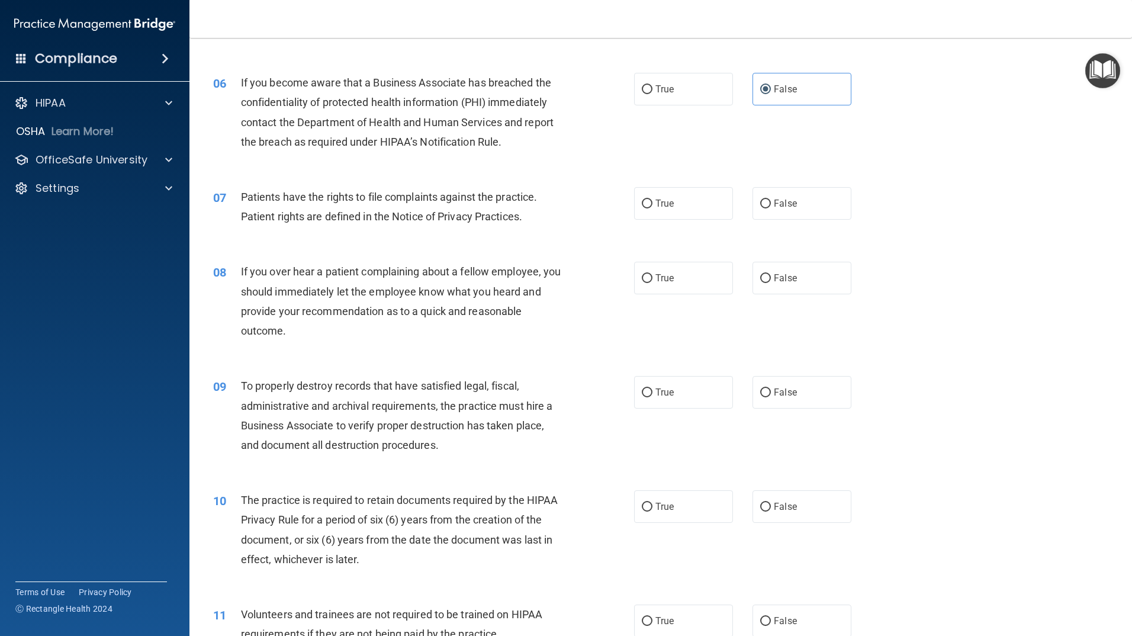
scroll to position [592, 0]
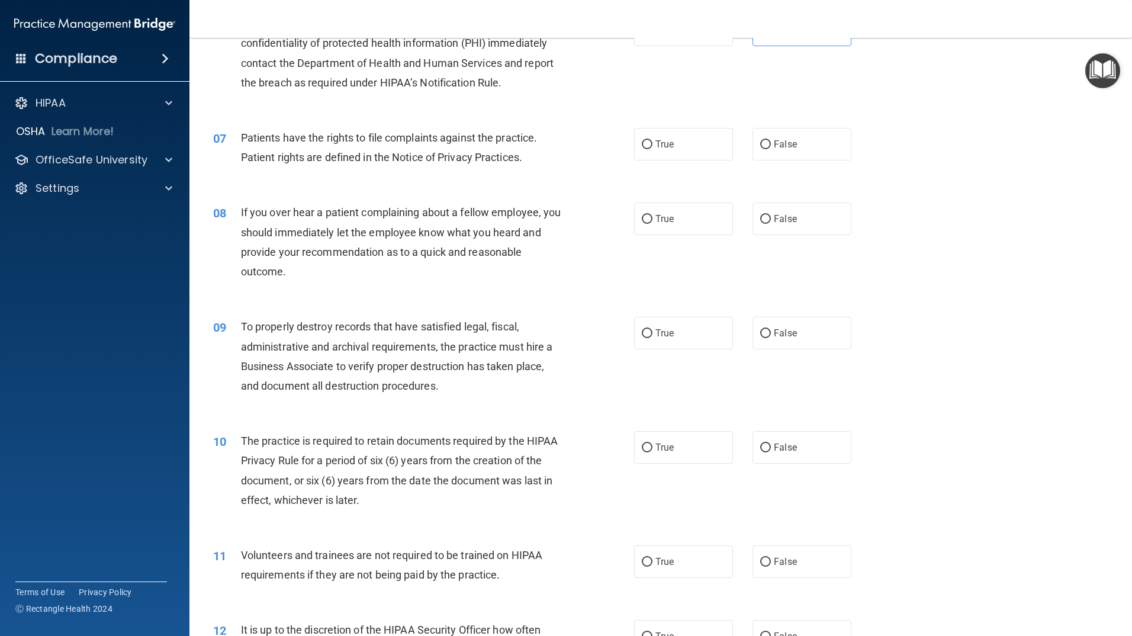
click at [672, 162] on div "07 Patients have the rights to file complaints against the practice. Patient ri…" at bounding box center [660, 150] width 913 height 75
click at [683, 141] on label "True" at bounding box center [683, 144] width 99 height 33
click at [652, 141] on input "True" at bounding box center [647, 144] width 11 height 9
radio input "true"
click at [788, 220] on span "False" at bounding box center [785, 218] width 23 height 11
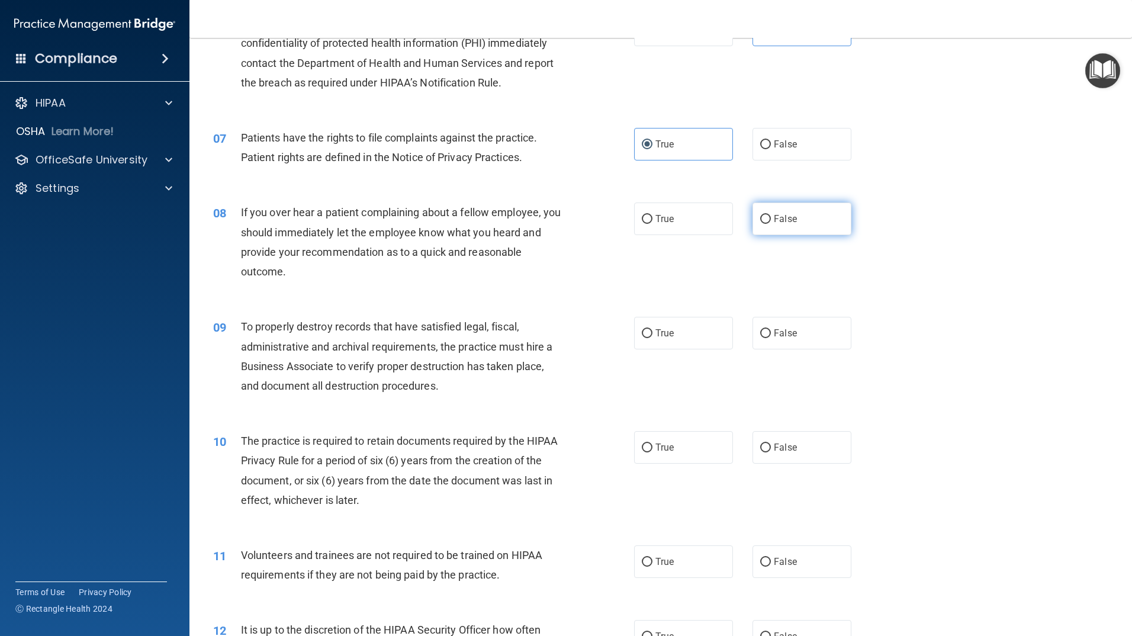
click at [771, 220] on input "False" at bounding box center [765, 219] width 11 height 9
radio input "true"
click at [776, 345] on label "False" at bounding box center [801, 333] width 99 height 33
click at [771, 338] on input "False" at bounding box center [765, 333] width 11 height 9
radio input "true"
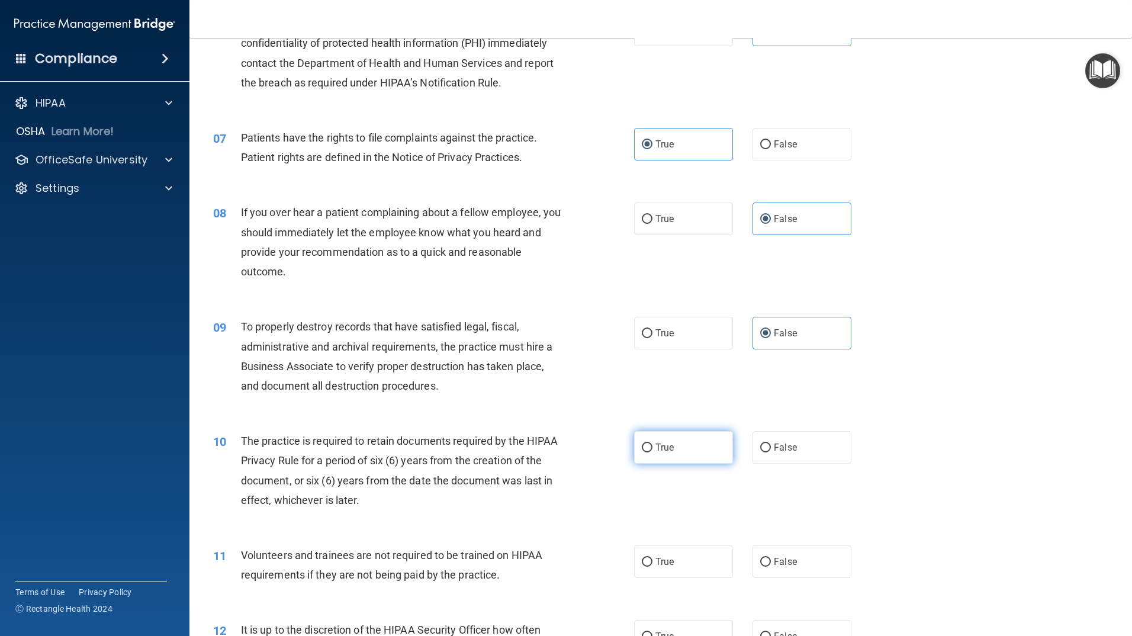
click at [669, 453] on label "True" at bounding box center [683, 447] width 99 height 33
click at [652, 452] on input "True" at bounding box center [647, 447] width 11 height 9
radio input "true"
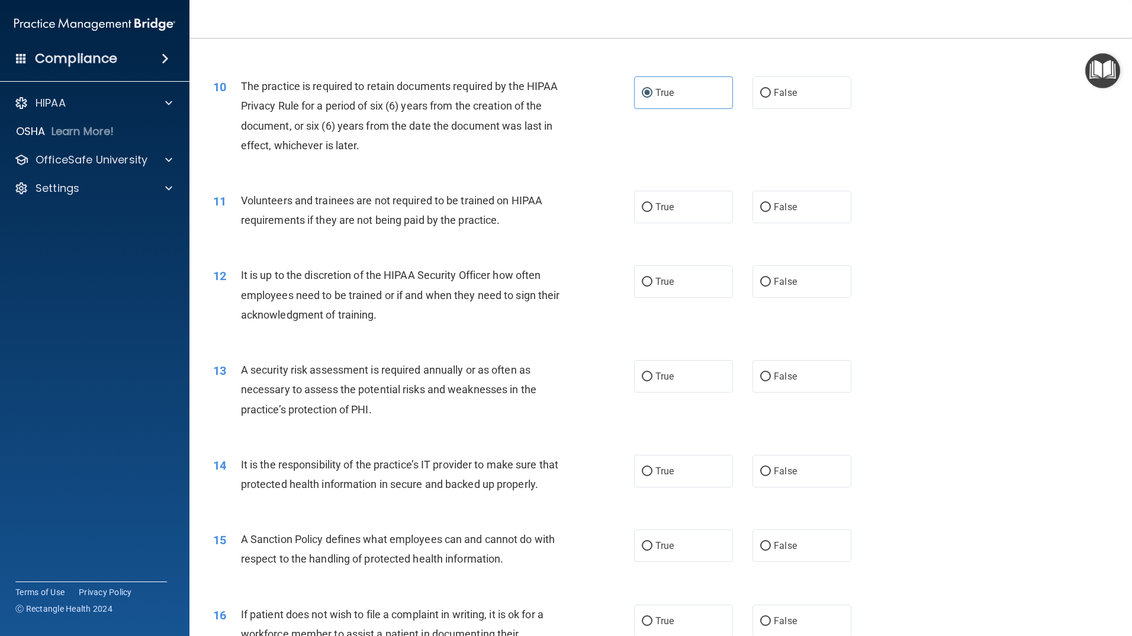
scroll to position [947, 0]
click at [760, 207] on input "False" at bounding box center [765, 206] width 11 height 9
radio input "true"
click at [695, 285] on label "True" at bounding box center [683, 281] width 99 height 33
click at [652, 285] on input "True" at bounding box center [647, 281] width 11 height 9
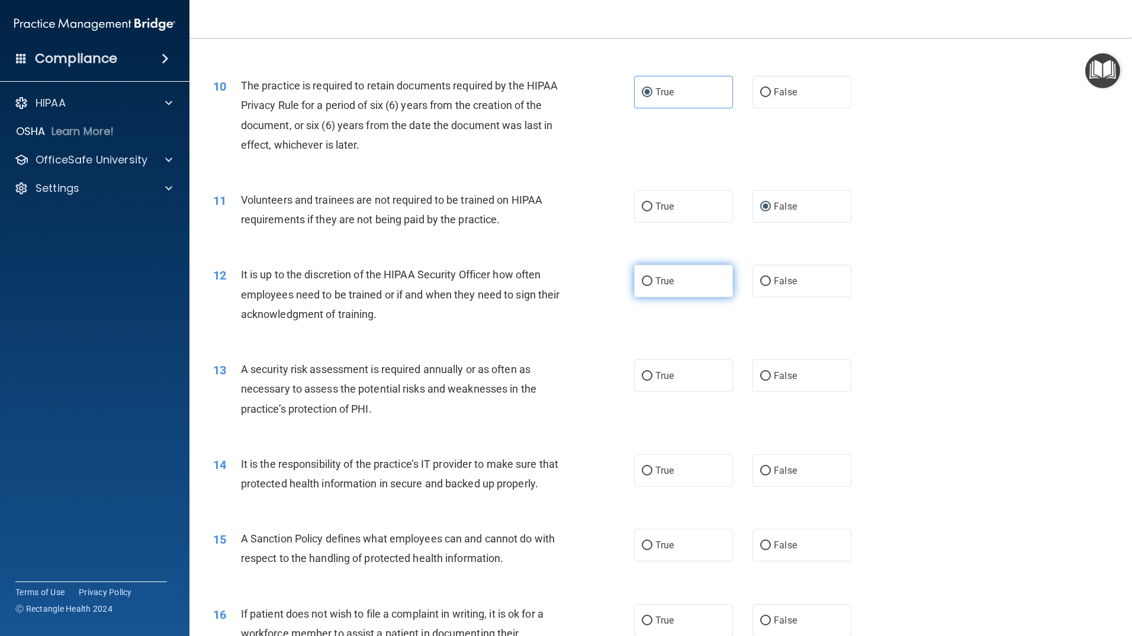
radio input "true"
click at [681, 370] on label "True" at bounding box center [683, 375] width 99 height 33
click at [652, 372] on input "True" at bounding box center [647, 376] width 11 height 9
radio input "true"
click at [794, 472] on label "False" at bounding box center [801, 470] width 99 height 33
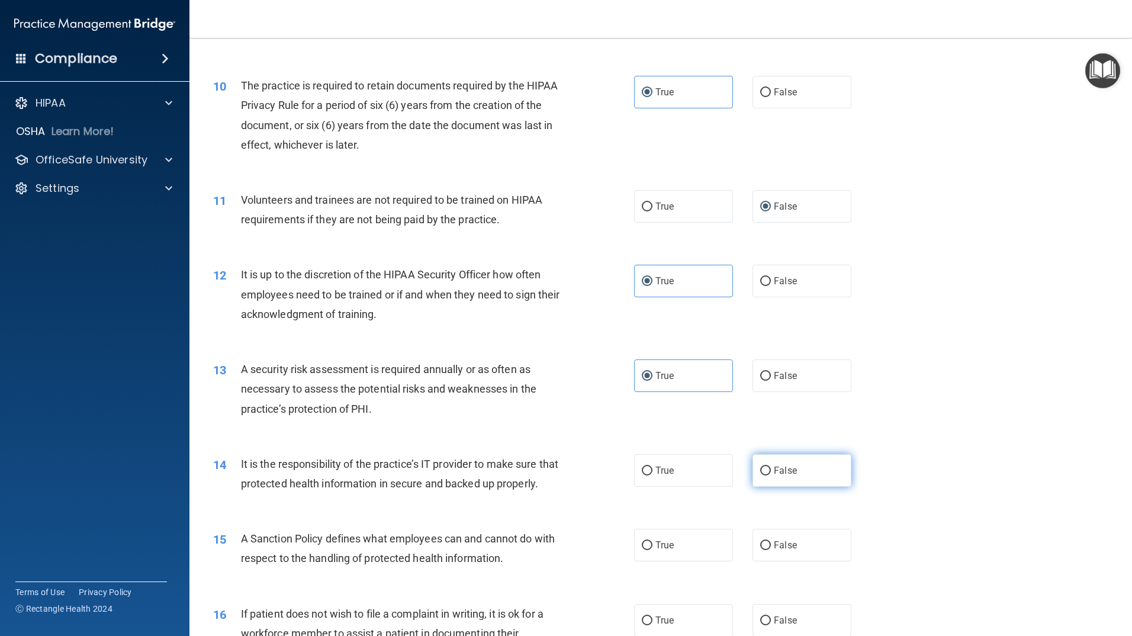
click at [771, 472] on input "False" at bounding box center [765, 470] width 11 height 9
radio input "true"
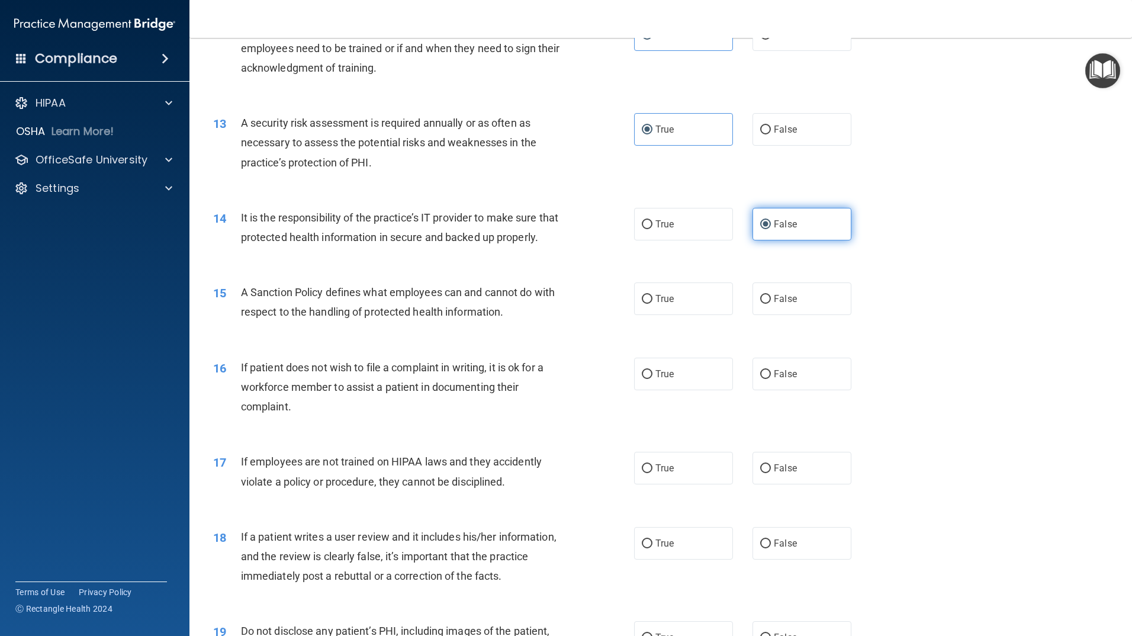
scroll to position [1243, 0]
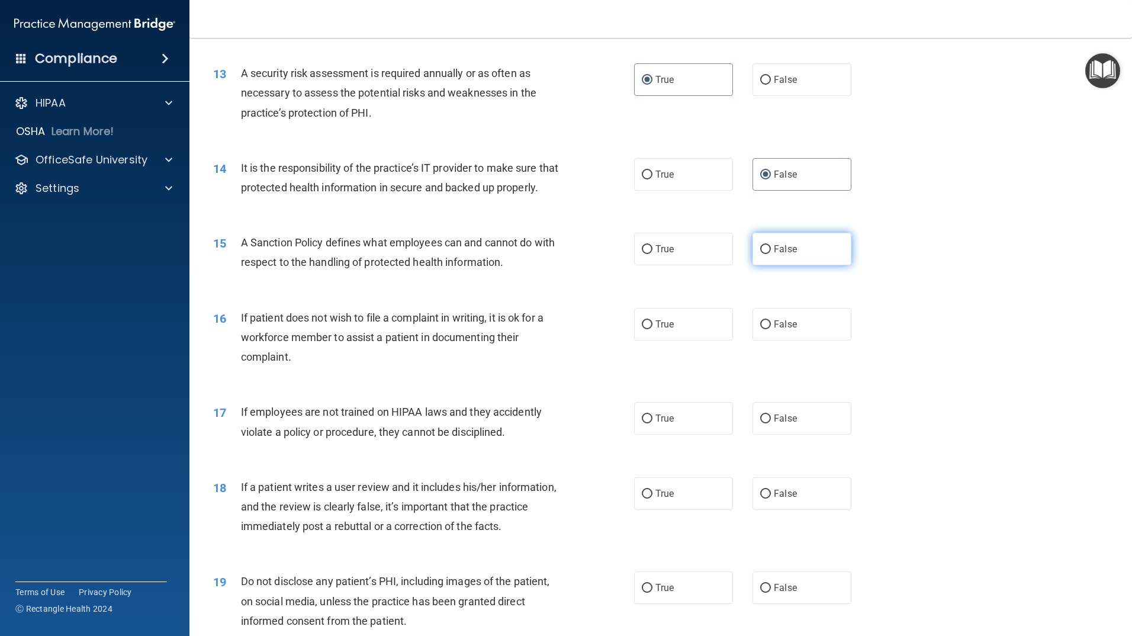
click at [816, 265] on label "False" at bounding box center [801, 249] width 99 height 33
click at [771, 254] on input "False" at bounding box center [765, 249] width 11 height 9
radio input "true"
click at [683, 340] on label "True" at bounding box center [683, 324] width 99 height 33
click at [652, 329] on input "True" at bounding box center [647, 324] width 11 height 9
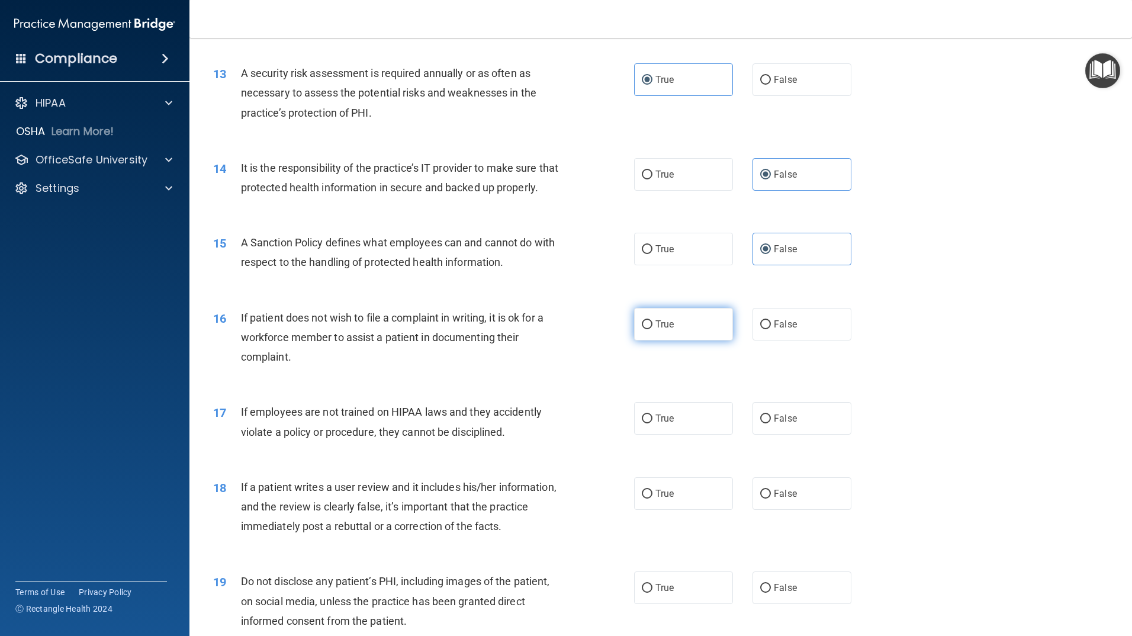
radio input "true"
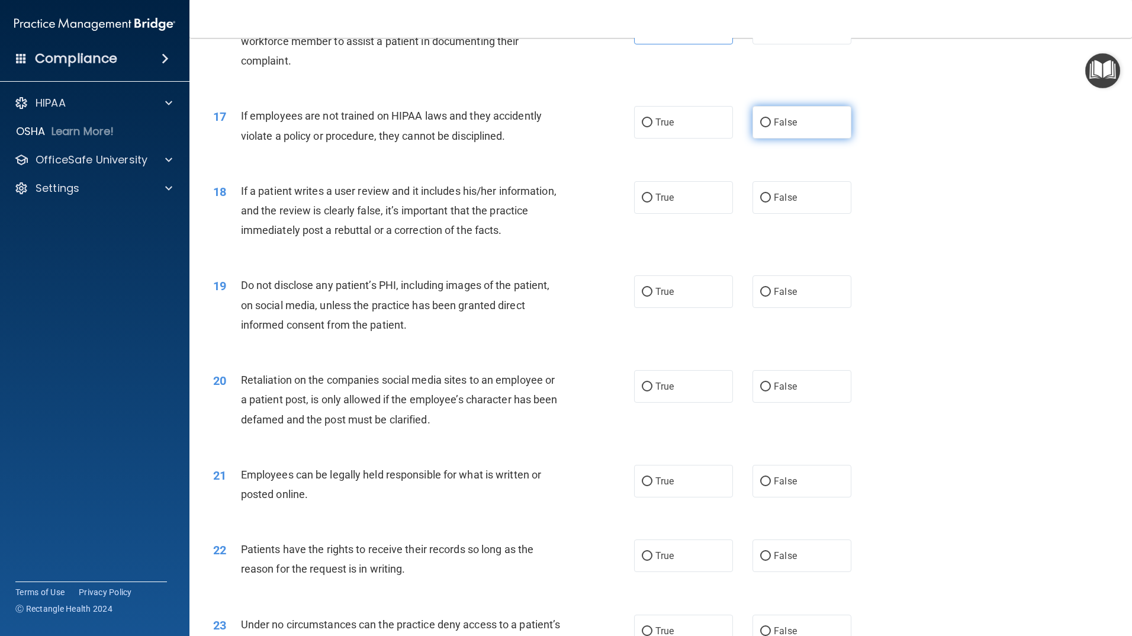
scroll to position [1598, 0]
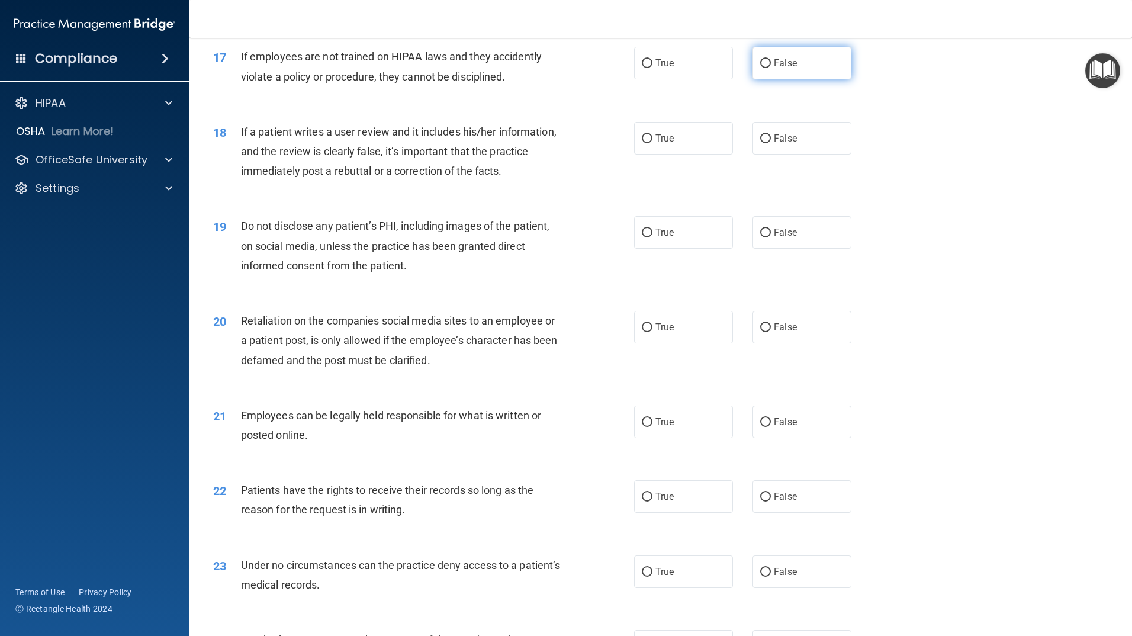
click at [752, 79] on label "False" at bounding box center [801, 63] width 99 height 33
click at [760, 68] on input "False" at bounding box center [765, 63] width 11 height 9
radio input "true"
click at [777, 147] on label "False" at bounding box center [801, 138] width 99 height 33
click at [771, 143] on input "False" at bounding box center [765, 138] width 11 height 9
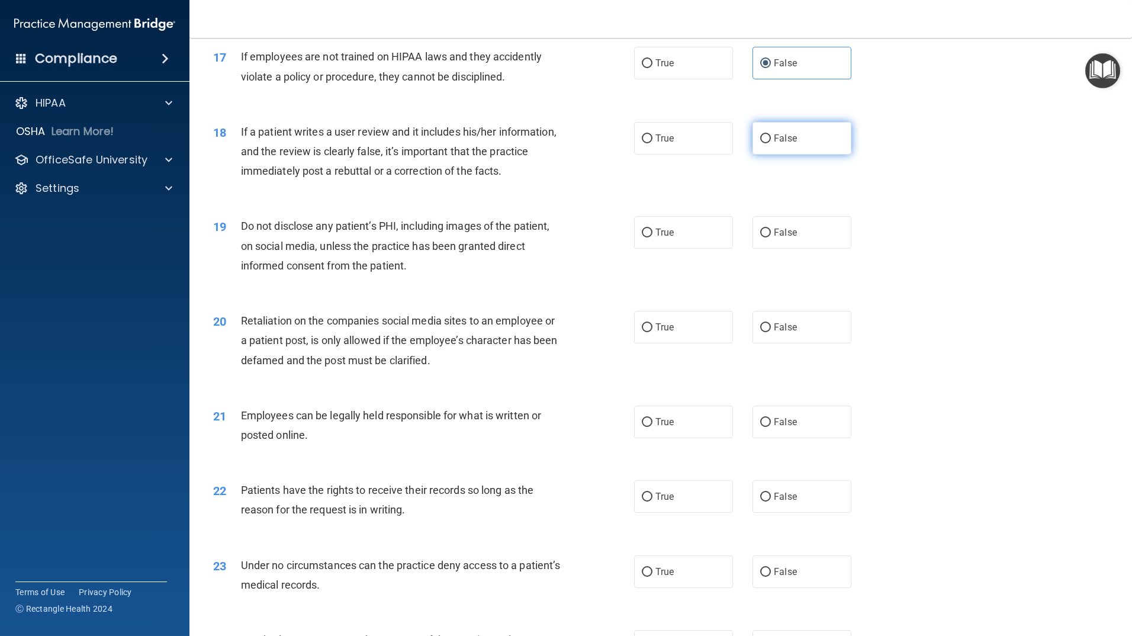
radio input "true"
click at [767, 248] on label "False" at bounding box center [801, 232] width 99 height 33
click at [767, 237] on input "False" at bounding box center [765, 232] width 11 height 9
radio input "true"
click at [765, 332] on input "False" at bounding box center [765, 327] width 11 height 9
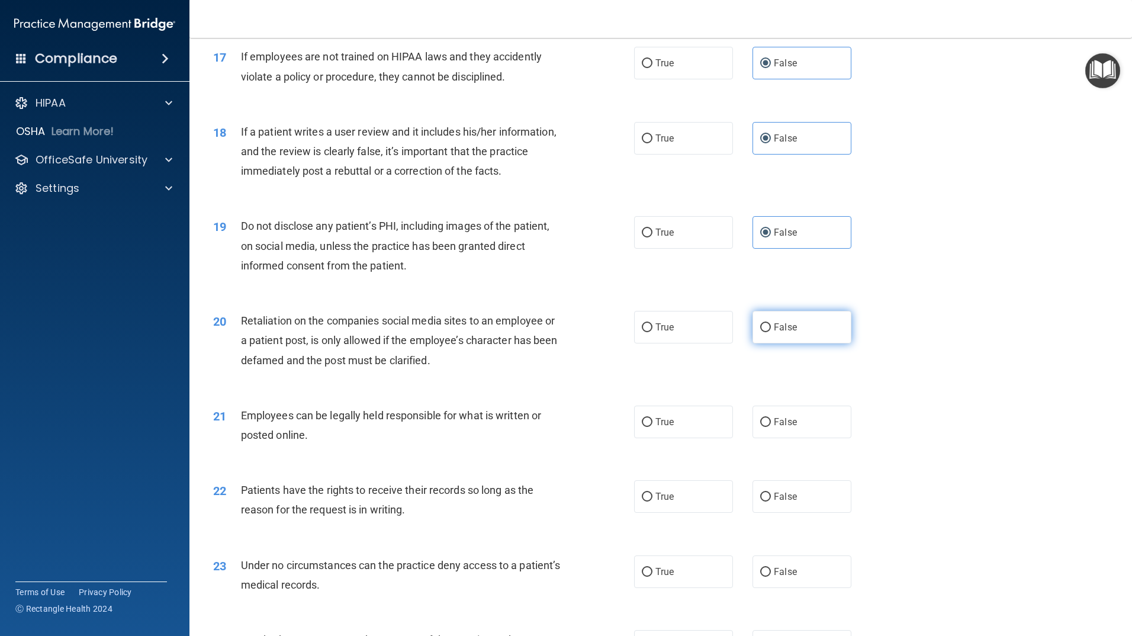
radio input "true"
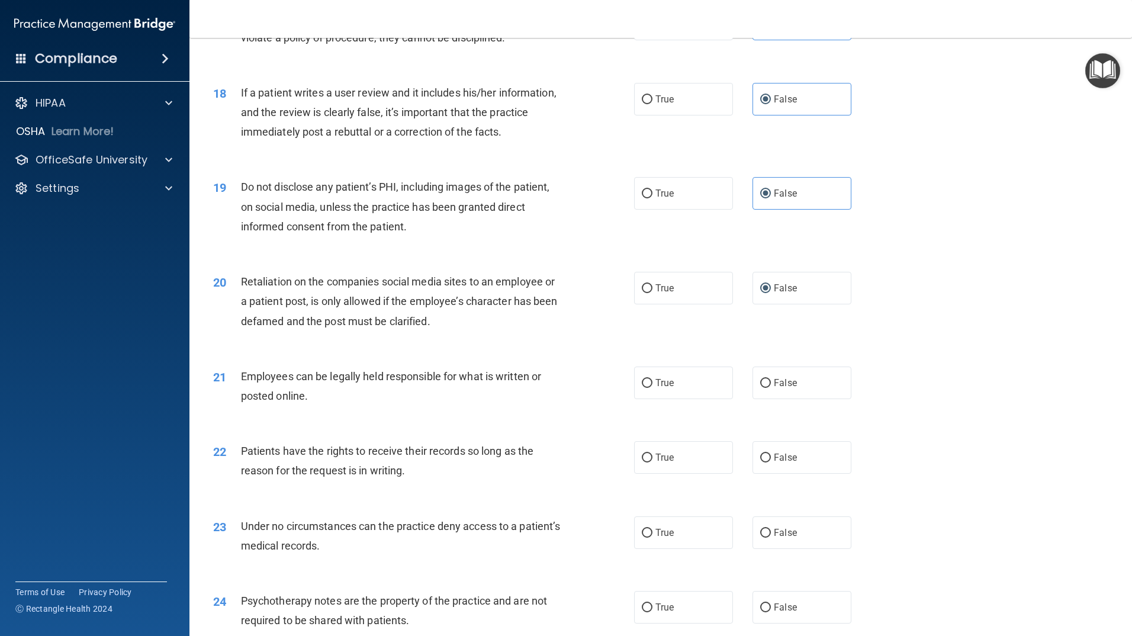
scroll to position [1657, 0]
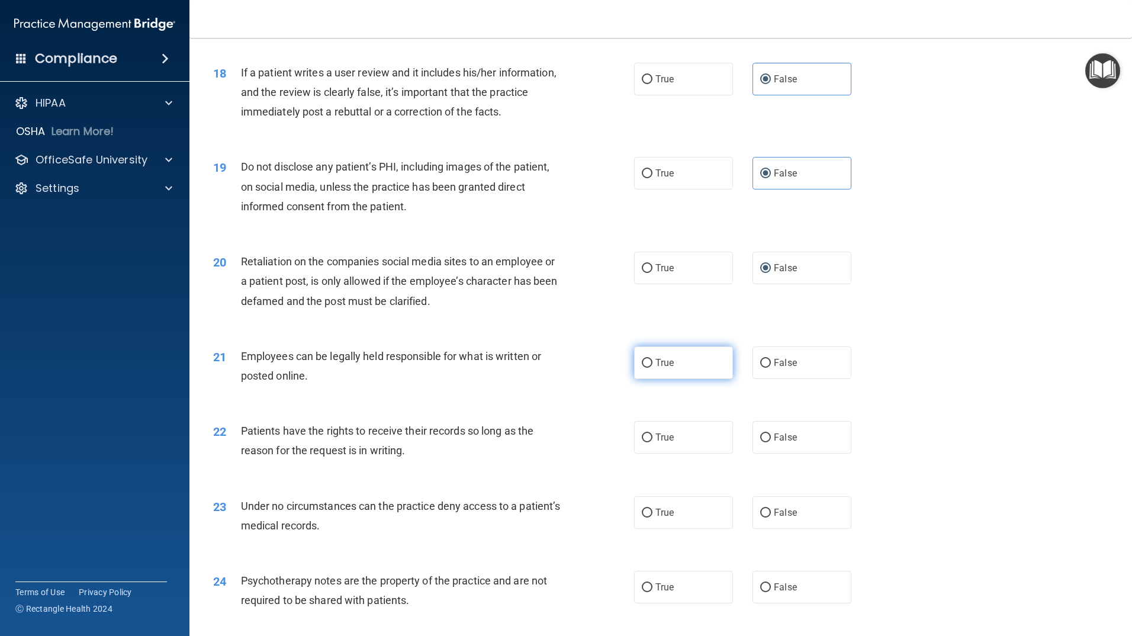
click at [657, 368] on span "True" at bounding box center [664, 362] width 18 height 11
click at [652, 368] on input "True" at bounding box center [647, 363] width 11 height 9
radio input "true"
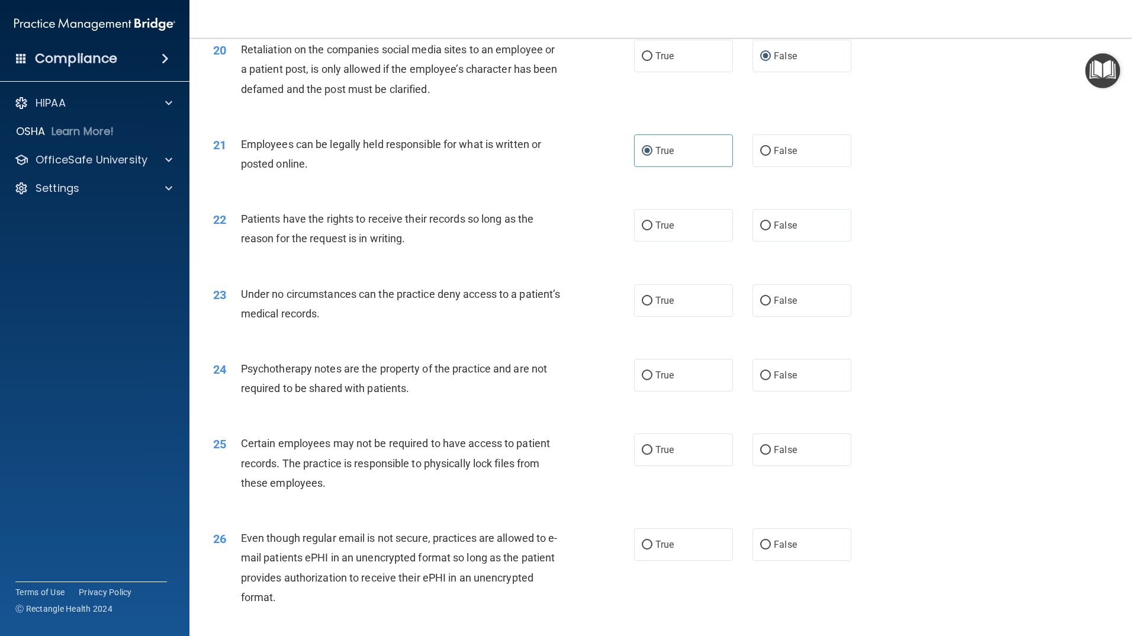
scroll to position [1894, 0]
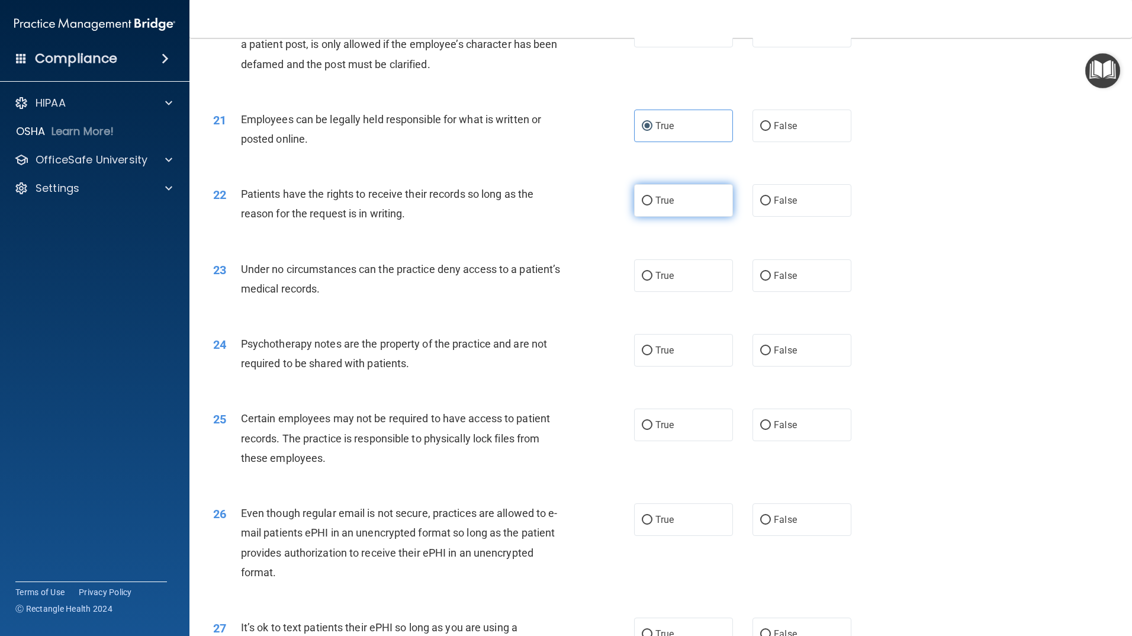
click at [687, 217] on label "True" at bounding box center [683, 200] width 99 height 33
click at [652, 205] on input "True" at bounding box center [647, 201] width 11 height 9
radio input "true"
click at [770, 284] on label "False" at bounding box center [801, 275] width 99 height 33
click at [770, 281] on input "False" at bounding box center [765, 276] width 11 height 9
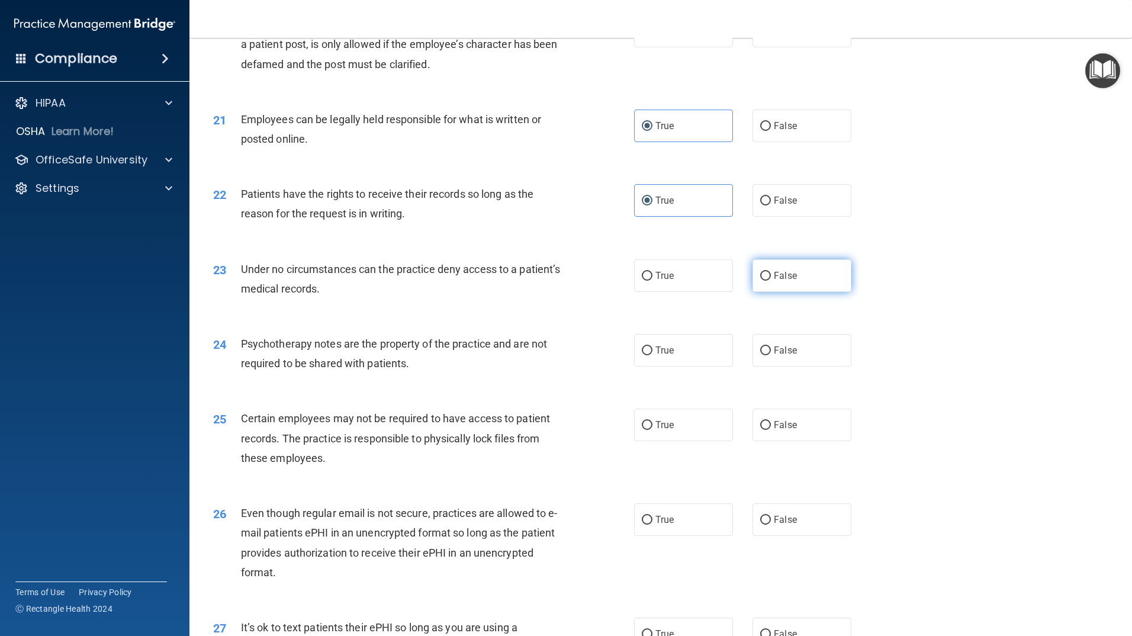
radio input "true"
click at [683, 366] on label "True" at bounding box center [683, 350] width 99 height 33
click at [652, 355] on input "True" at bounding box center [647, 350] width 11 height 9
radio input "true"
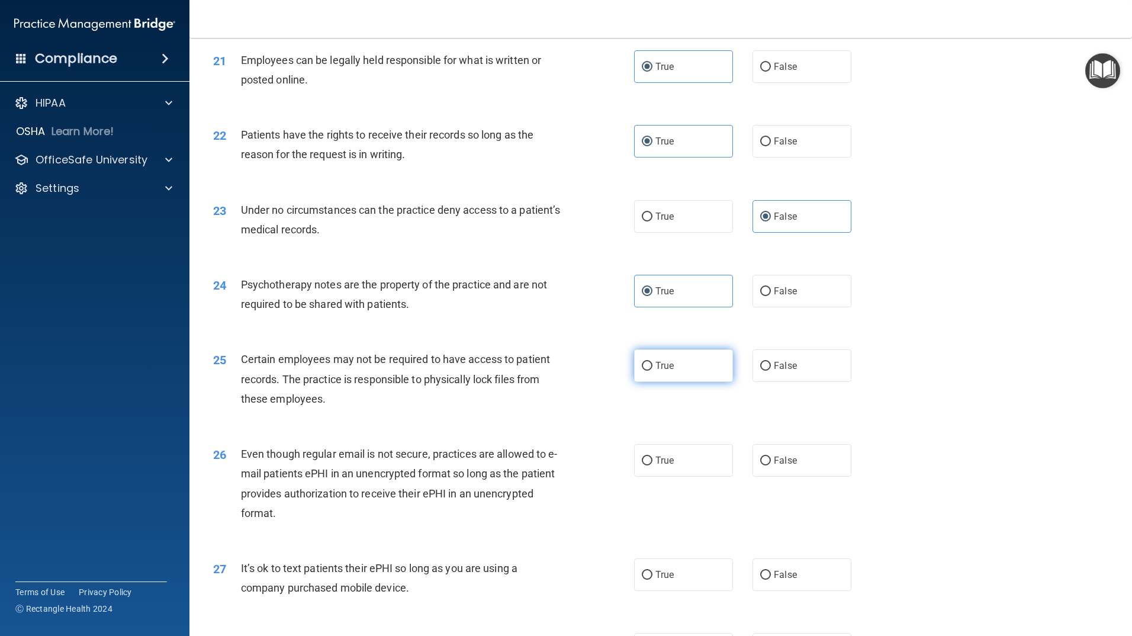
click at [688, 382] on label "True" at bounding box center [683, 365] width 99 height 33
click at [652, 371] on input "True" at bounding box center [647, 366] width 11 height 9
radio input "true"
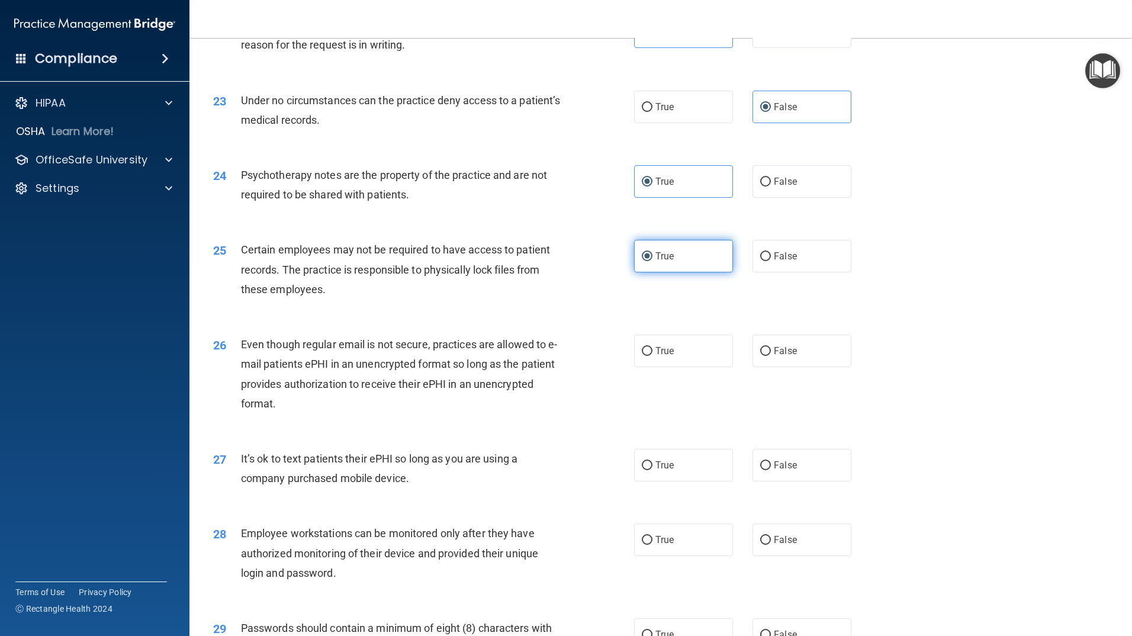
scroll to position [2072, 0]
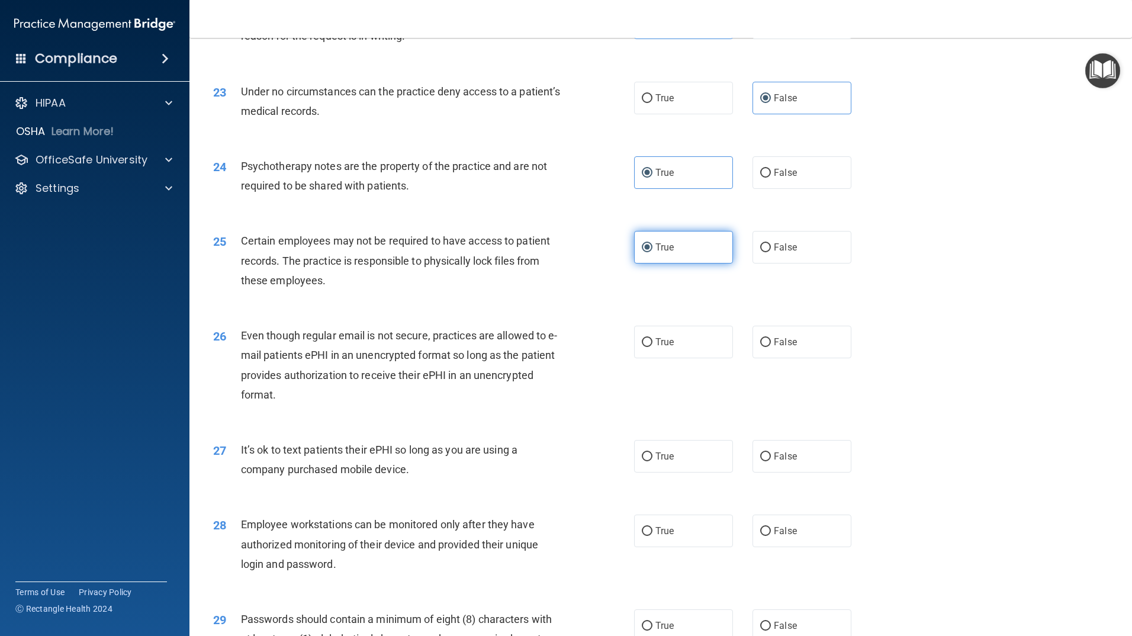
click at [688, 385] on div "26 Even though regular email is not secure, practices are allowed to e-mail pat…" at bounding box center [660, 368] width 913 height 114
click at [699, 358] on label "True" at bounding box center [683, 342] width 99 height 33
click at [652, 347] on input "True" at bounding box center [647, 342] width 11 height 9
radio input "true"
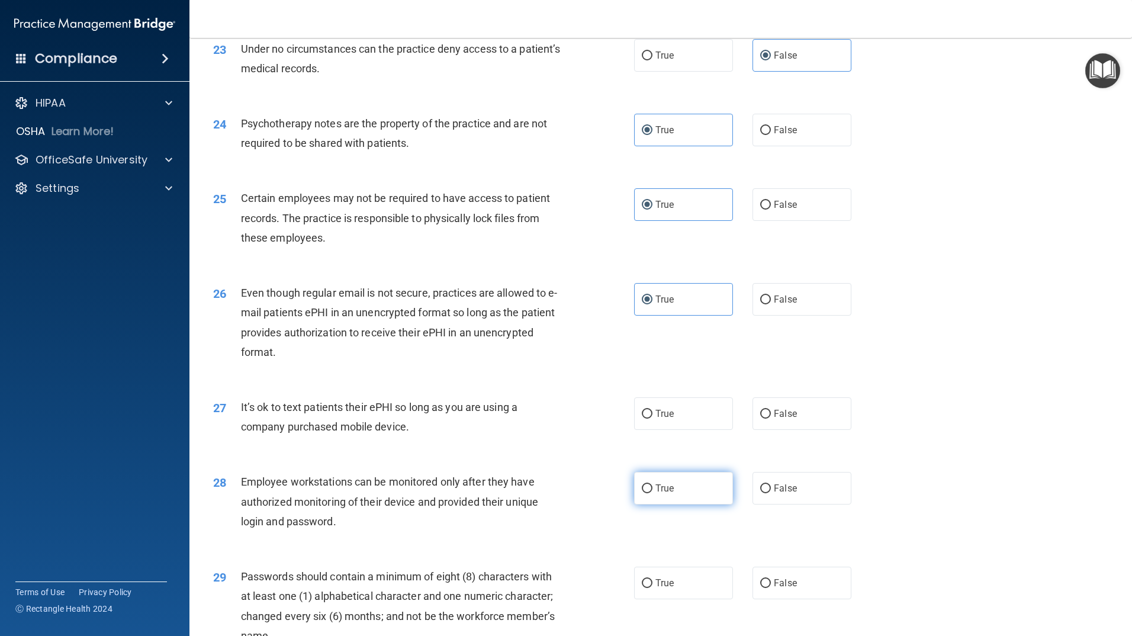
scroll to position [2190, 0]
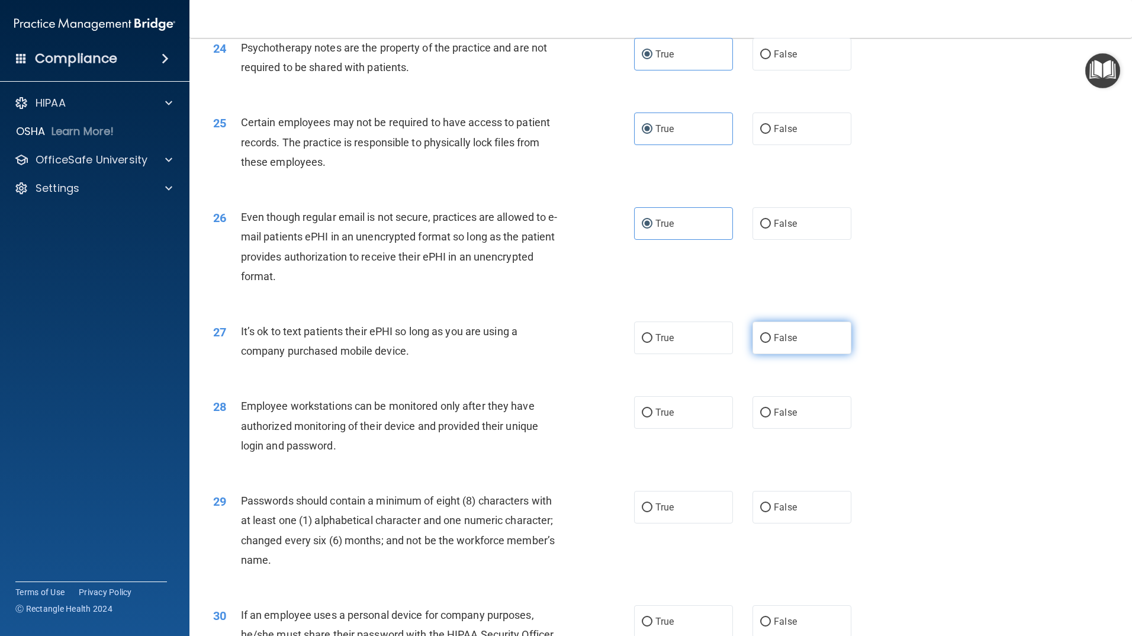
click at [797, 354] on label "False" at bounding box center [801, 337] width 99 height 33
click at [771, 343] on input "False" at bounding box center [765, 338] width 11 height 9
radio input "true"
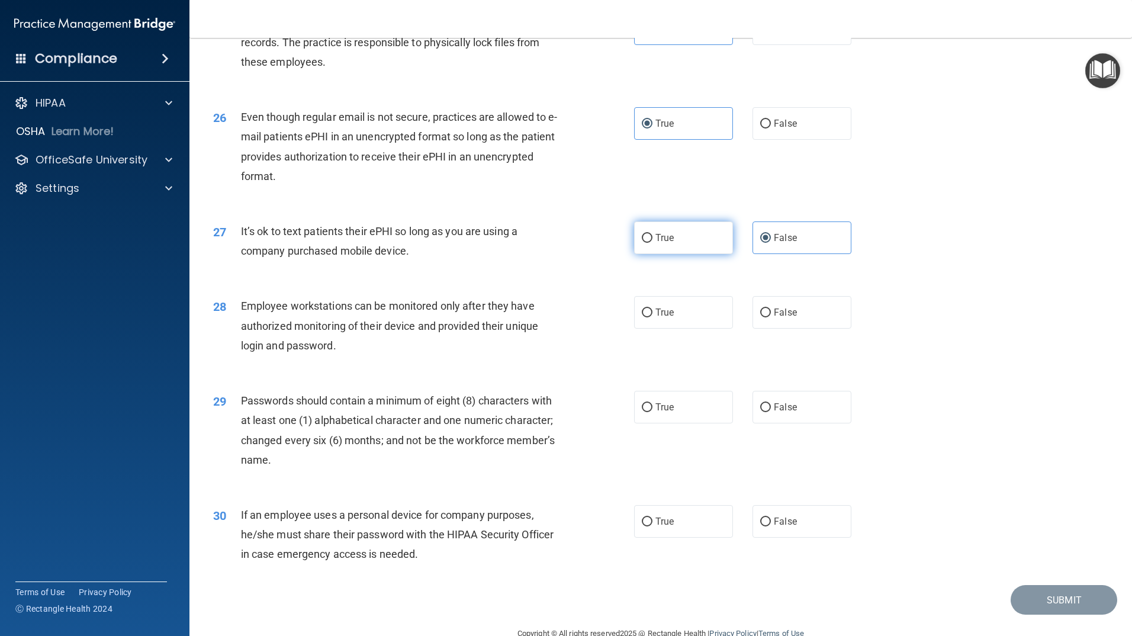
scroll to position [2309, 0]
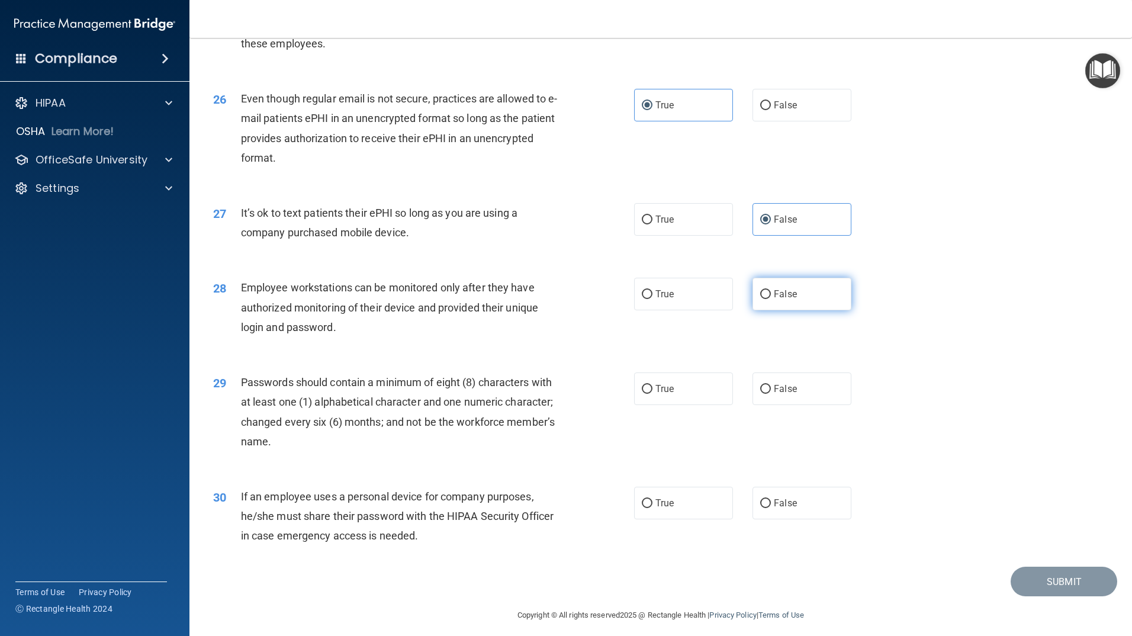
click at [781, 310] on label "False" at bounding box center [801, 294] width 99 height 33
click at [771, 299] on input "False" at bounding box center [765, 294] width 11 height 9
radio input "true"
click at [713, 405] on label "True" at bounding box center [683, 388] width 99 height 33
click at [652, 394] on input "True" at bounding box center [647, 389] width 11 height 9
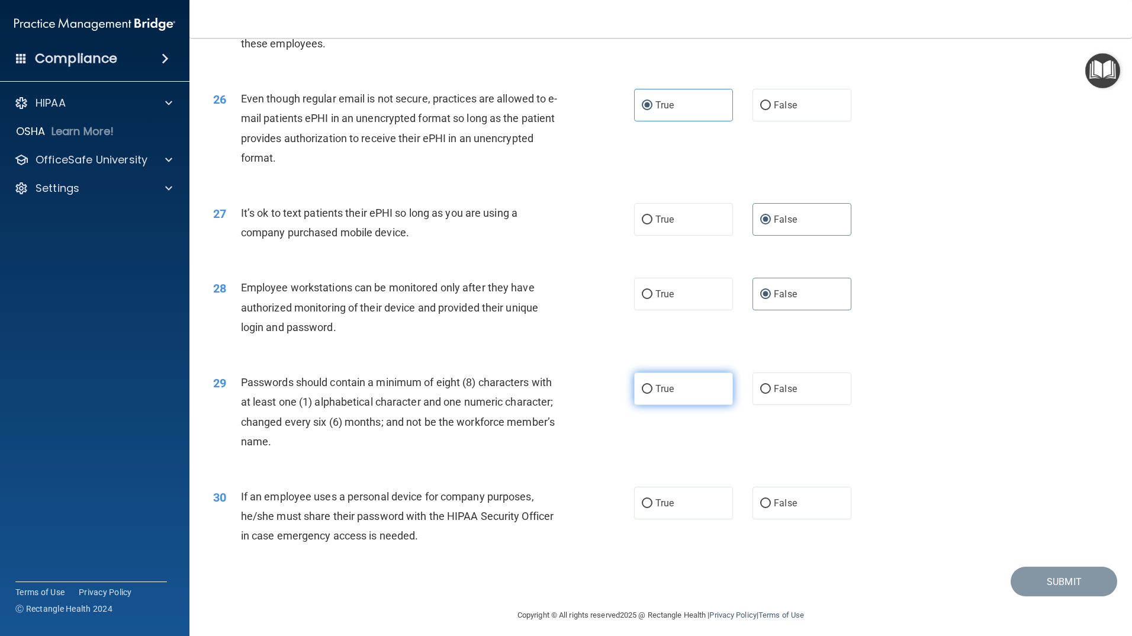
radio input "true"
click at [778, 508] on span "False" at bounding box center [785, 502] width 23 height 11
click at [771, 508] on input "False" at bounding box center [765, 503] width 11 height 9
radio input "true"
click at [1060, 597] on button "Submit" at bounding box center [1063, 582] width 107 height 30
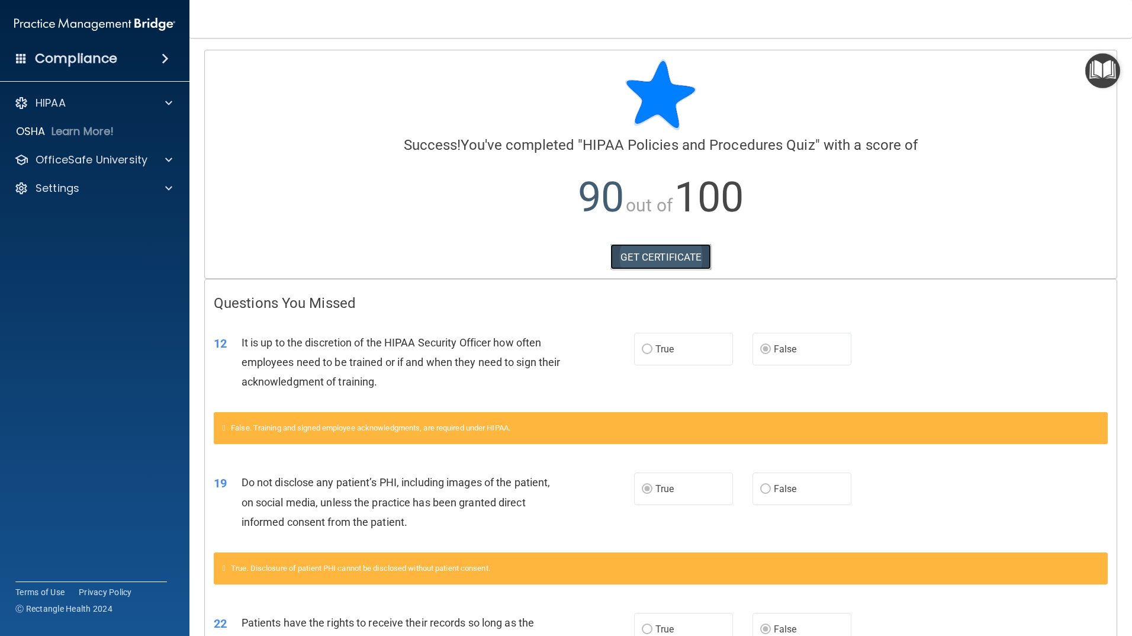
click at [671, 259] on link "GET CERTIFICATE" at bounding box center [660, 257] width 101 height 26
click at [162, 104] on div at bounding box center [167, 103] width 30 height 14
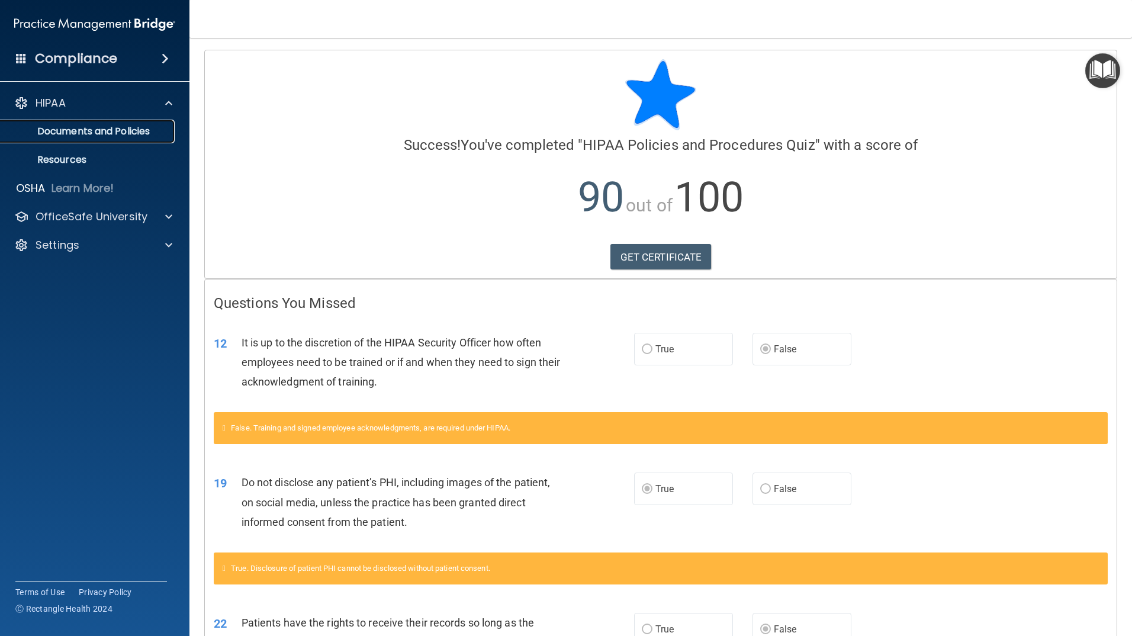
click at [154, 127] on p "Documents and Policies" at bounding box center [89, 131] width 162 height 12
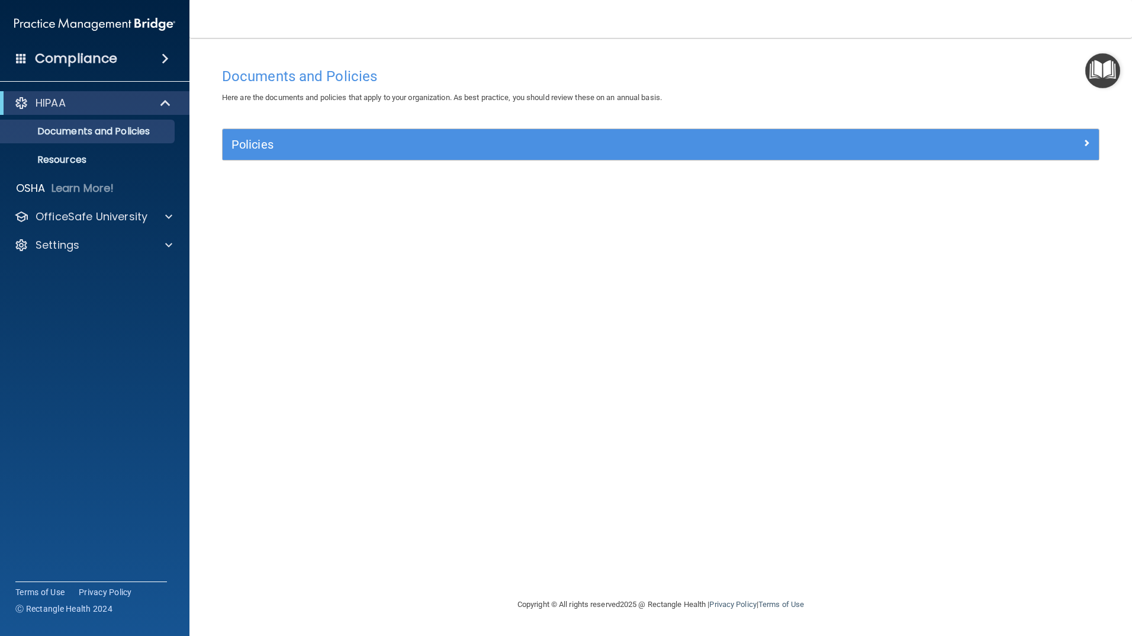
click at [1005, 132] on div "Policies" at bounding box center [661, 144] width 876 height 31
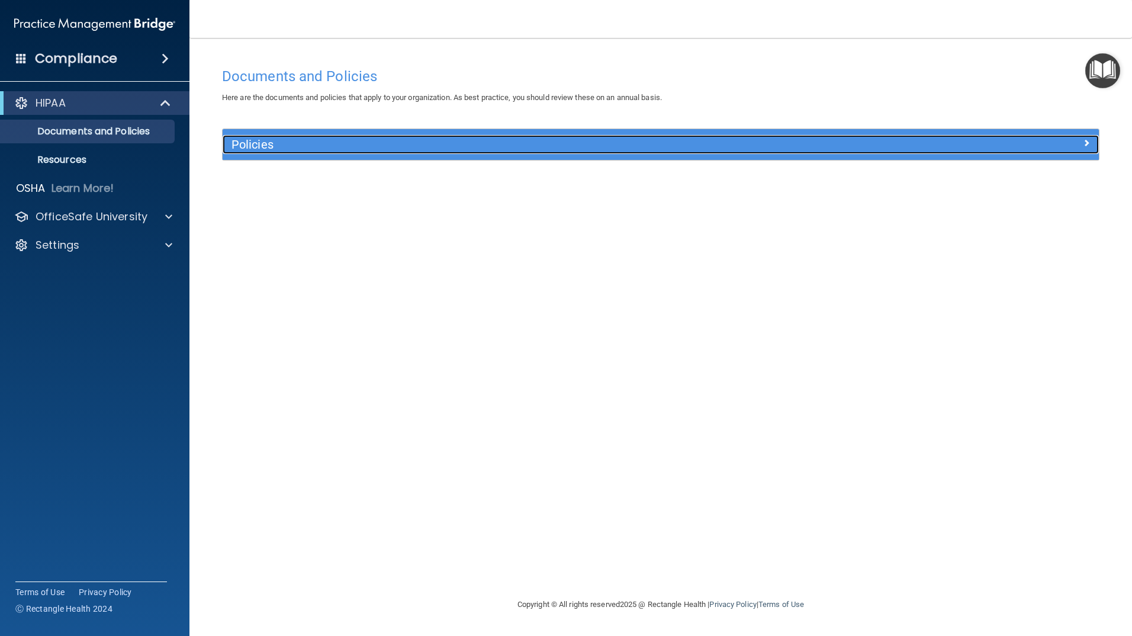
click at [1091, 144] on div at bounding box center [989, 142] width 219 height 14
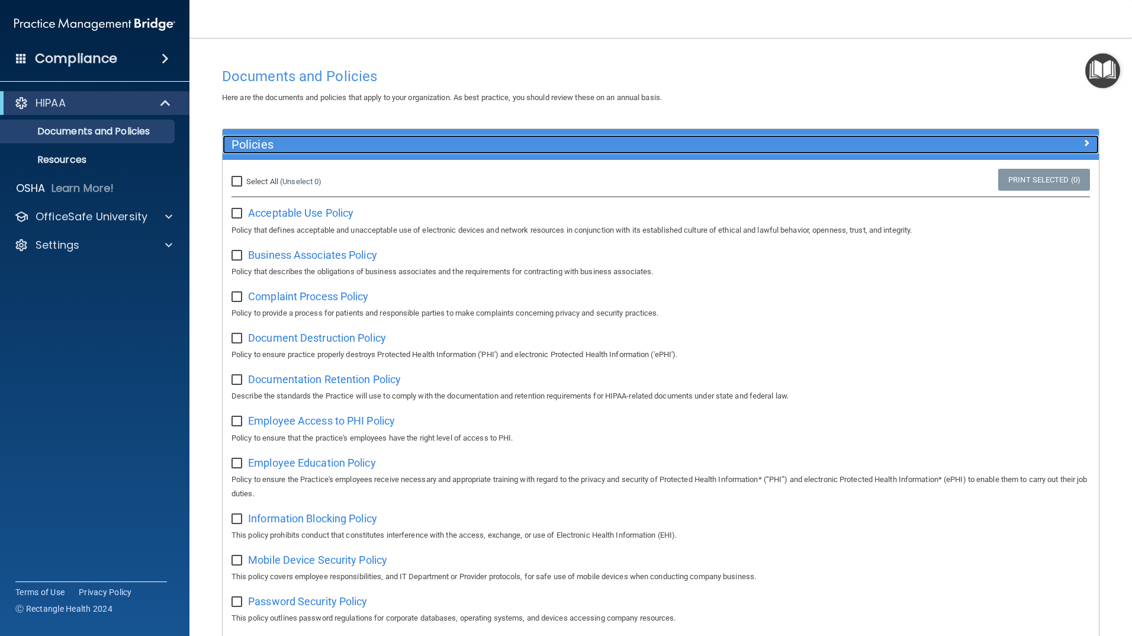
click at [1089, 143] on div at bounding box center [989, 142] width 219 height 14
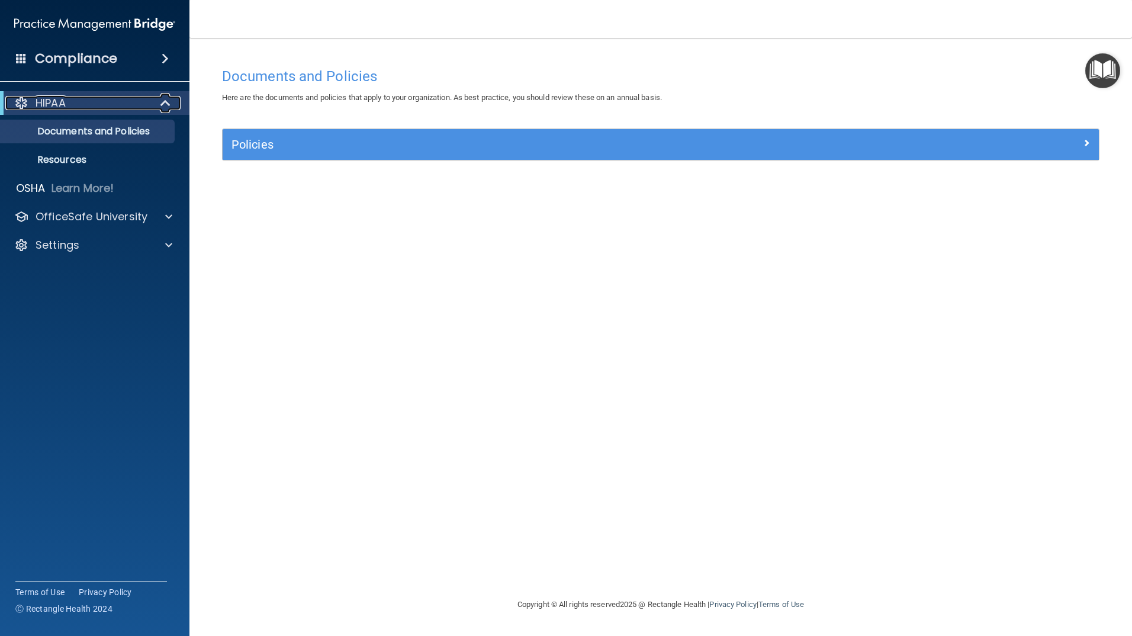
click at [166, 100] on span at bounding box center [167, 103] width 10 height 14
click at [166, 100] on span at bounding box center [168, 103] width 7 height 14
click at [84, 130] on p "Documents and Policies" at bounding box center [89, 131] width 162 height 12
click at [120, 217] on p "OfficeSafe University" at bounding box center [92, 217] width 112 height 14
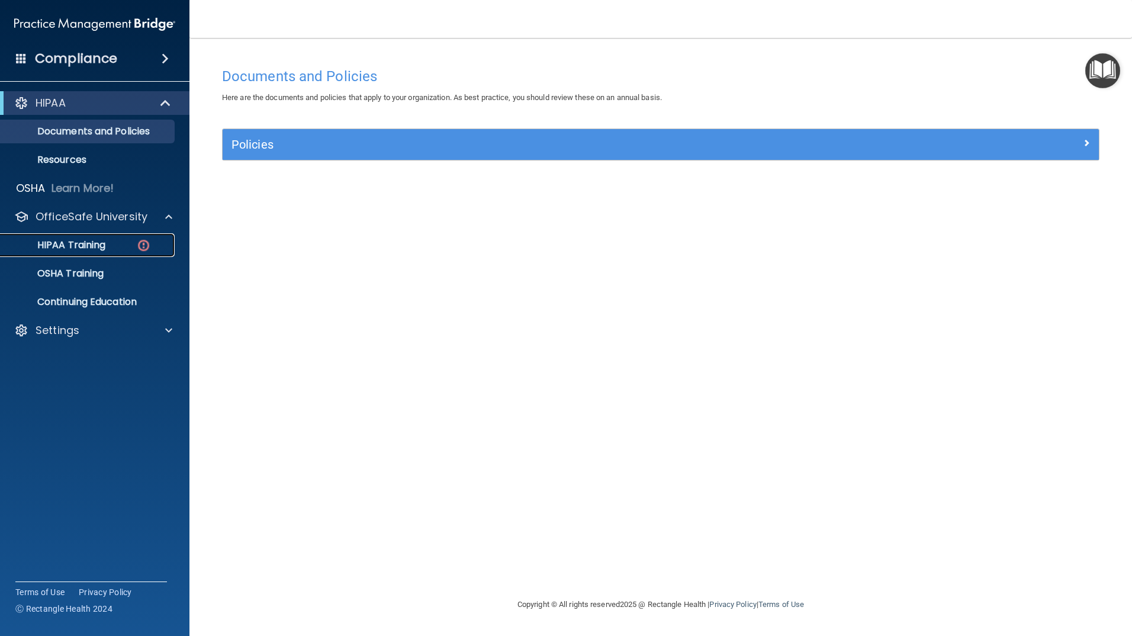
click at [126, 243] on div "HIPAA Training" at bounding box center [89, 245] width 162 height 12
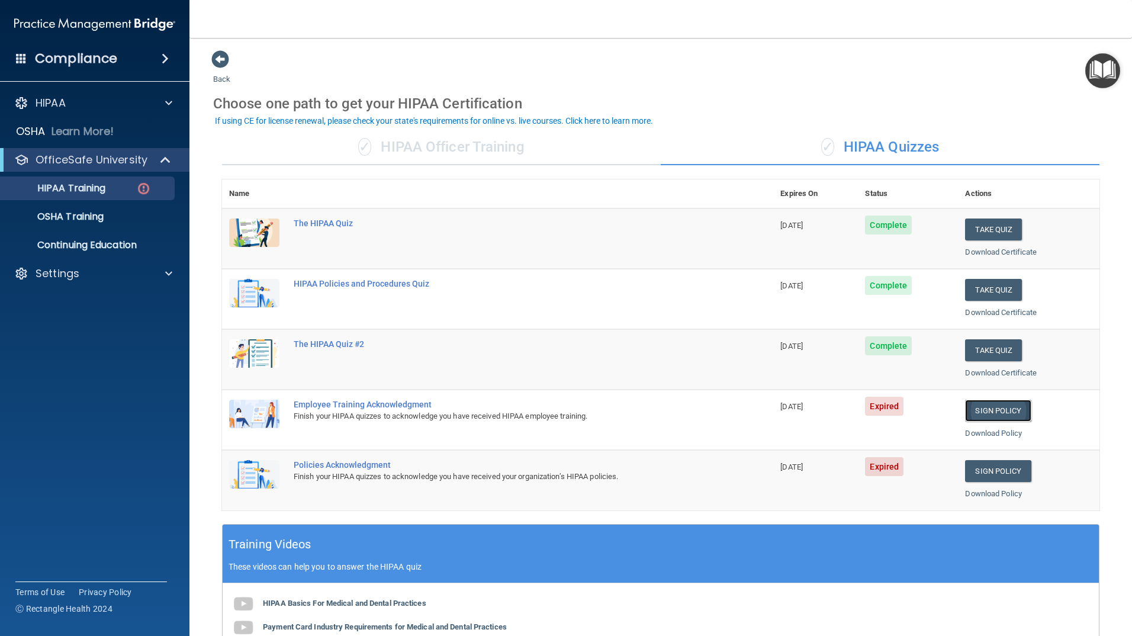
click at [987, 408] on link "Sign Policy" at bounding box center [998, 411] width 66 height 22
click at [123, 181] on link "HIPAA Training" at bounding box center [81, 188] width 186 height 24
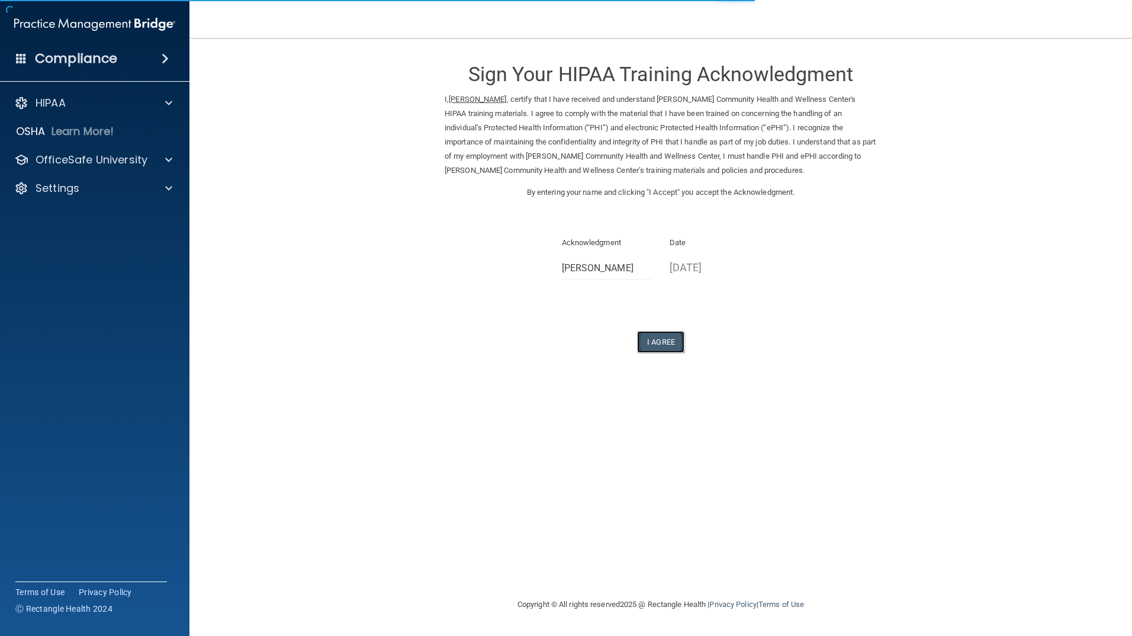
click at [657, 341] on button "I Agree" at bounding box center [660, 342] width 47 height 22
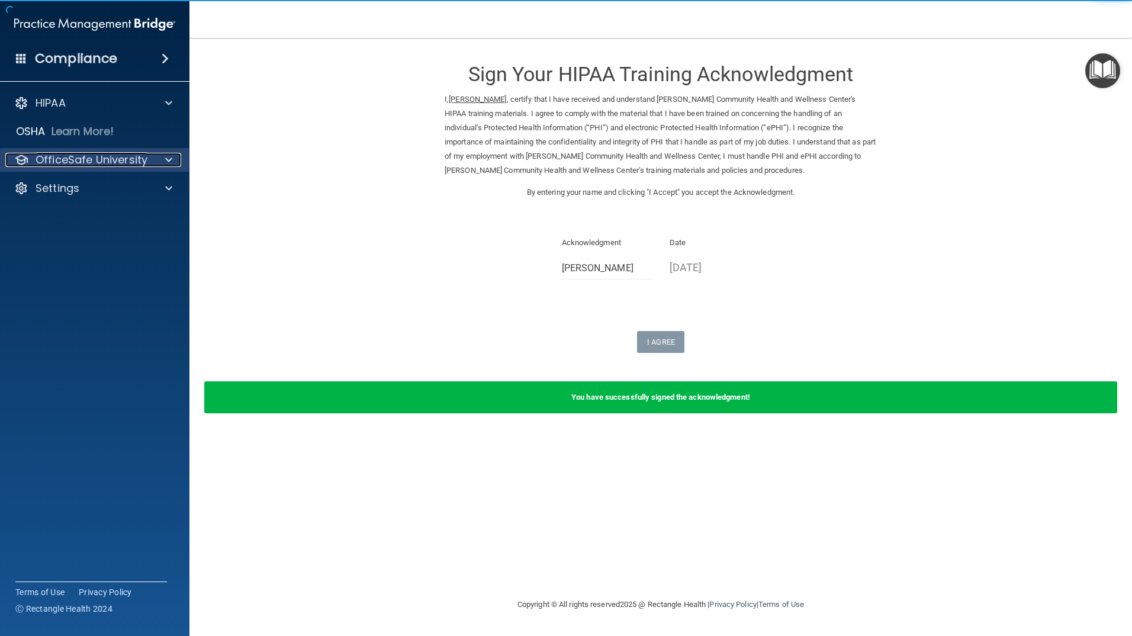
click at [176, 159] on div at bounding box center [167, 160] width 30 height 14
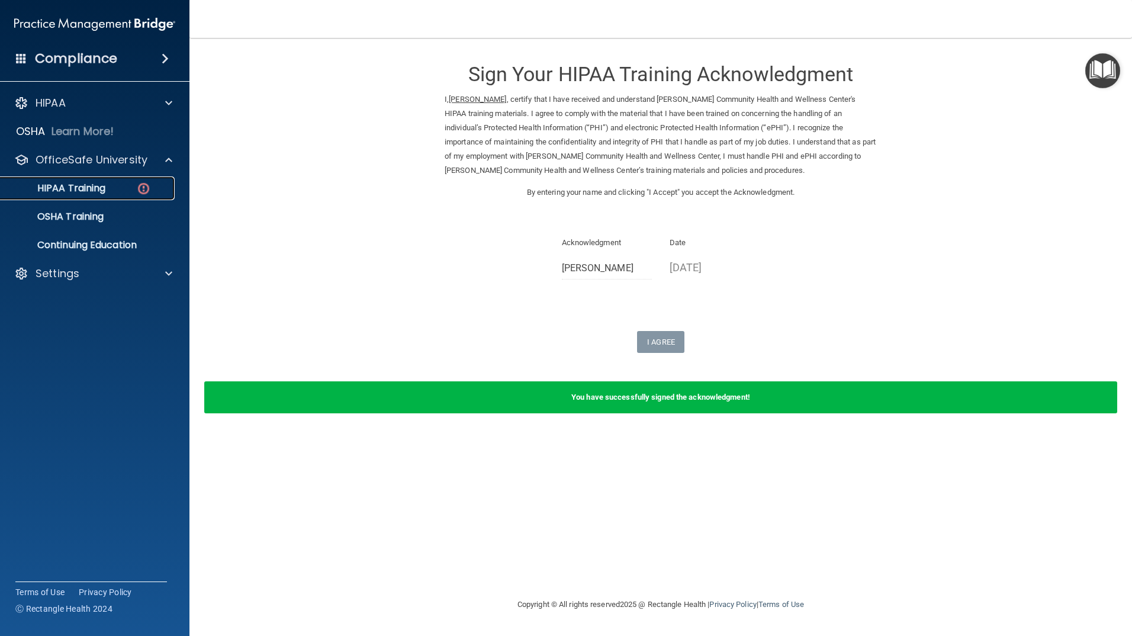
click at [150, 184] on img at bounding box center [143, 188] width 15 height 15
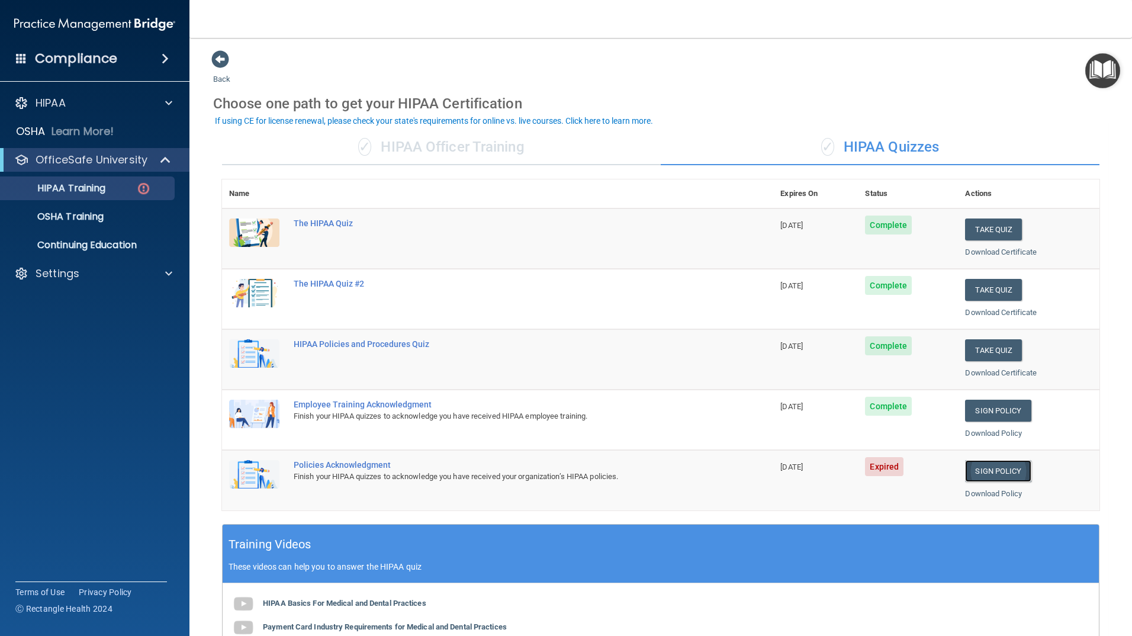
click at [994, 474] on link "Sign Policy" at bounding box center [998, 471] width 66 height 22
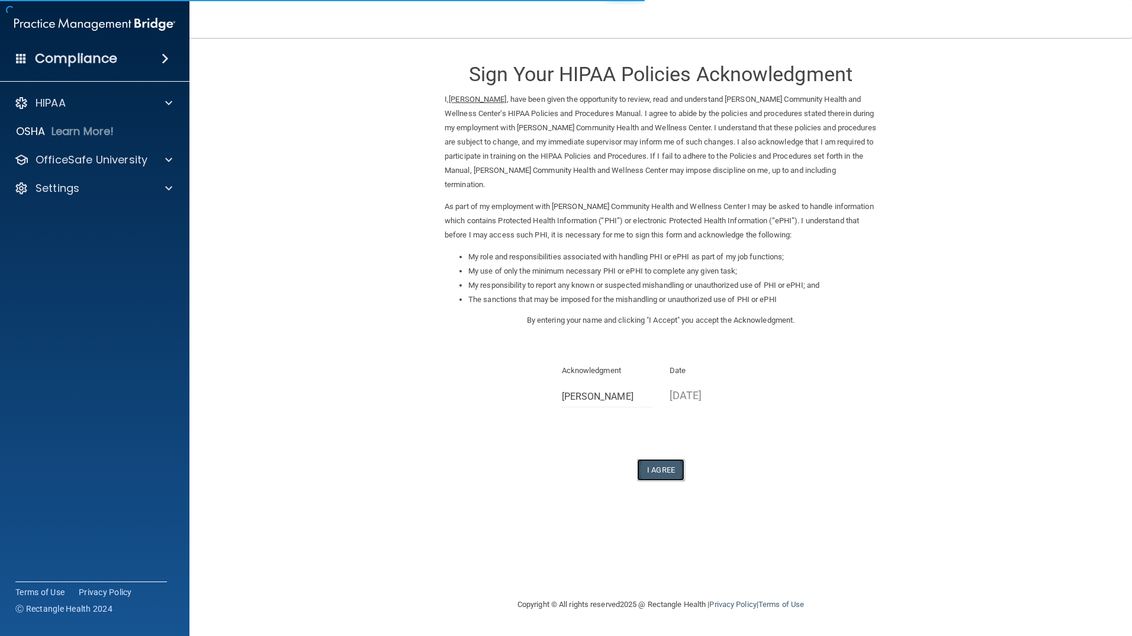
click at [667, 466] on button "I Agree" at bounding box center [660, 470] width 47 height 22
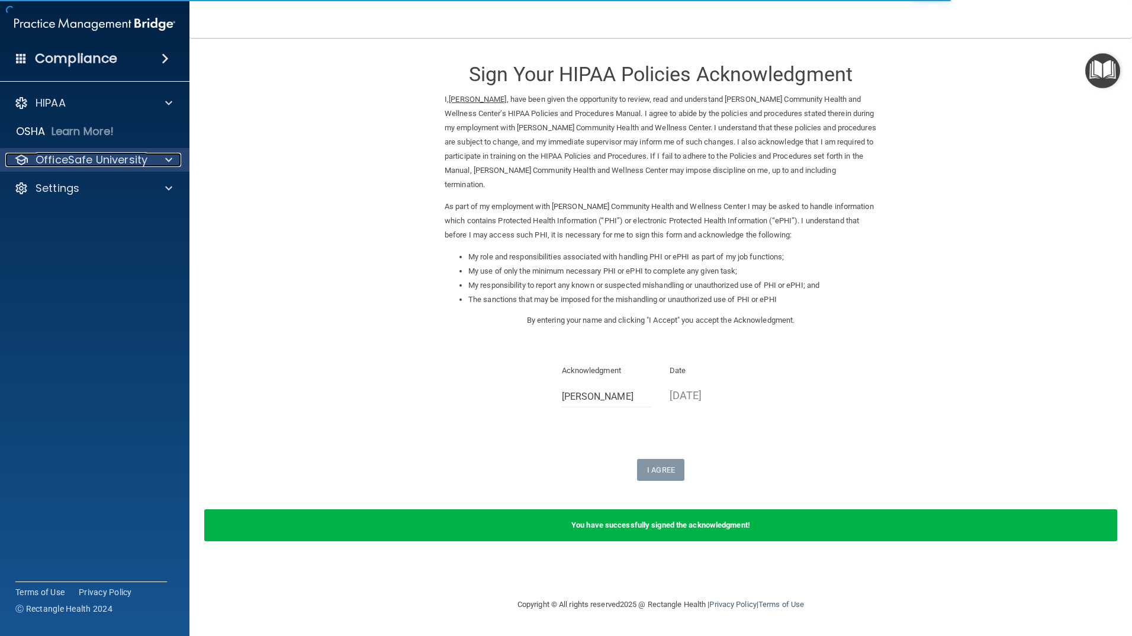
click at [179, 161] on div at bounding box center [167, 160] width 30 height 14
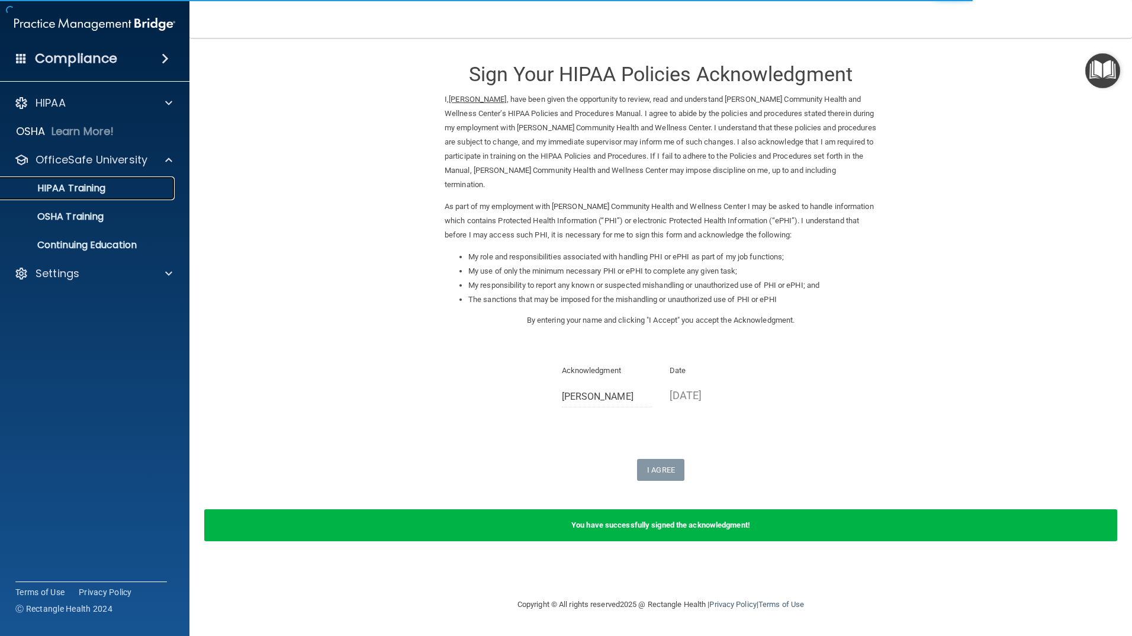
click at [143, 188] on div "HIPAA Training" at bounding box center [89, 188] width 162 height 12
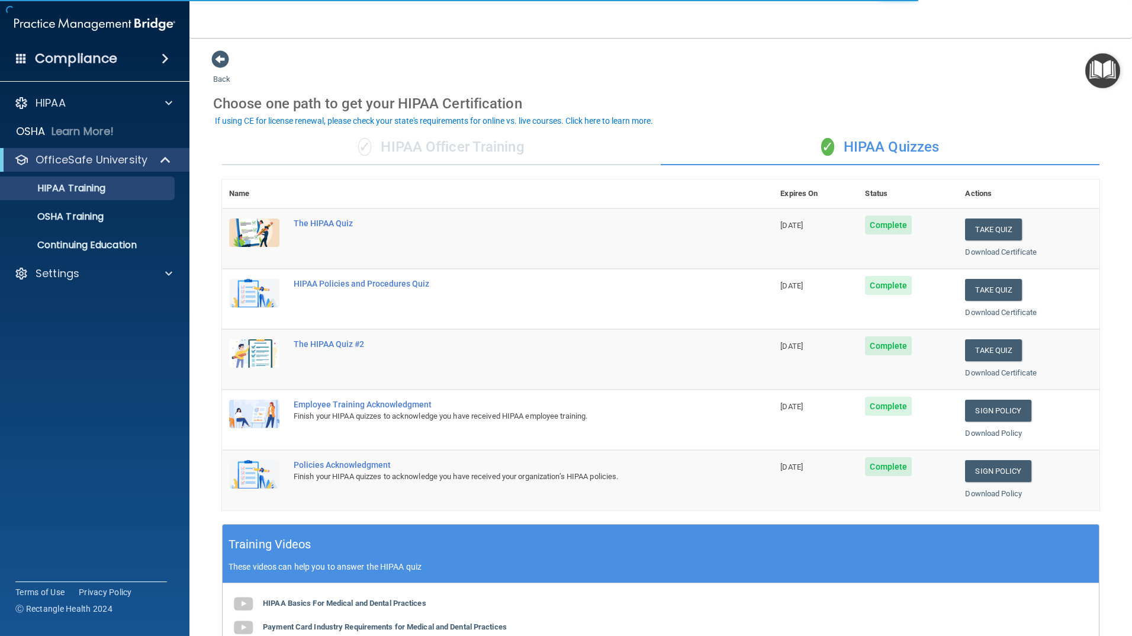
click at [488, 149] on div "✓ HIPAA Officer Training" at bounding box center [441, 148] width 439 height 36
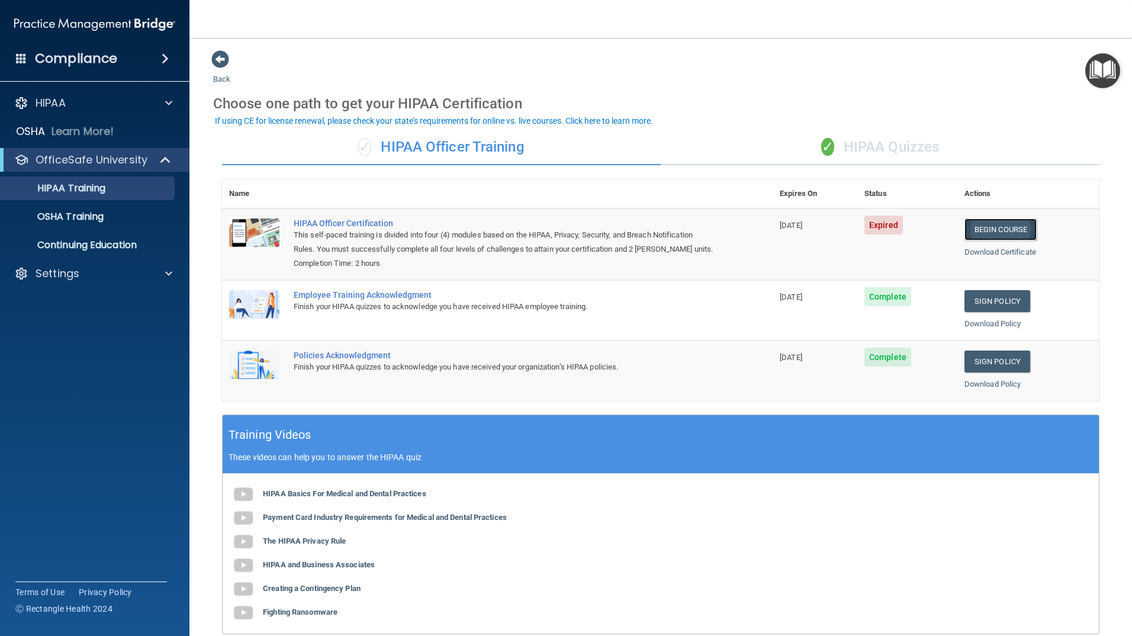
click at [984, 233] on link "Begin Course" at bounding box center [1000, 229] width 72 height 22
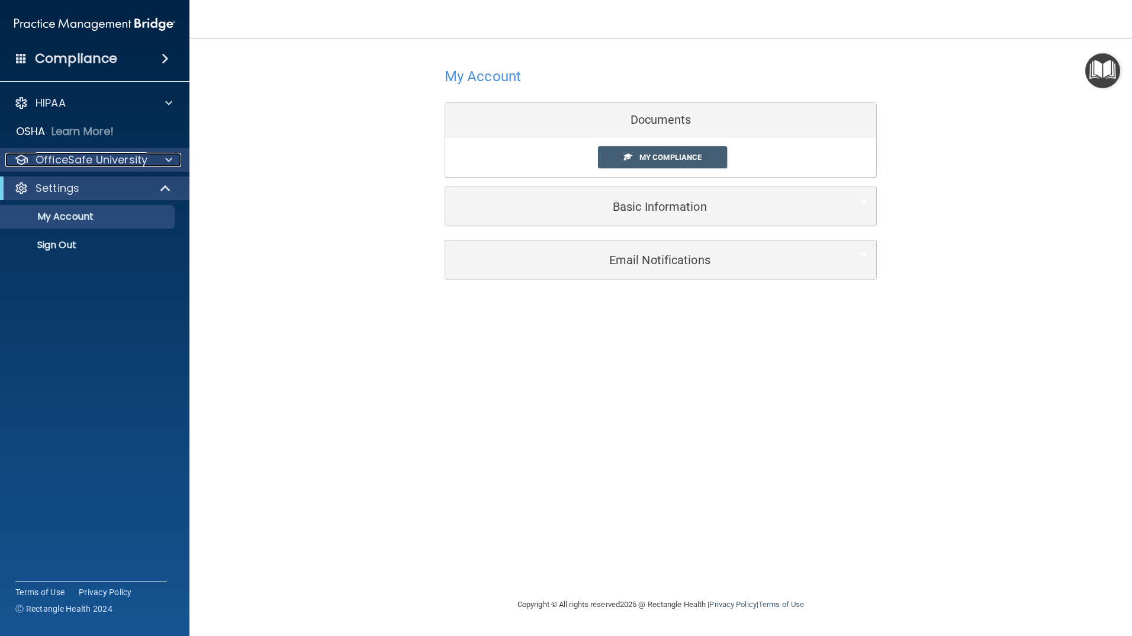
click at [169, 162] on span at bounding box center [168, 160] width 7 height 14
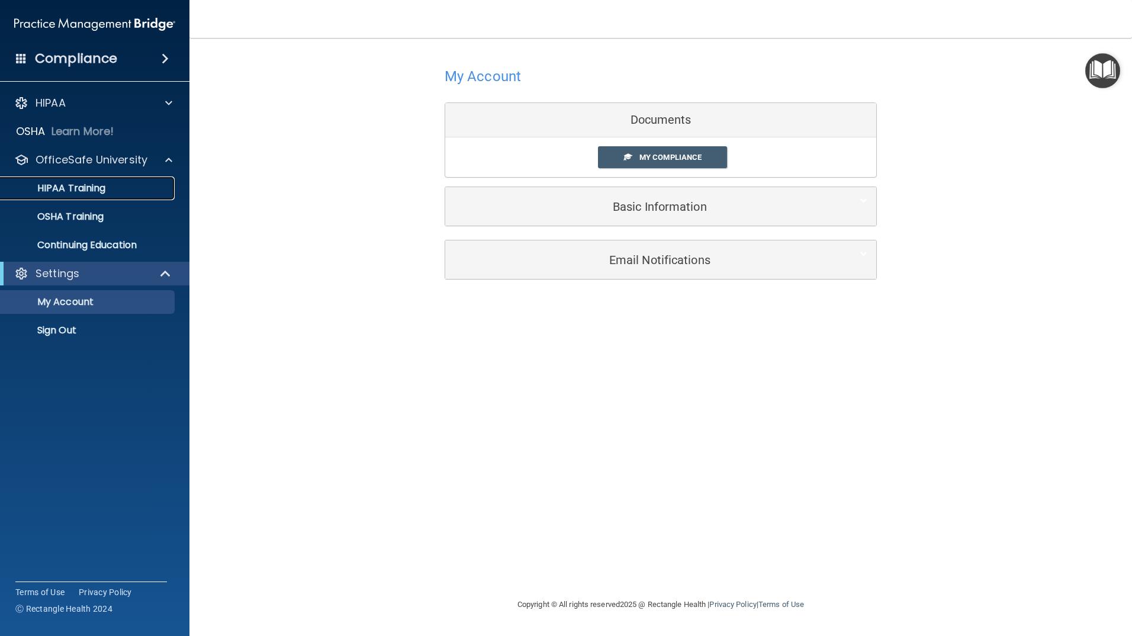
click at [102, 188] on p "HIPAA Training" at bounding box center [57, 188] width 98 height 12
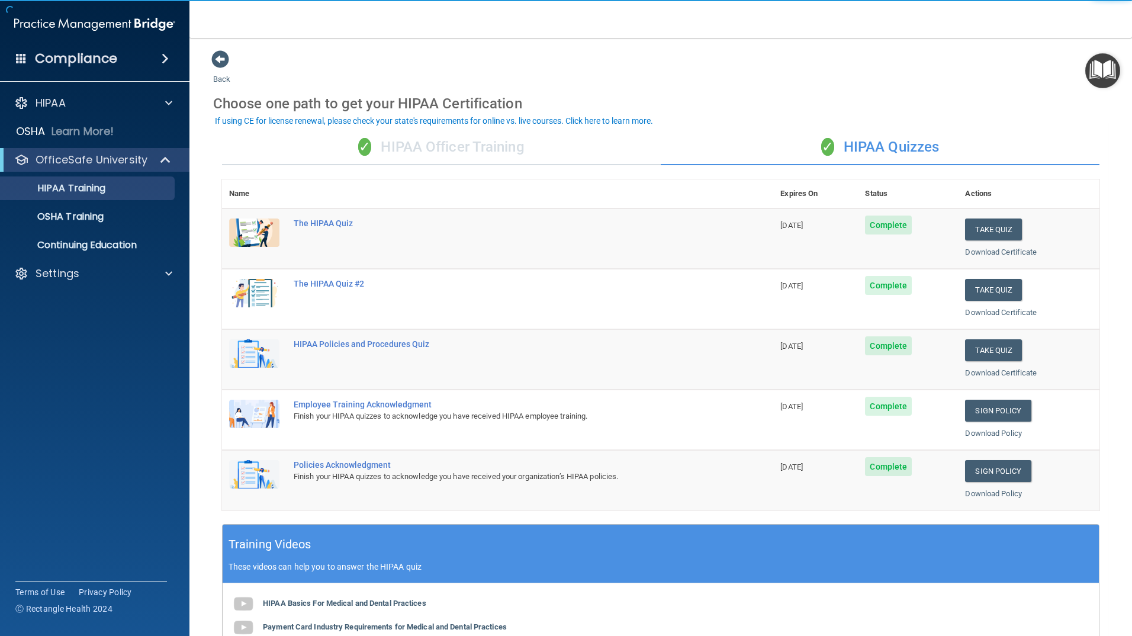
click at [388, 149] on div "✓ HIPAA Officer Training" at bounding box center [441, 148] width 439 height 36
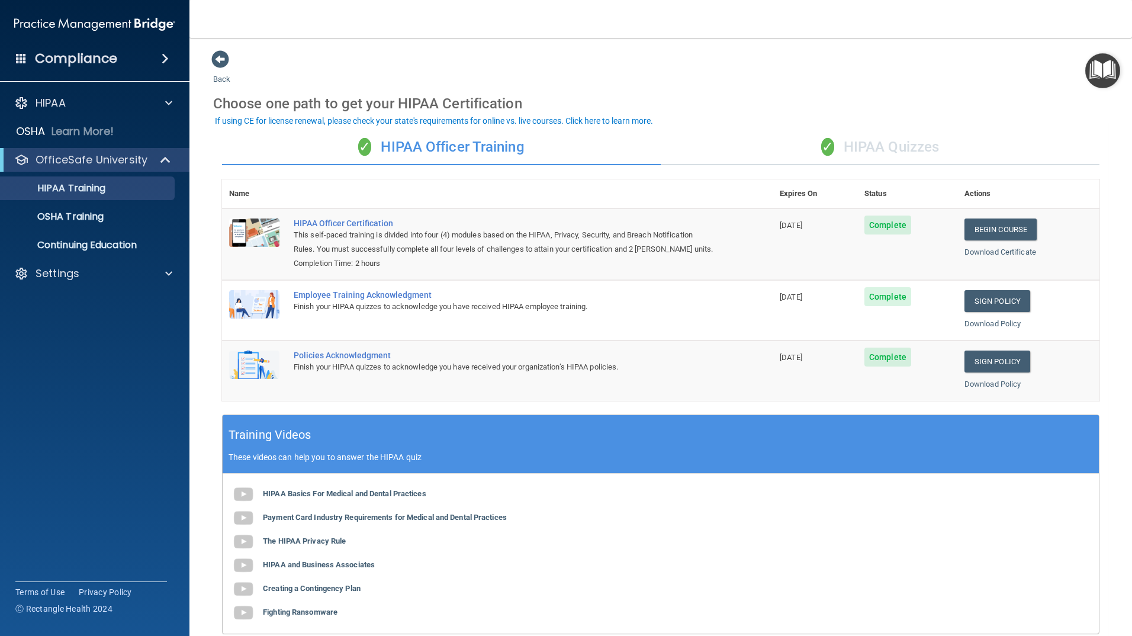
click at [859, 137] on div "✓ HIPAA Quizzes" at bounding box center [880, 148] width 439 height 36
